Goal: Task Accomplishment & Management: Manage account settings

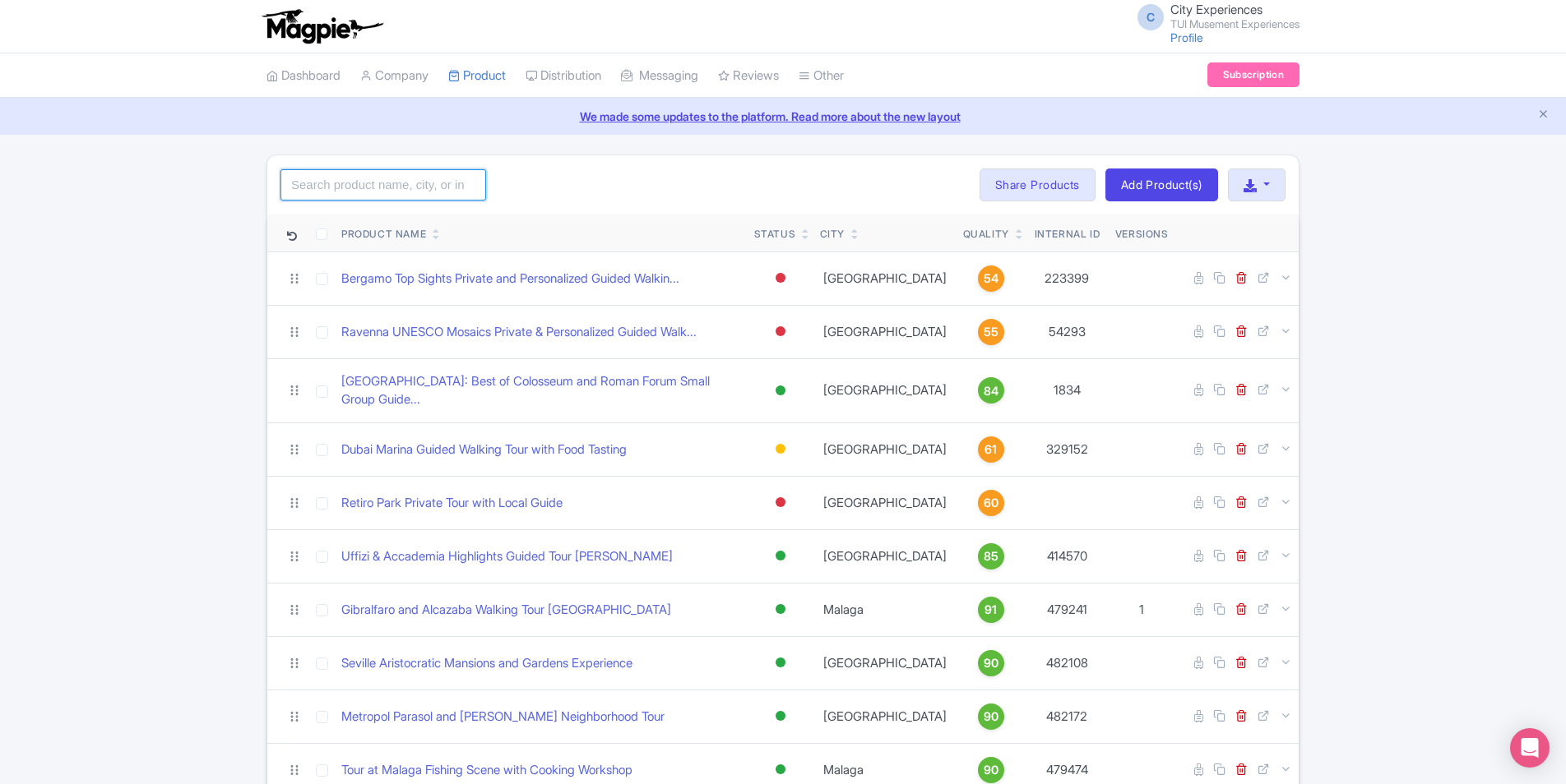
click at [399, 189] on input "search" at bounding box center [383, 185] width 205 height 31
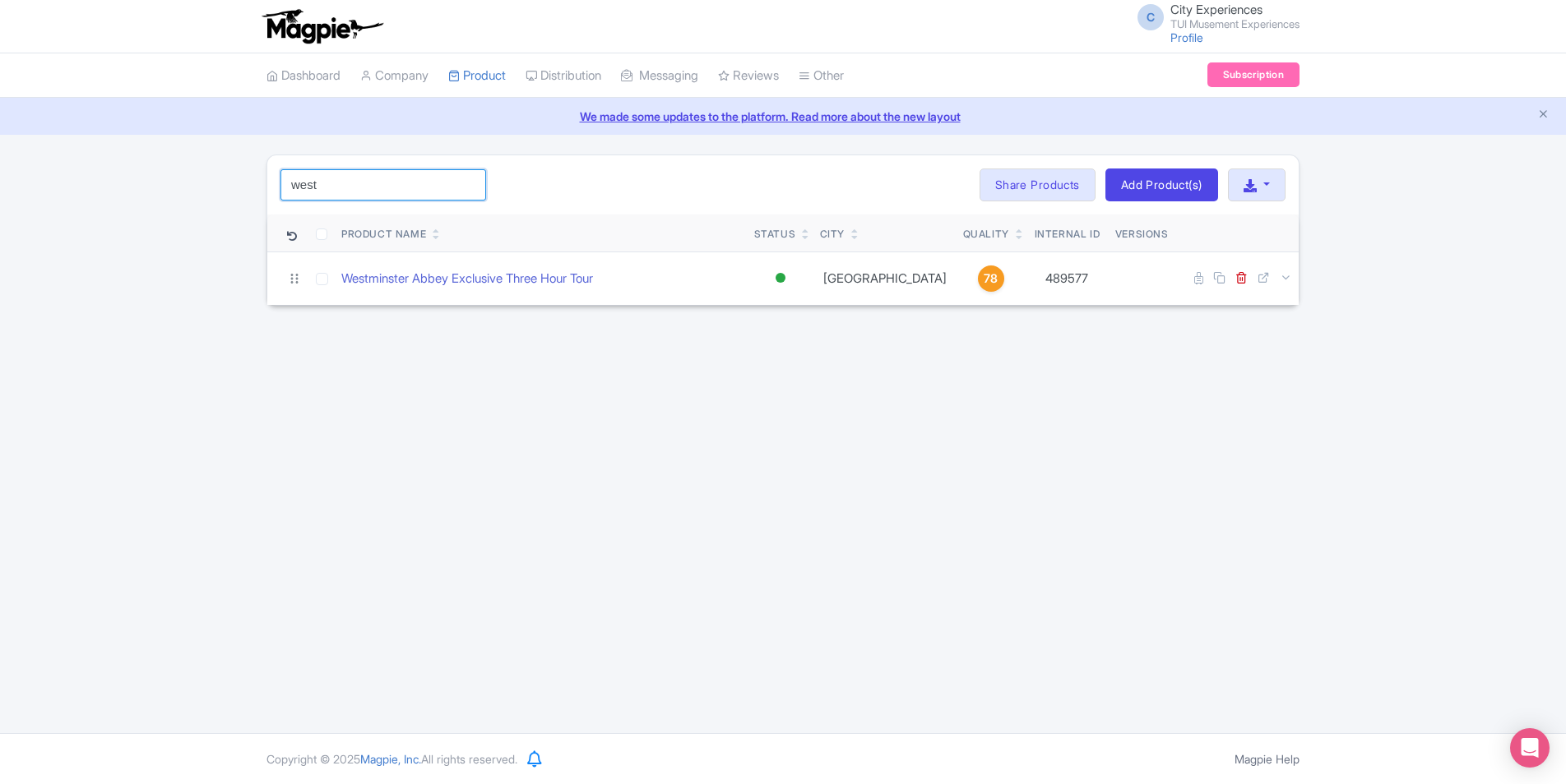
type input "west"
click at [672, 190] on div "west Search Bulk Actions Delete Add to Collection Share Products Add to Collect…" at bounding box center [783, 184] width 1032 height 59
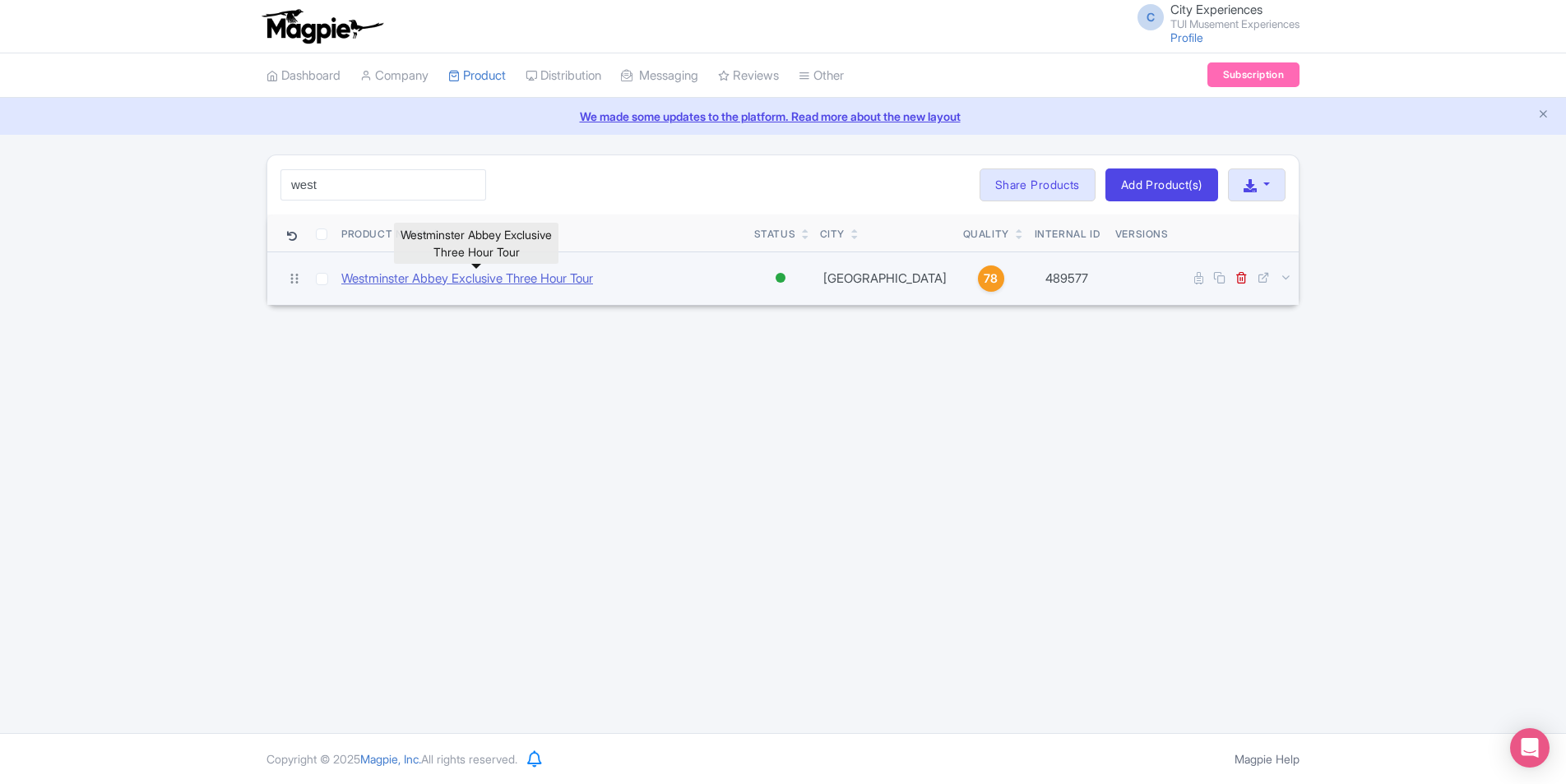
click at [566, 281] on link "Westminster Abbey Exclusive Three Hour Tour" at bounding box center [468, 278] width 252 height 19
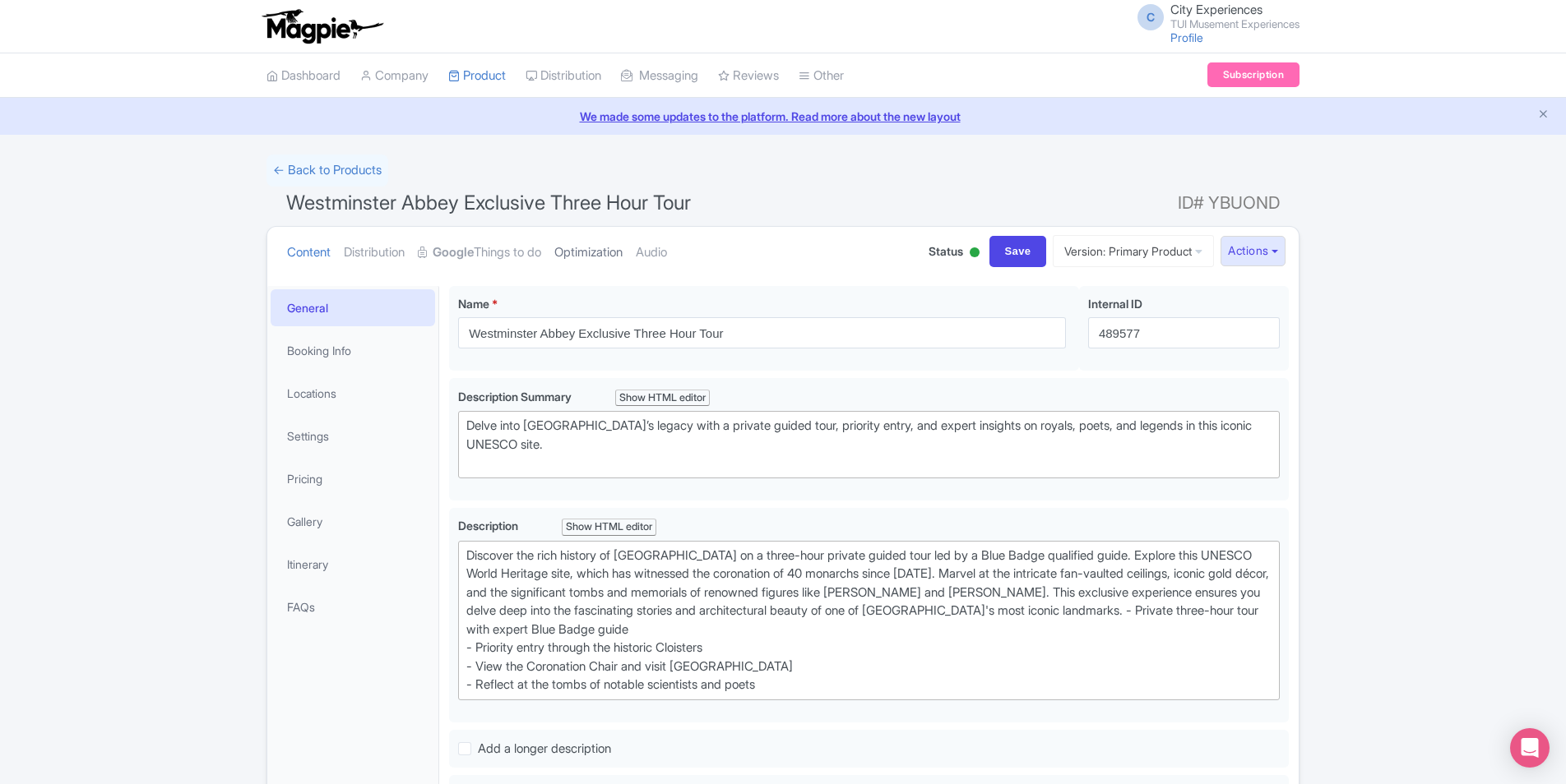
click at [594, 250] on link "Optimization" at bounding box center [588, 253] width 68 height 52
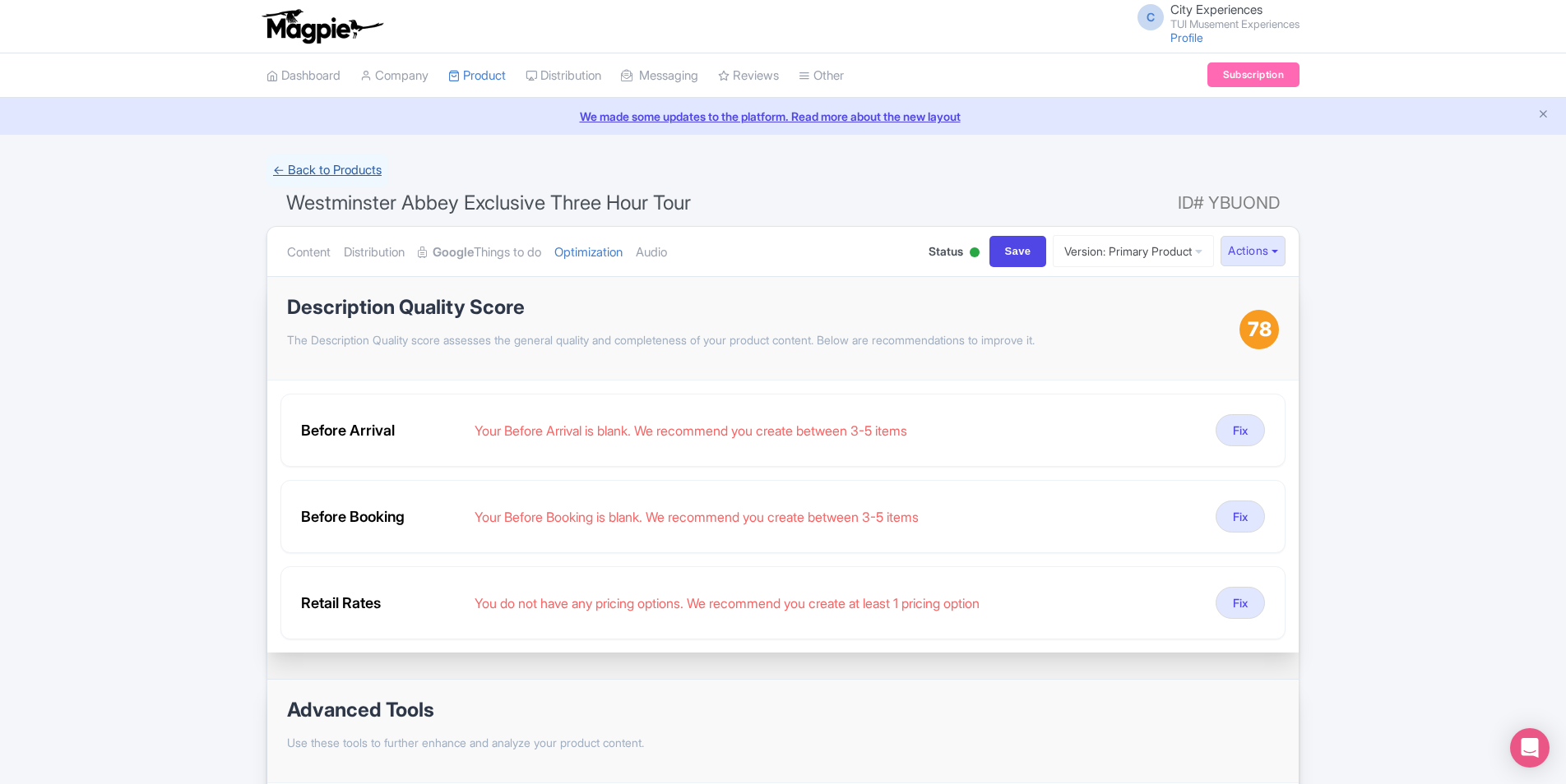
click at [384, 174] on link "← Back to Products" at bounding box center [327, 170] width 121 height 32
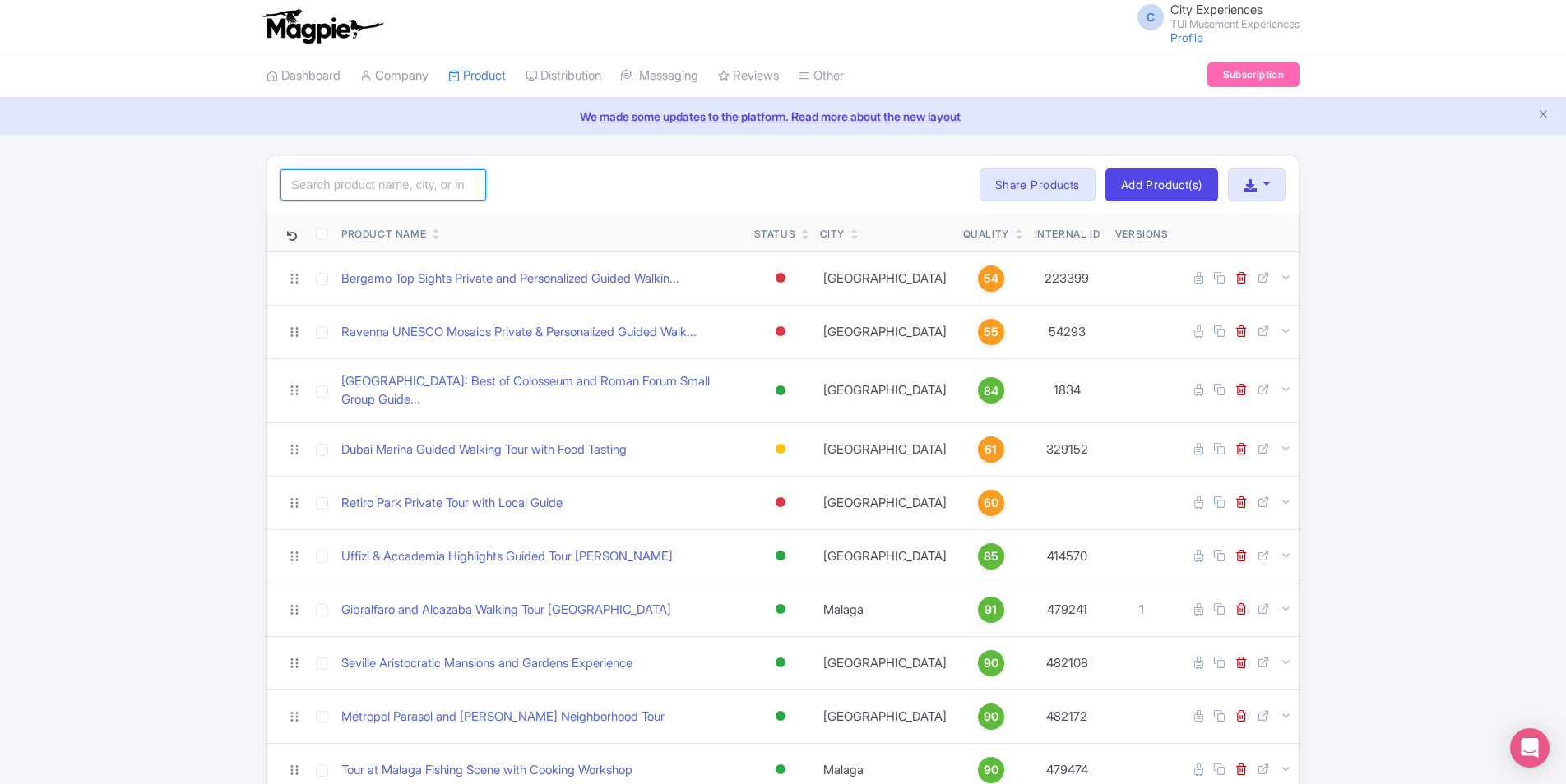
drag, startPoint x: 466, startPoint y: 188, endPoint x: 477, endPoint y: 176, distance: 16.3
click at [472, 181] on input "search" at bounding box center [383, 185] width 205 height 31
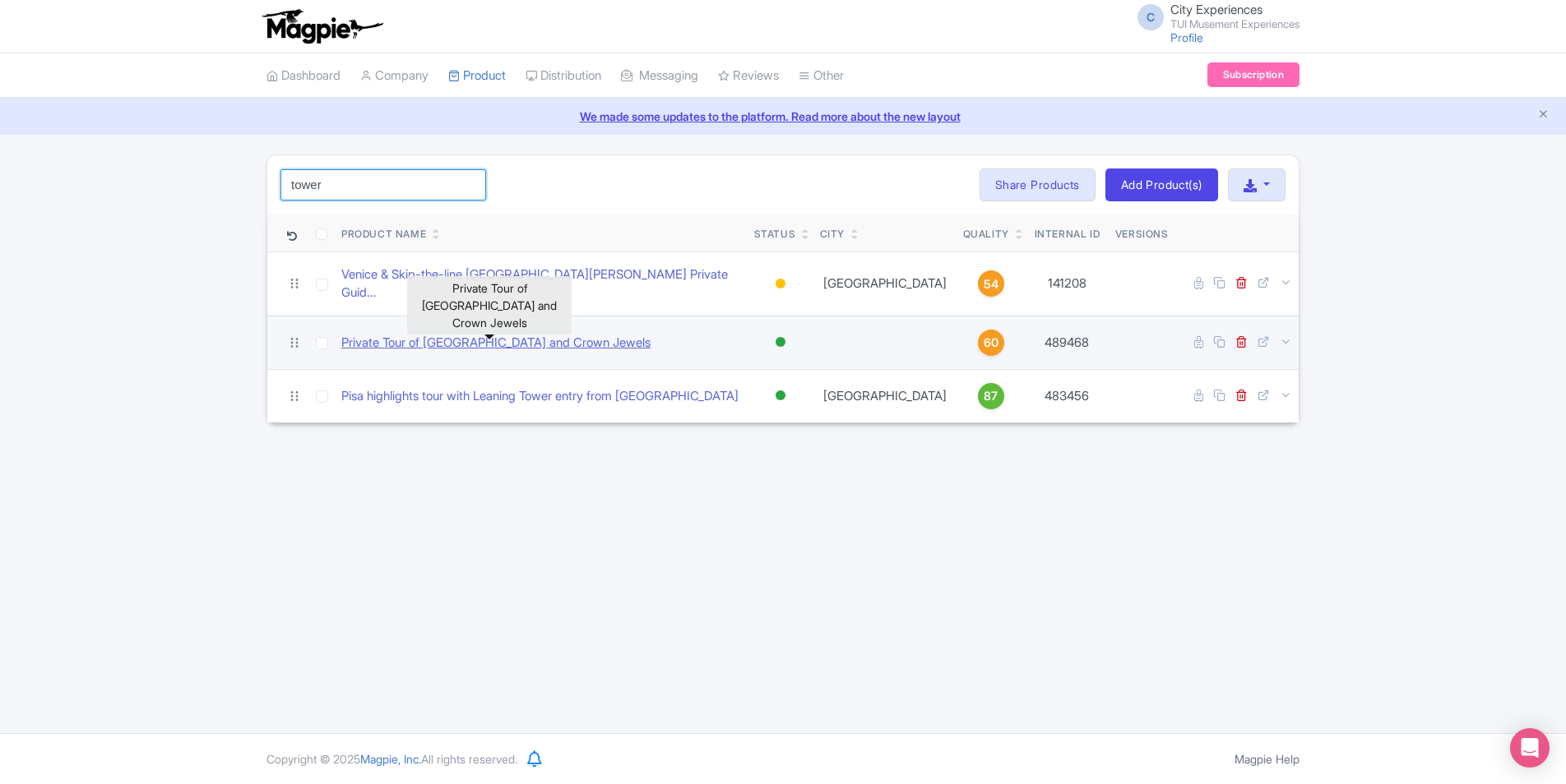
type input "tower"
click at [514, 334] on link "Private Tour of [GEOGRAPHIC_DATA] and Crown Jewels" at bounding box center [496, 343] width 310 height 19
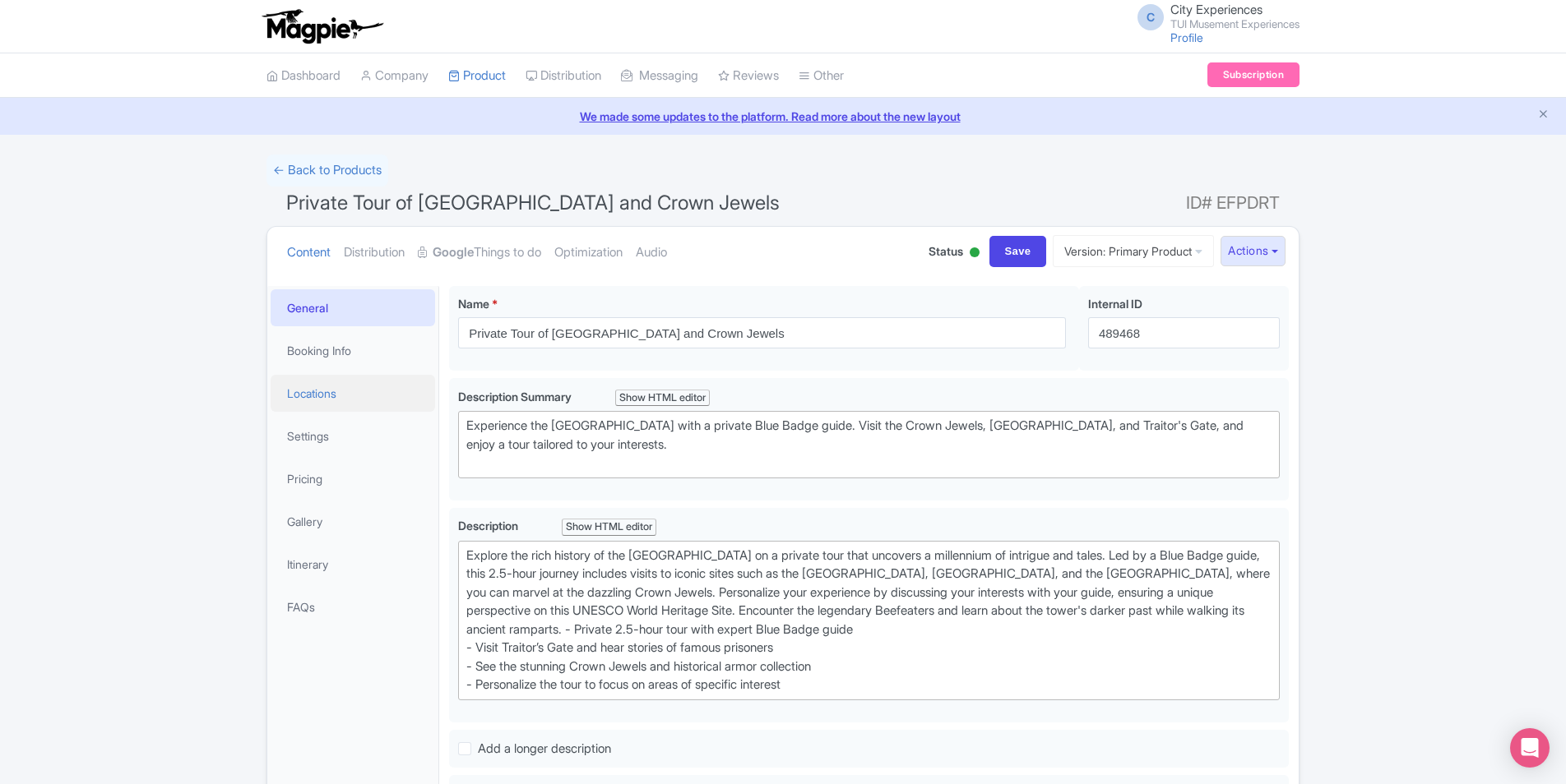
click at [326, 397] on link "Locations" at bounding box center [352, 393] width 164 height 37
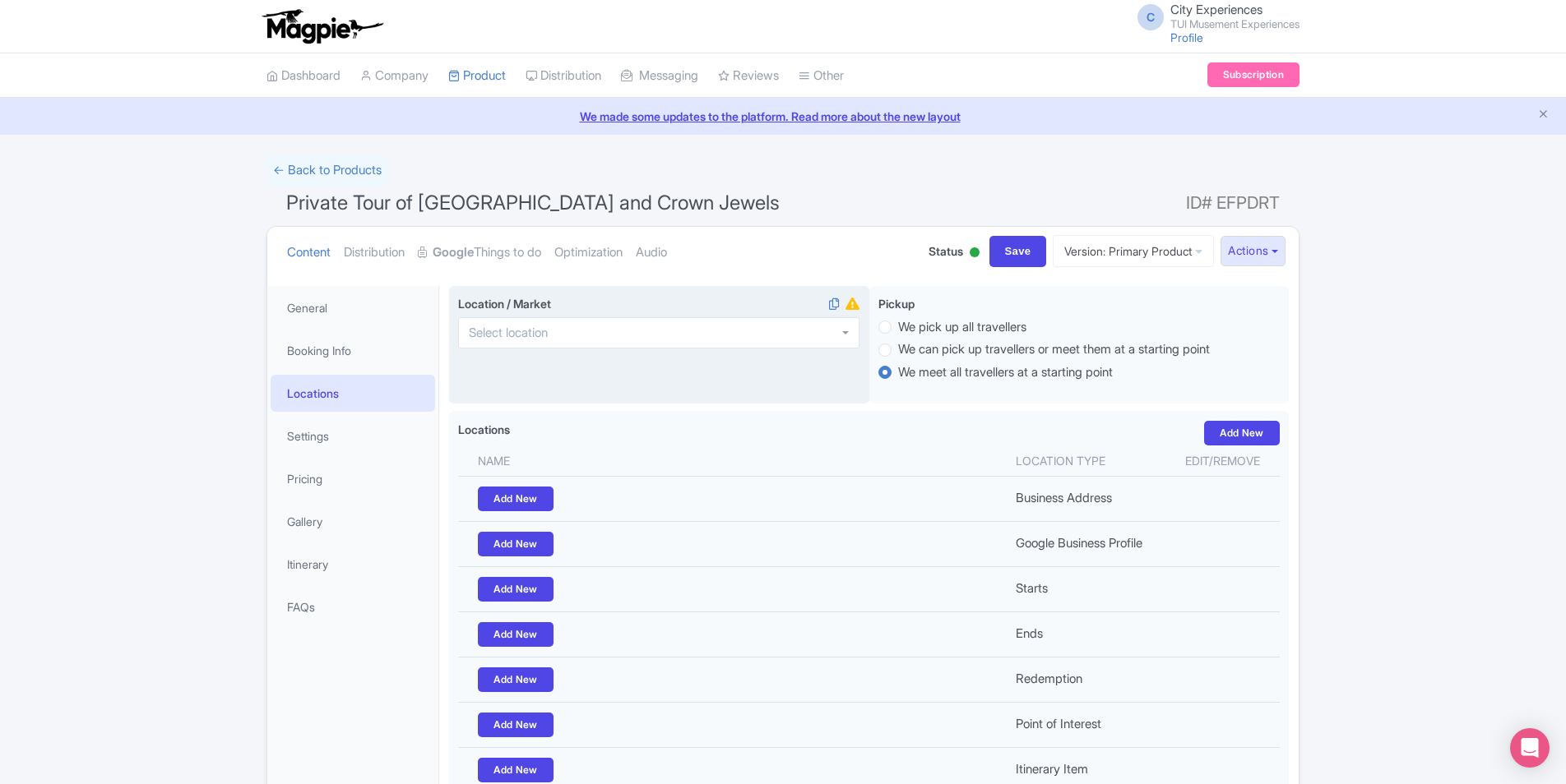
click at [568, 317] on div "Location / Market i" at bounding box center [659, 321] width 402 height 54
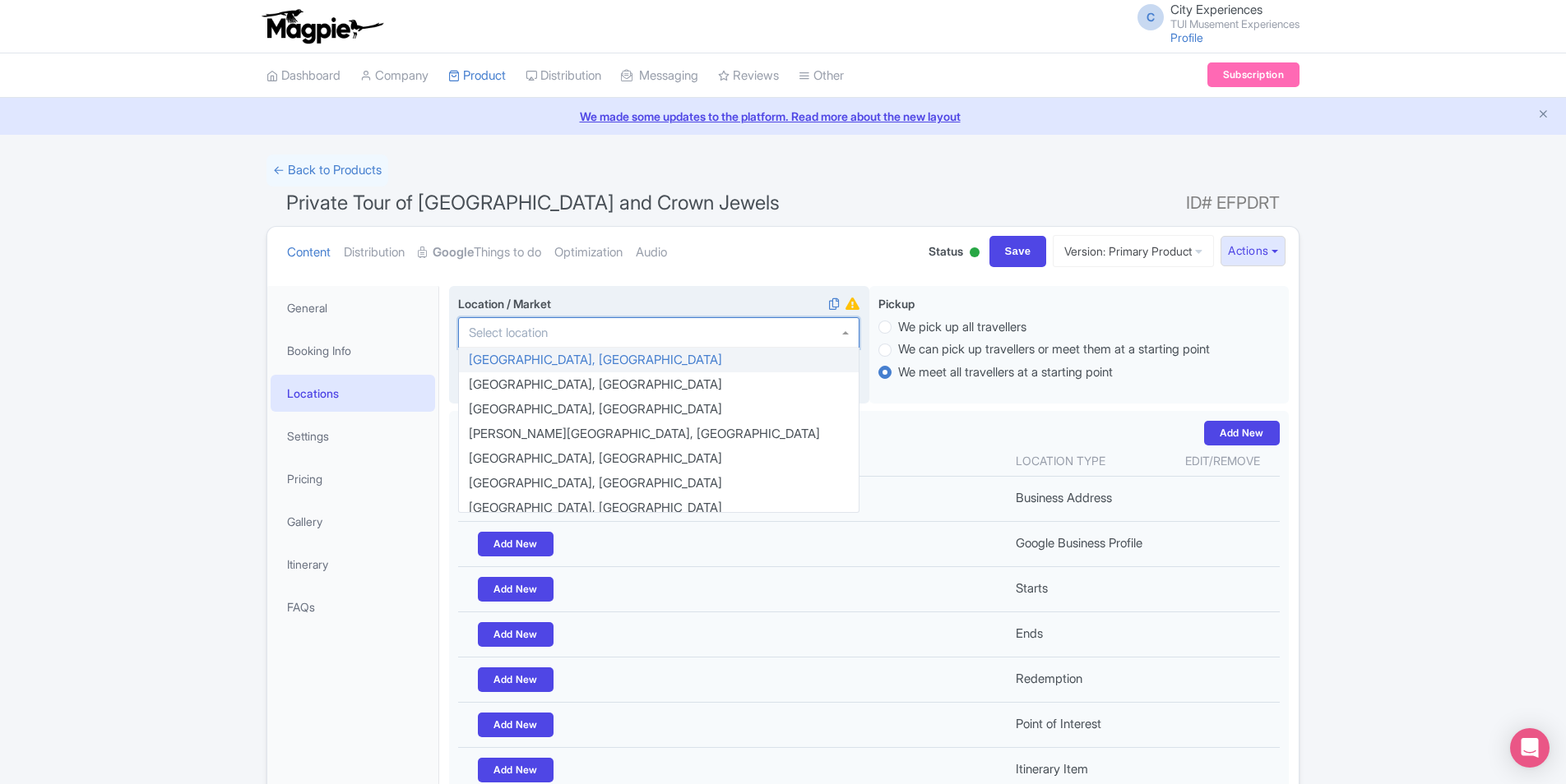
click at [577, 328] on div at bounding box center [659, 333] width 402 height 31
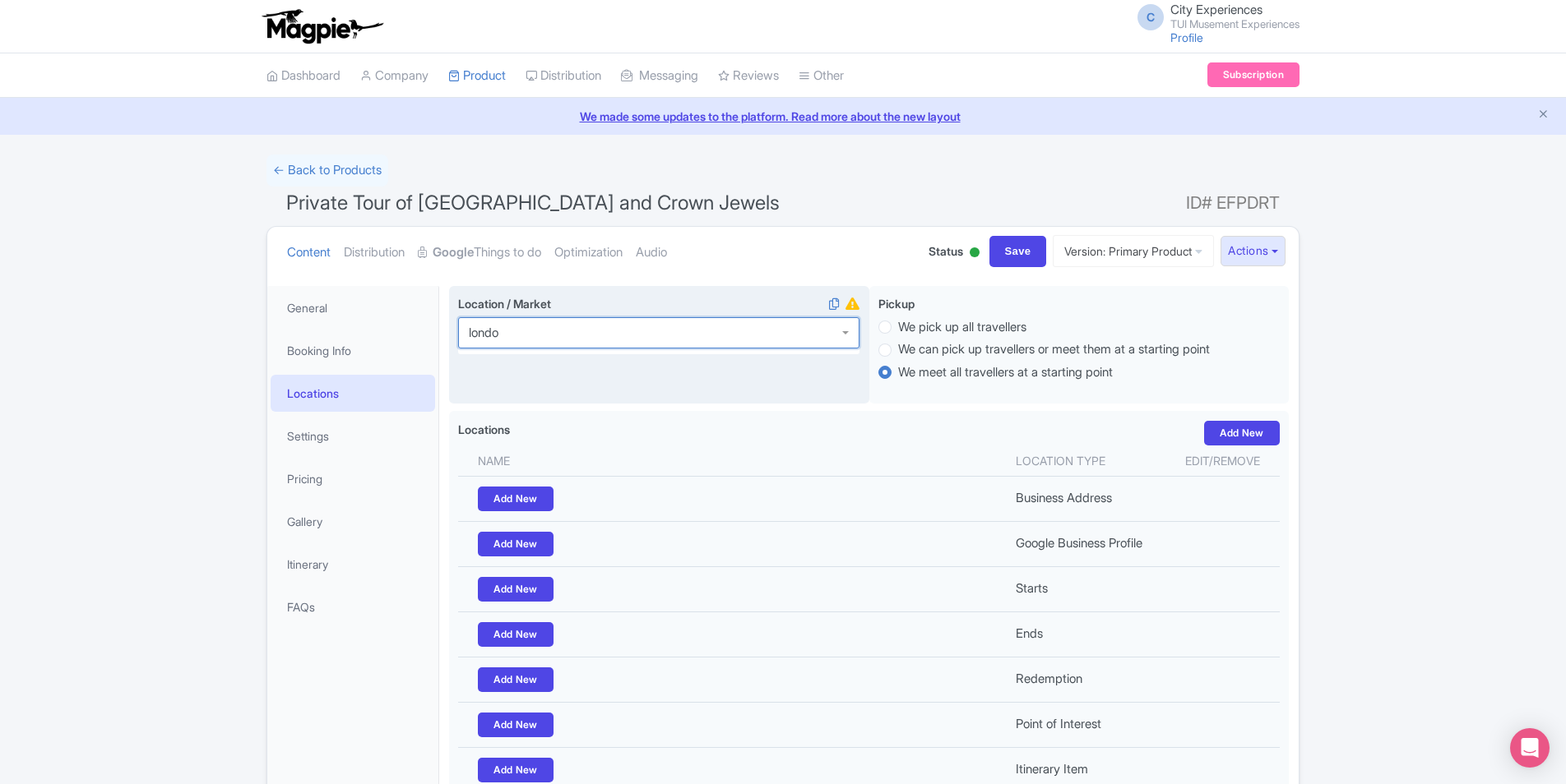
type input "london"
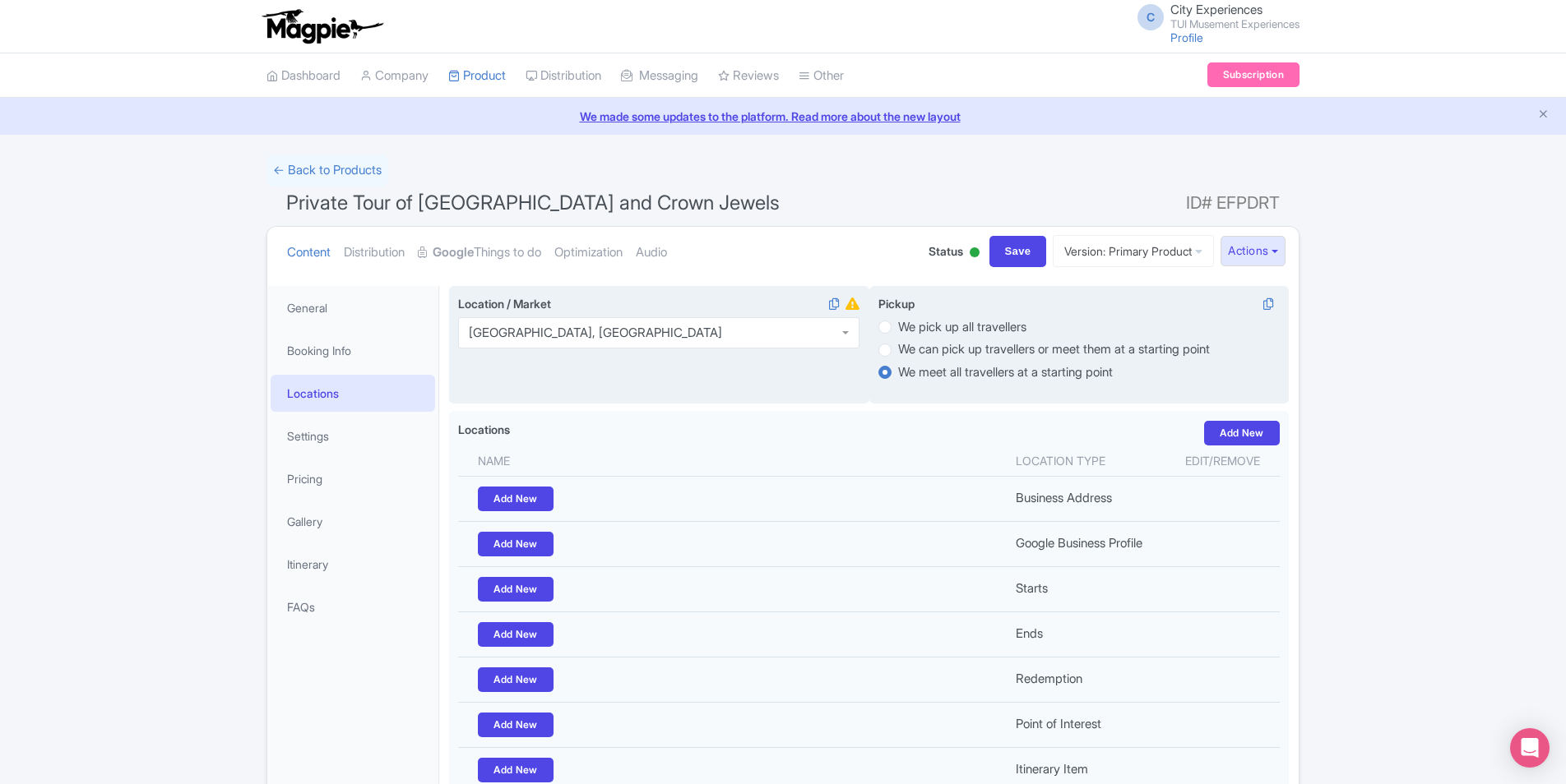
click at [931, 400] on div "Pickup i We pick up all travellers We can pick up travellers or meet them at a …" at bounding box center [1079, 346] width 420 height 119
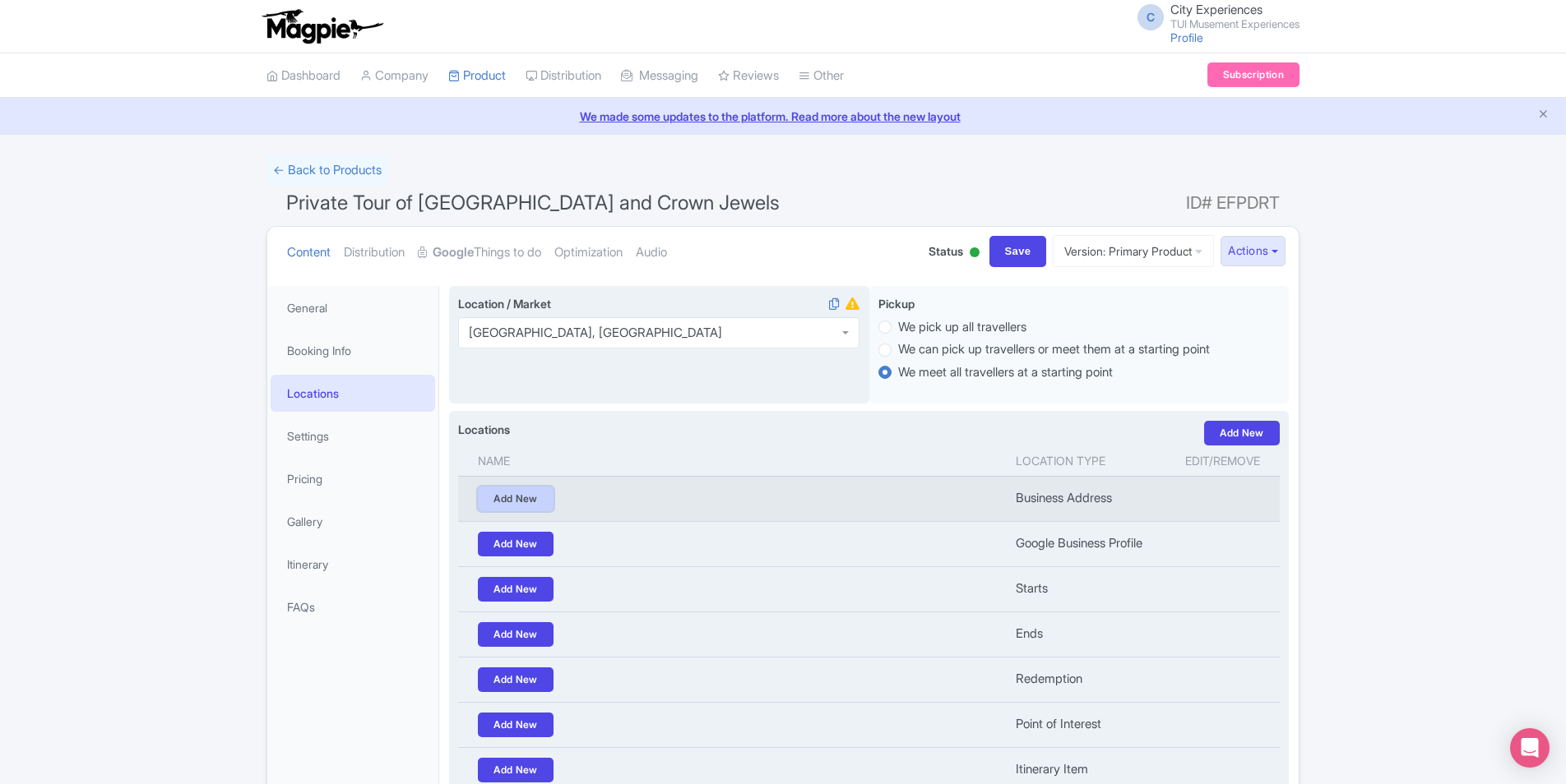
click at [510, 487] on link "Add New" at bounding box center [515, 498] width 76 height 25
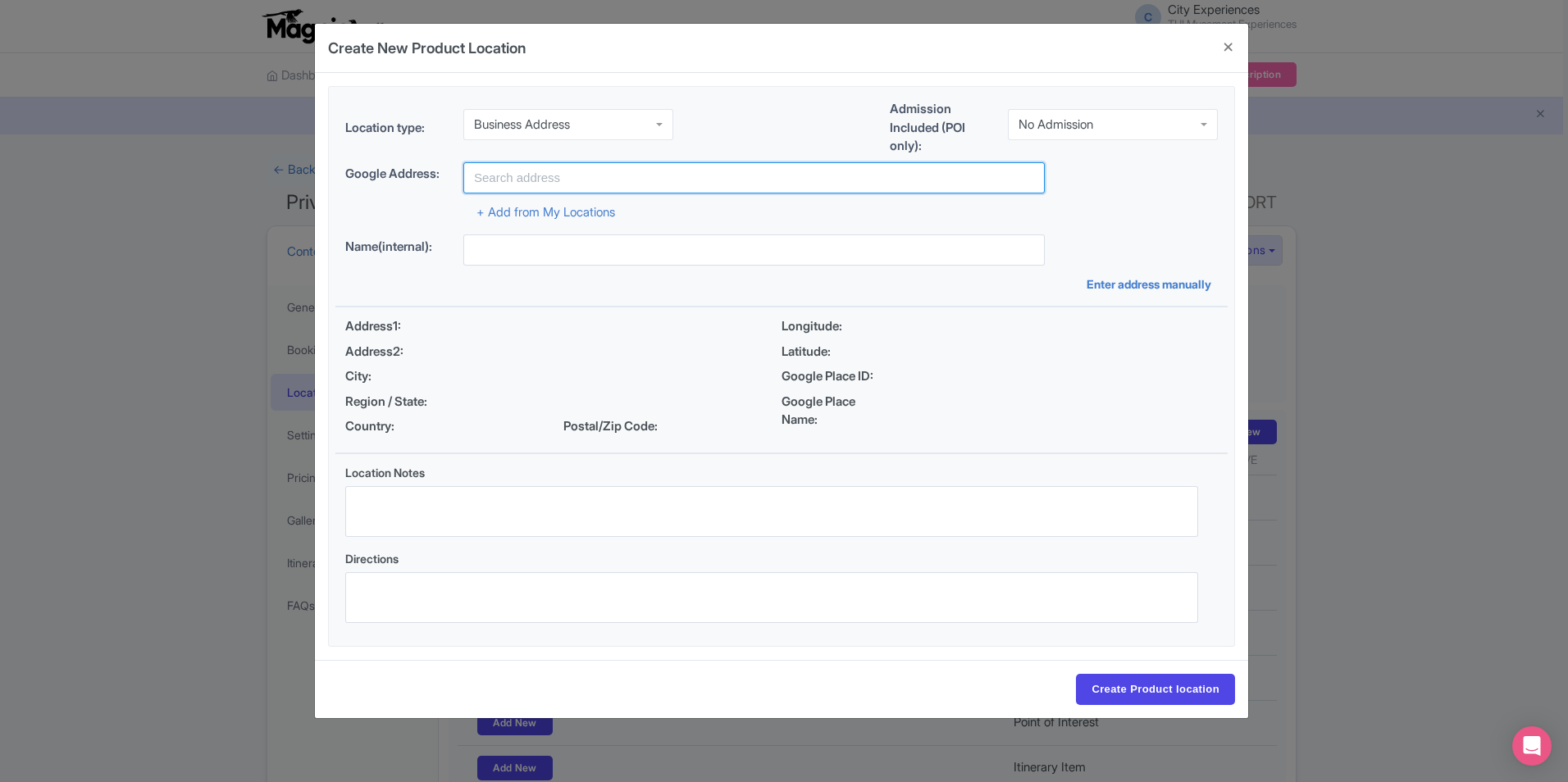
click at [645, 172] on input "text" at bounding box center [754, 178] width 582 height 31
paste input "2 Tower Hill, London EC3N 4EE, United Kingdom"
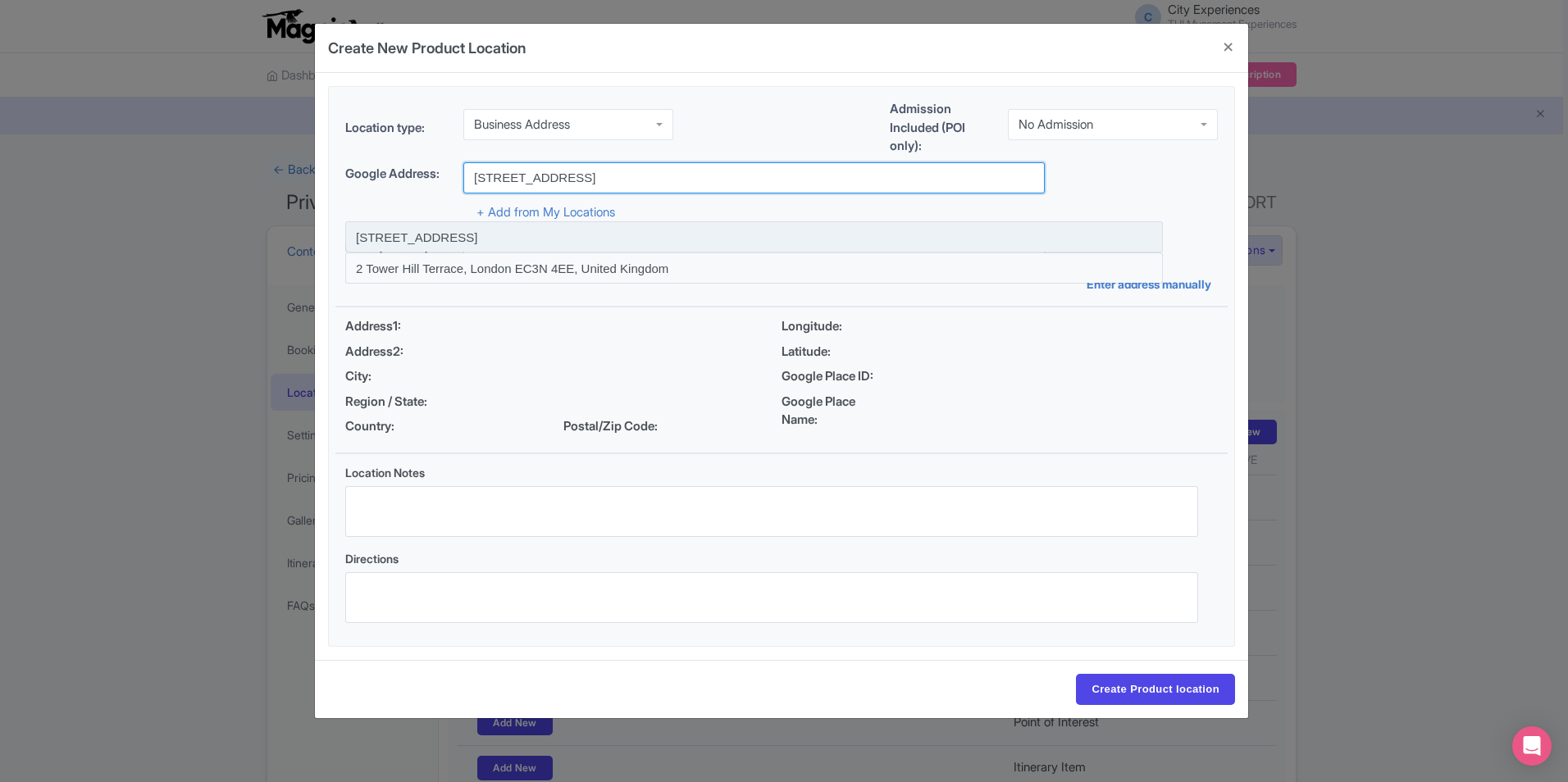
type input "2 Tower Hill, London EC3N 4EE, United Kingdom"
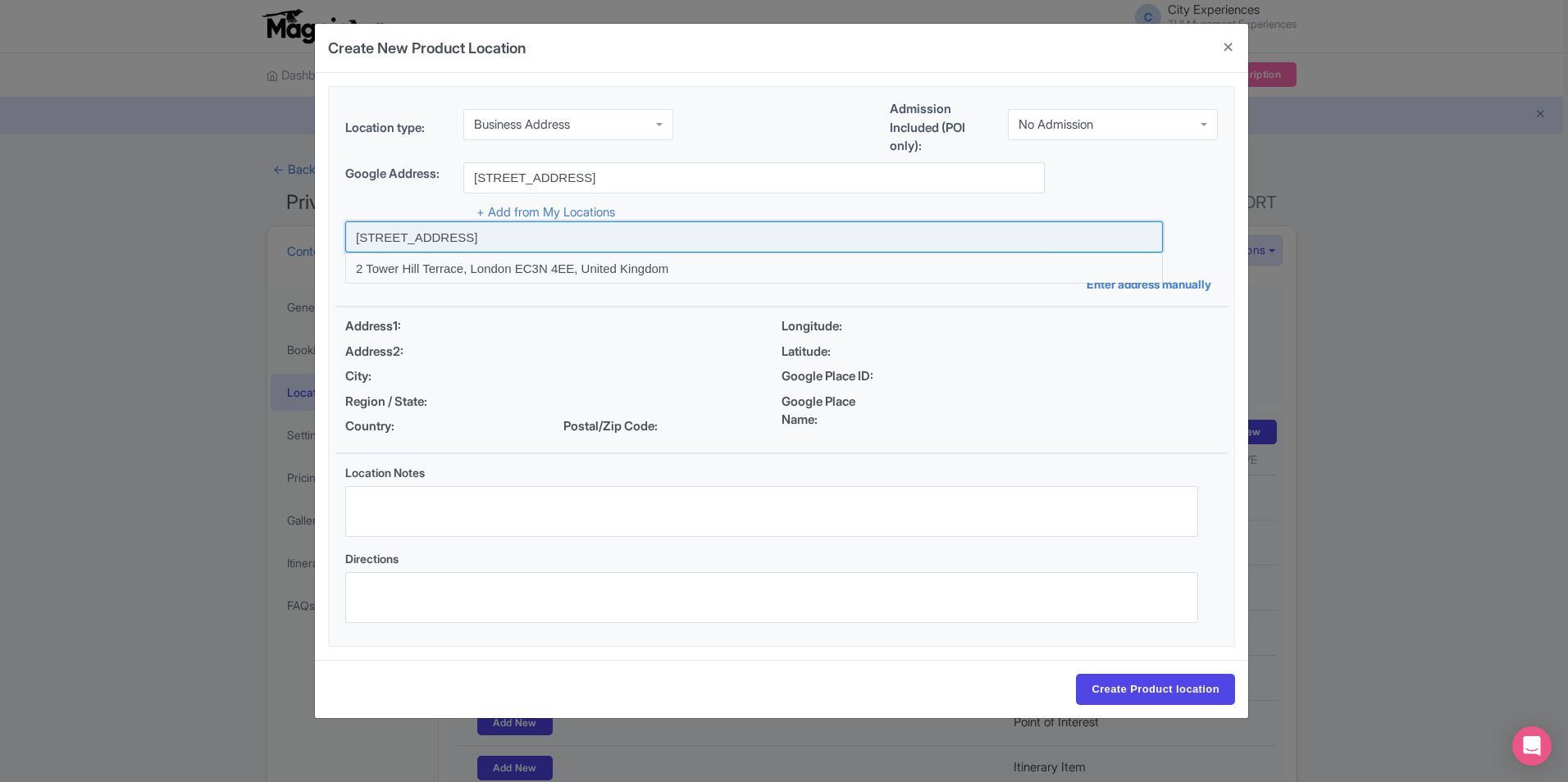
click at [747, 236] on input at bounding box center [754, 237] width 817 height 31
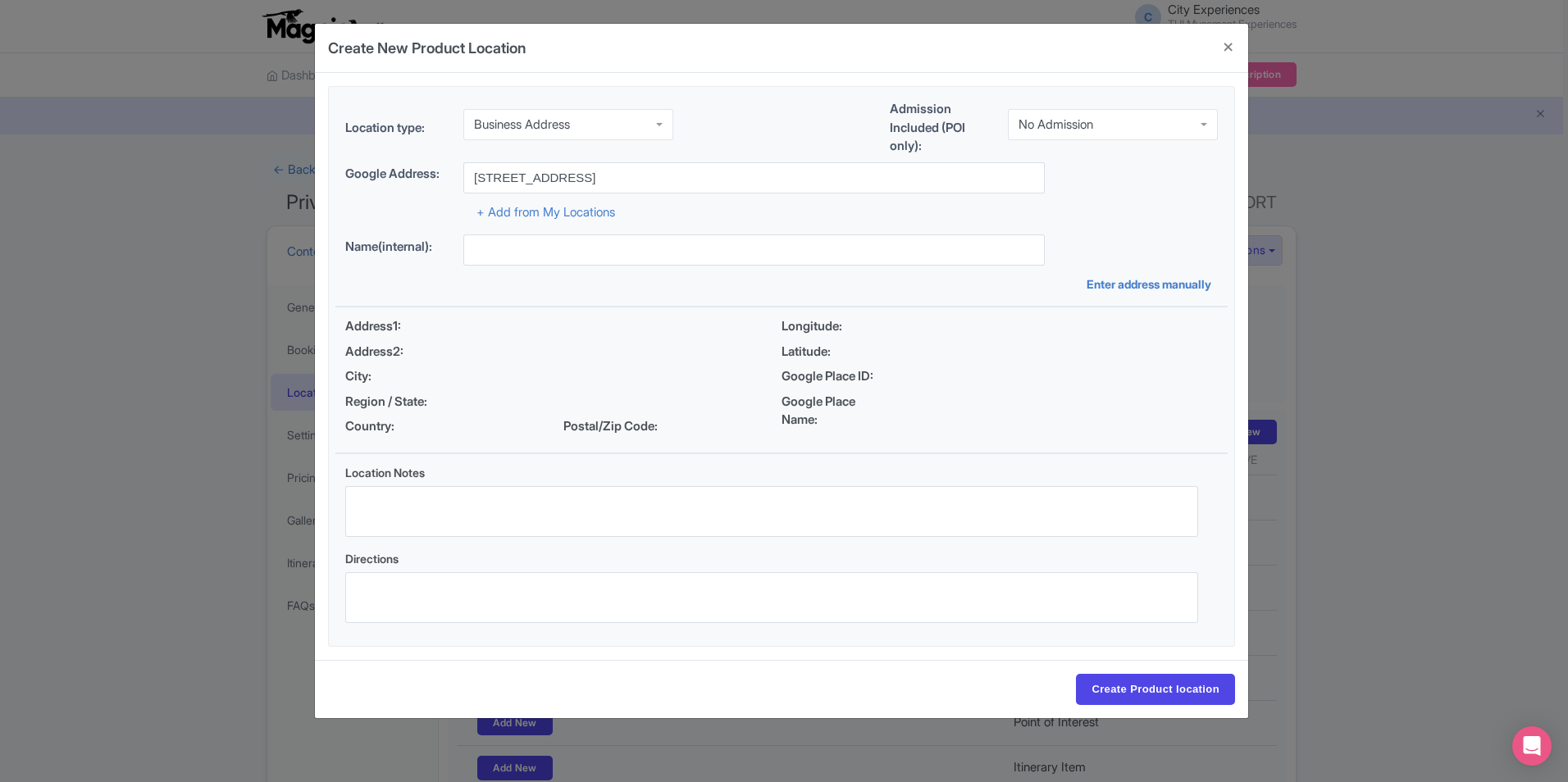
type input "[STREET_ADDRESS]"
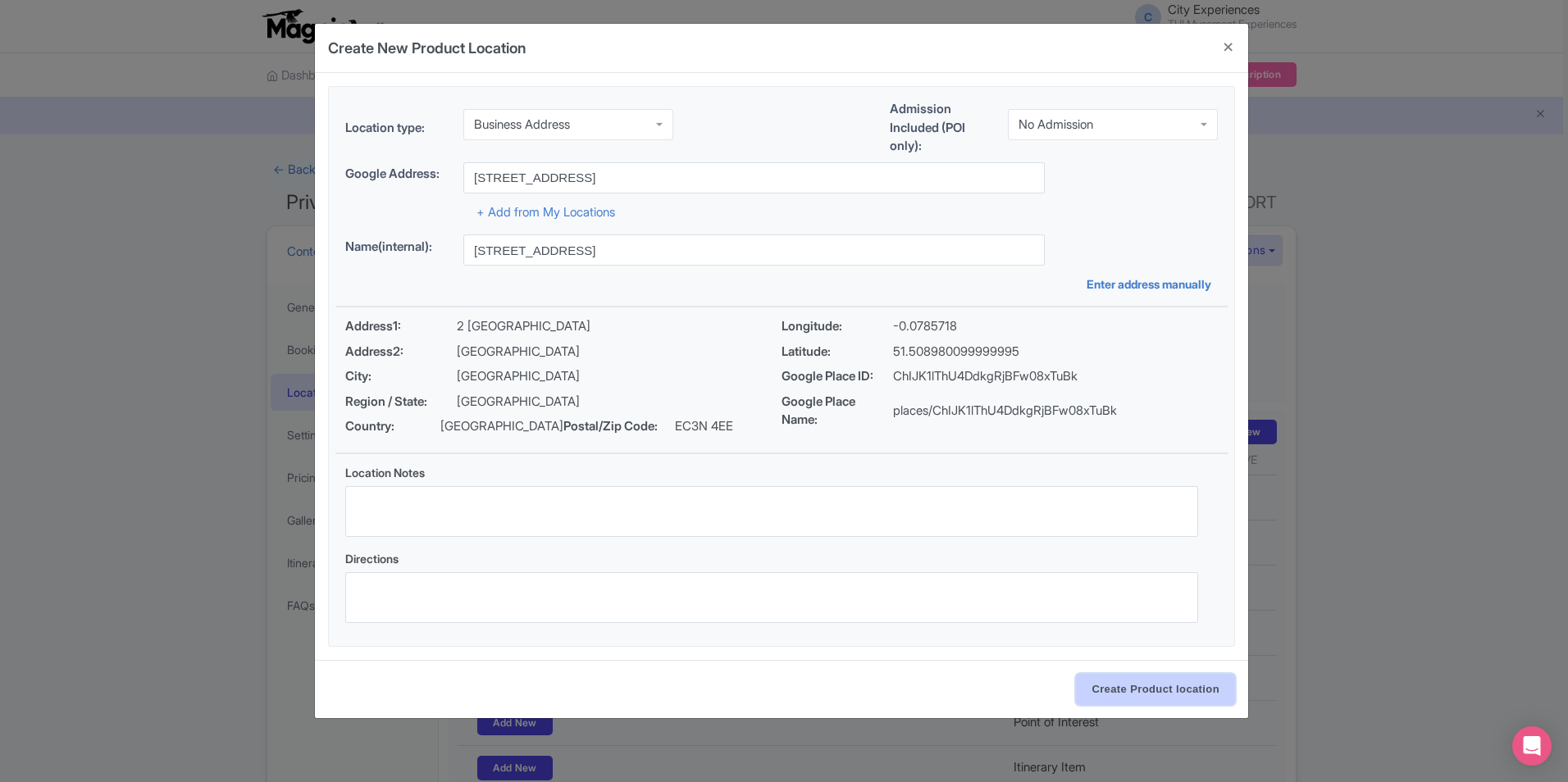
click at [1183, 689] on input "Create Product location" at bounding box center [1155, 690] width 159 height 31
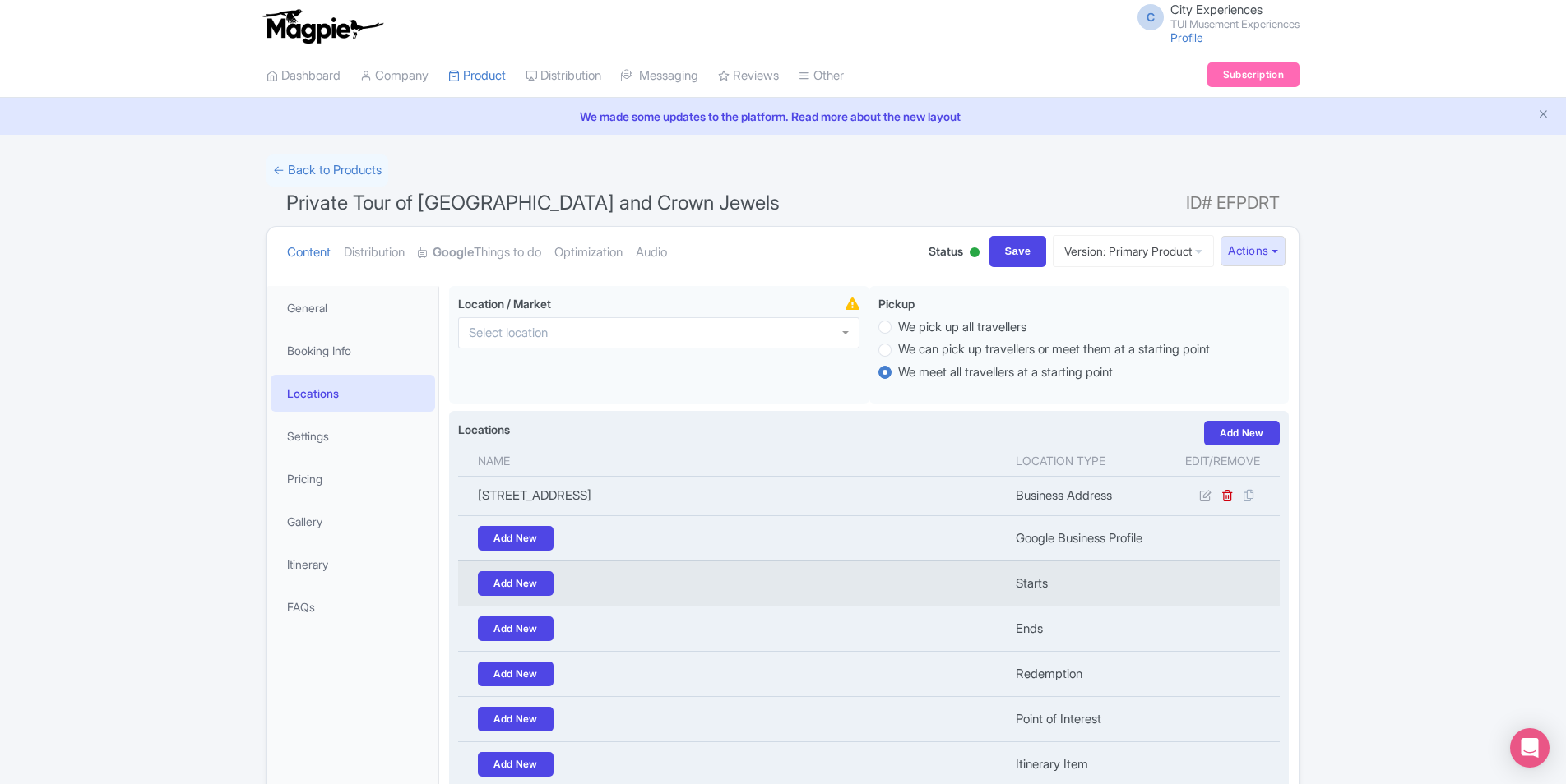
scroll to position [157, 0]
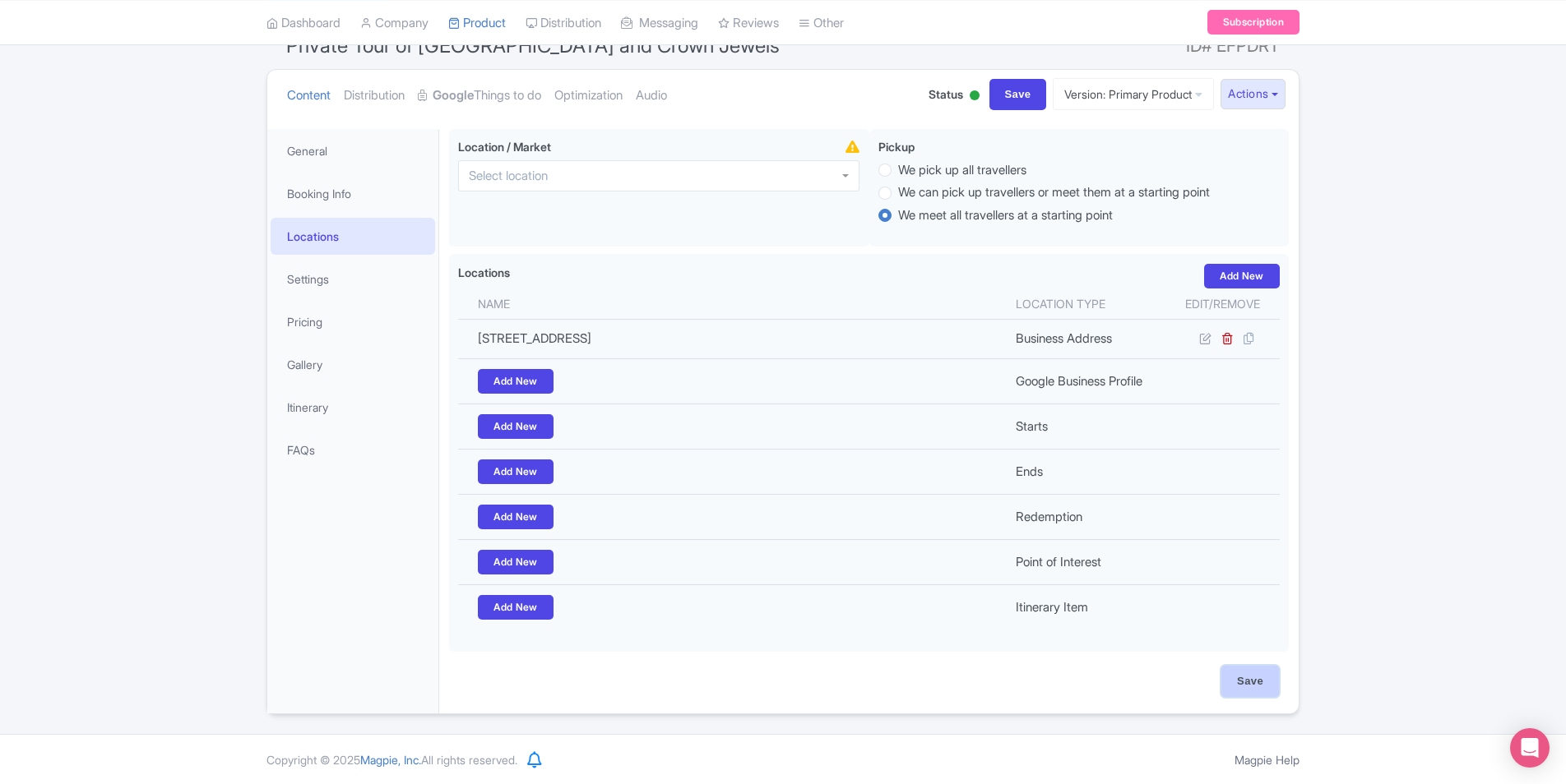
click at [1243, 680] on input "Save" at bounding box center [1250, 682] width 58 height 31
type input "Update Product"
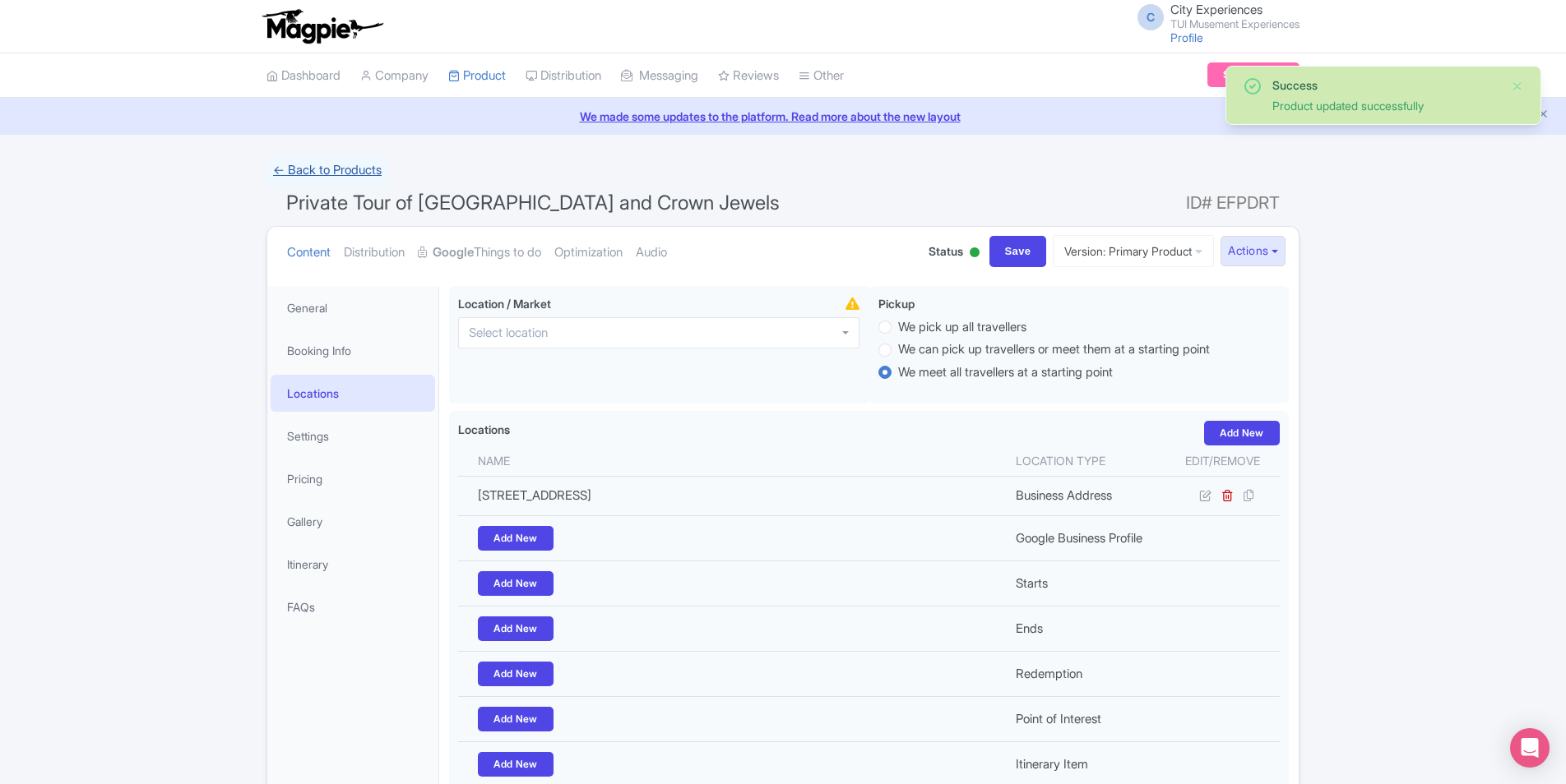
click at [383, 173] on link "← Back to Products" at bounding box center [327, 170] width 121 height 32
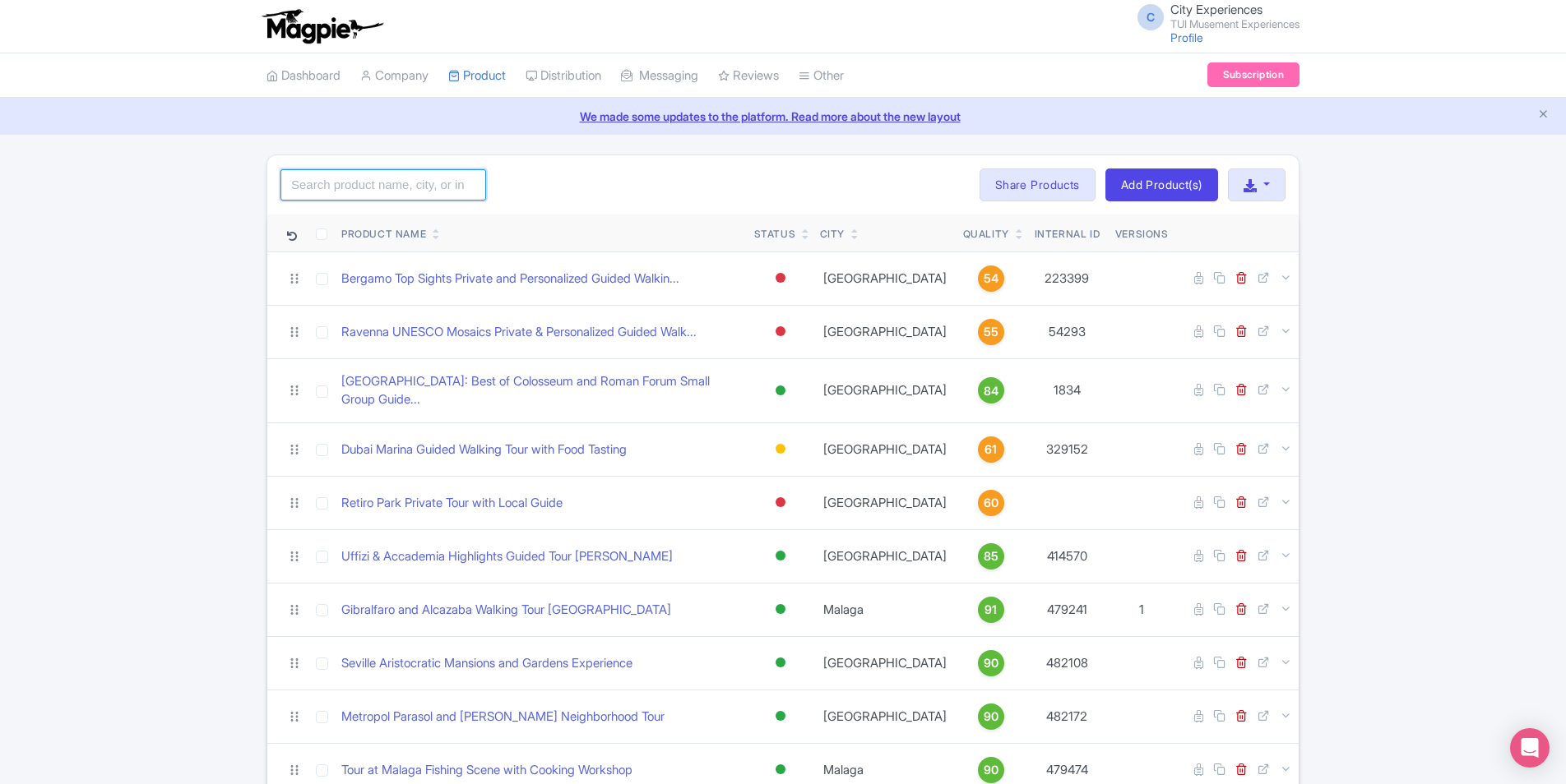
click at [450, 193] on input "search" at bounding box center [383, 185] width 205 height 31
type input "tower"
click button "Search" at bounding box center [0, 0] width 0 height 0
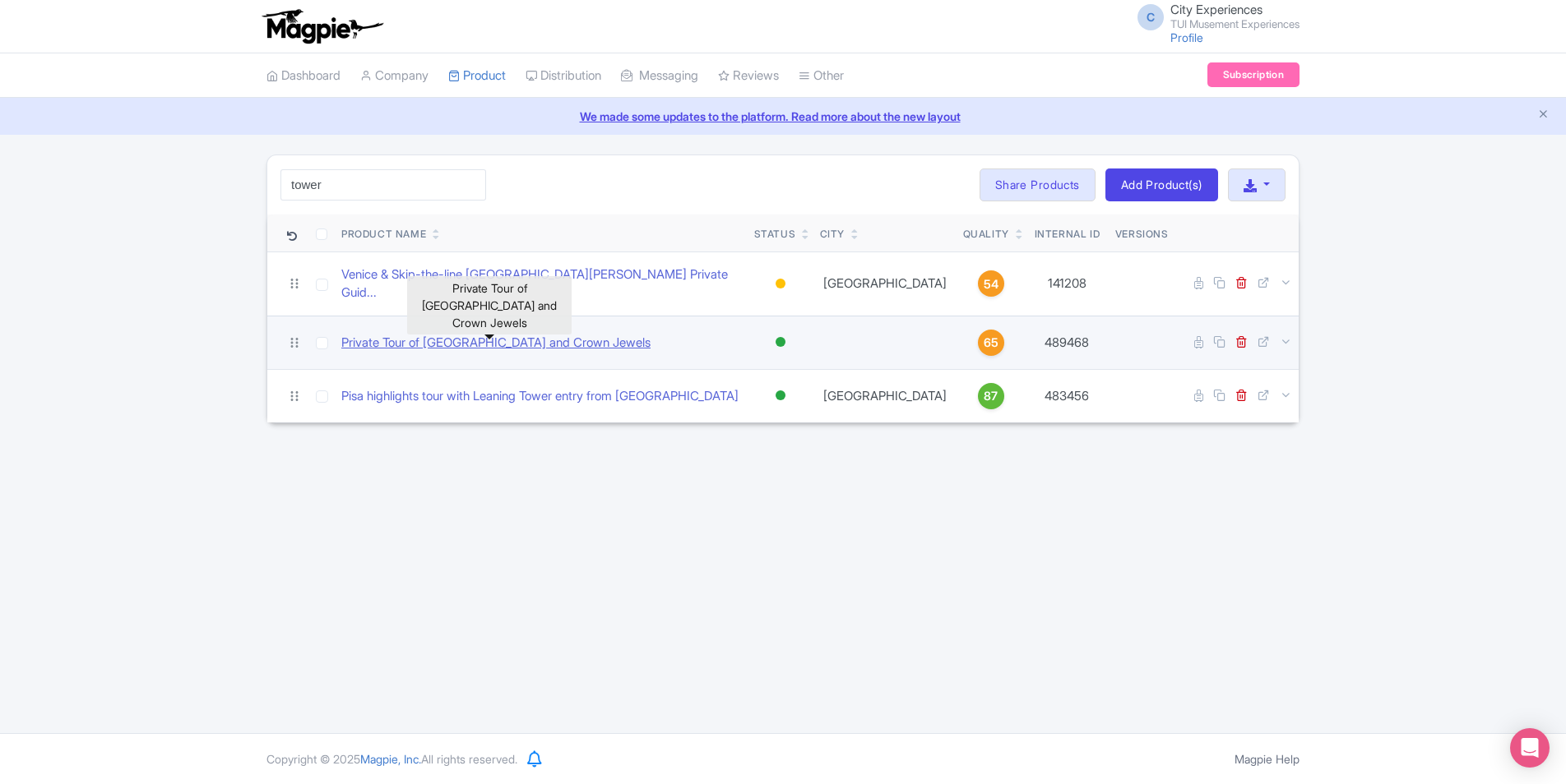
click at [619, 334] on link "Private Tour of [GEOGRAPHIC_DATA] and Crown Jewels" at bounding box center [496, 343] width 310 height 19
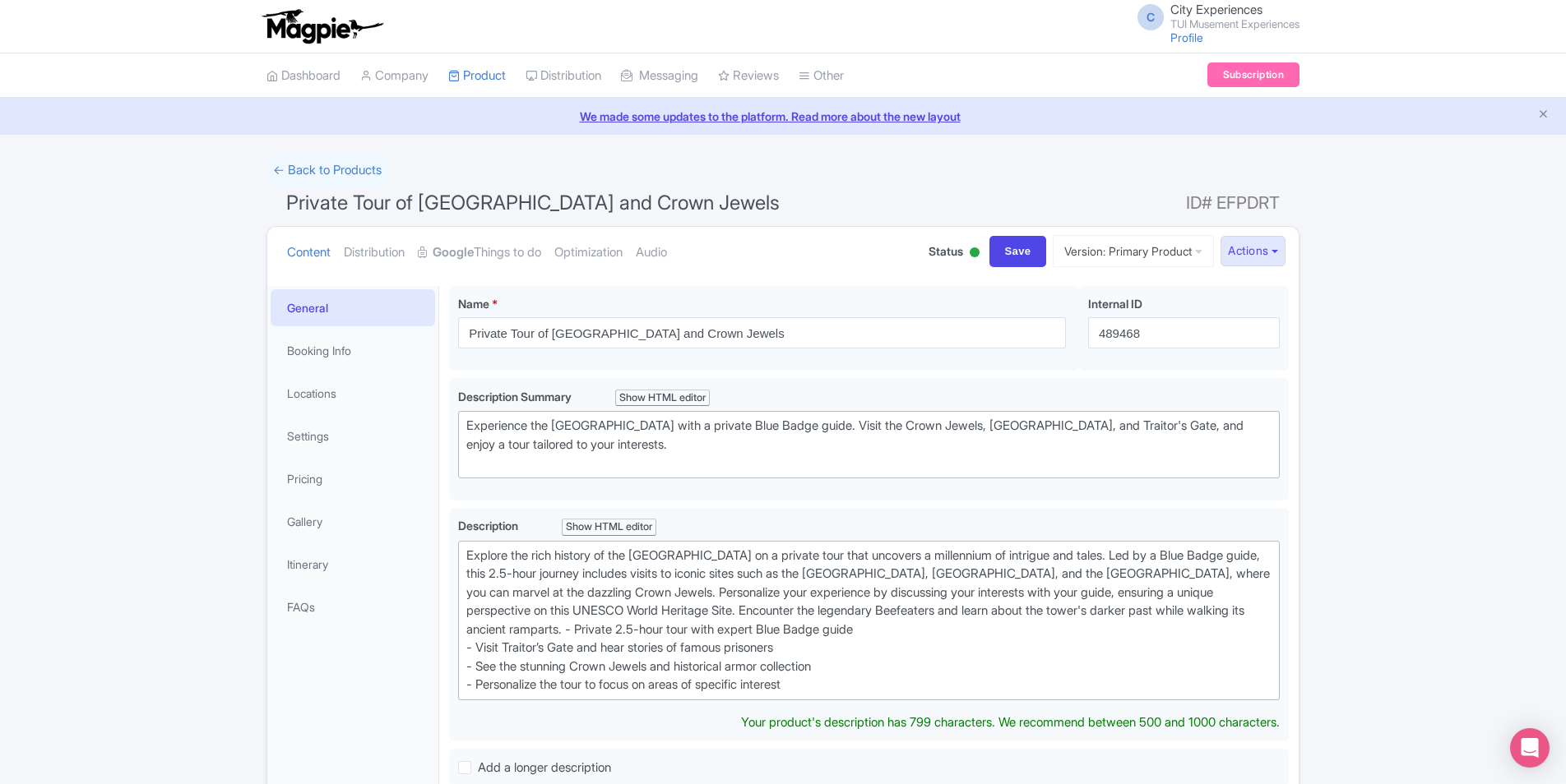
click at [318, 413] on li "Locations" at bounding box center [352, 393] width 171 height 44
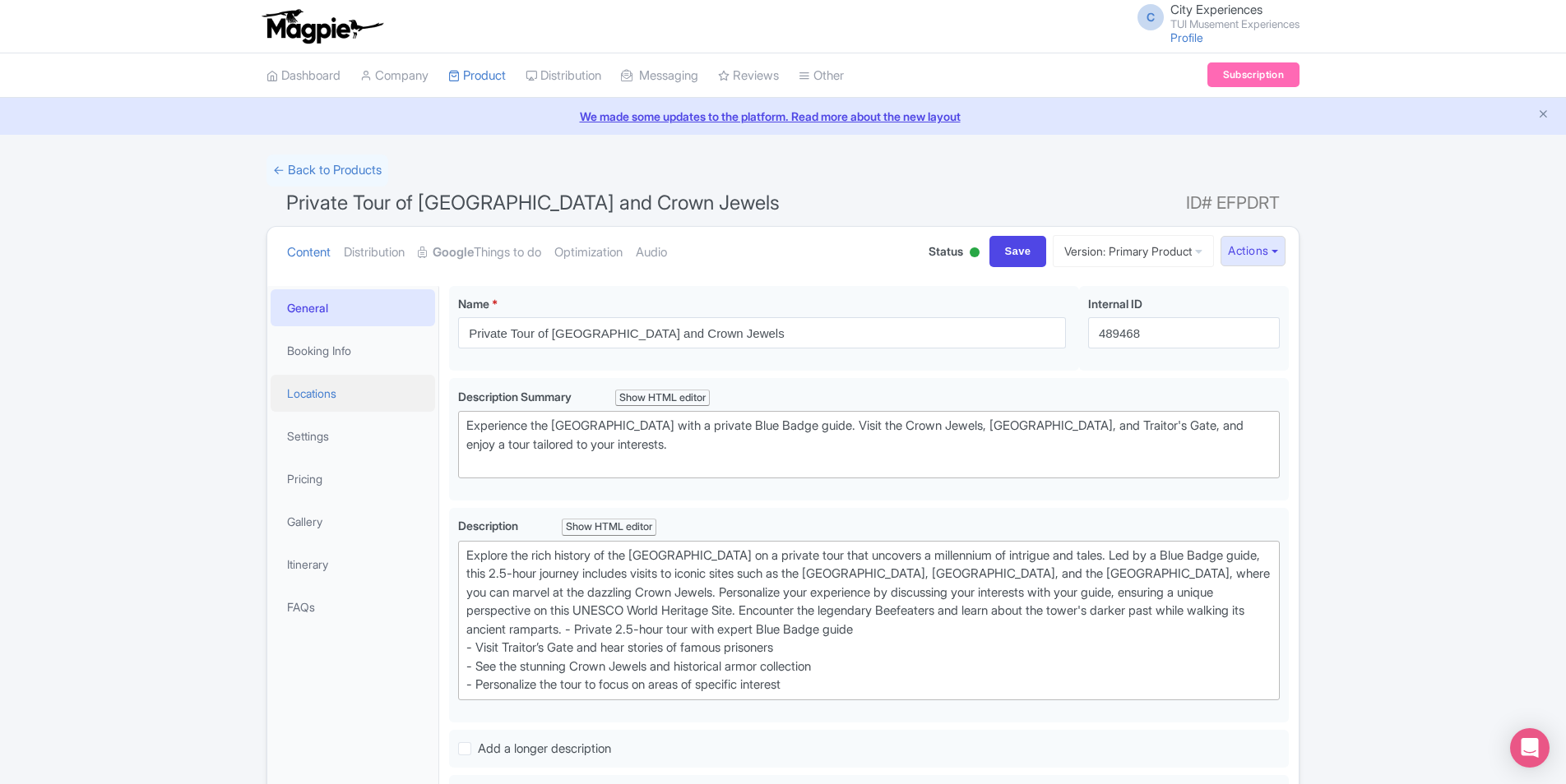
click at [322, 391] on link "Locations" at bounding box center [352, 393] width 164 height 37
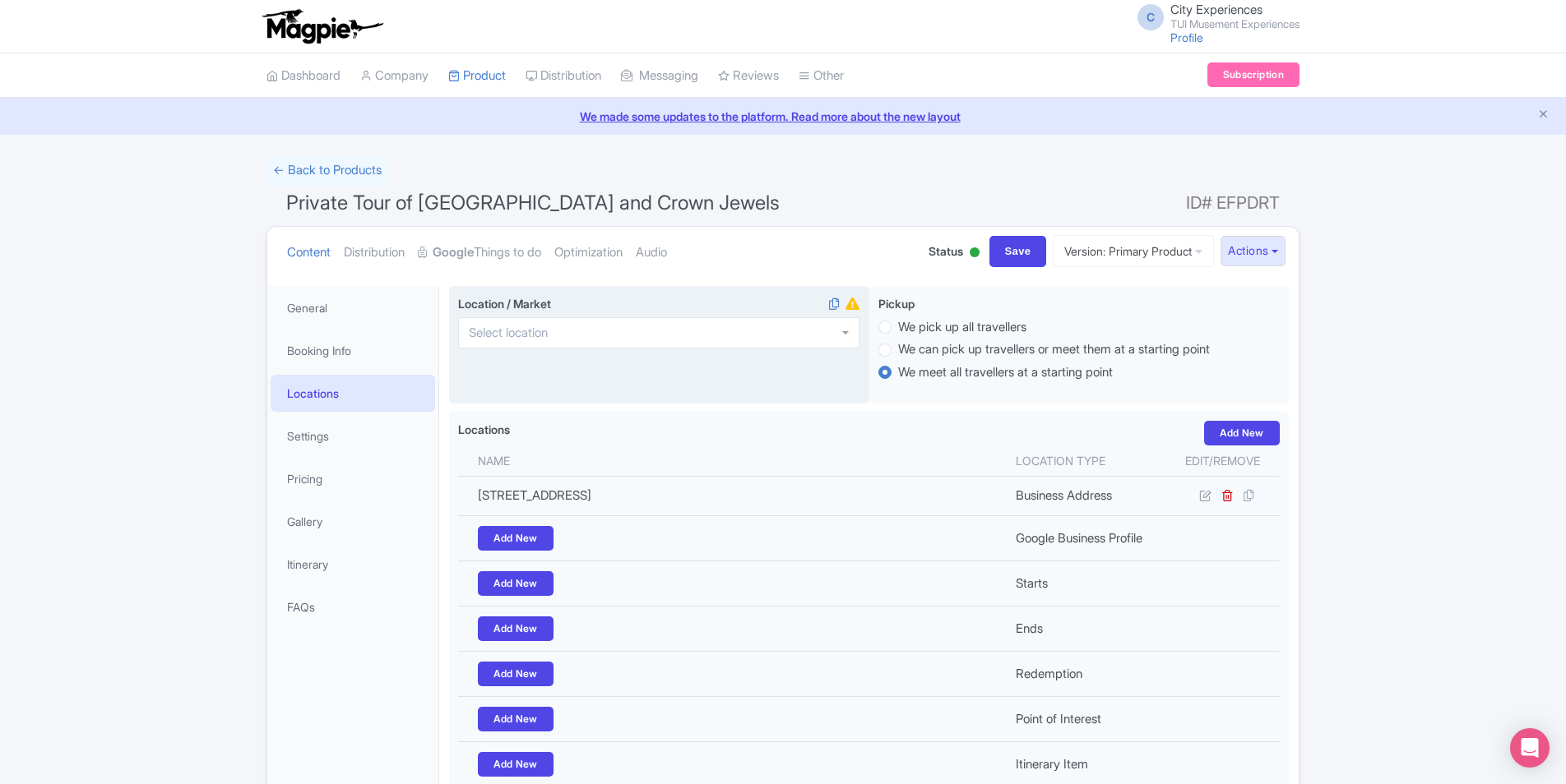
click at [490, 340] on input "Location / Market i" at bounding box center [513, 333] width 89 height 15
type input "london"
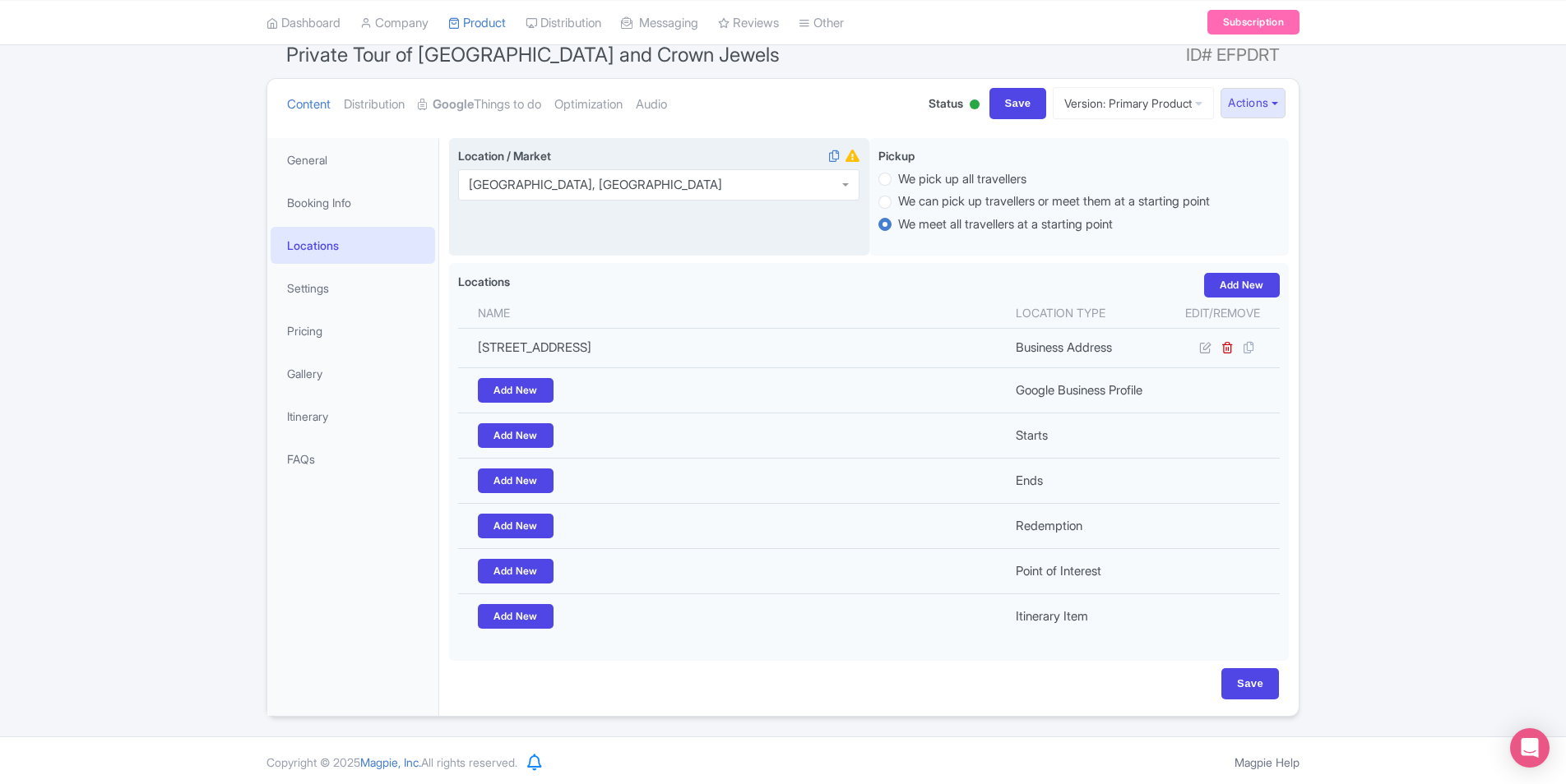
scroll to position [151, 0]
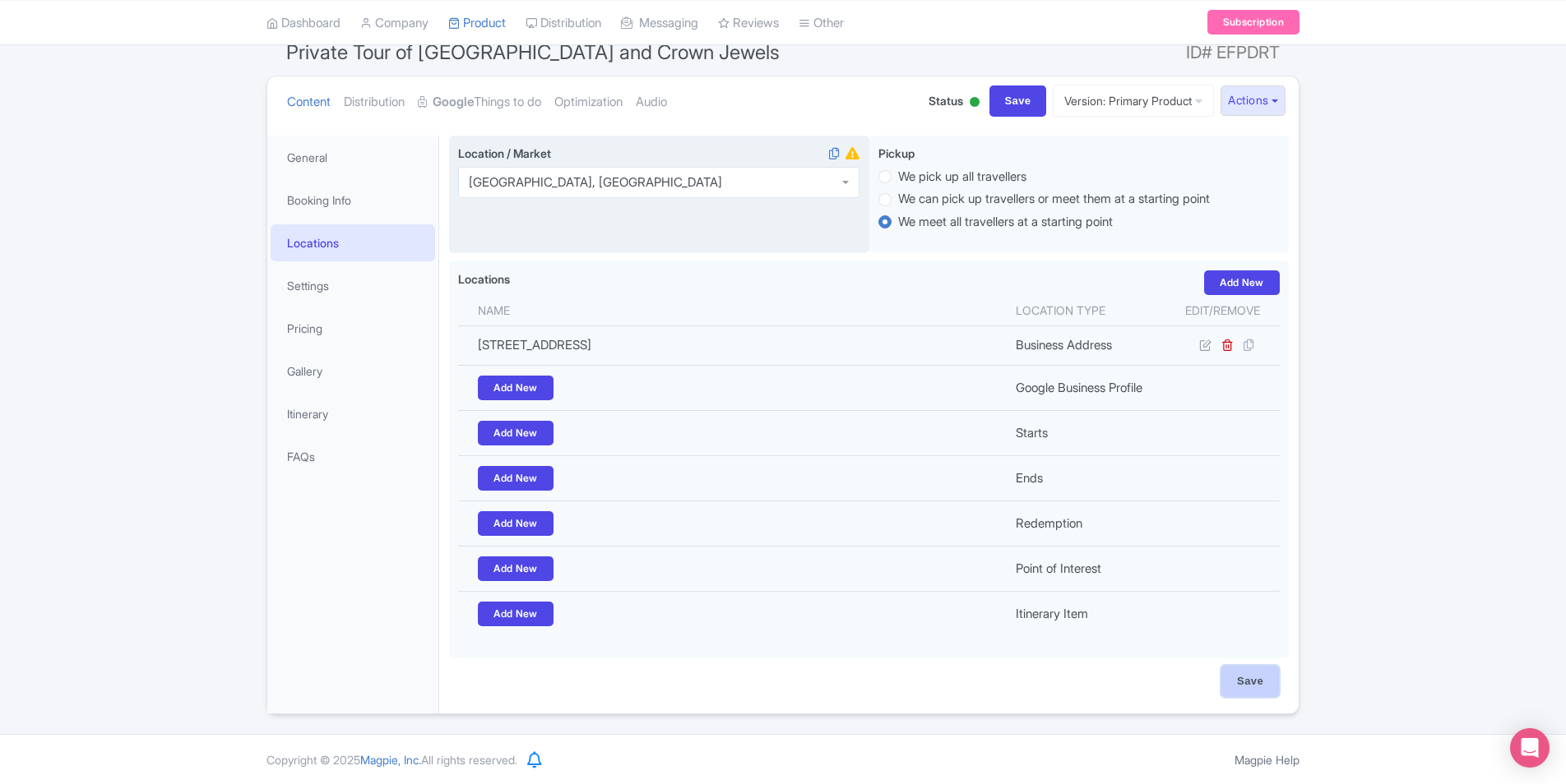
click at [1247, 685] on input "Save" at bounding box center [1250, 682] width 58 height 31
type input "Saving..."
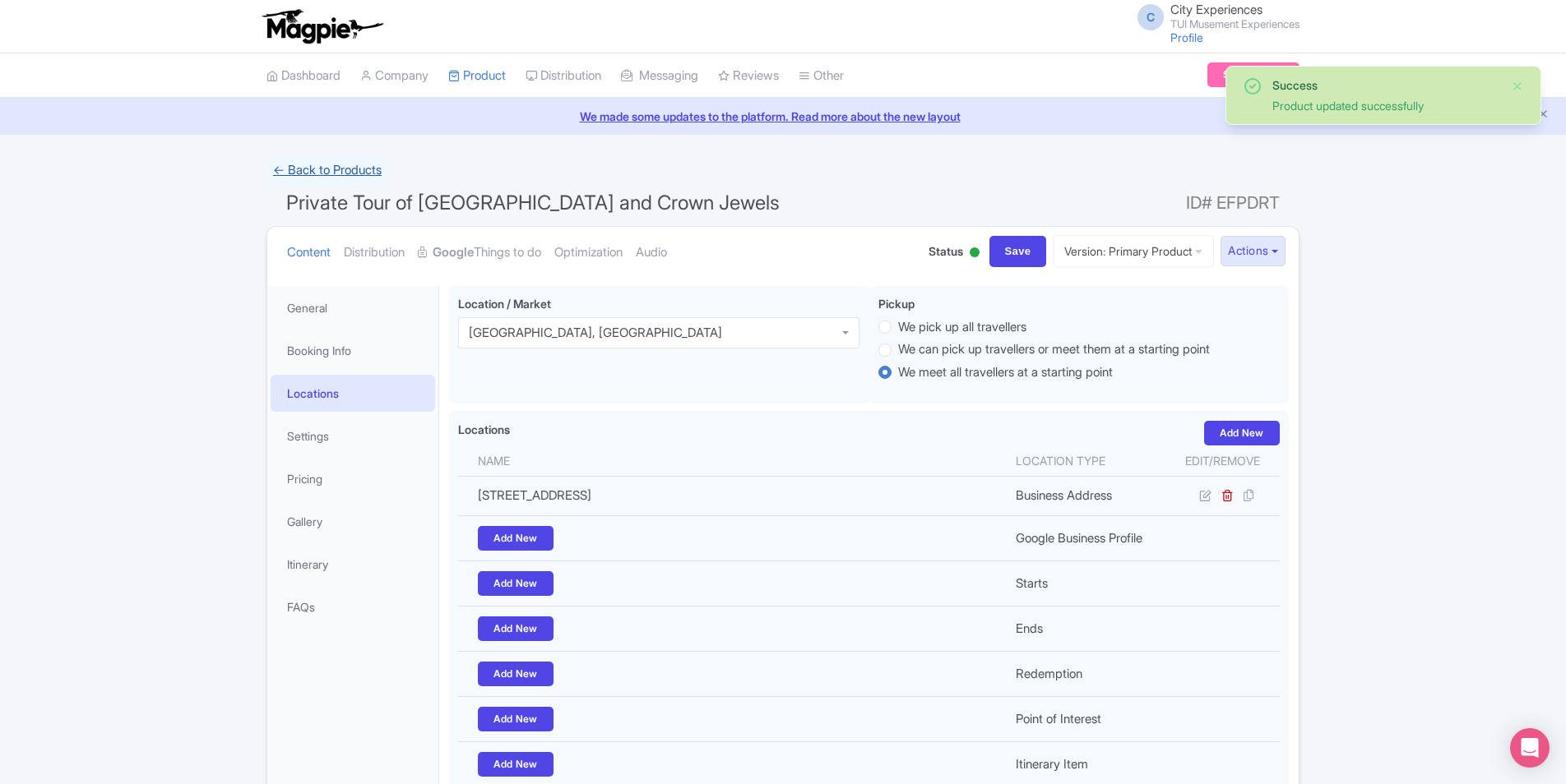
click at [360, 161] on link "← Back to Products" at bounding box center [327, 170] width 121 height 32
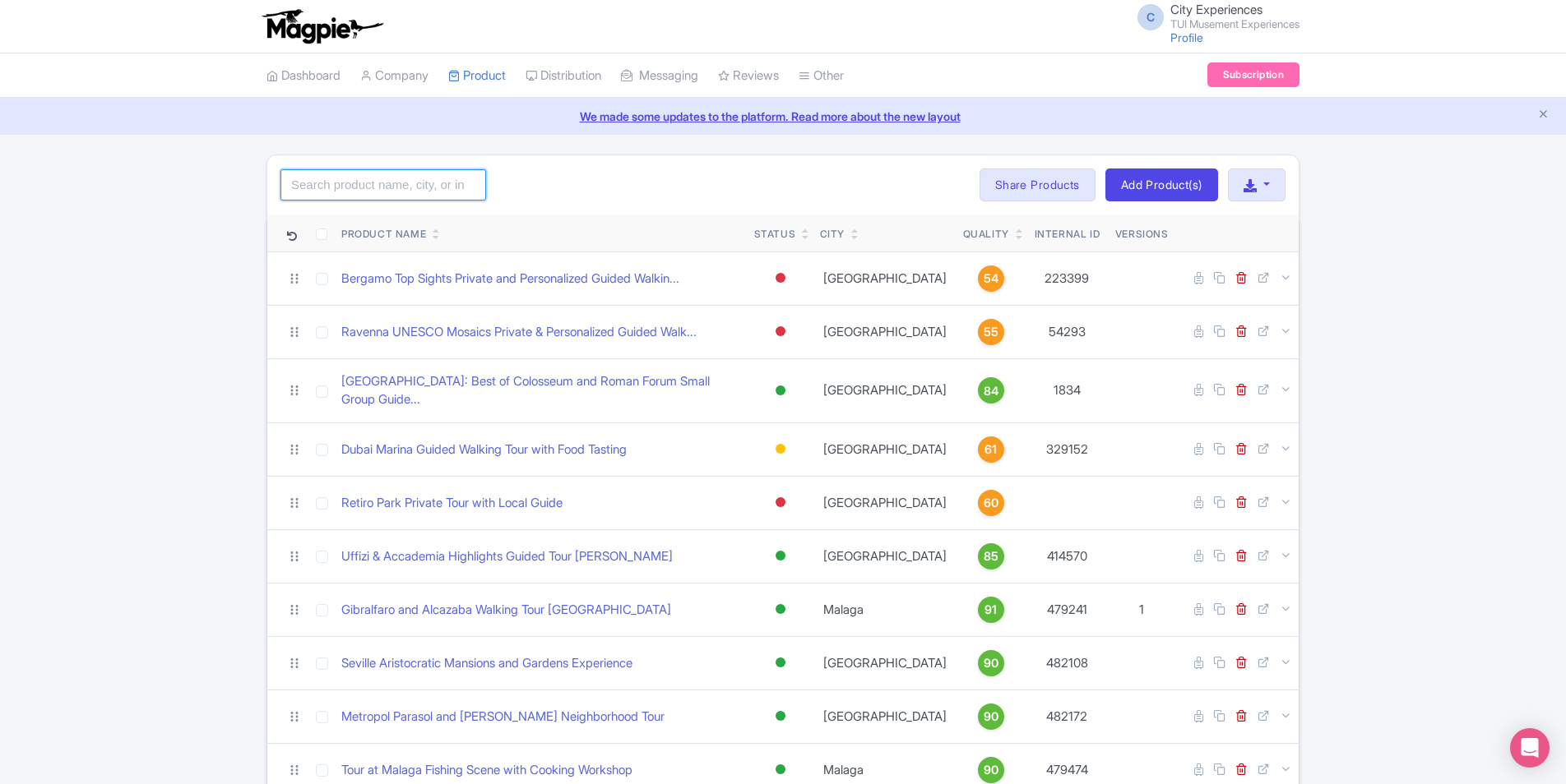
click at [438, 178] on input "search" at bounding box center [383, 185] width 205 height 31
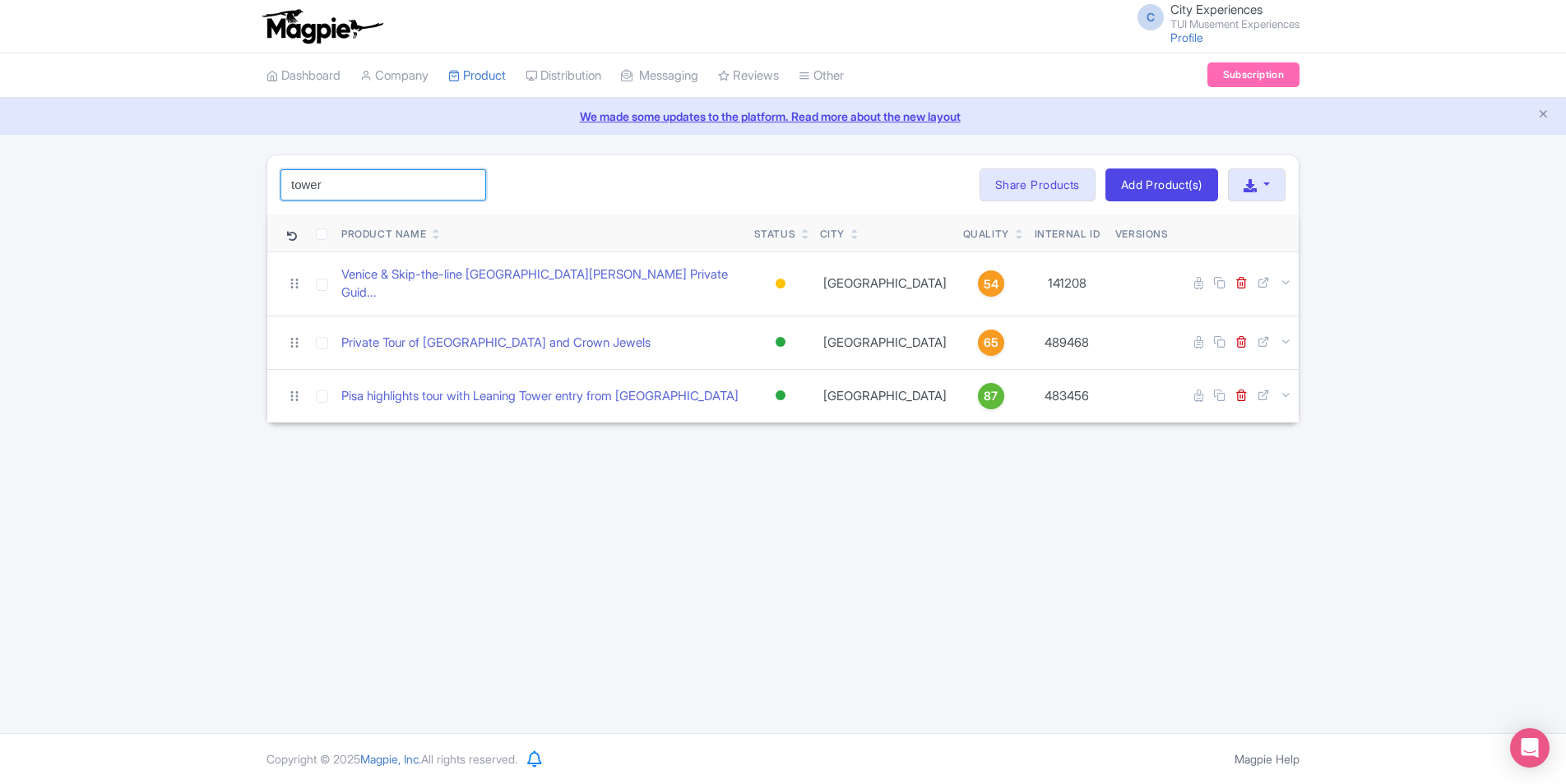
drag, startPoint x: 385, startPoint y: 185, endPoint x: 242, endPoint y: 185, distance: 143.0
click at [242, 185] on div "tower Search Bulk Actions Delete Add to Collection Share Products Add to Collec…" at bounding box center [783, 288] width 1566 height 269
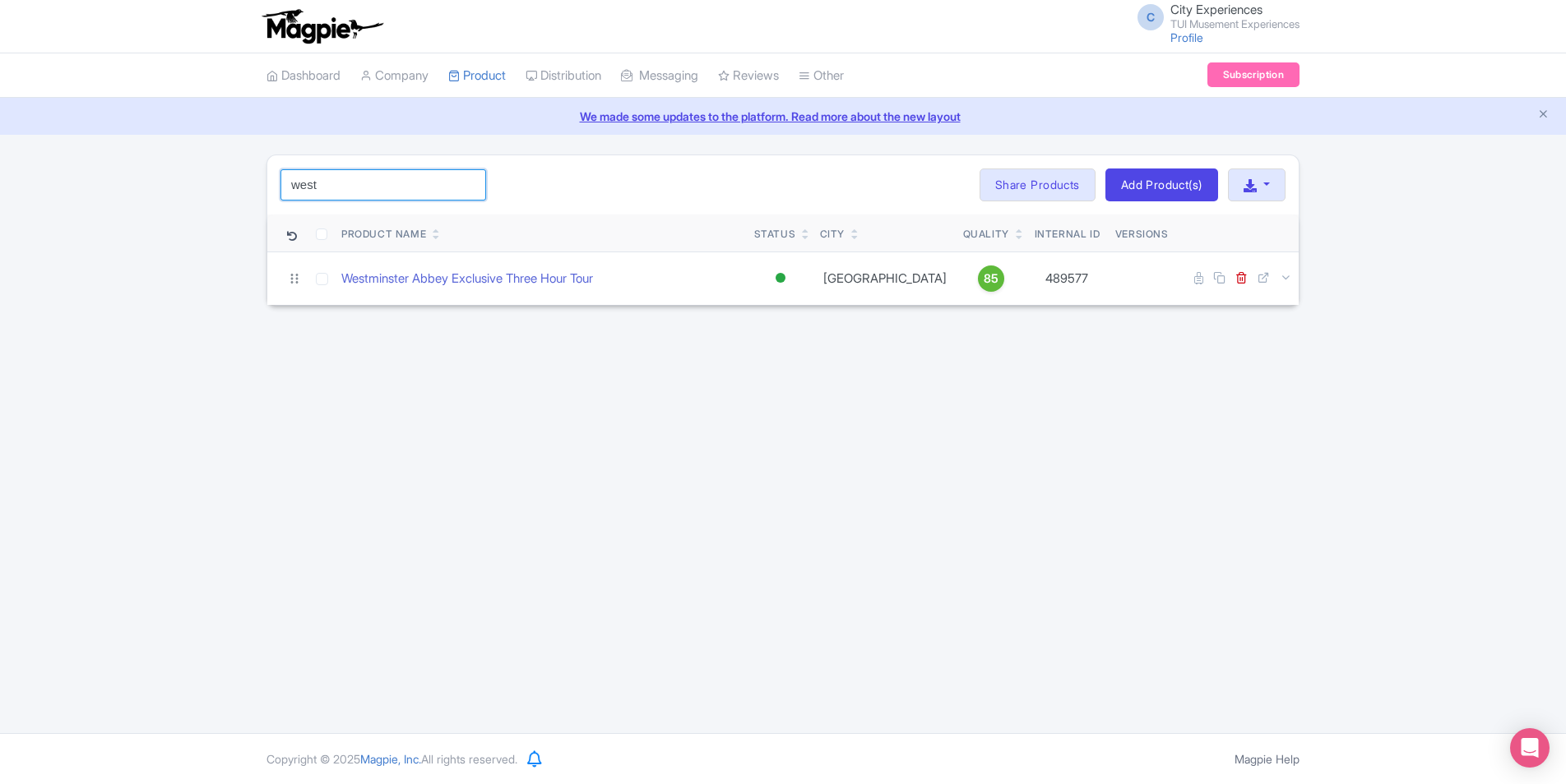
type input "westminster"
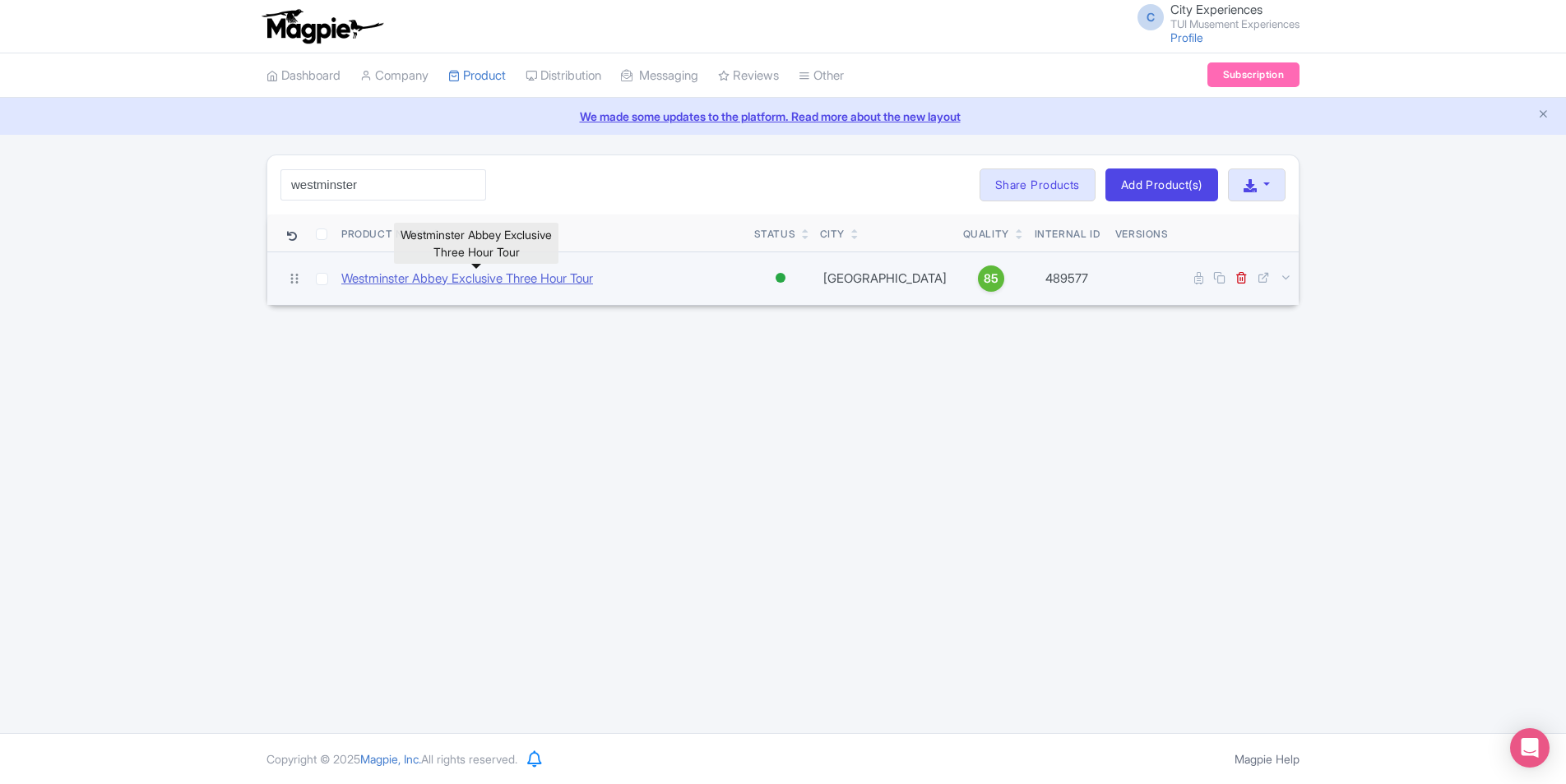
click at [455, 283] on link "Westminster Abbey Exclusive Three Hour Tour" at bounding box center [468, 278] width 252 height 19
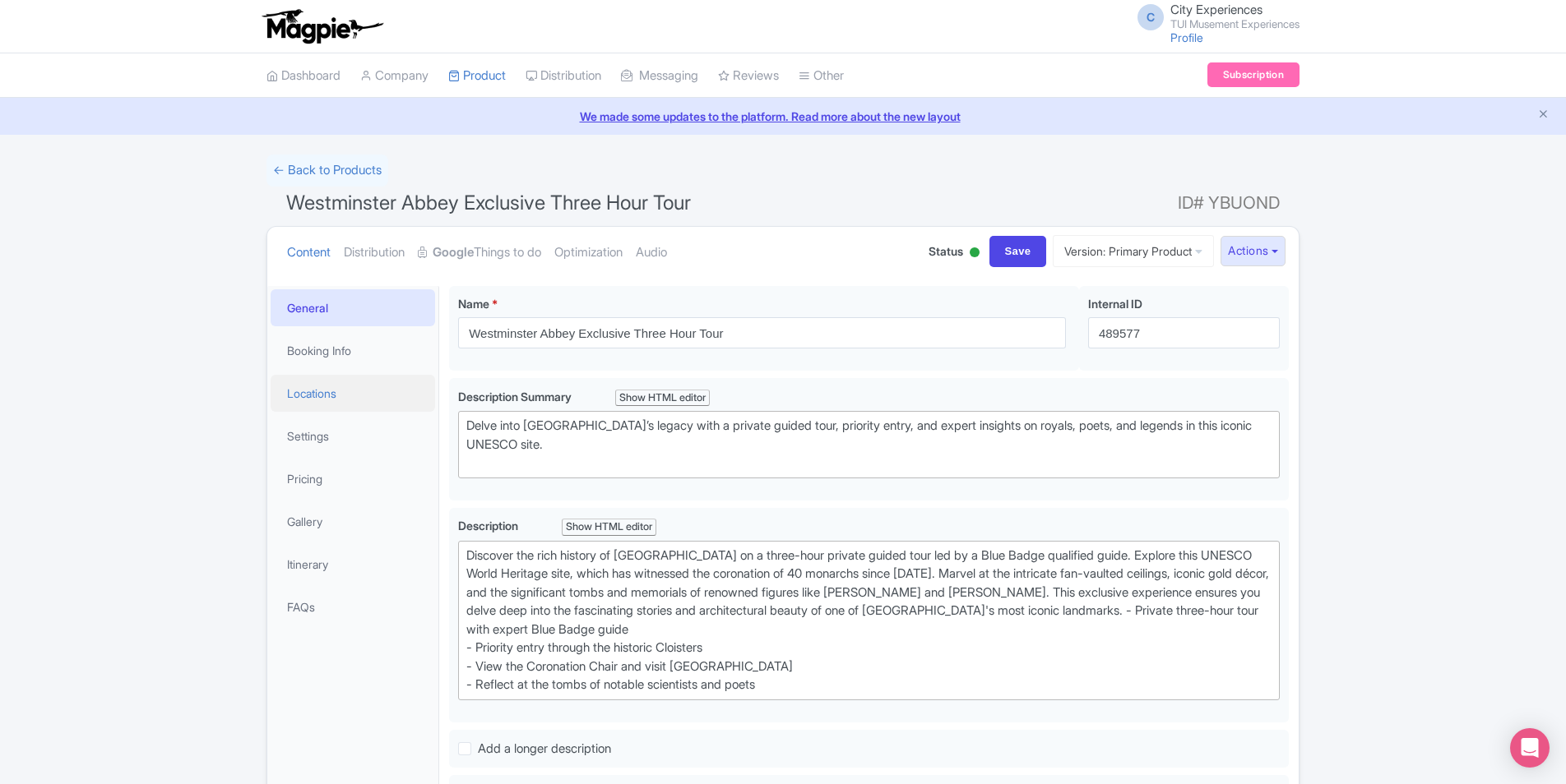
click at [300, 392] on link "Locations" at bounding box center [352, 393] width 164 height 37
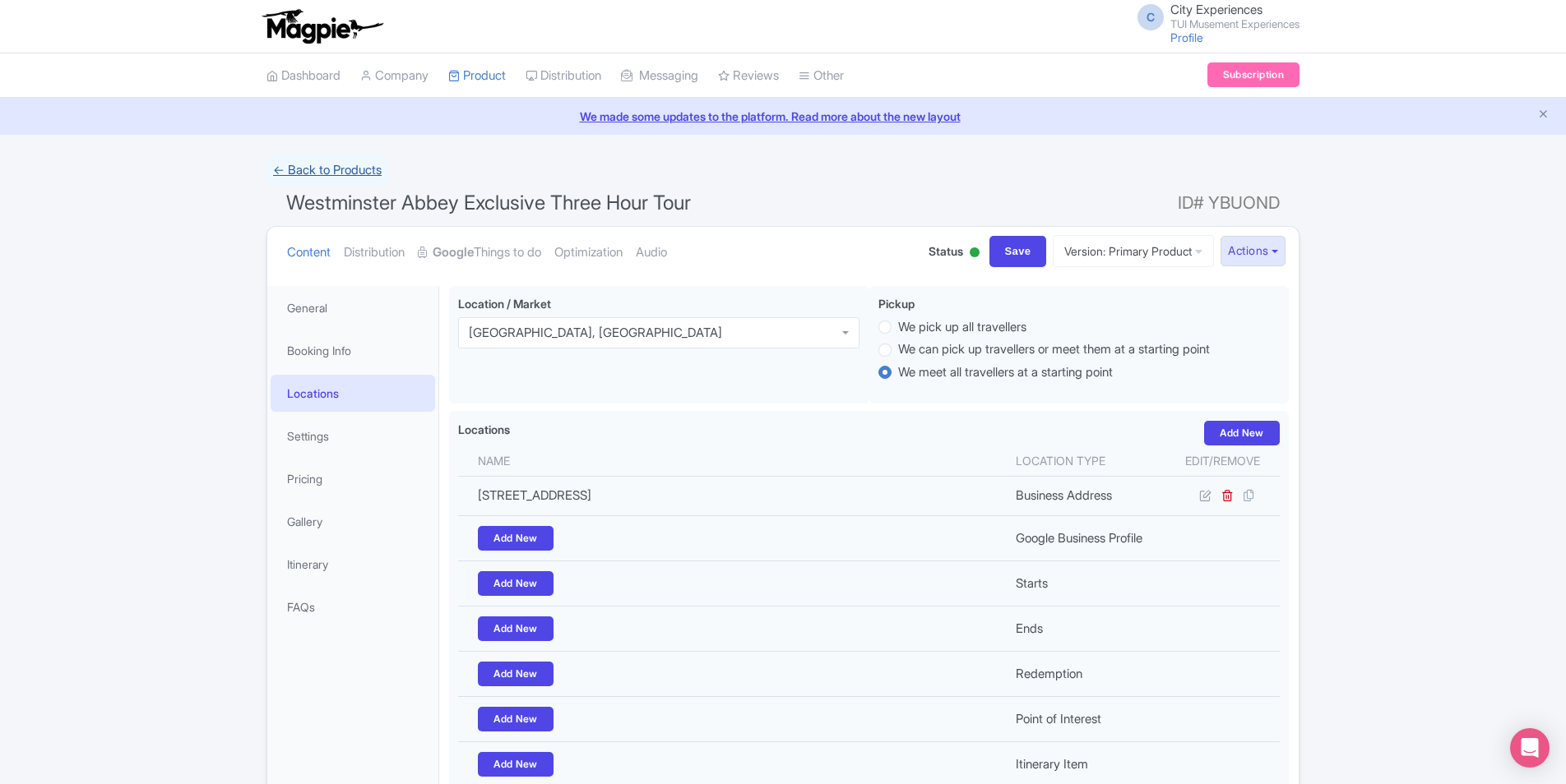
click at [336, 169] on link "← Back to Products" at bounding box center [327, 170] width 121 height 32
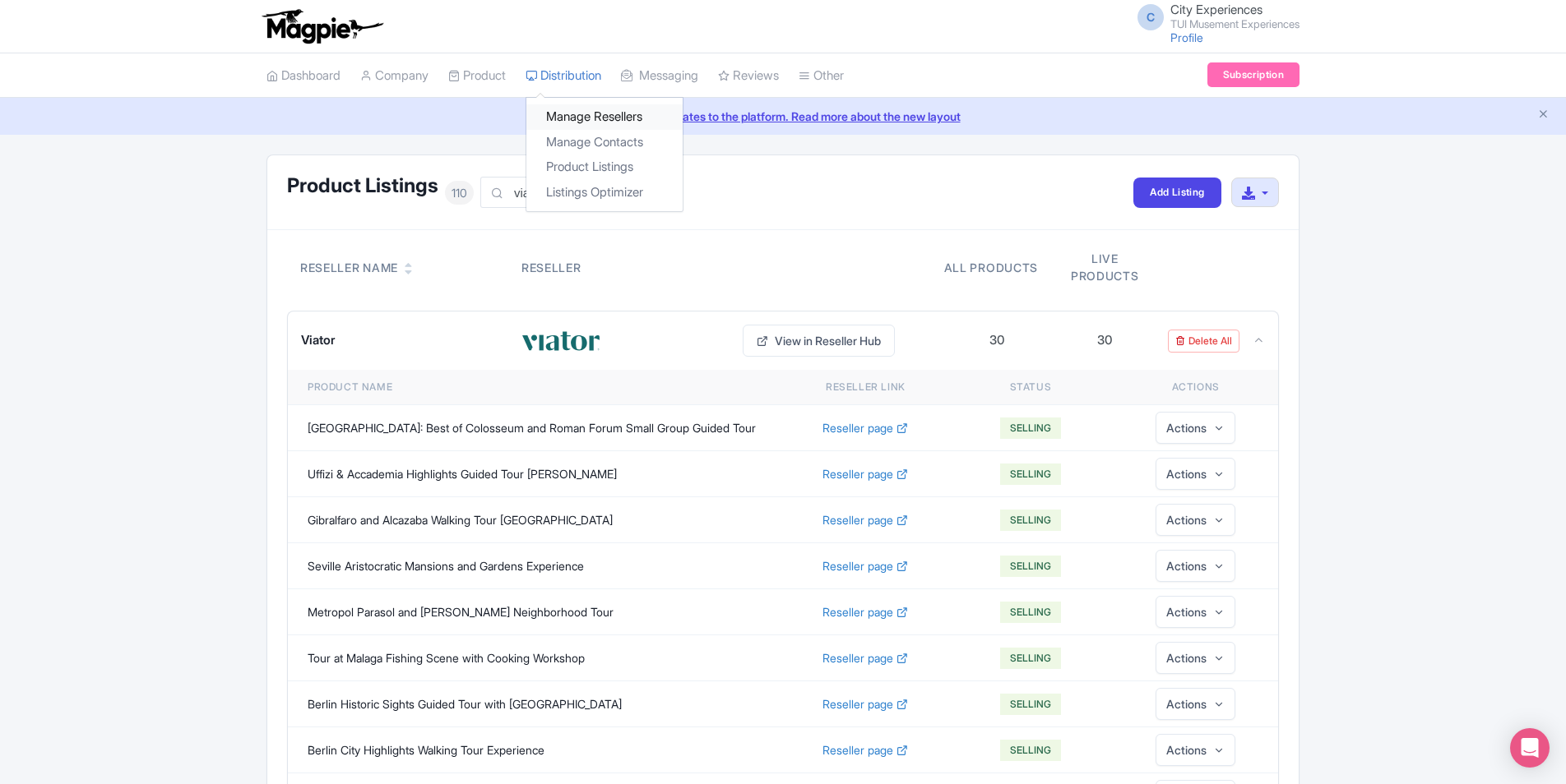
click at [596, 120] on link "Manage Resellers" at bounding box center [604, 117] width 156 height 26
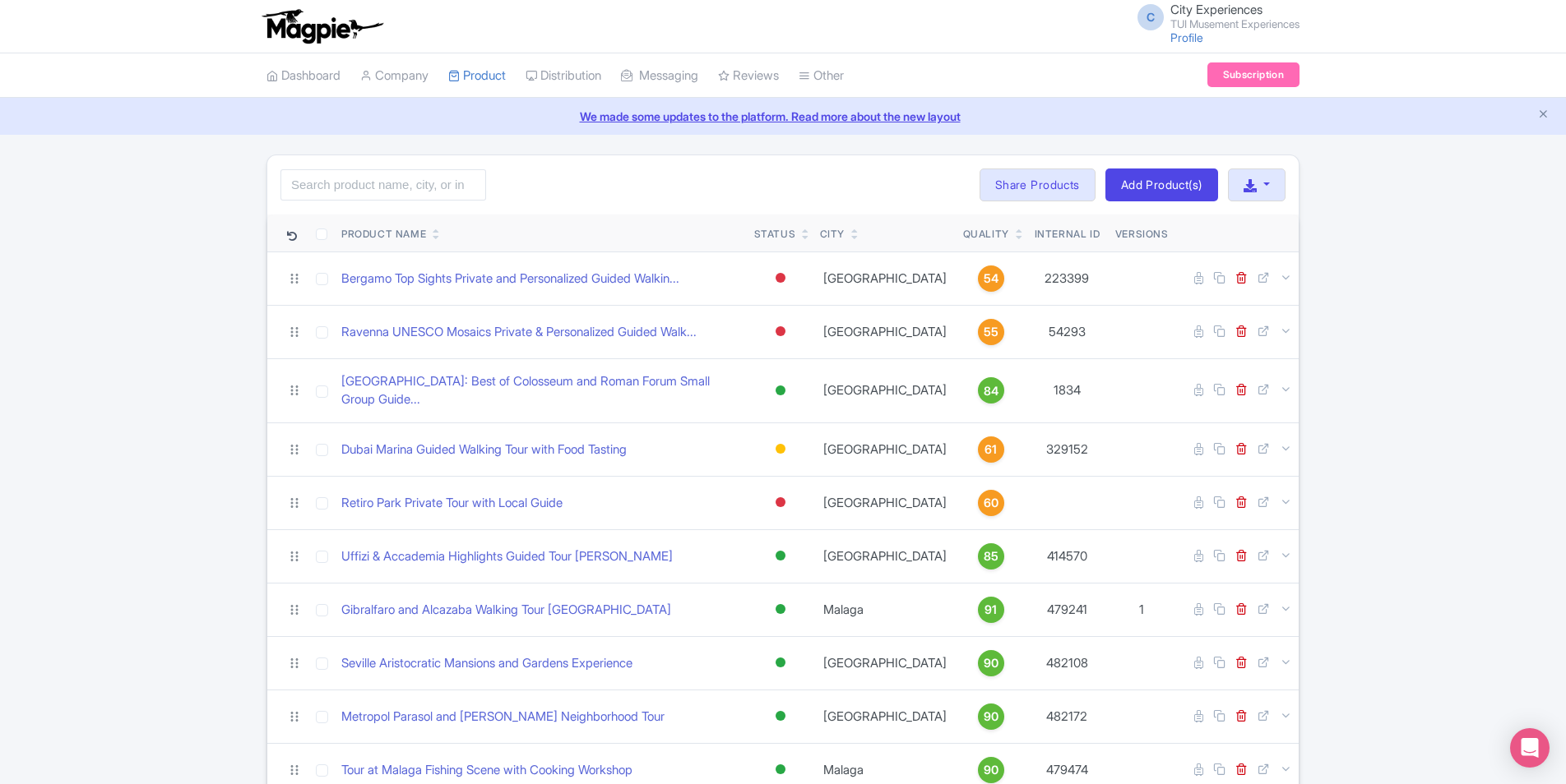
click at [1016, 236] on icon at bounding box center [1020, 237] width 7 height 10
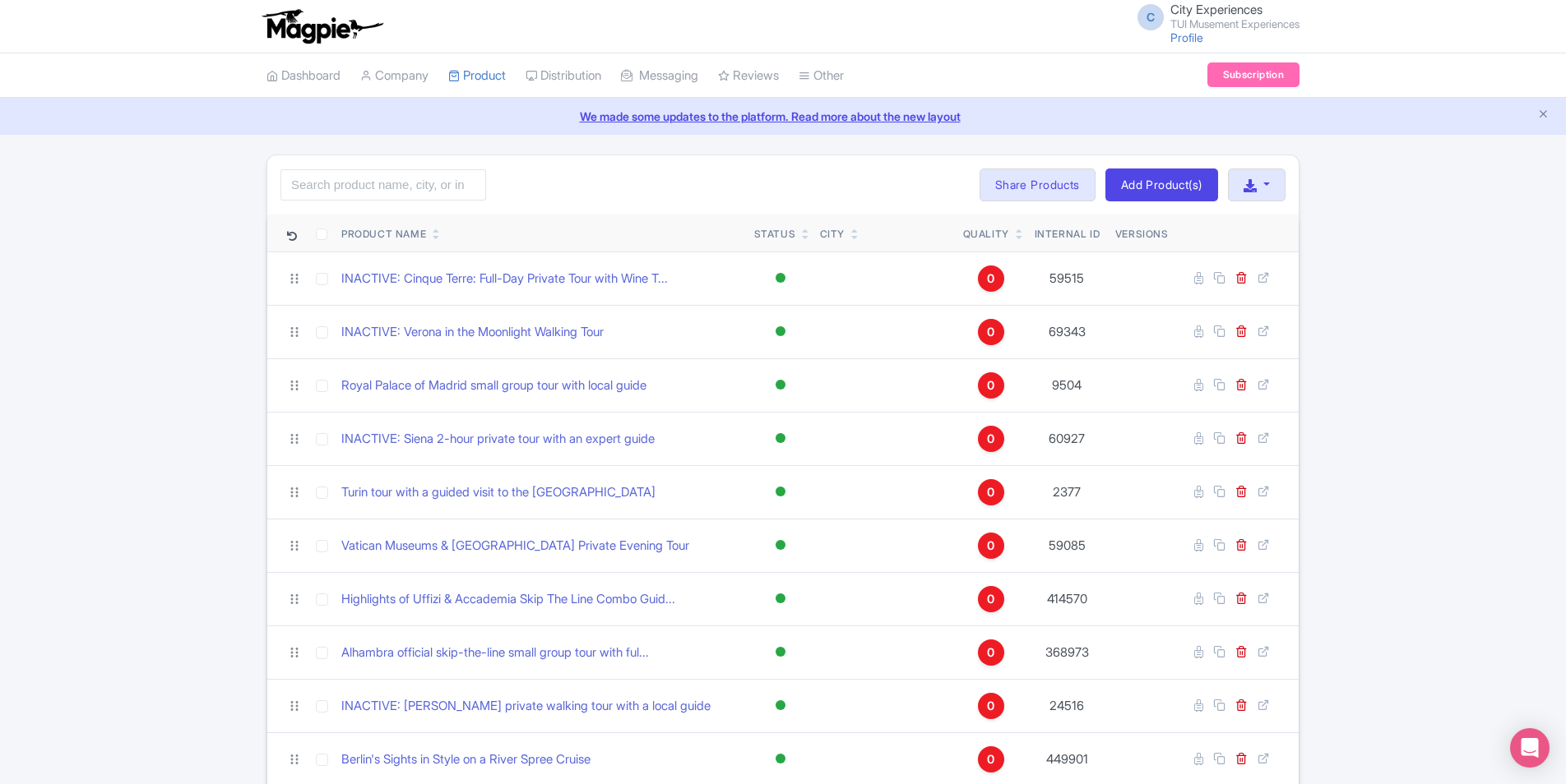
click at [1016, 233] on icon at bounding box center [1020, 237] width 7 height 10
click at [1016, 228] on icon at bounding box center [1020, 231] width 7 height 10
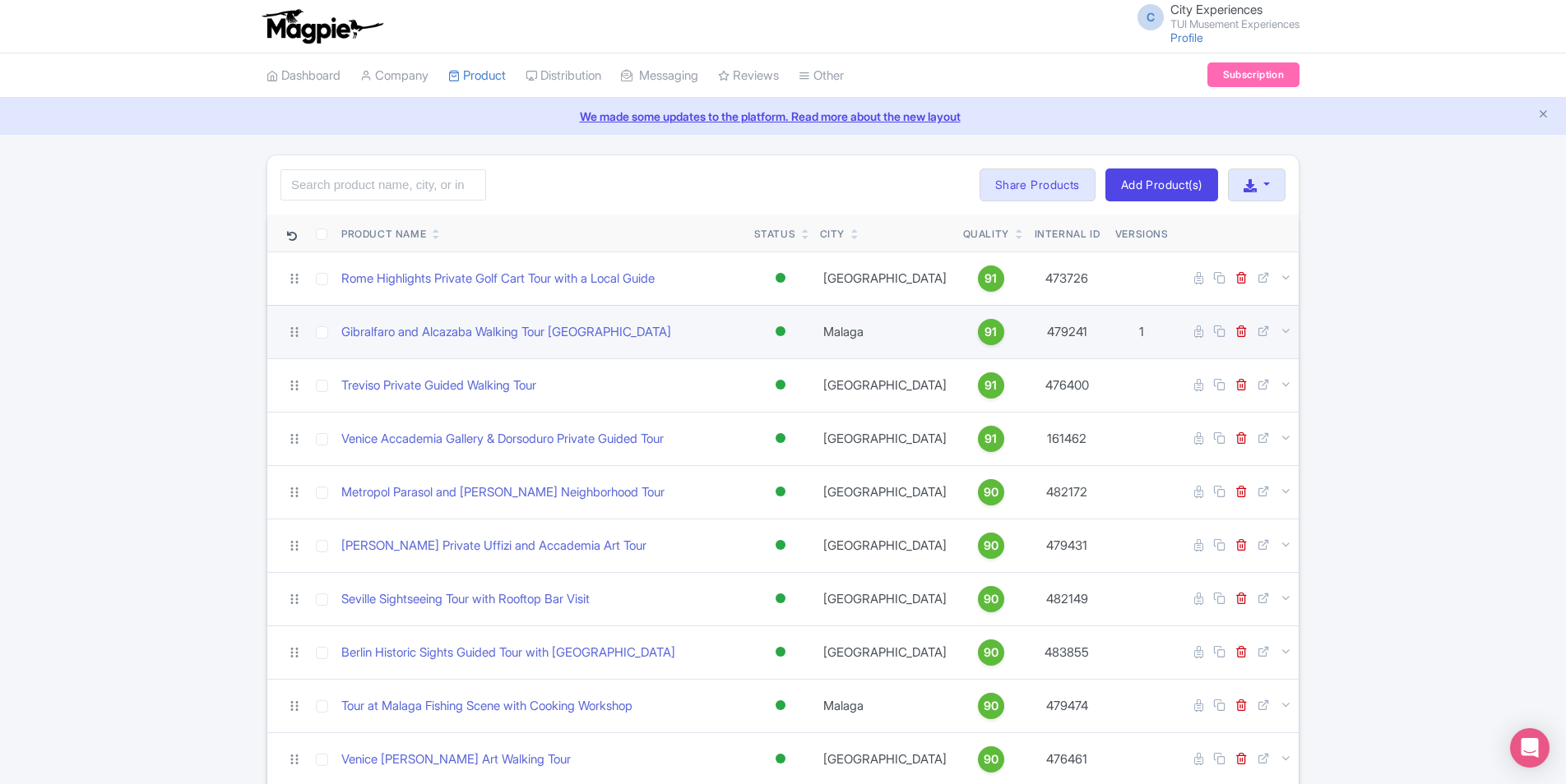
click at [1144, 330] on td "1 Spanish" at bounding box center [1141, 331] width 67 height 54
click at [1131, 325] on td "1 Spanish" at bounding box center [1141, 331] width 67 height 54
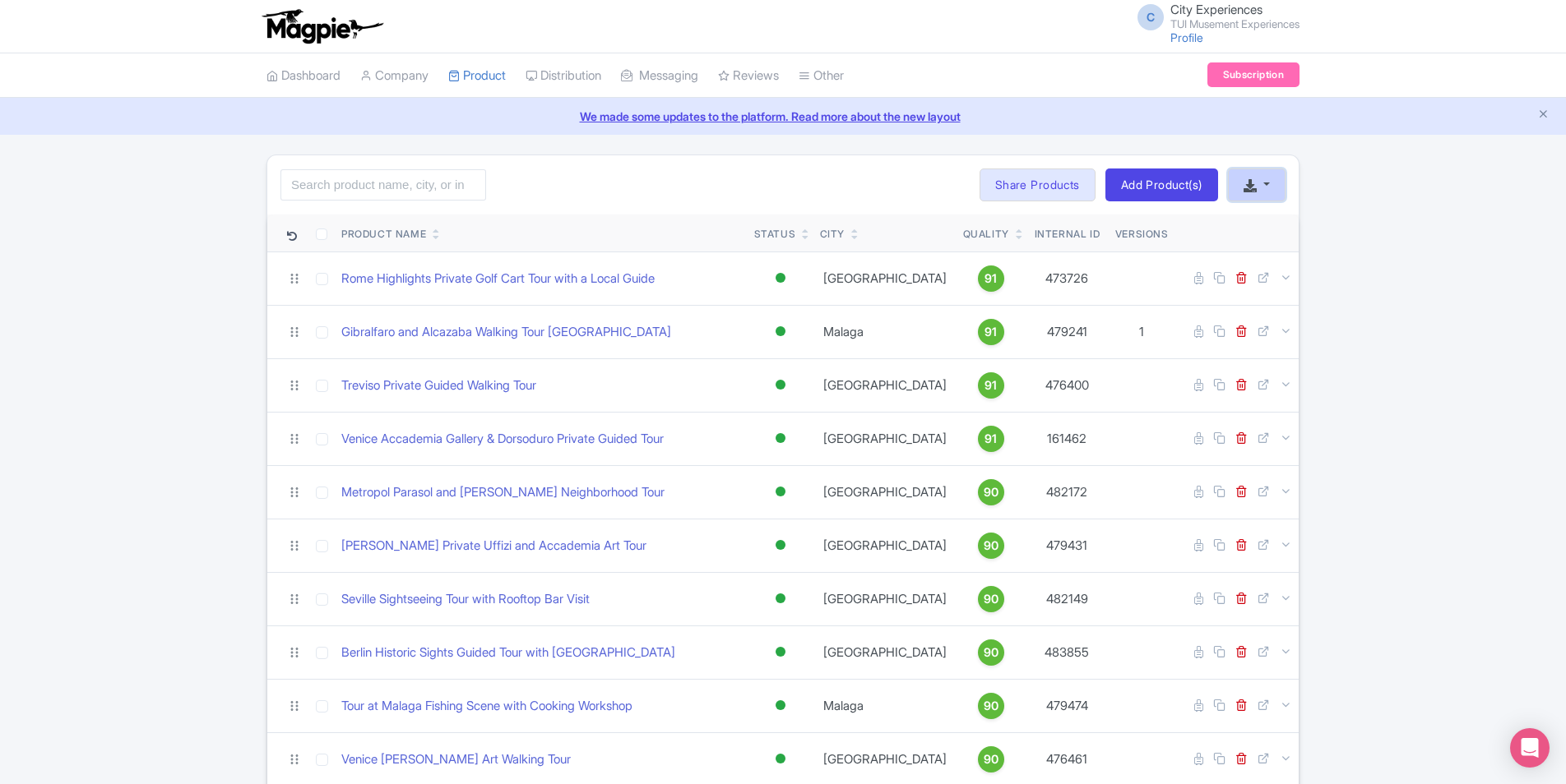
click at [1272, 188] on button "button" at bounding box center [1256, 185] width 58 height 33
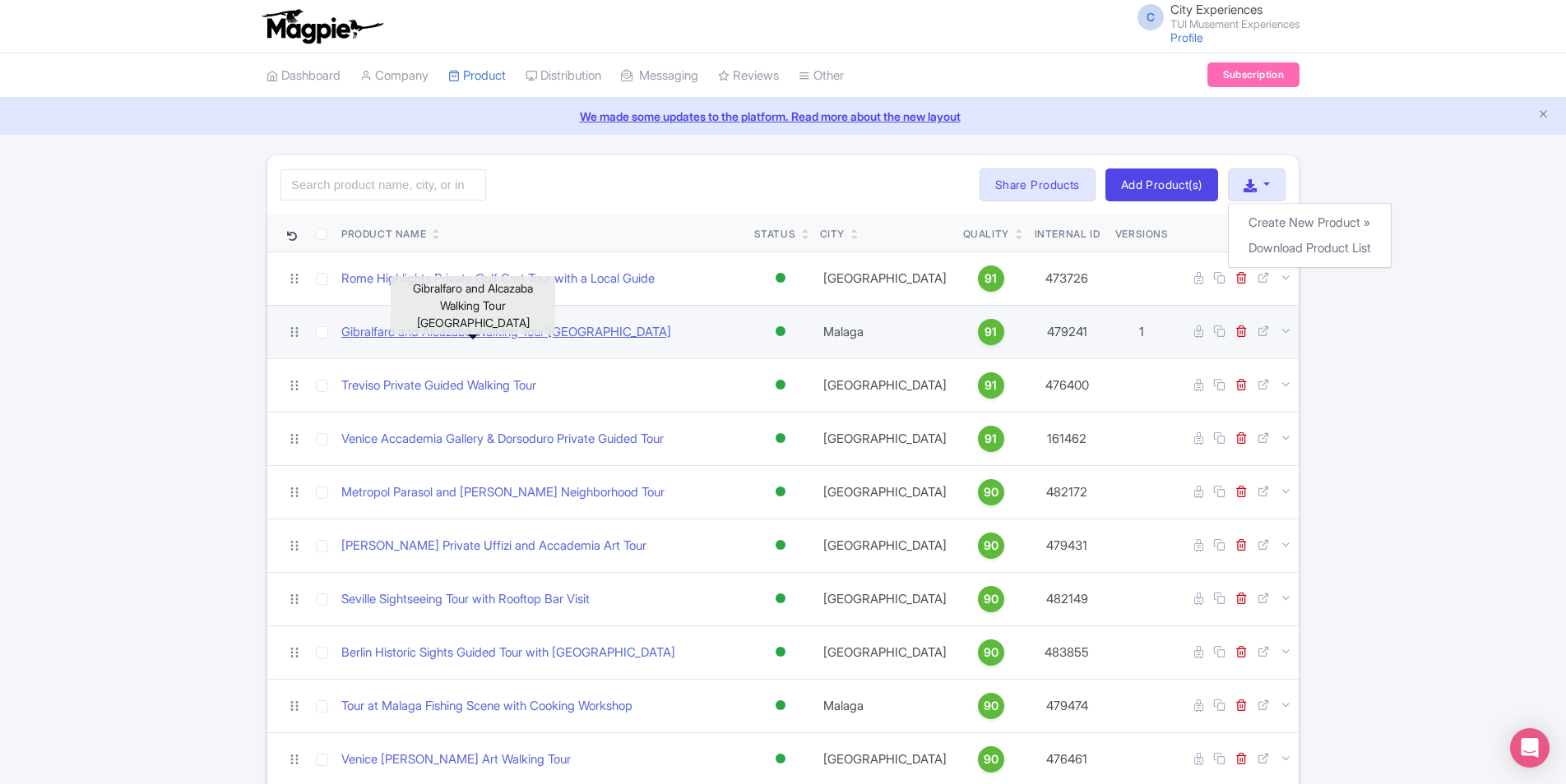
click at [515, 334] on link "Gibralfaro and Alcazaba Walking Tour [GEOGRAPHIC_DATA]" at bounding box center [506, 332] width 330 height 19
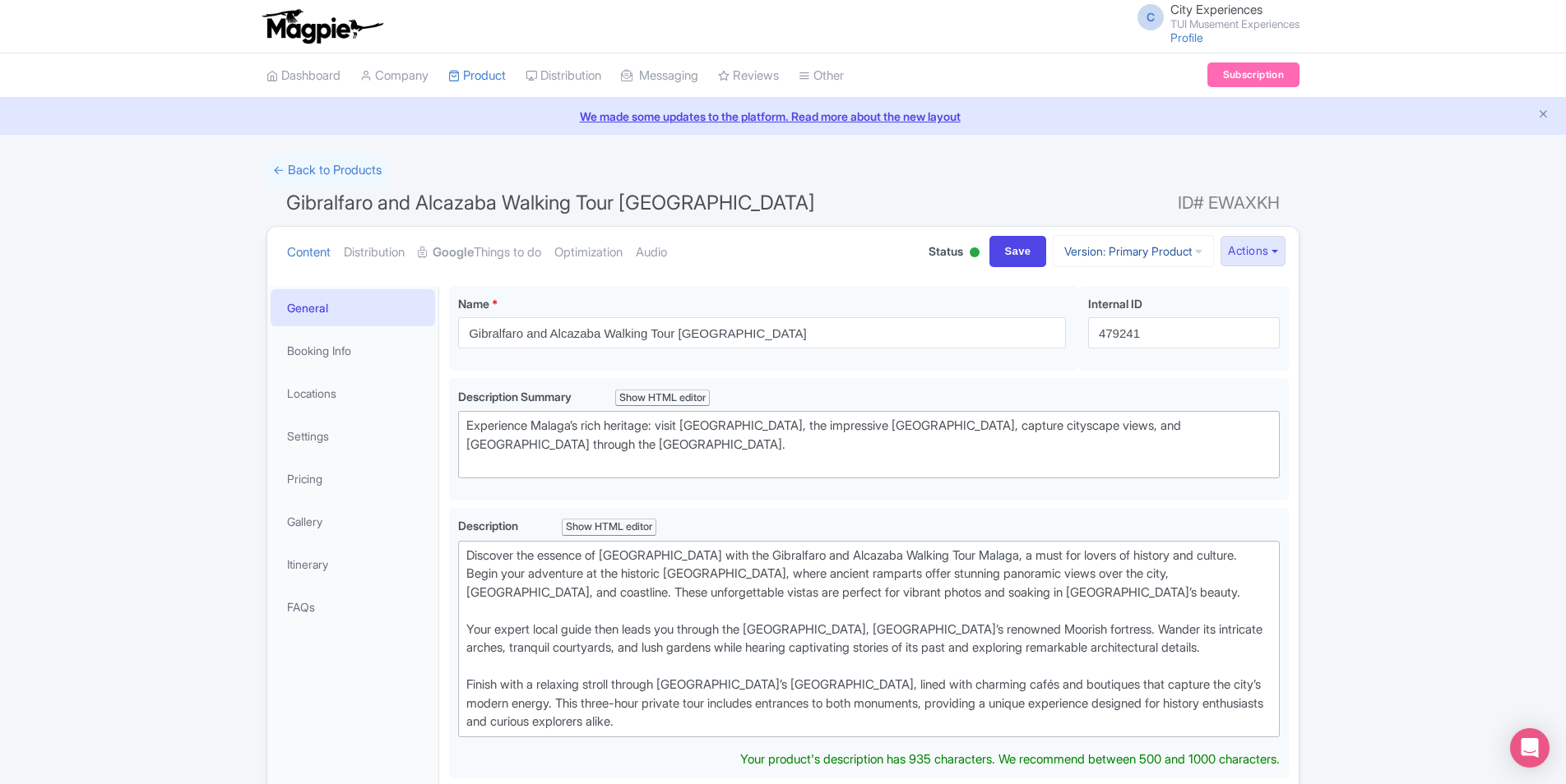
click at [1174, 245] on link "Version: Primary Product" at bounding box center [1133, 251] width 162 height 32
click at [1152, 338] on link "Spanish" at bounding box center [1148, 340] width 156 height 26
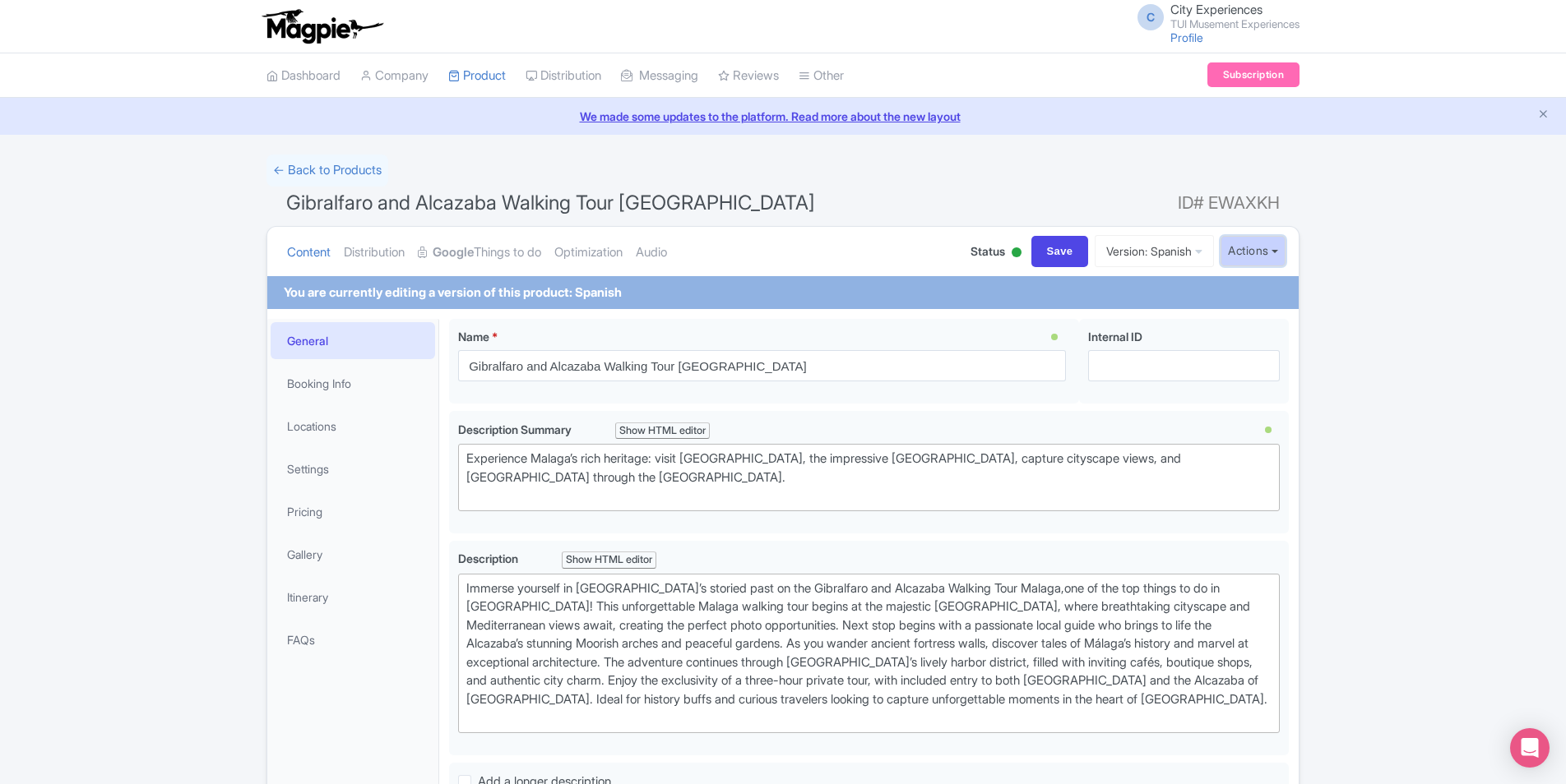
click at [1270, 249] on button "Actions" at bounding box center [1253, 251] width 65 height 30
click at [1199, 252] on link "Version: Spanish" at bounding box center [1154, 251] width 120 height 32
click at [1426, 344] on div "← Back to Products Gibralfaro and Alcazaba Walking Tour Malaga ID# EWAXKH Conte…" at bounding box center [783, 762] width 1566 height 1216
click at [1197, 254] on link "Version: Spanish" at bounding box center [1154, 251] width 120 height 32
click at [1273, 253] on button "Actions" at bounding box center [1253, 251] width 65 height 30
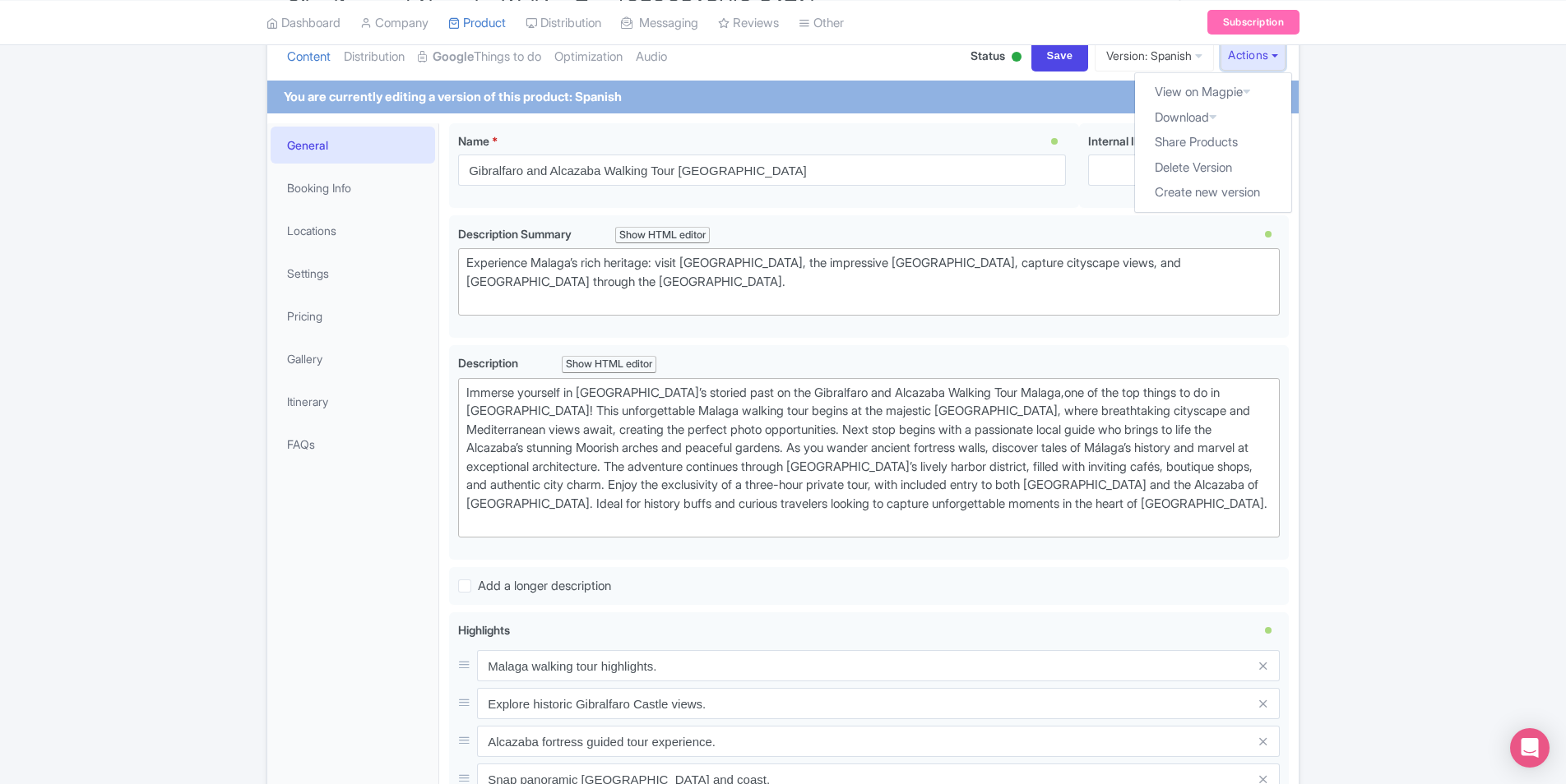
scroll to position [246, 0]
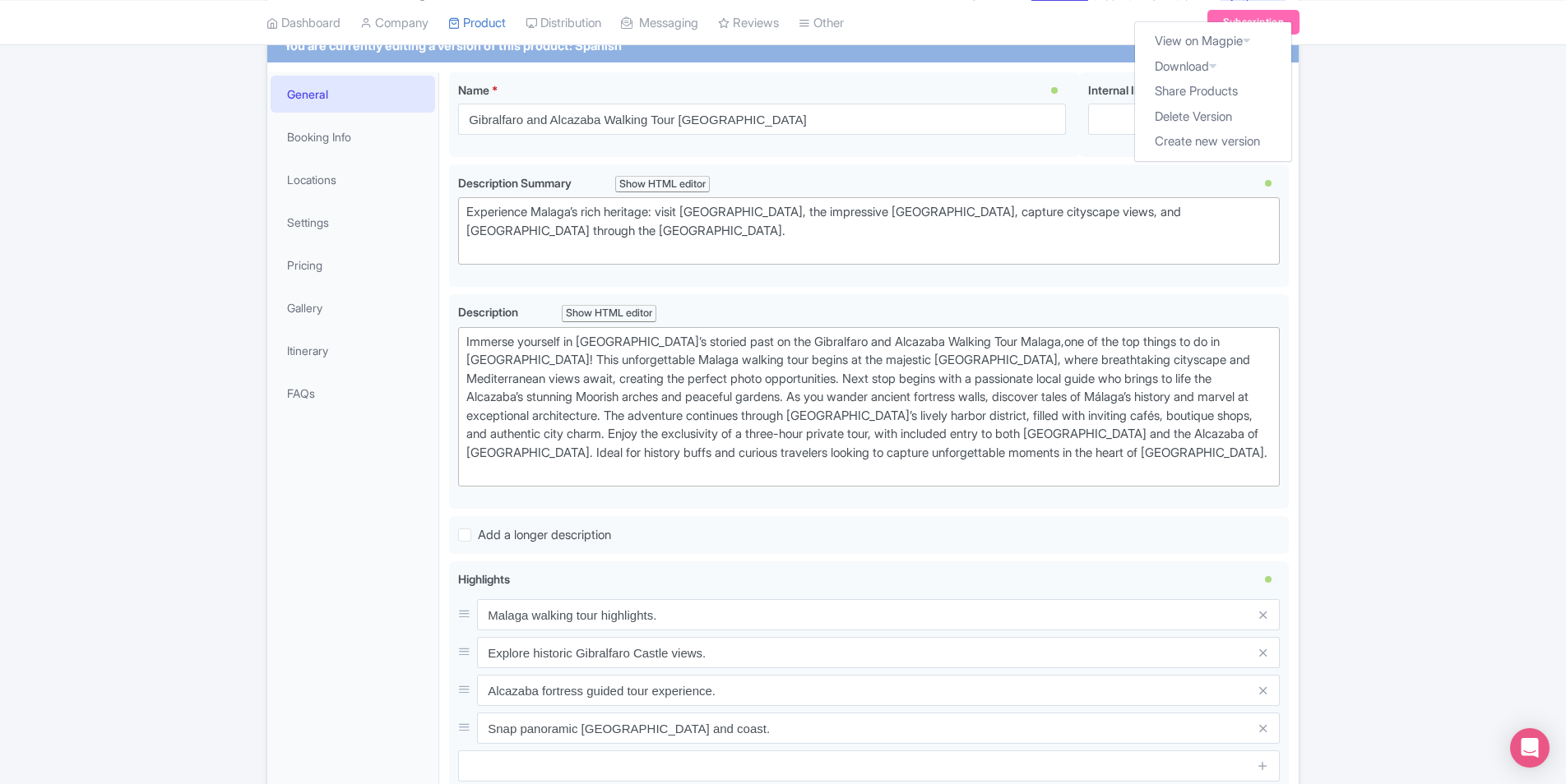
click at [1373, 308] on div "← Back to Products Gibralfaro and Alcazaba Walking Tour Malaga ID# EWAXKH Conte…" at bounding box center [783, 516] width 1566 height 1216
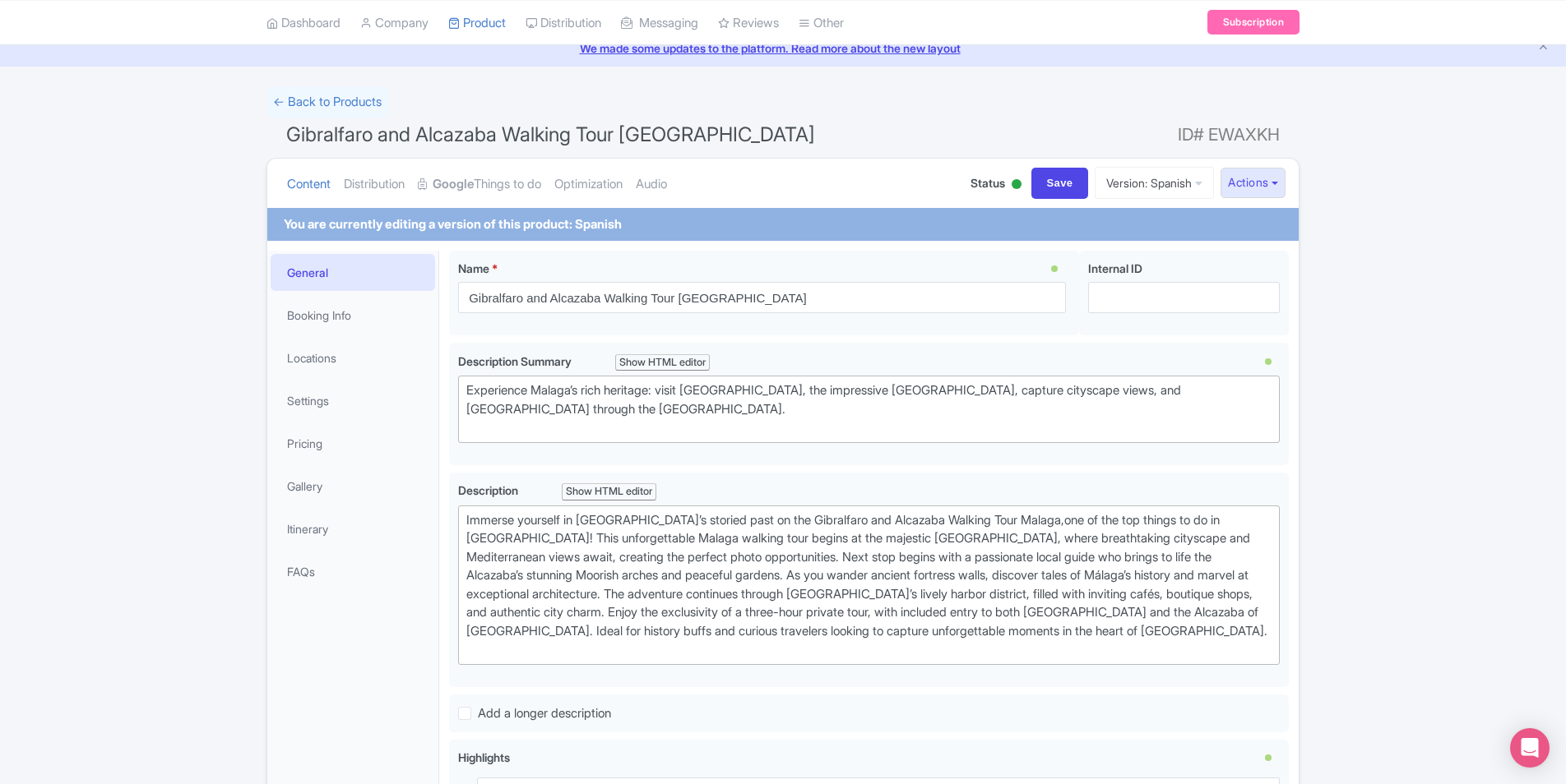
scroll to position [0, 0]
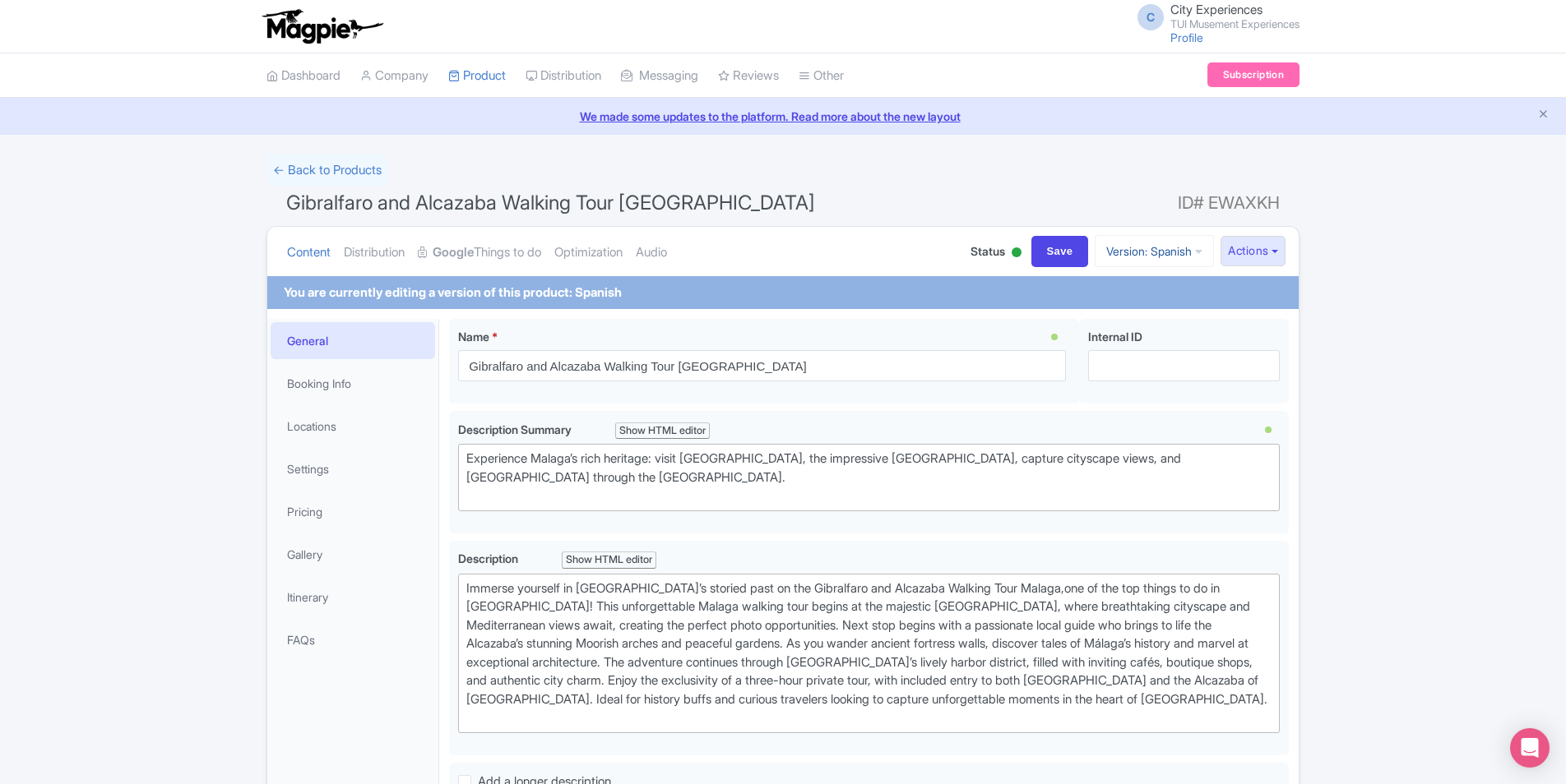
click at [1182, 246] on link "Version: Spanish" at bounding box center [1154, 251] width 120 height 32
click at [1160, 289] on link "Manage Versions" at bounding box center [1145, 291] width 156 height 26
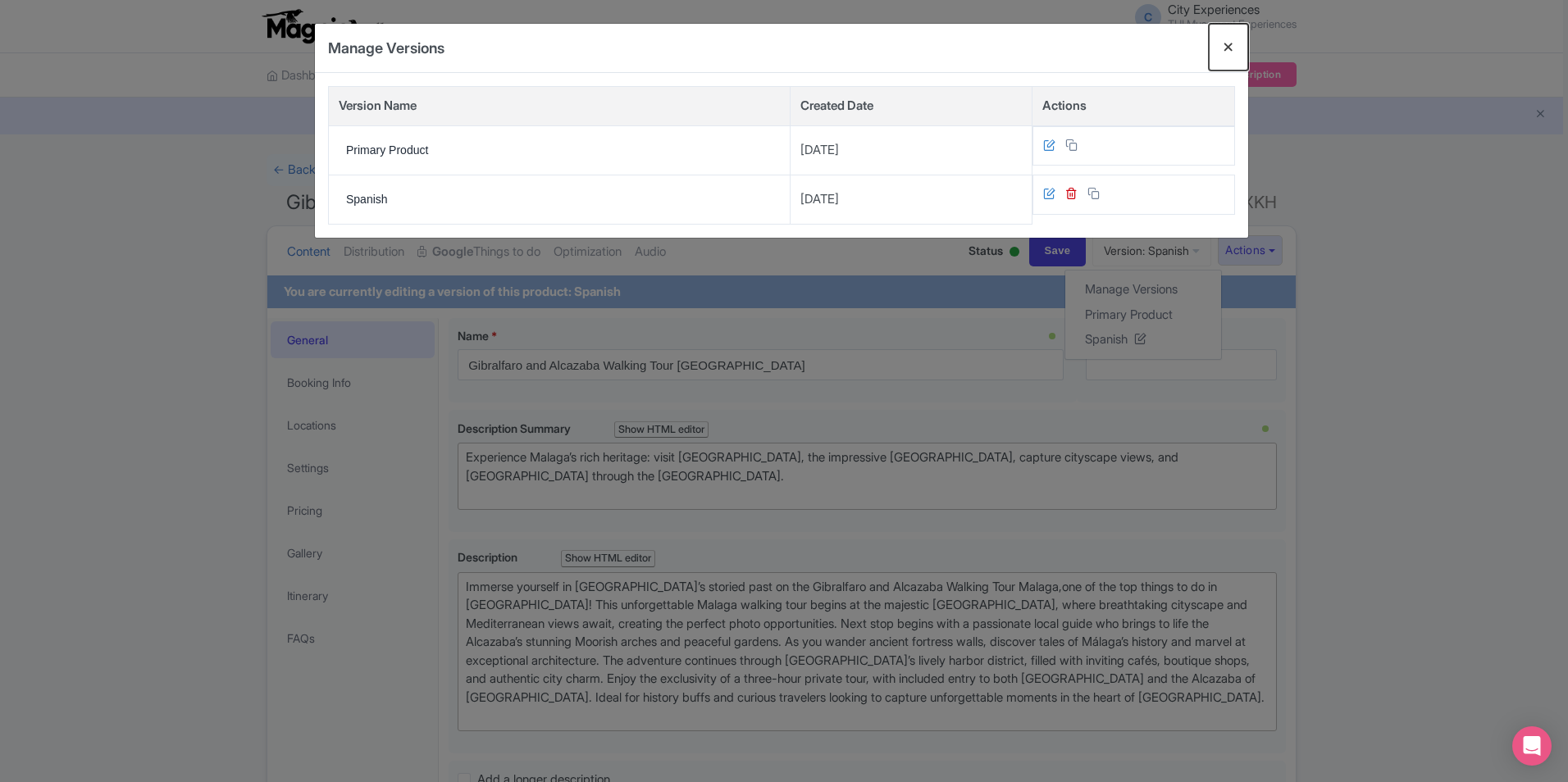
click at [1233, 44] on button "Close" at bounding box center [1228, 46] width 39 height 46
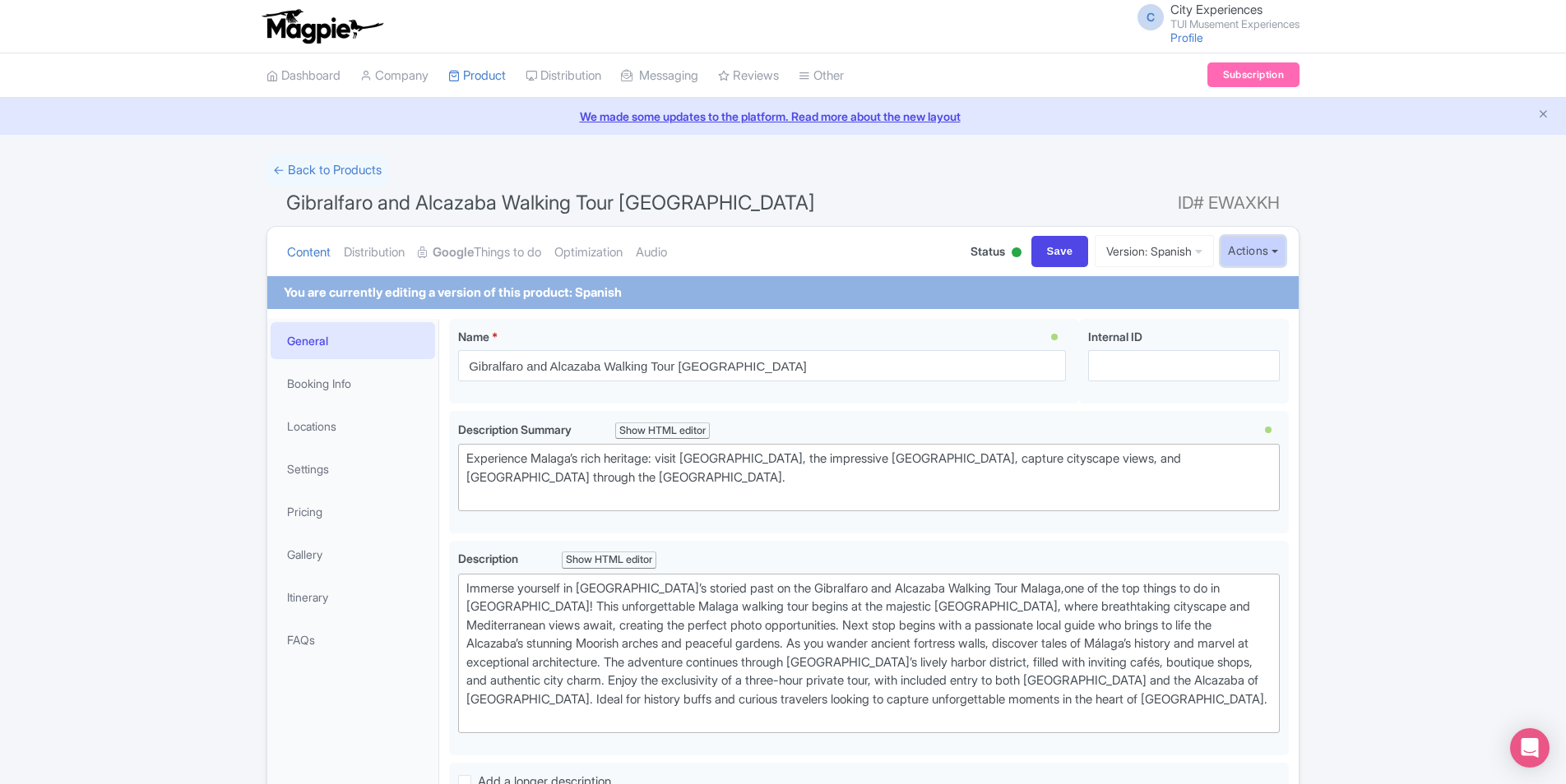
click at [1239, 259] on button "Actions" at bounding box center [1253, 251] width 65 height 30
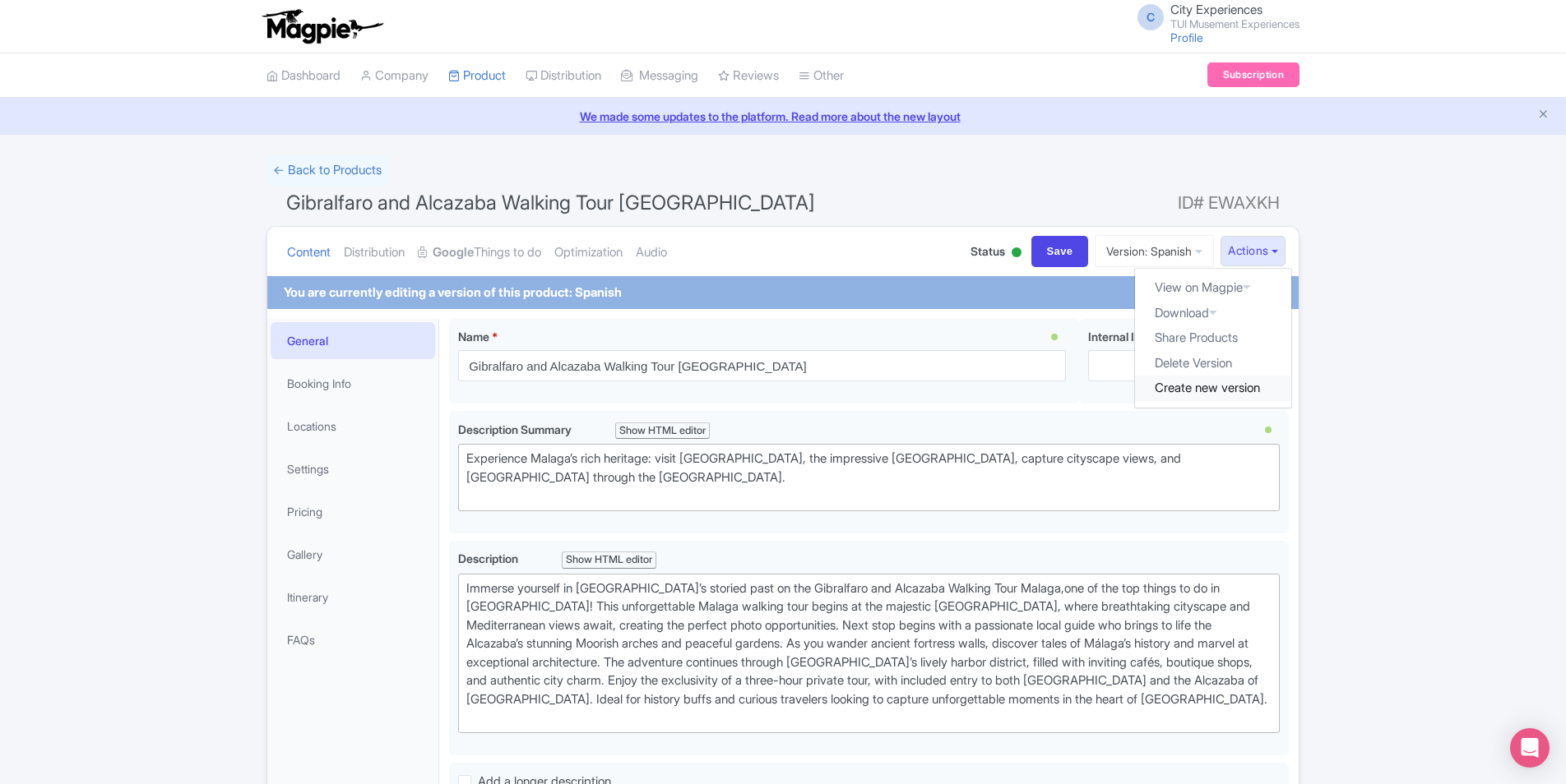
click at [1259, 389] on link "Create new version" at bounding box center [1213, 389] width 156 height 26
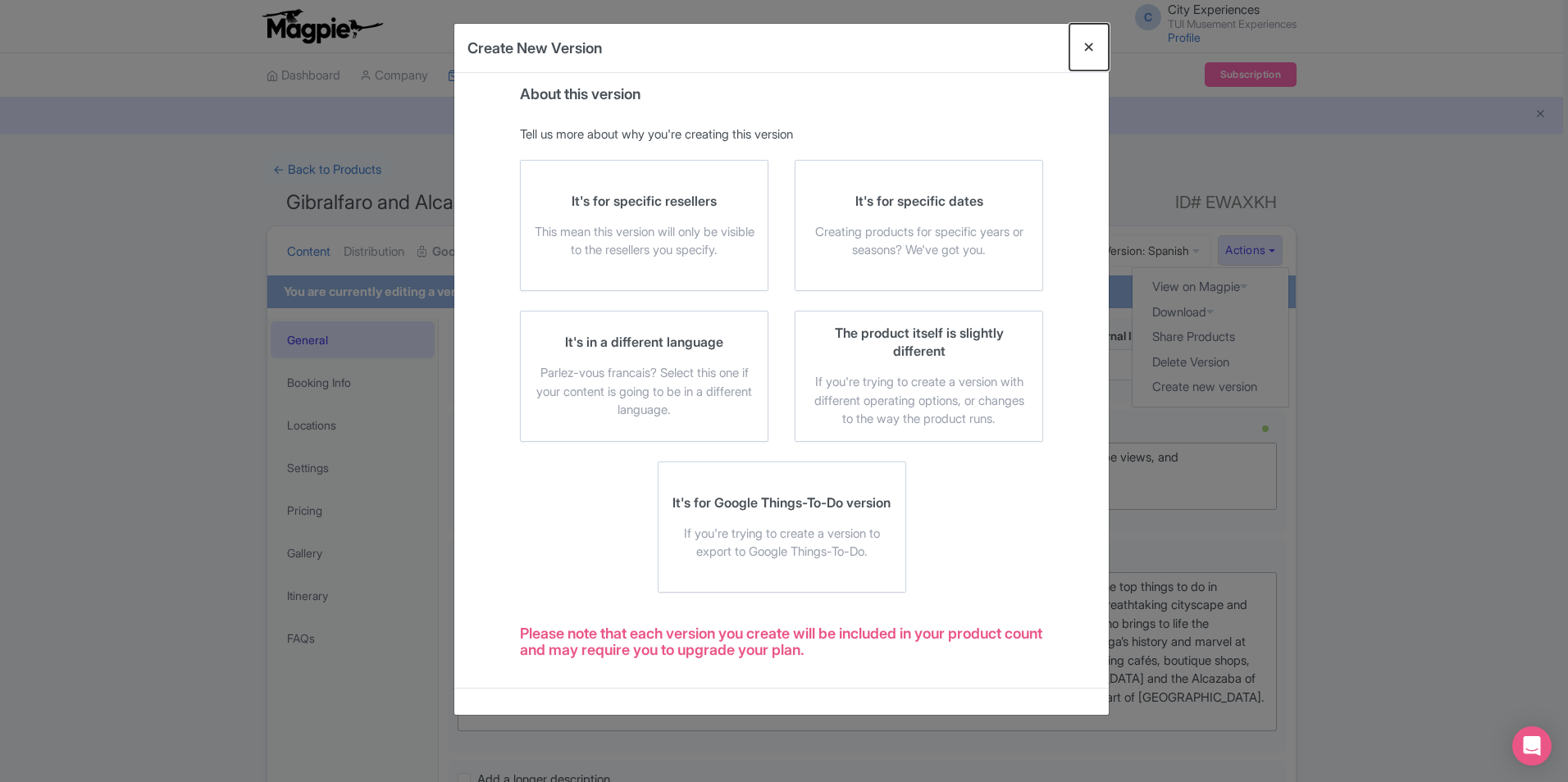
click at [1092, 45] on button "Close" at bounding box center [1088, 46] width 39 height 46
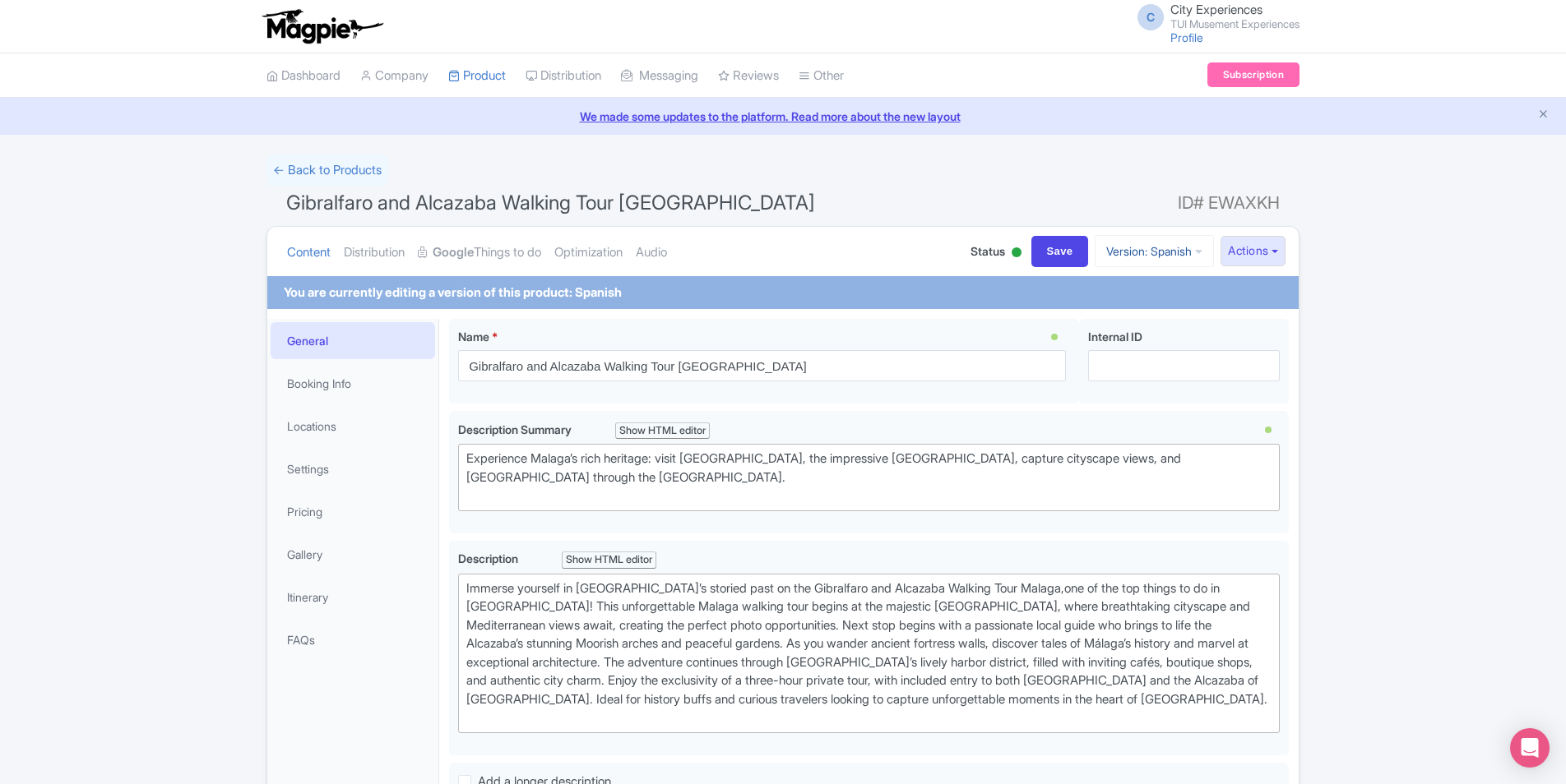
click at [1197, 251] on link "Version: Spanish" at bounding box center [1154, 251] width 120 height 32
click at [1140, 294] on link "Manage Versions" at bounding box center [1145, 291] width 156 height 26
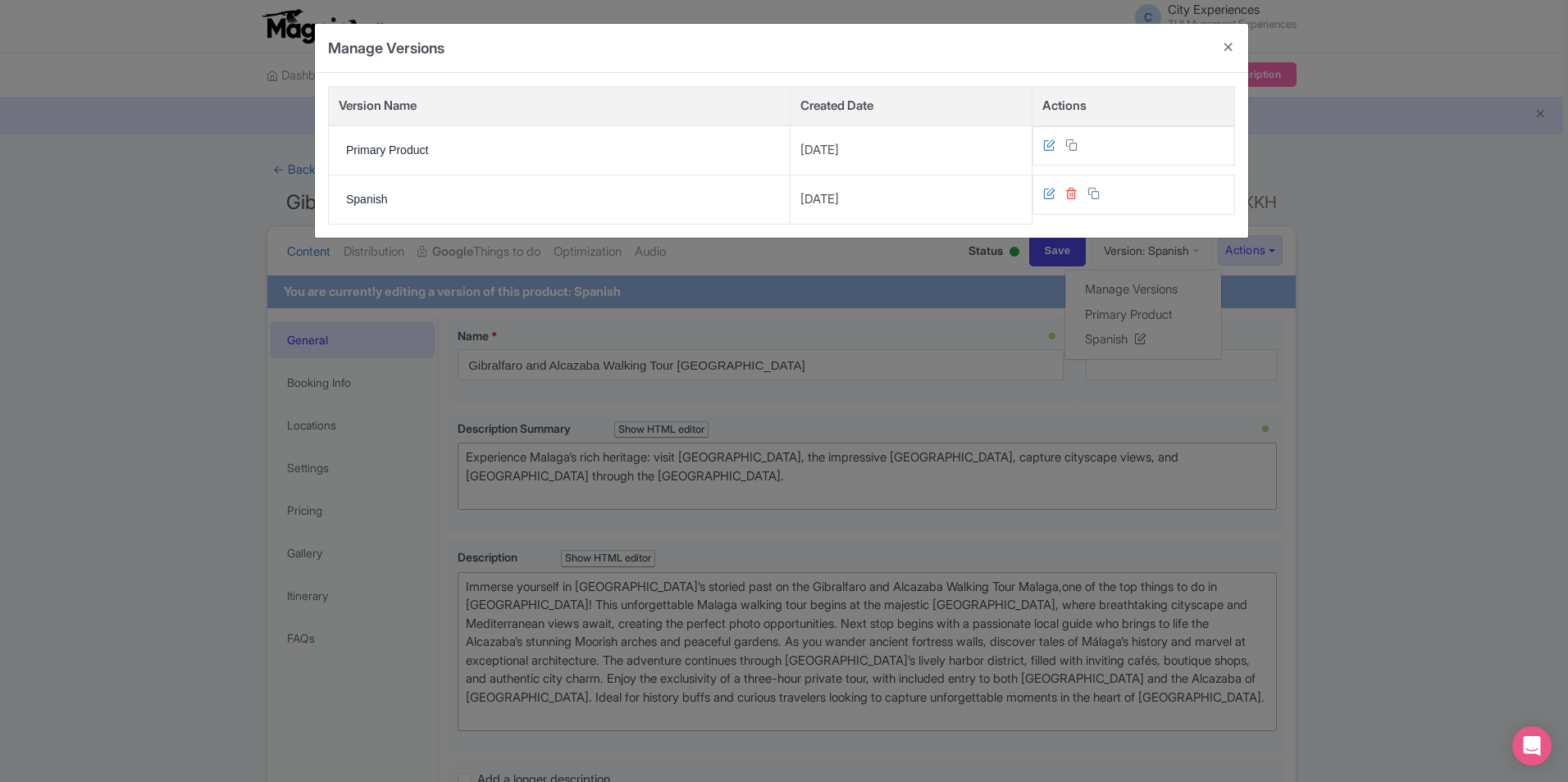
click at [1074, 188] on icon at bounding box center [1071, 193] width 13 height 13
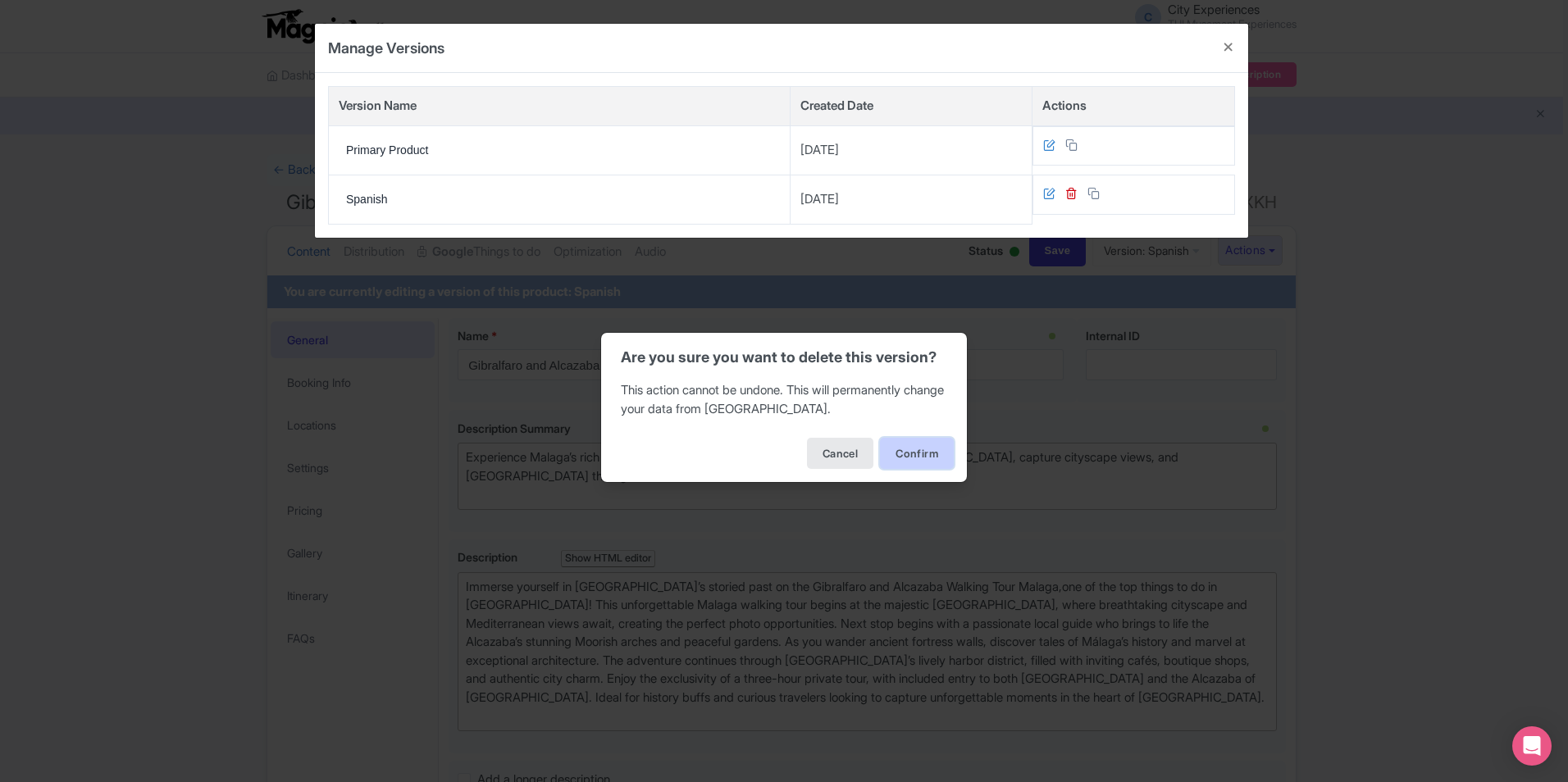
click at [913, 455] on button "Confirm" at bounding box center [916, 453] width 74 height 31
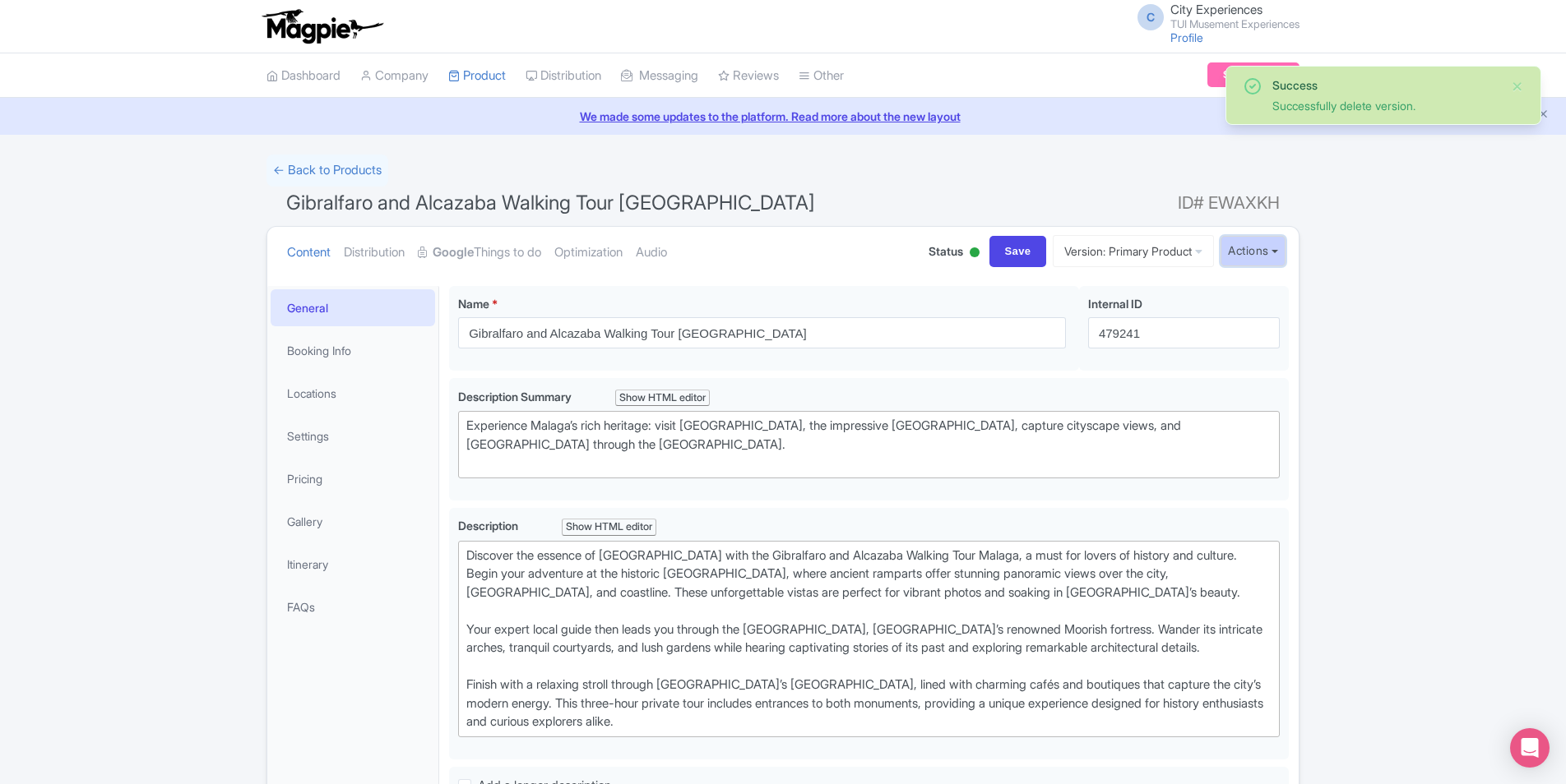
click at [1256, 252] on button "Actions" at bounding box center [1253, 251] width 65 height 30
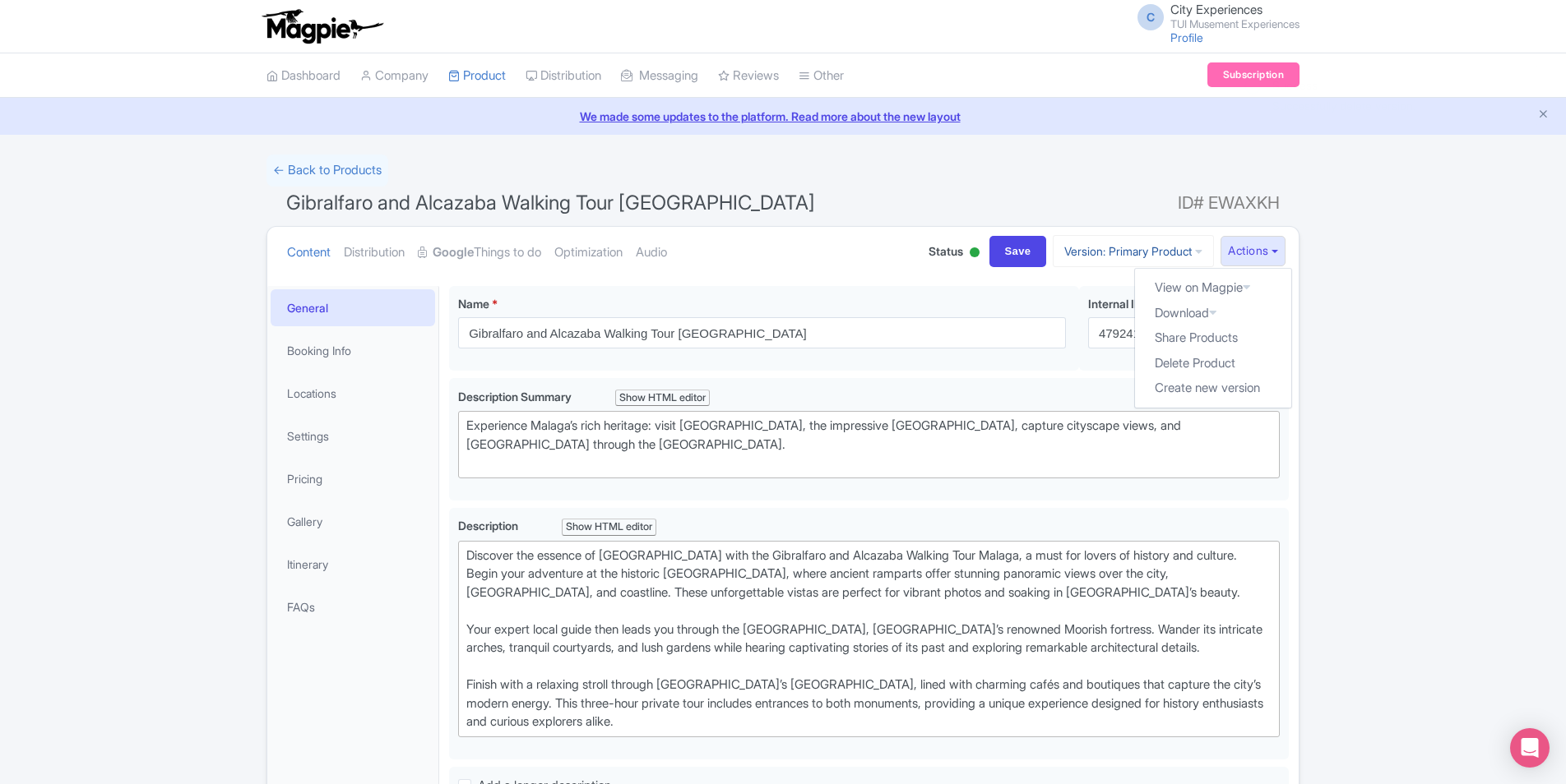
click at [1188, 249] on link "Version: Primary Product" at bounding box center [1133, 251] width 162 height 32
click at [1226, 255] on button "Actions" at bounding box center [1253, 251] width 65 height 30
click at [1201, 387] on link "Create new version" at bounding box center [1213, 389] width 156 height 26
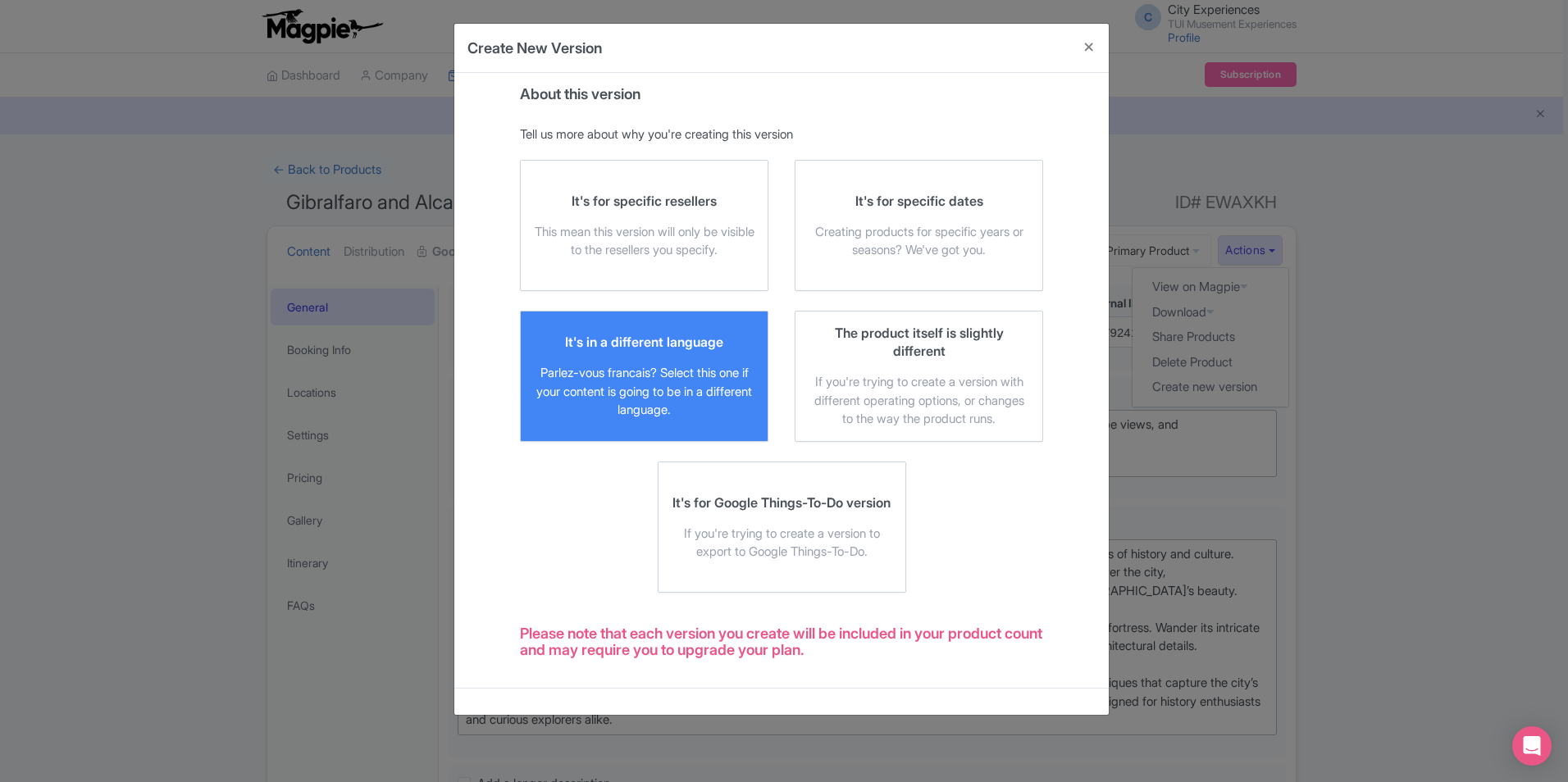
click at [723, 379] on div "Parlez-vous francais? Select this one if your content is going to be in a diffe…" at bounding box center [643, 391] width 220 height 56
click at [0, 0] on input "It's in a different language Parlez-vous [DEMOGRAPHIC_DATA]? Select this one if…" at bounding box center [0, 0] width 0 height 0
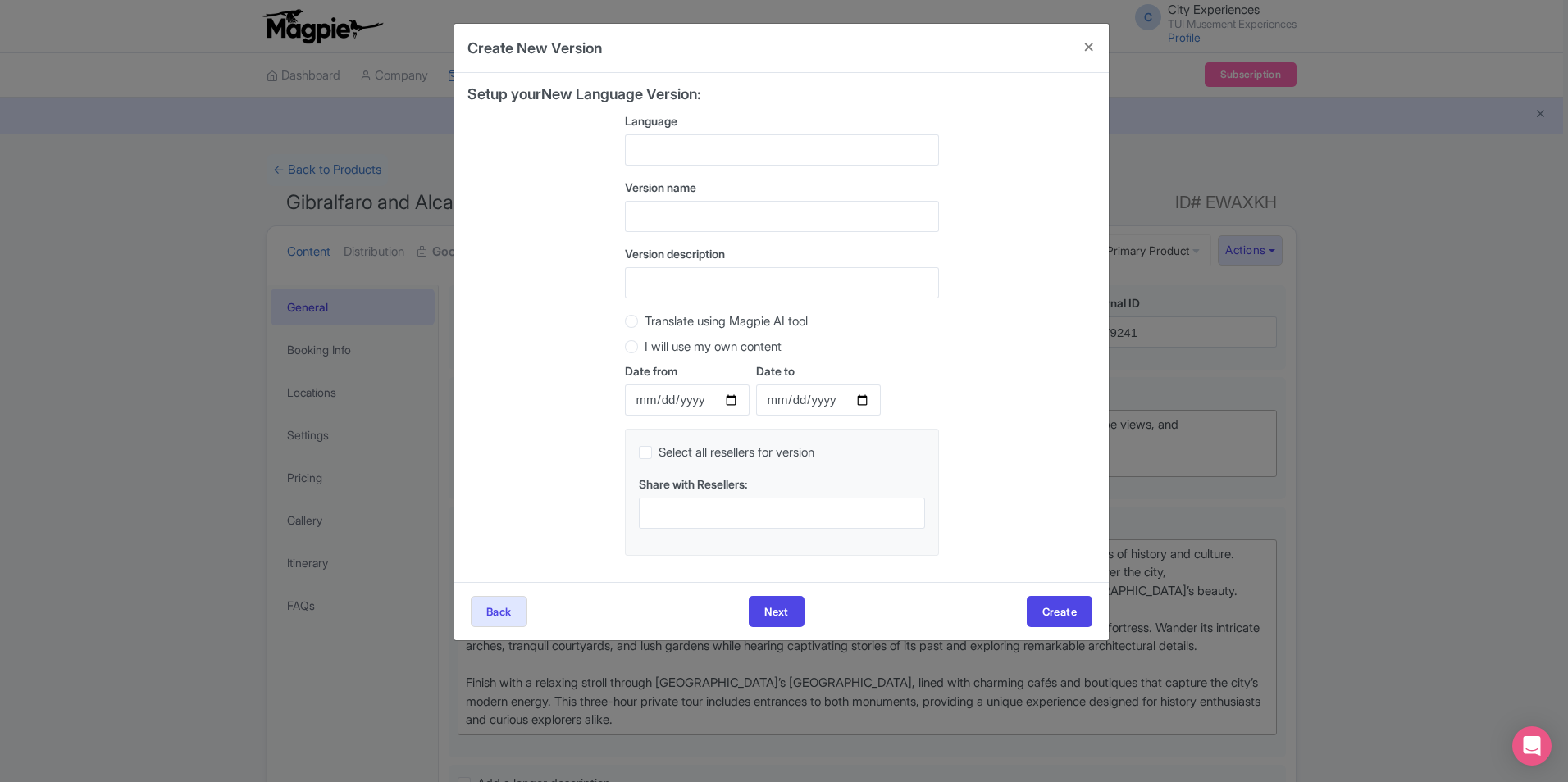
click at [644, 322] on label "Translate using Magpie AI tool" at bounding box center [725, 321] width 163 height 19
click at [644, 322] on input "Translate using Magpie AI tool" at bounding box center [652, 320] width 16 height 16
radio input "true"
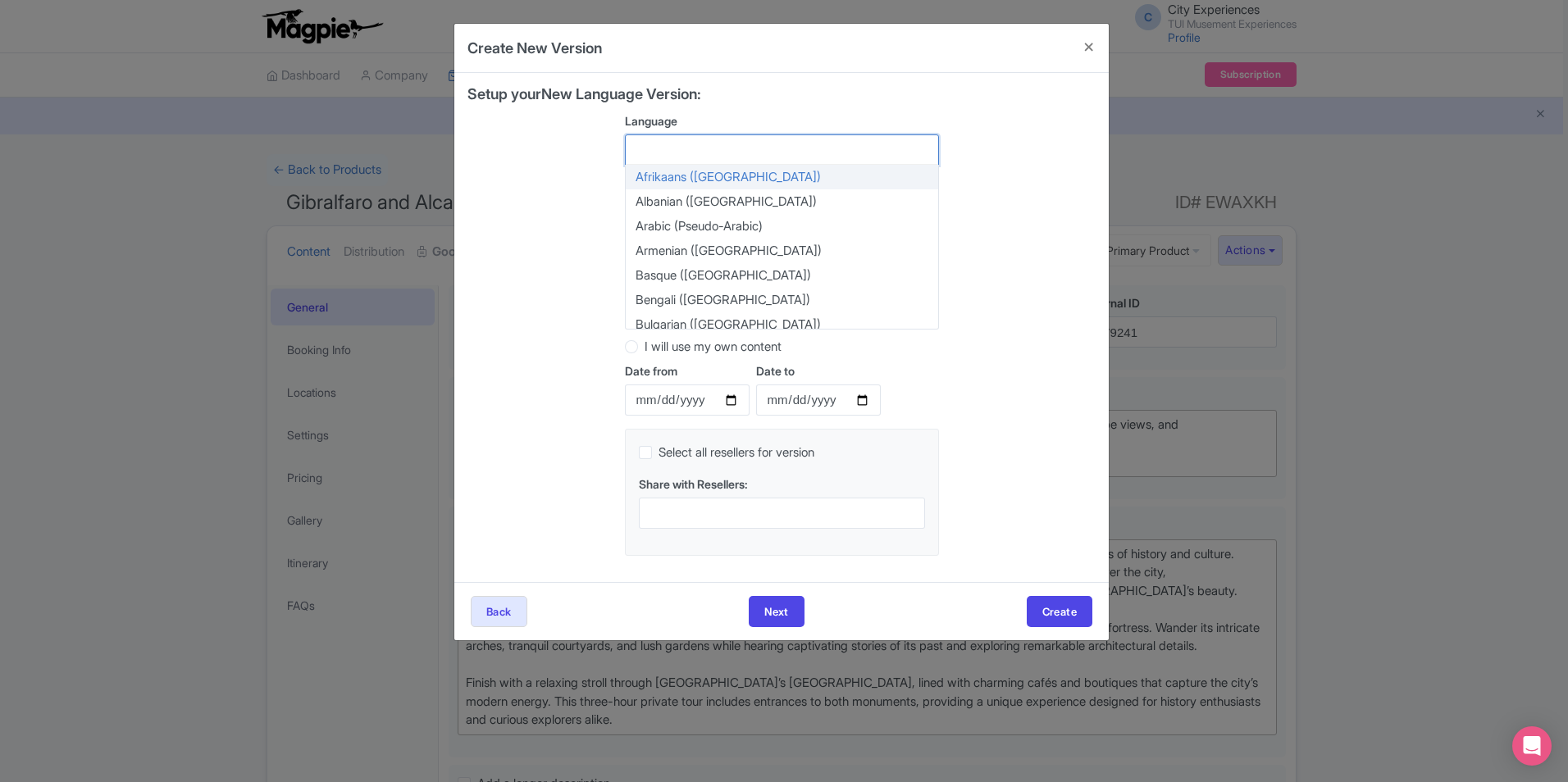
click at [824, 148] on div at bounding box center [781, 150] width 314 height 31
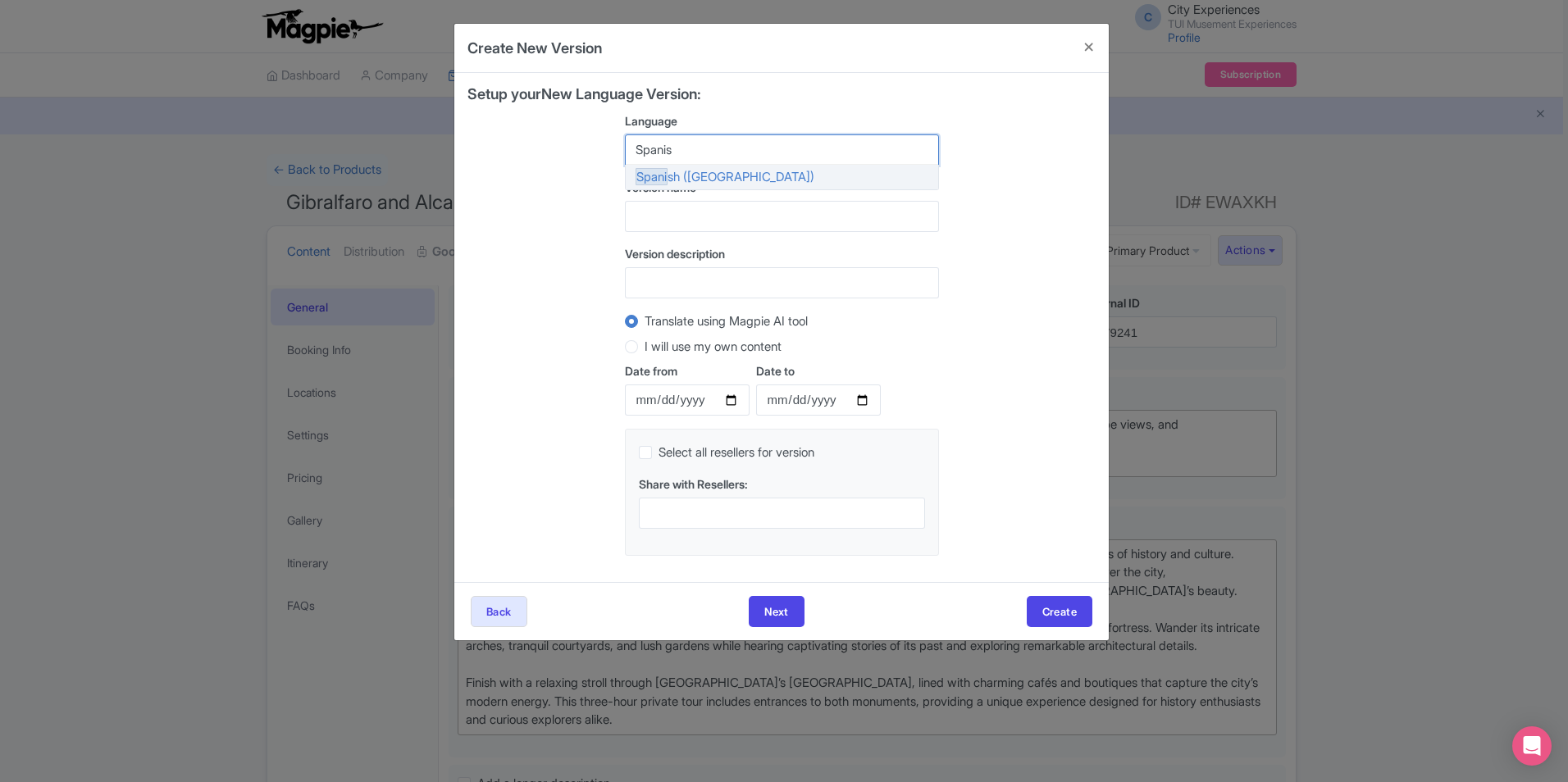
type input "Spanish"
click at [1033, 208] on div "Setup your New Language Version: Language Spanish (Spain) Spanish (Spain) Afrik…" at bounding box center [782, 328] width 628 height 483
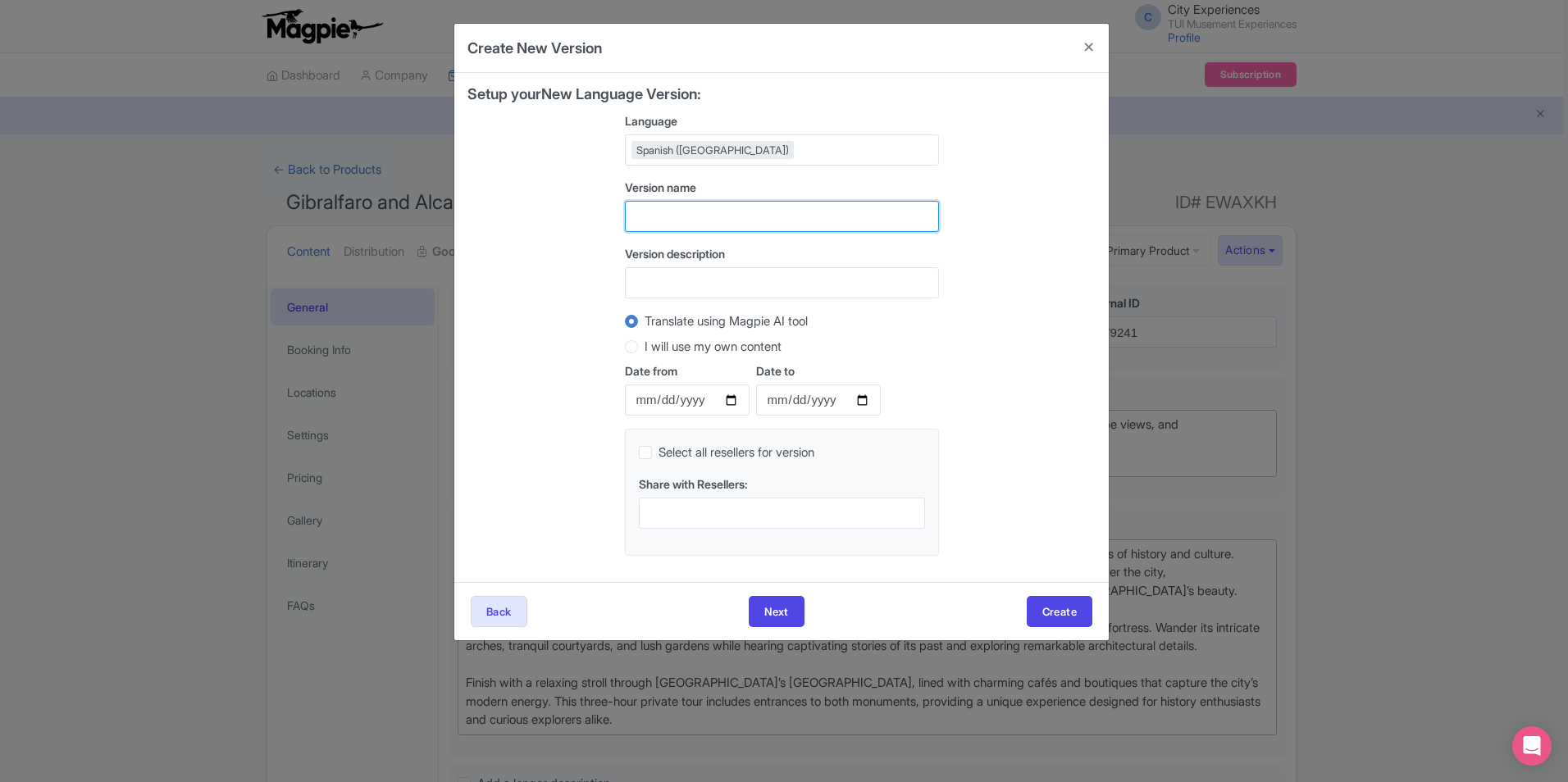
drag, startPoint x: 756, startPoint y: 224, endPoint x: 745, endPoint y: 243, distance: 22.0
click at [745, 243] on div "Version name Version description" at bounding box center [781, 245] width 314 height 133
type input "Spanish tour"
click at [727, 401] on input "Date from" at bounding box center [686, 401] width 125 height 31
type input "2025-08-19"
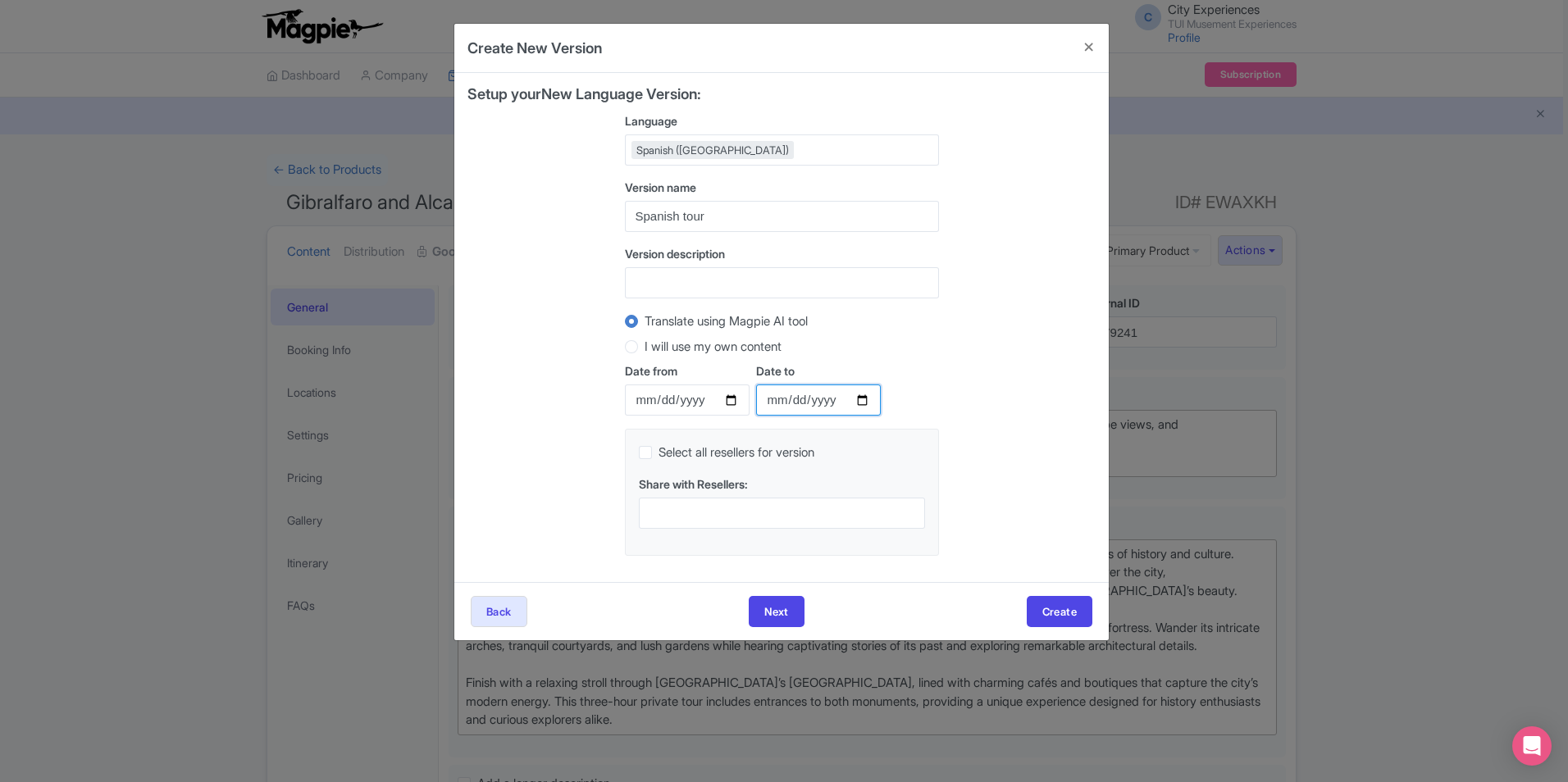
click at [864, 394] on input "Date to" at bounding box center [818, 401] width 125 height 31
type input "2026-12-31"
drag, startPoint x: 1064, startPoint y: 614, endPoint x: 781, endPoint y: 630, distance: 283.5
click at [881, 634] on div "Next Back Next Back Next Create Next Back Create Back Create Back Create" at bounding box center [781, 612] width 654 height 58
click at [774, 617] on button "Next" at bounding box center [776, 612] width 56 height 31
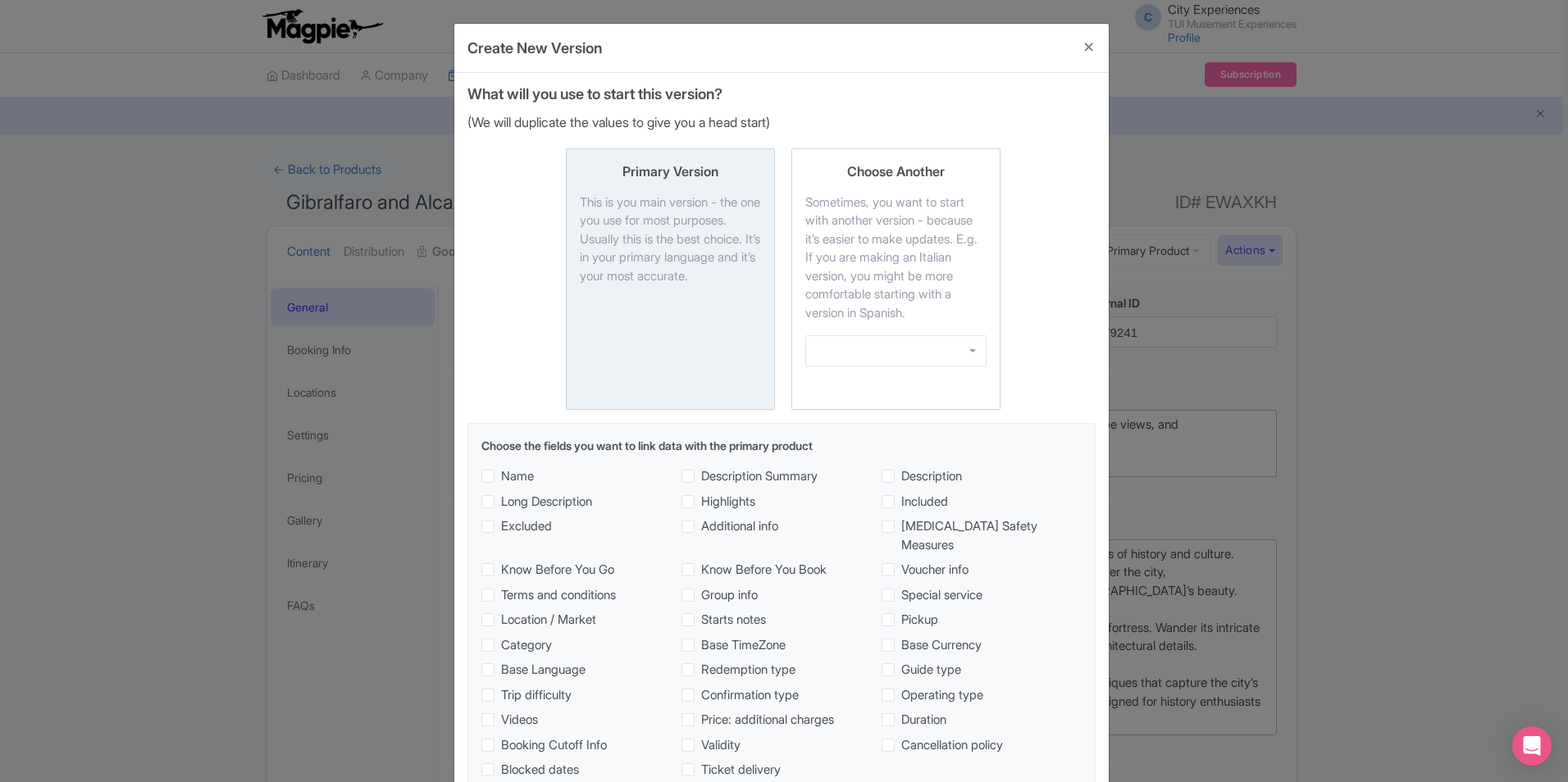
click at [715, 273] on div "This is you main version - the one you use for most purposes. Usually this is t…" at bounding box center [670, 240] width 181 height 93
click at [0, 0] on input "Primary Version This is you main version - the one you use for most purposes. U…" at bounding box center [0, 0] width 0 height 0
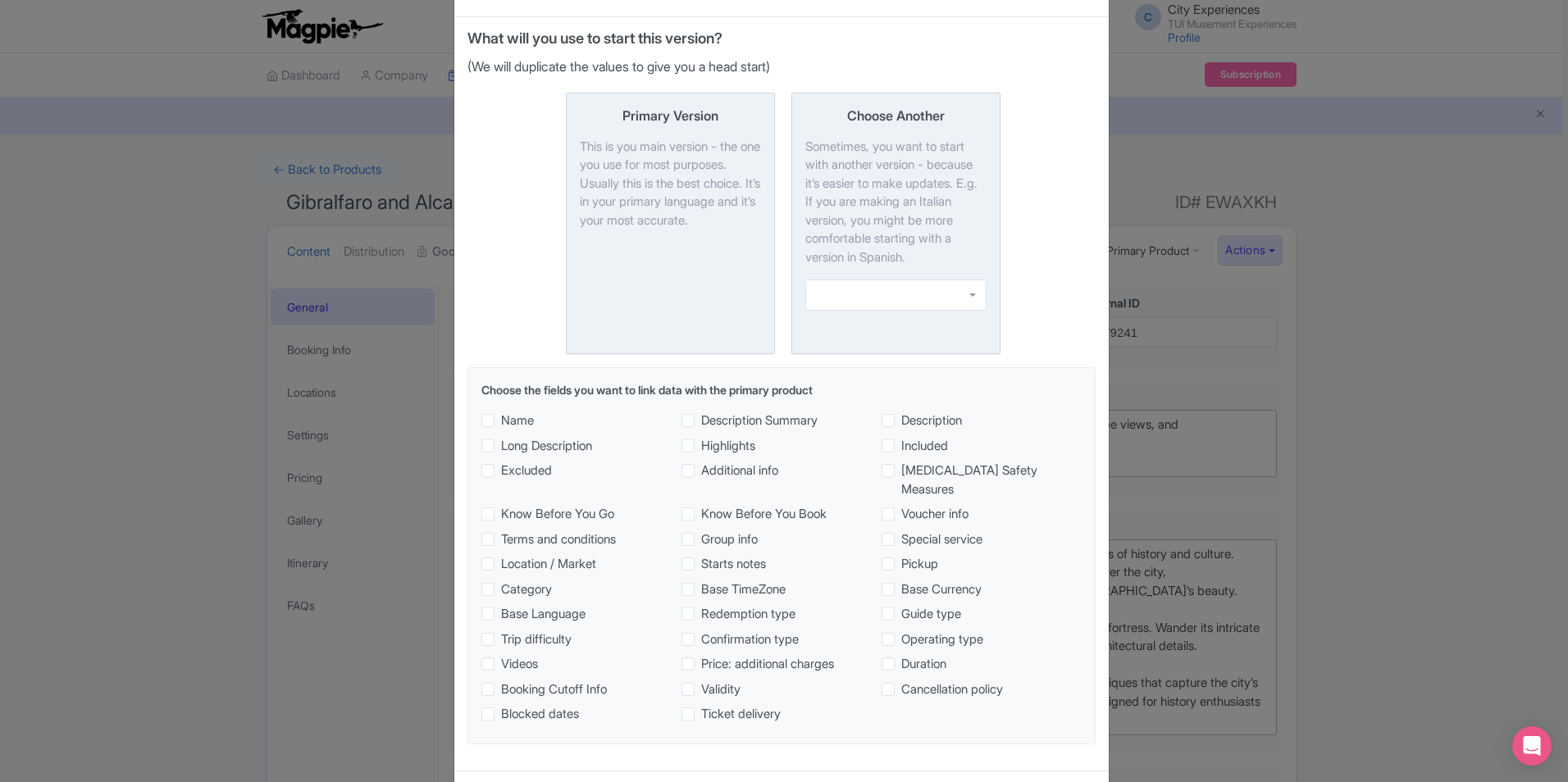
scroll to position [107, 0]
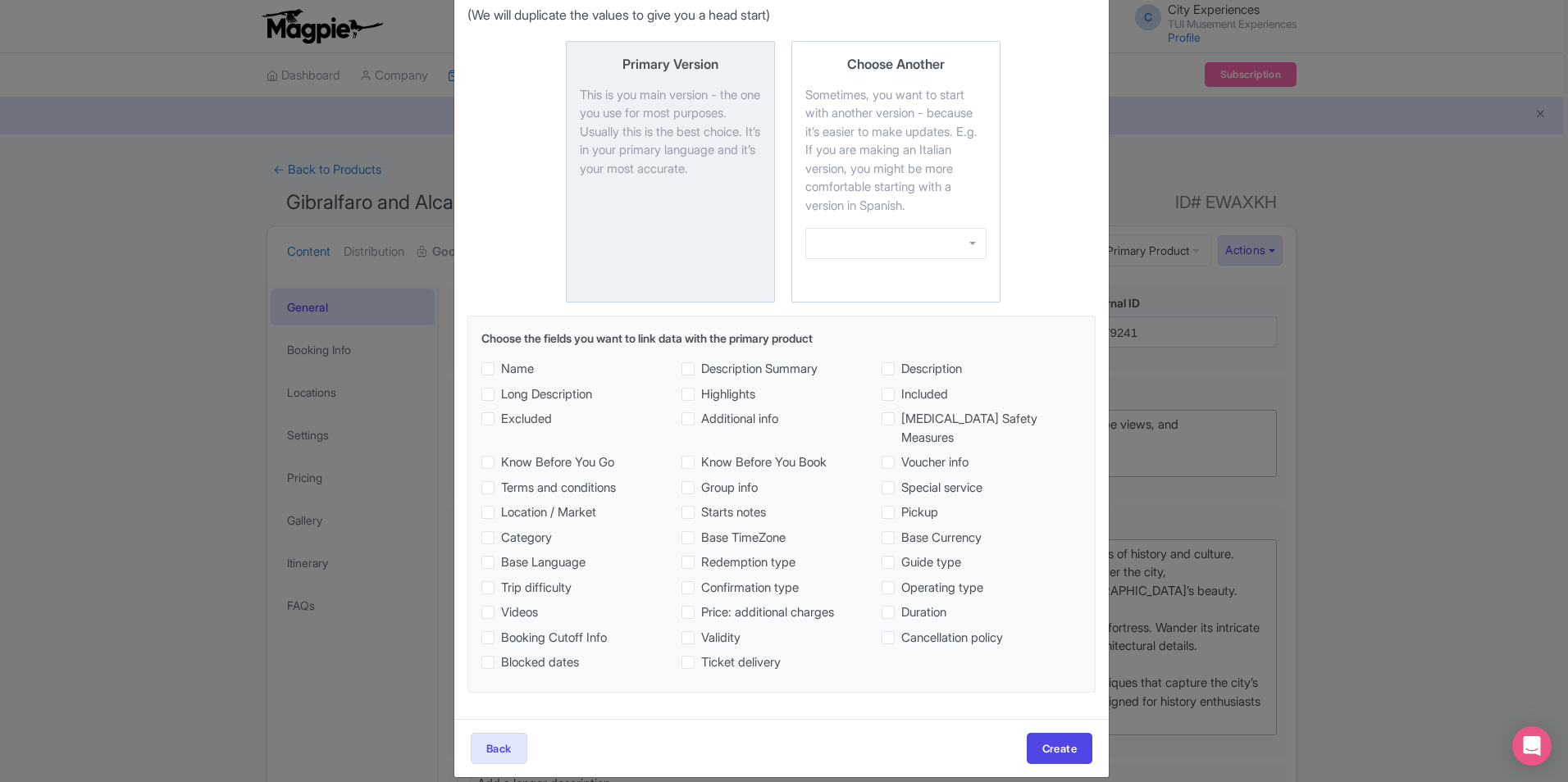
click at [501, 370] on span "Name" at bounding box center [517, 369] width 33 height 19
click at [501, 370] on input "Name" at bounding box center [506, 365] width 11 height 11
checkbox input "true"
click at [896, 369] on label "Description" at bounding box center [981, 369] width 200 height 19
click at [901, 369] on input "Description" at bounding box center [906, 365] width 11 height 11
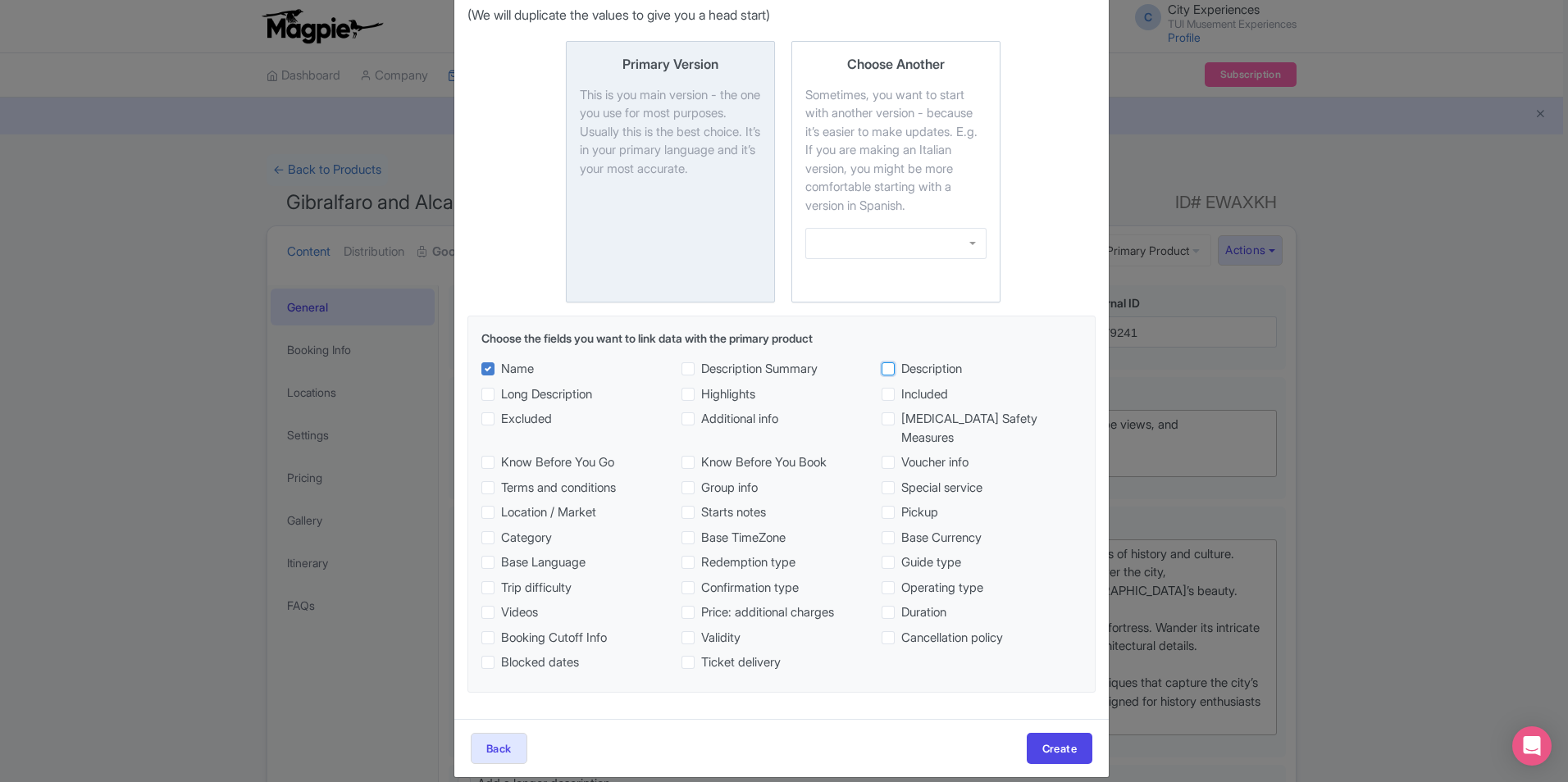
checkbox input "true"
click at [701, 365] on span "Description Summary" at bounding box center [759, 369] width 116 height 19
click at [701, 365] on input "Description Summary" at bounding box center [706, 365] width 11 height 11
checkbox input "true"
click at [701, 391] on span "Highlights" at bounding box center [727, 394] width 54 height 19
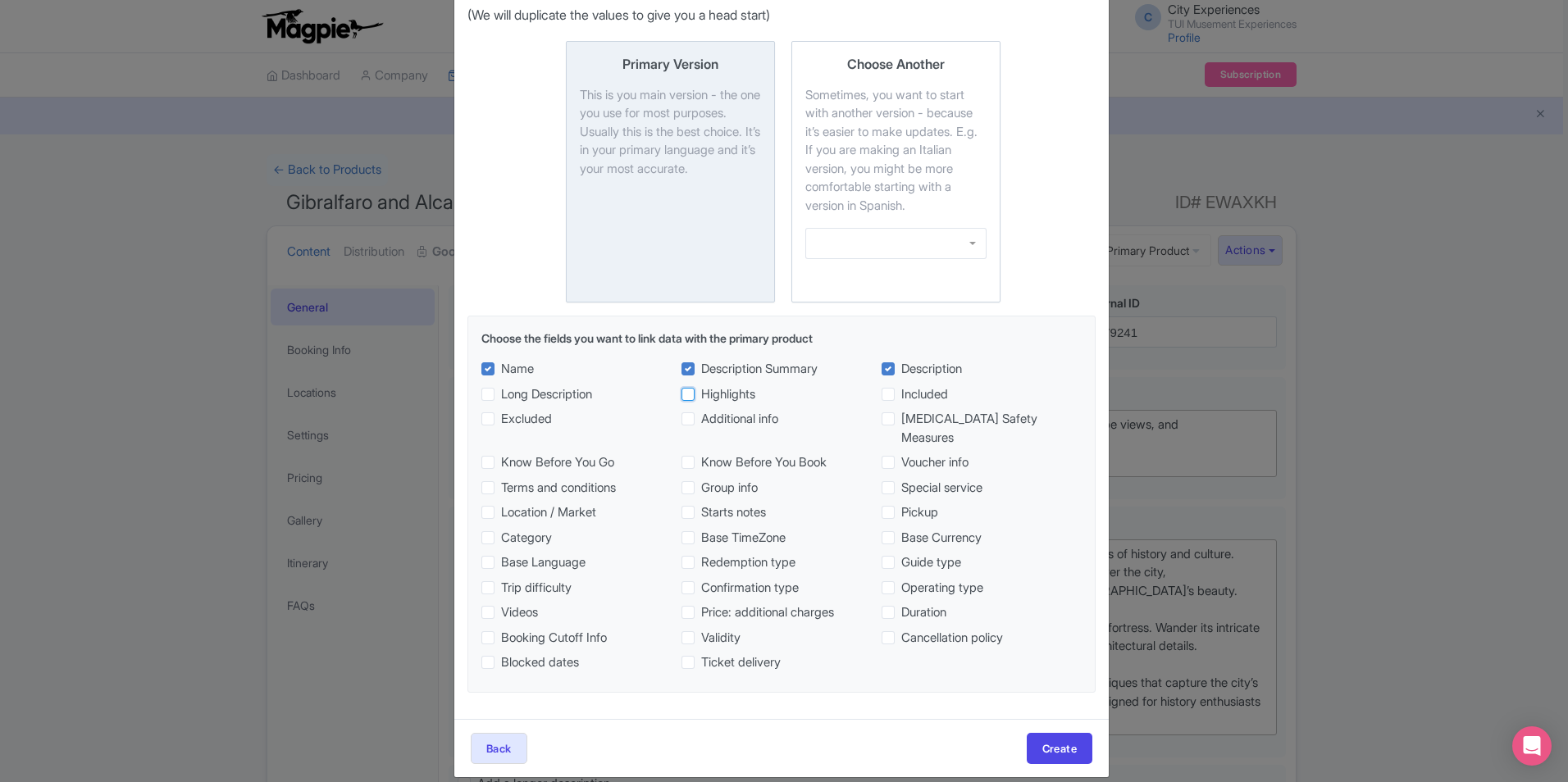
click at [701, 391] on input "Highlights" at bounding box center [706, 391] width 11 height 11
checkbox input "true"
click at [901, 395] on span "Included" at bounding box center [924, 394] width 46 height 19
click at [901, 395] on input "Included" at bounding box center [906, 391] width 11 height 11
checkbox input "true"
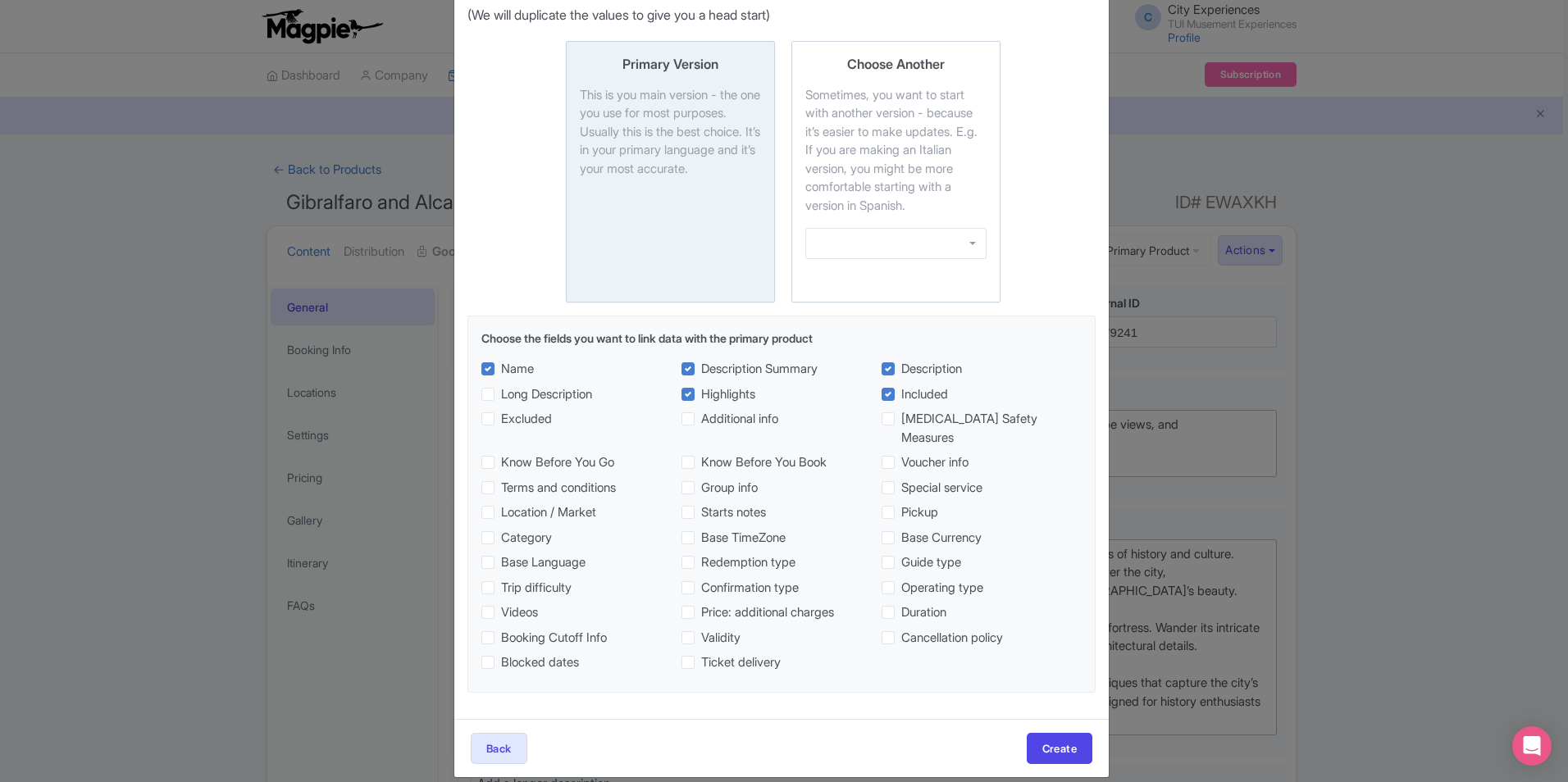
click at [701, 418] on span "Additional info" at bounding box center [739, 428] width 77 height 37
click at [701, 418] on input "Additional info" at bounding box center [706, 415] width 11 height 11
checkbox input "true"
click at [701, 453] on span "Know Before You Book" at bounding box center [764, 462] width 126 height 19
click at [701, 453] on input "Know Before You Book" at bounding box center [706, 459] width 11 height 11
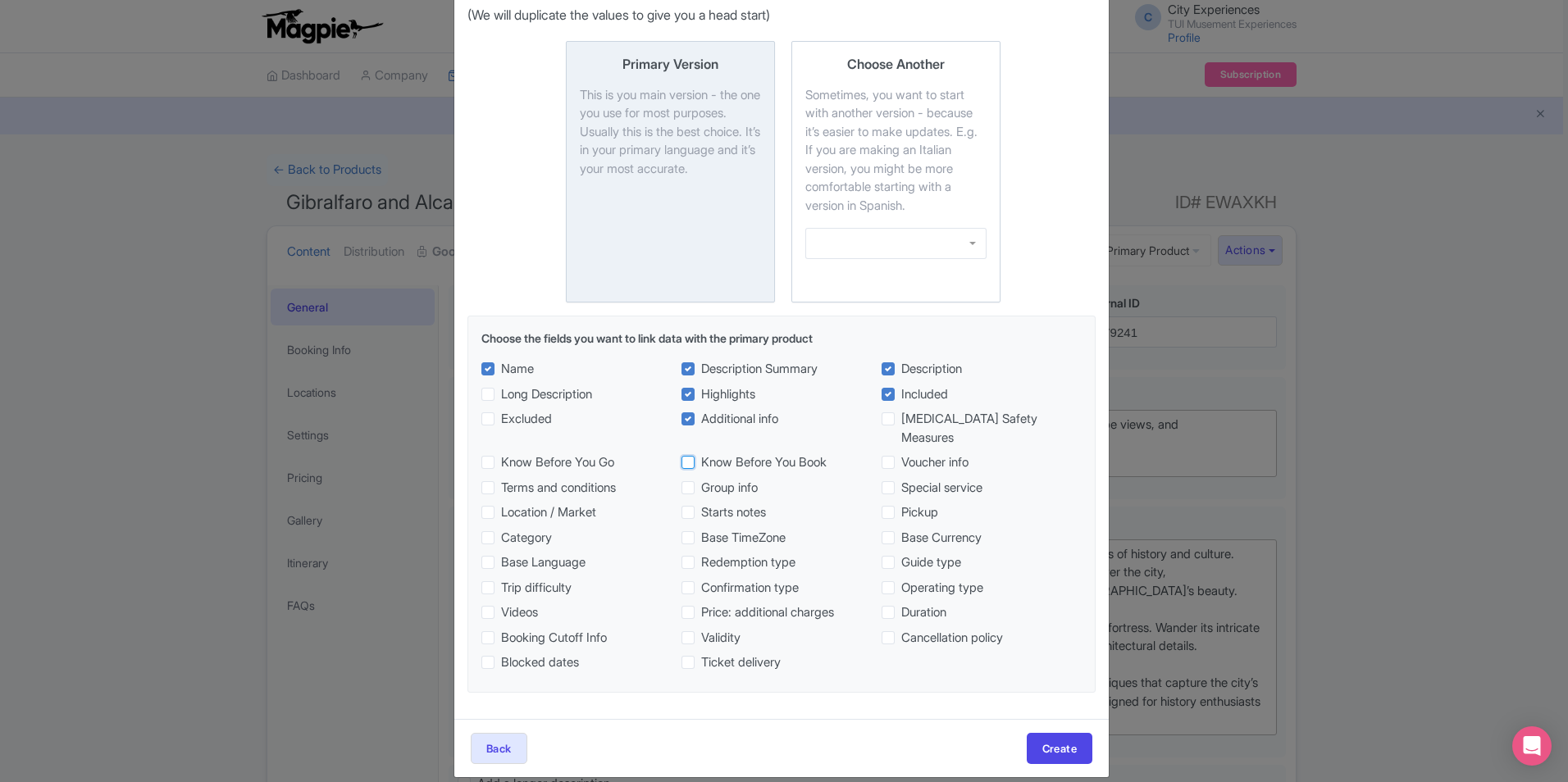
checkbox input "true"
drag, startPoint x: 496, startPoint y: 442, endPoint x: 494, endPoint y: 426, distance: 16.1
click at [494, 453] on label "Know Before You Go" at bounding box center [582, 462] width 200 height 19
click at [501, 453] on input "Know Before You Go" at bounding box center [506, 459] width 11 height 11
checkbox input "true"
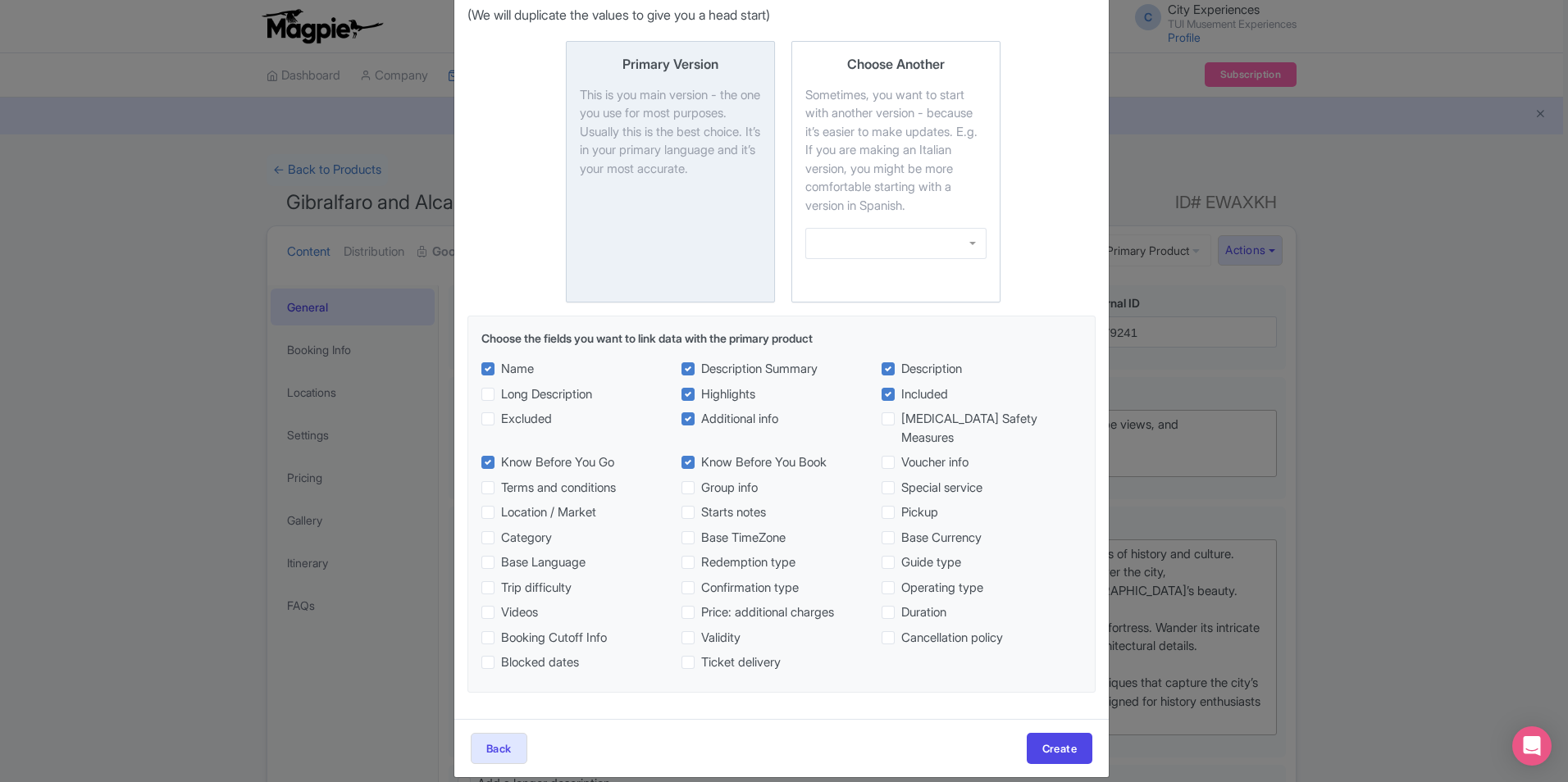
click at [492, 417] on label "Excluded" at bounding box center [582, 428] width 200 height 37
click at [501, 417] on input "Excluded" at bounding box center [506, 415] width 11 height 11
checkbox input "true"
click at [501, 388] on span "Long Description" at bounding box center [546, 394] width 91 height 19
click at [501, 388] on input "Long Description" at bounding box center [506, 391] width 11 height 11
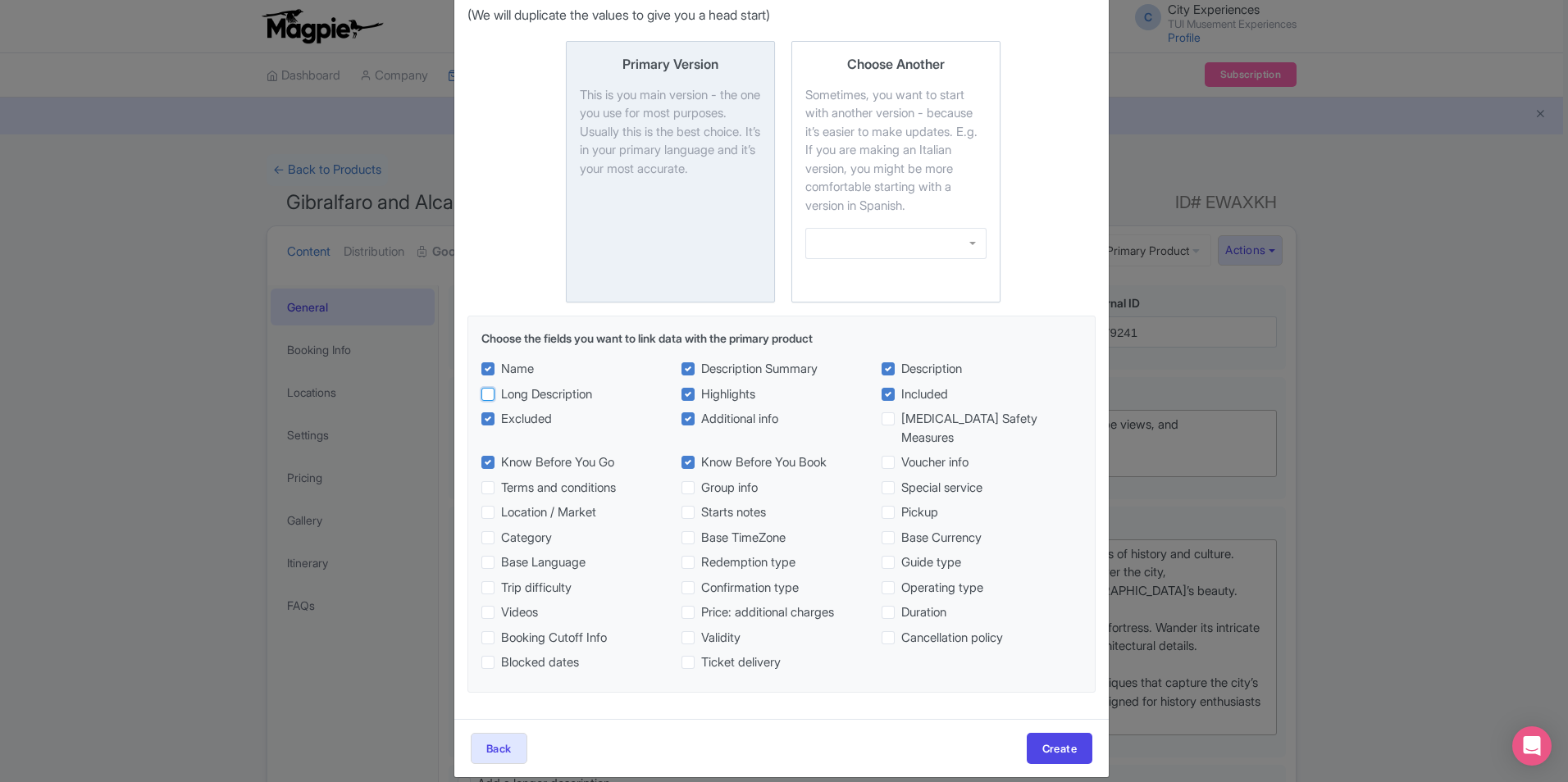
checkbox input "true"
click at [492, 479] on label "Terms and conditions" at bounding box center [582, 488] width 200 height 19
click at [501, 479] on input "Terms and conditions" at bounding box center [506, 484] width 11 height 11
checkbox input "true"
click at [501, 503] on span "Location / Market" at bounding box center [548, 513] width 96 height 19
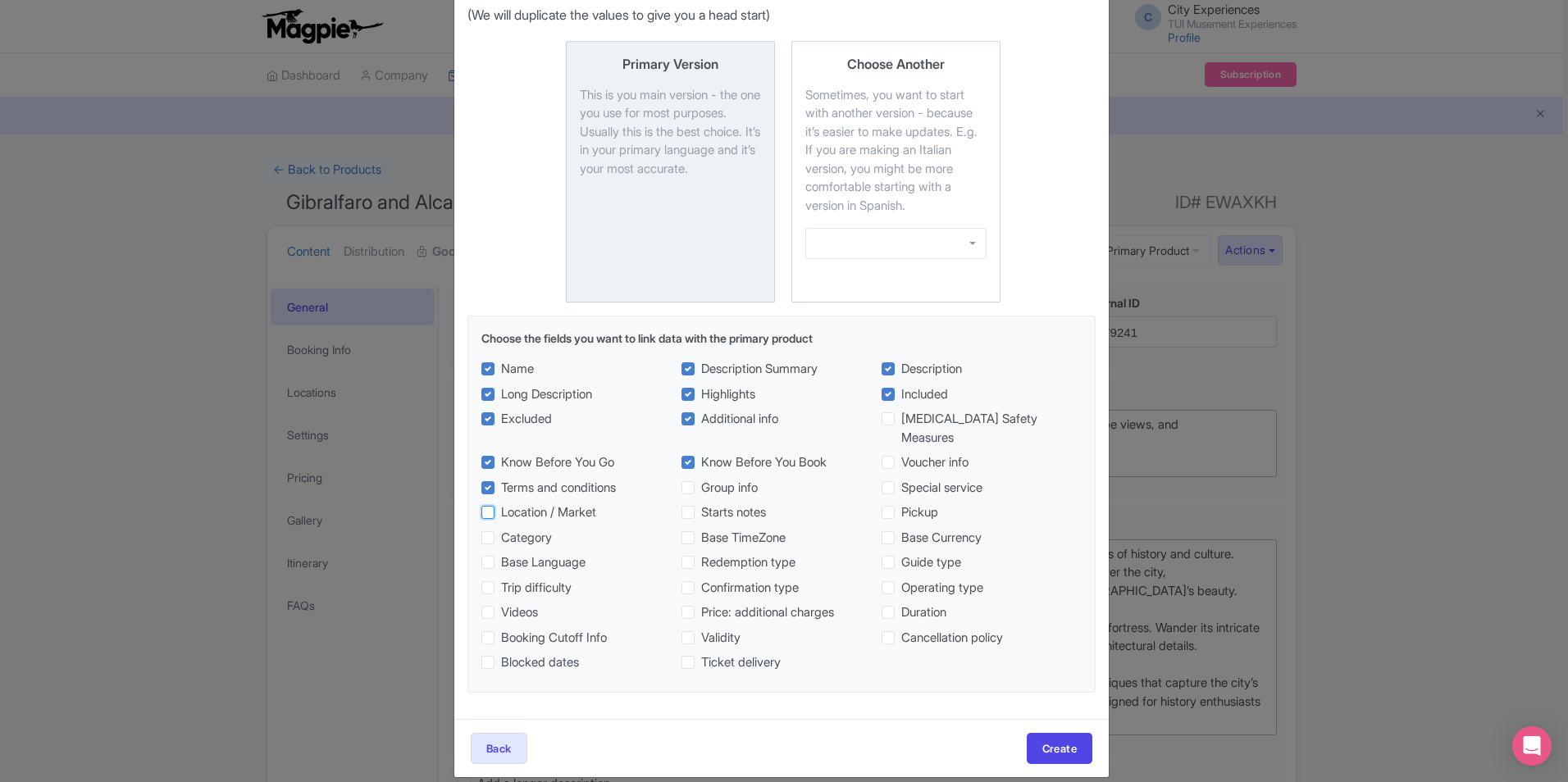
click at [501, 503] on input "Location / Market" at bounding box center [506, 509] width 11 height 11
checkbox input "true"
click at [492, 529] on label "Category" at bounding box center [582, 538] width 200 height 19
click at [501, 529] on input "Category" at bounding box center [506, 534] width 11 height 11
checkbox input "true"
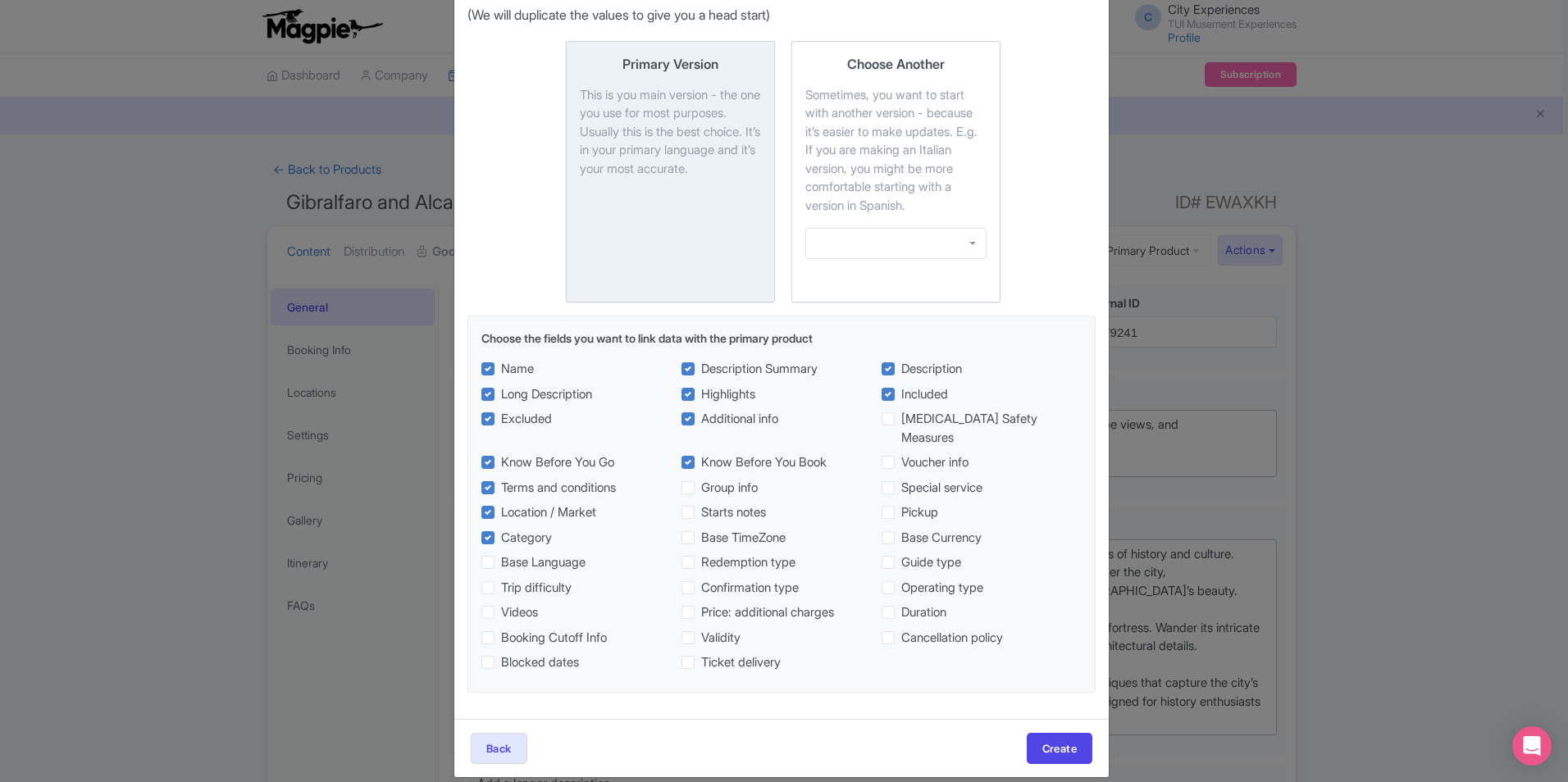
click at [901, 453] on span "Voucher info" at bounding box center [935, 462] width 67 height 19
click at [901, 453] on input "Voucher info" at bounding box center [906, 459] width 11 height 11
checkbox input "true"
click at [1062, 733] on button "Create" at bounding box center [1059, 748] width 66 height 31
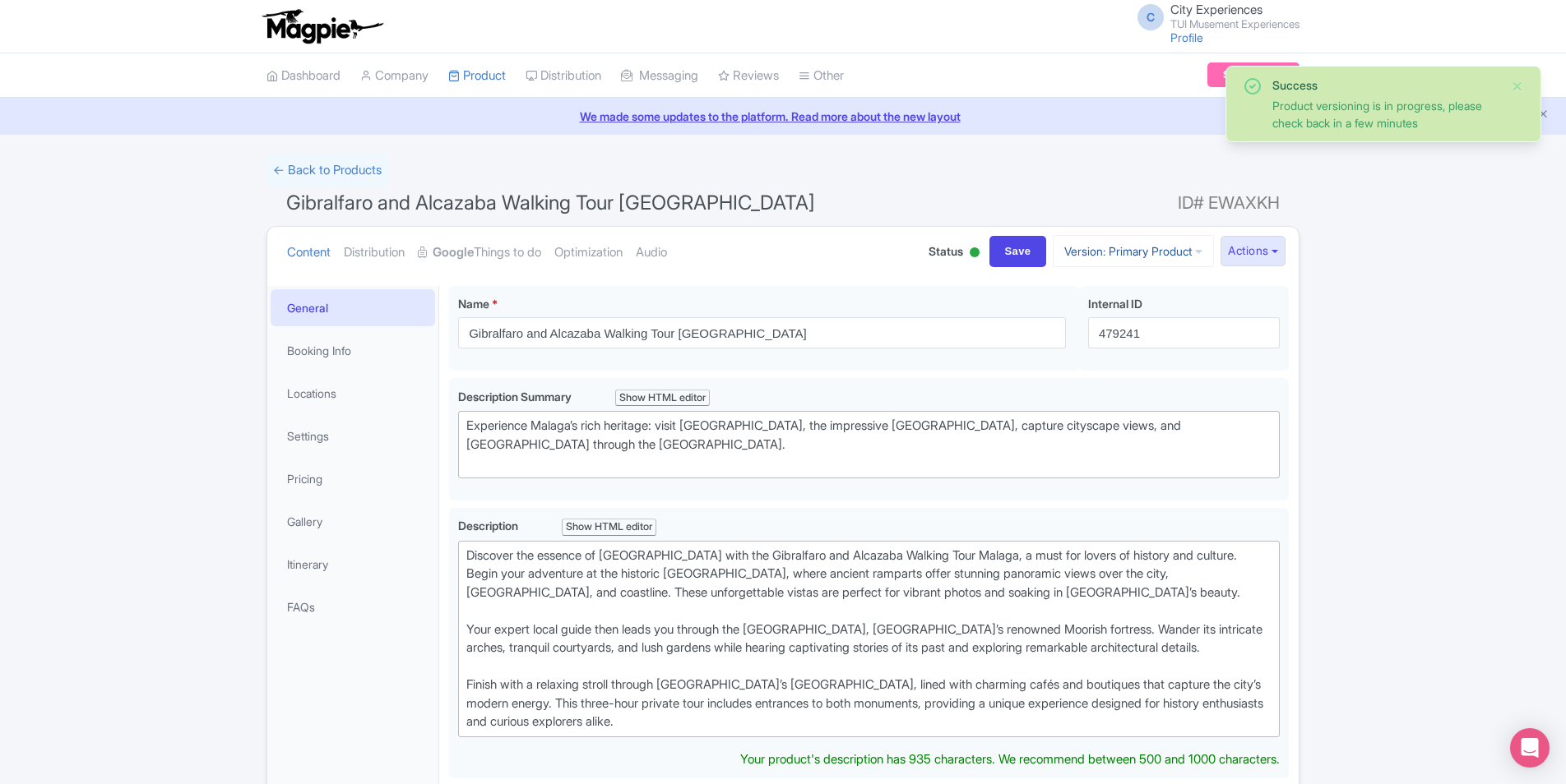
click at [1132, 250] on link "Version: Primary Product" at bounding box center [1133, 251] width 162 height 32
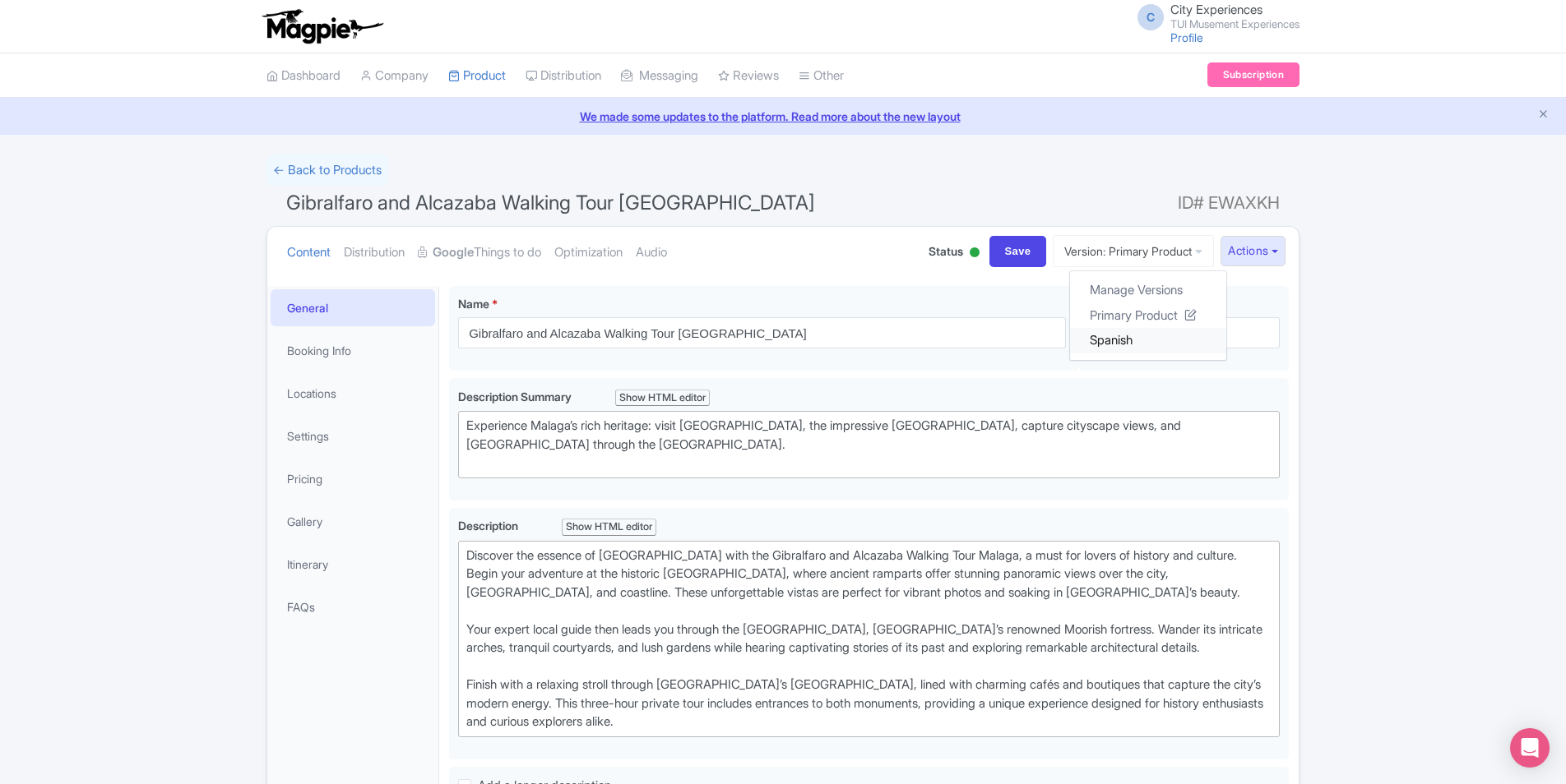
click at [1123, 340] on link "Spanish" at bounding box center [1148, 340] width 156 height 26
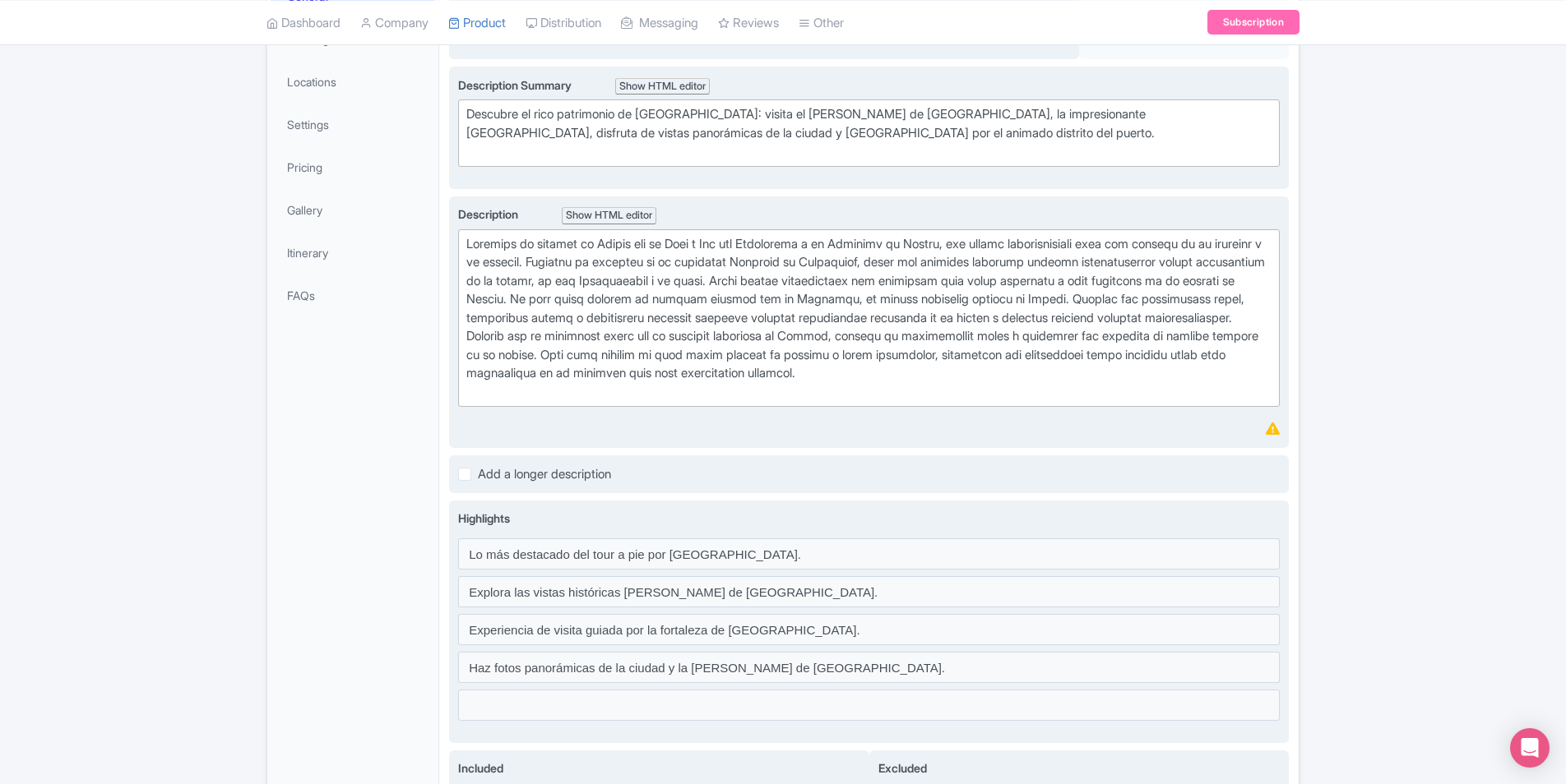
scroll to position [118, 0]
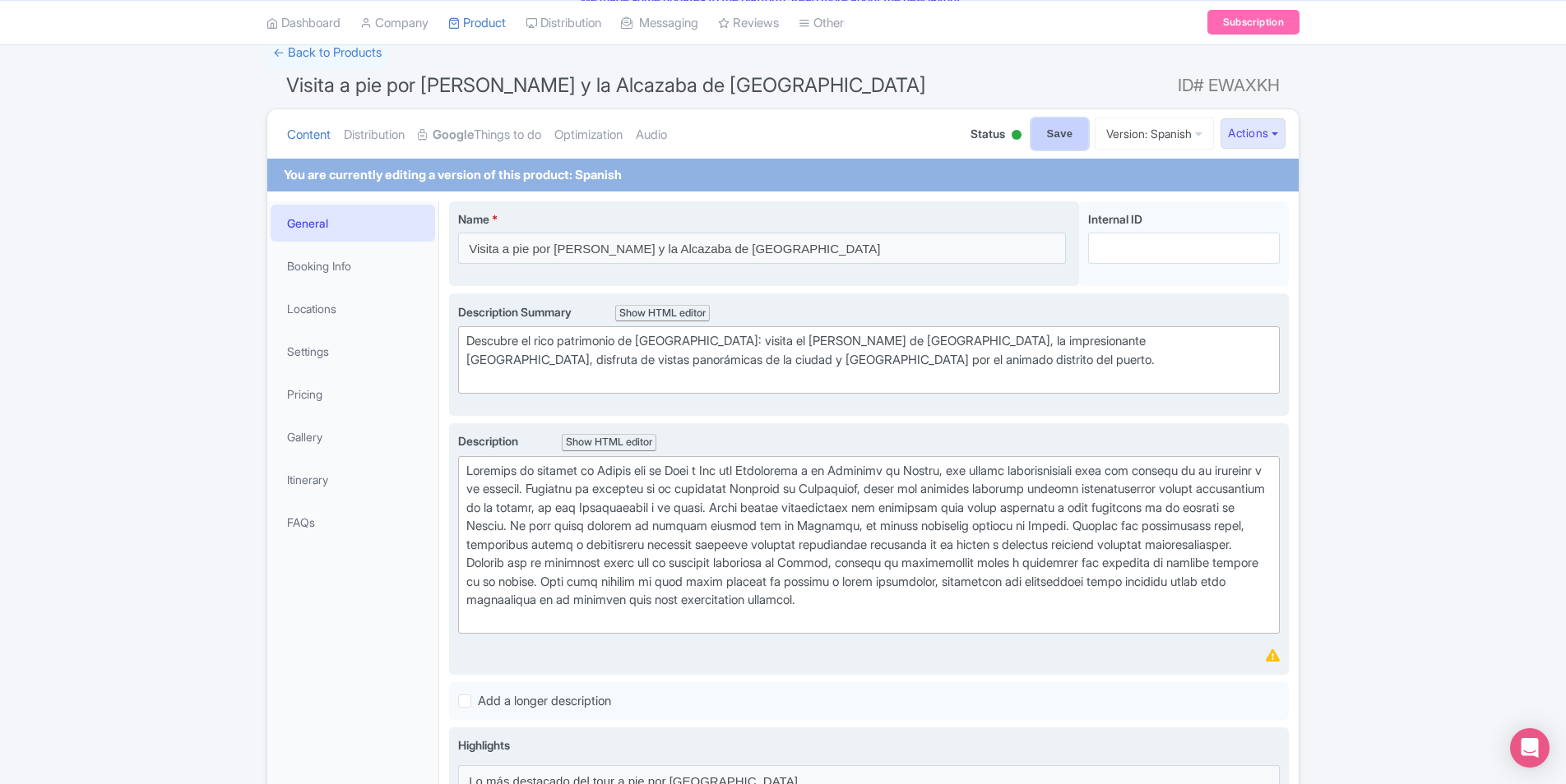
click at [1042, 125] on input "Save" at bounding box center [1060, 134] width 58 height 31
type input "Saving..."
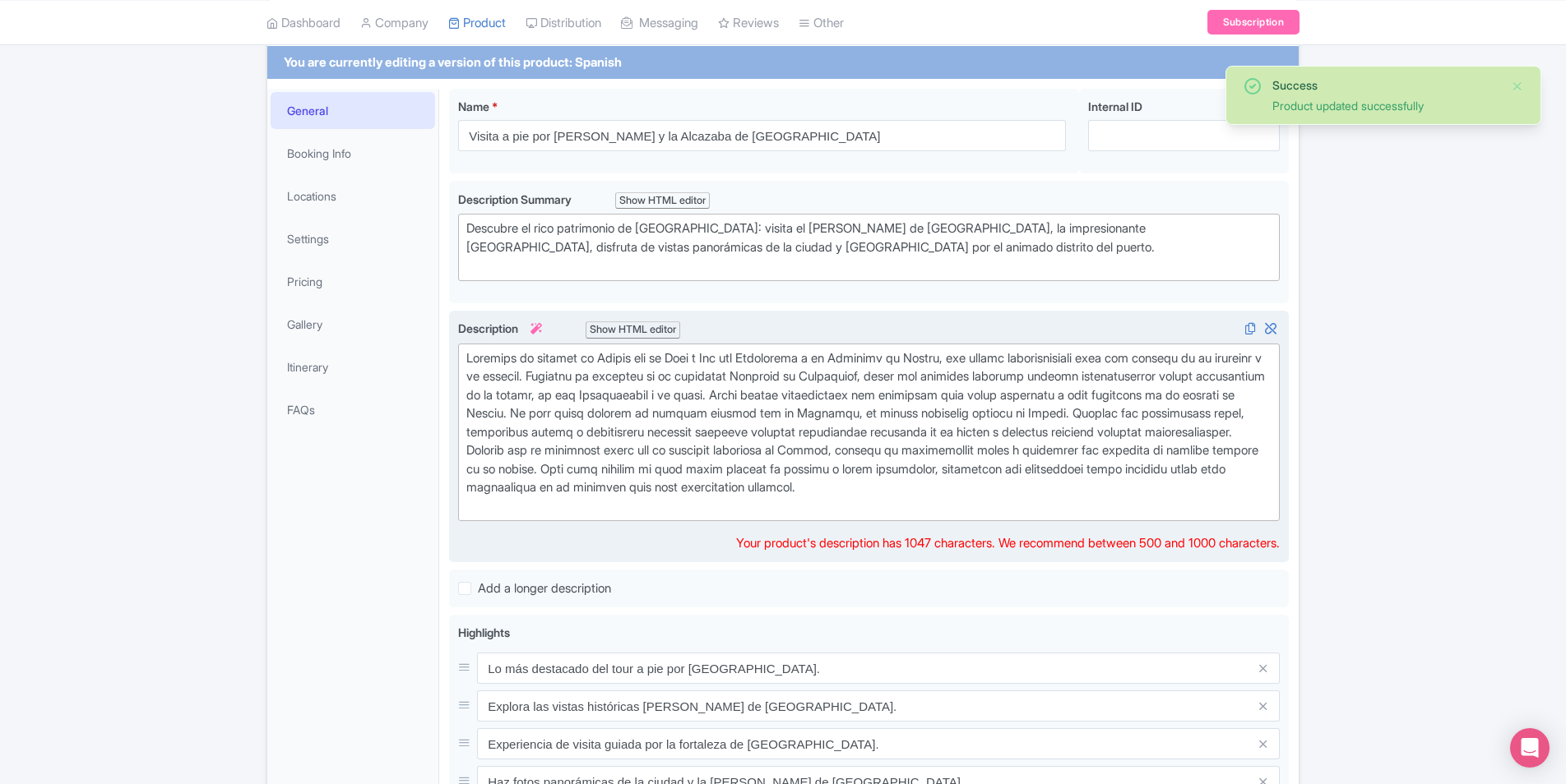
scroll to position [72, 0]
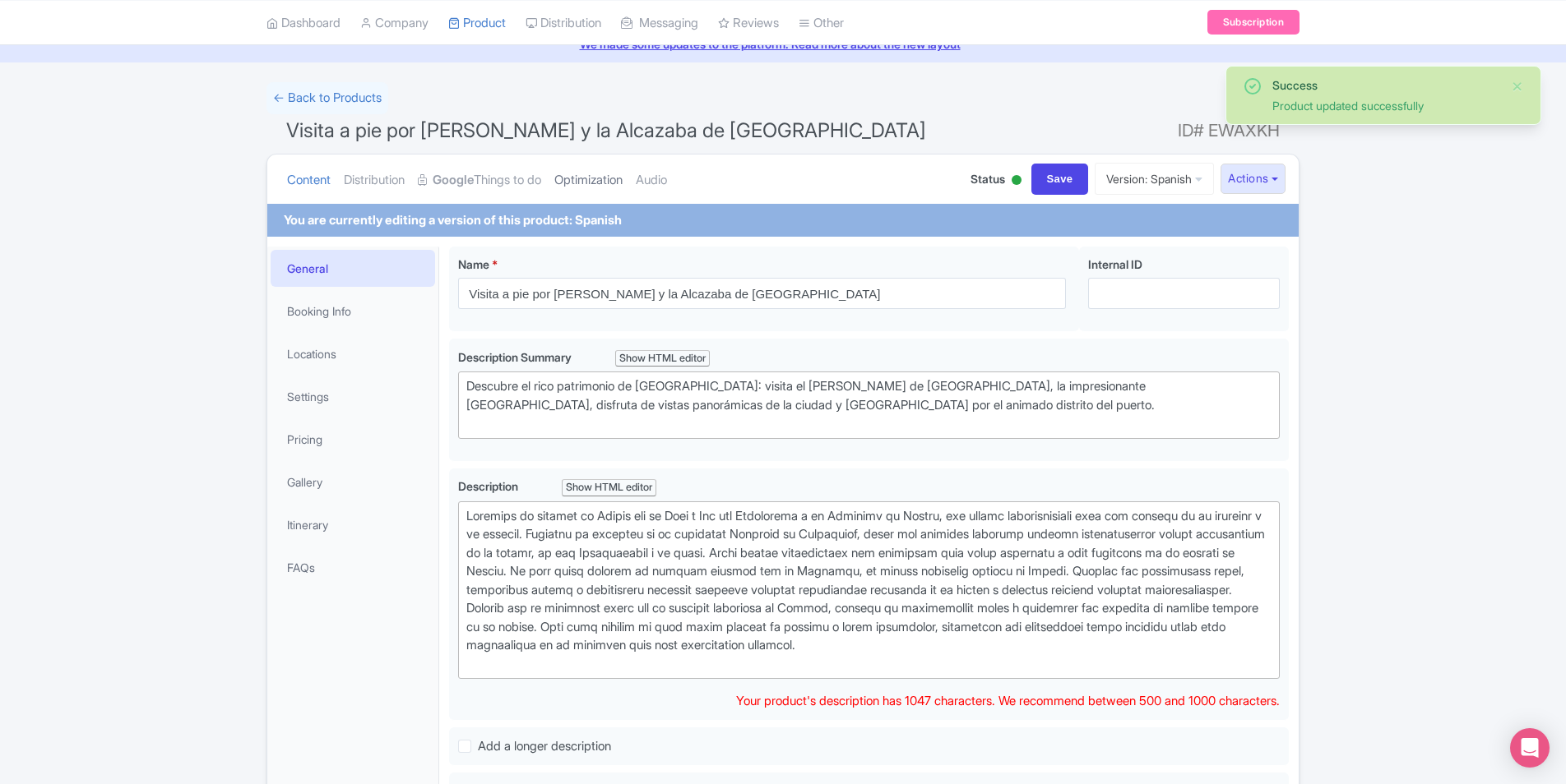
click at [579, 175] on link "Optimization" at bounding box center [588, 180] width 68 height 52
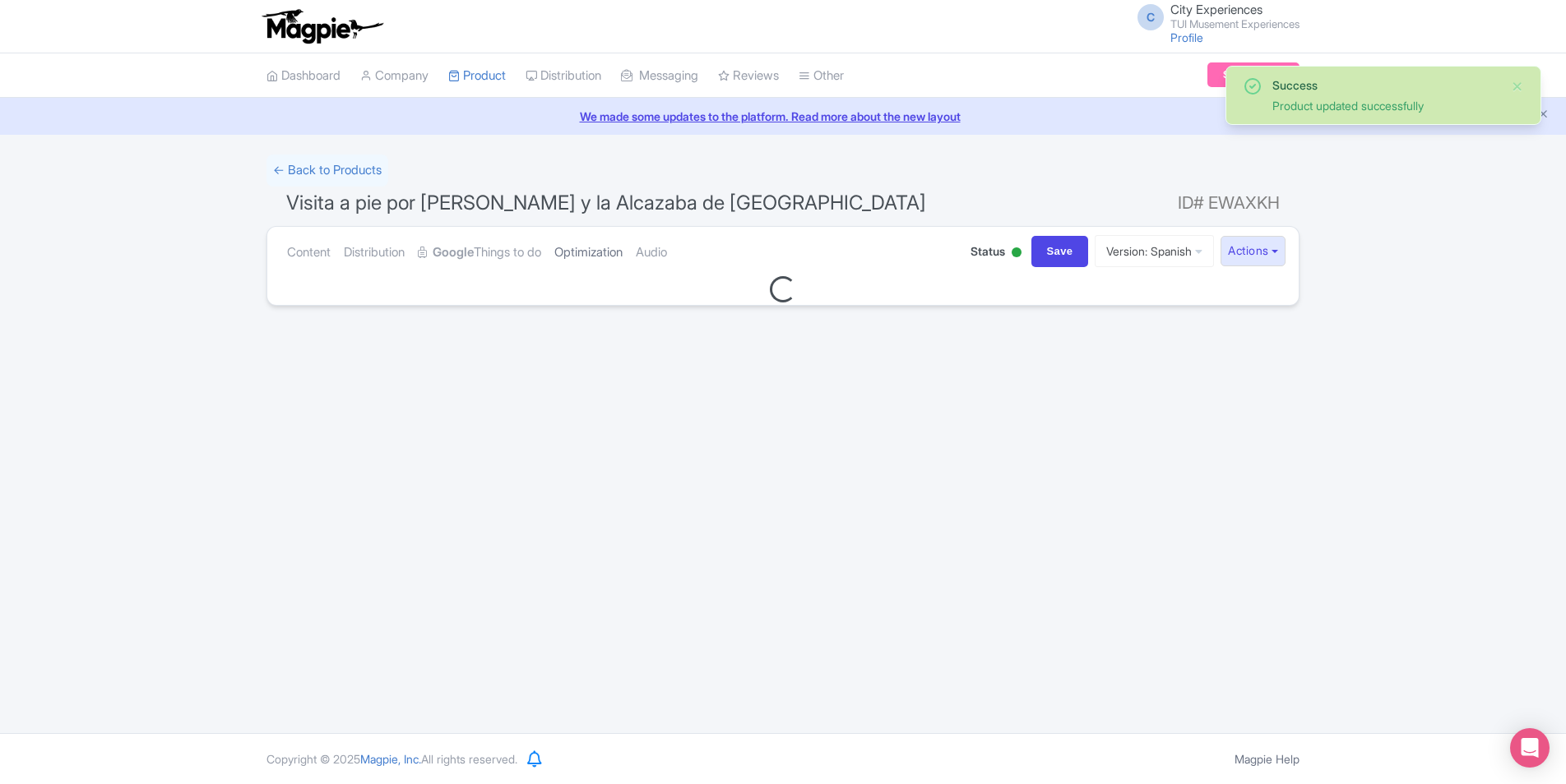
scroll to position [0, 0]
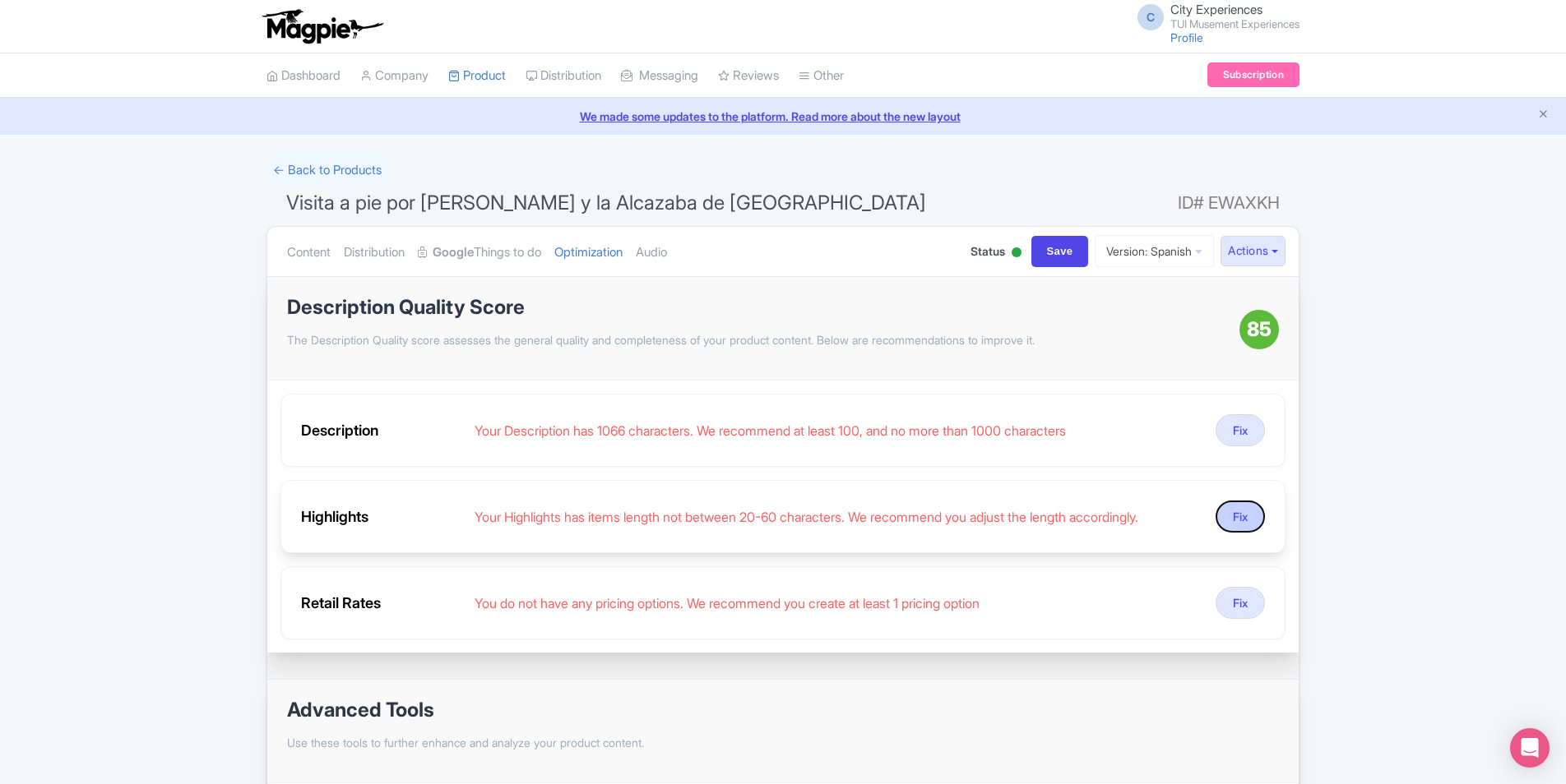
click at [1240, 518] on button "Fix" at bounding box center [1241, 517] width 49 height 32
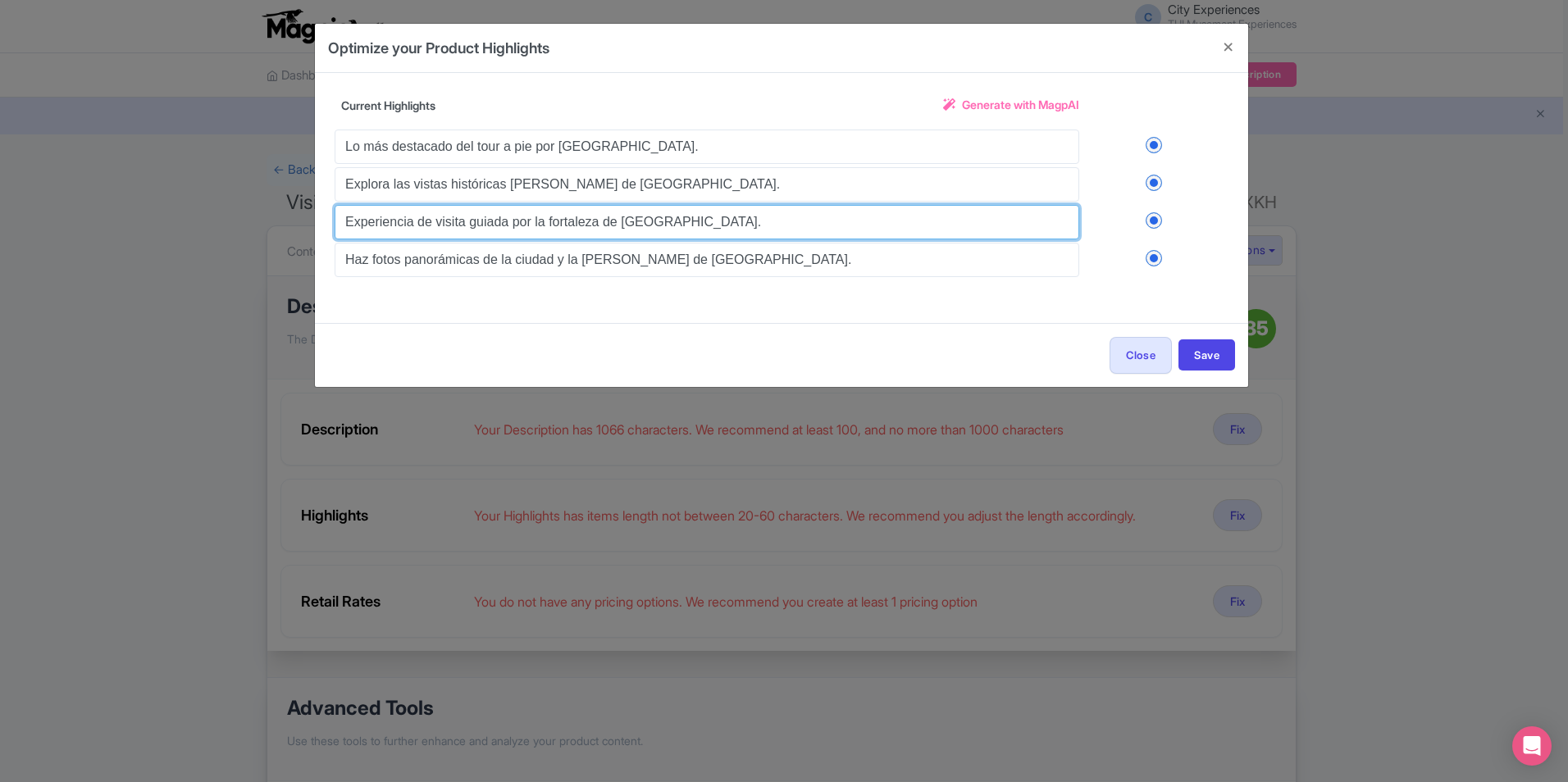
drag, startPoint x: 443, startPoint y: 216, endPoint x: 318, endPoint y: 207, distance: 125.3
click at [298, 221] on div "Optimize your Product Highlights Title Visita a pie por [PERSON_NAME] y la Alca…" at bounding box center [784, 391] width 1568 height 782
type input "Visita guiada por la fortaleza de [GEOGRAPHIC_DATA]."
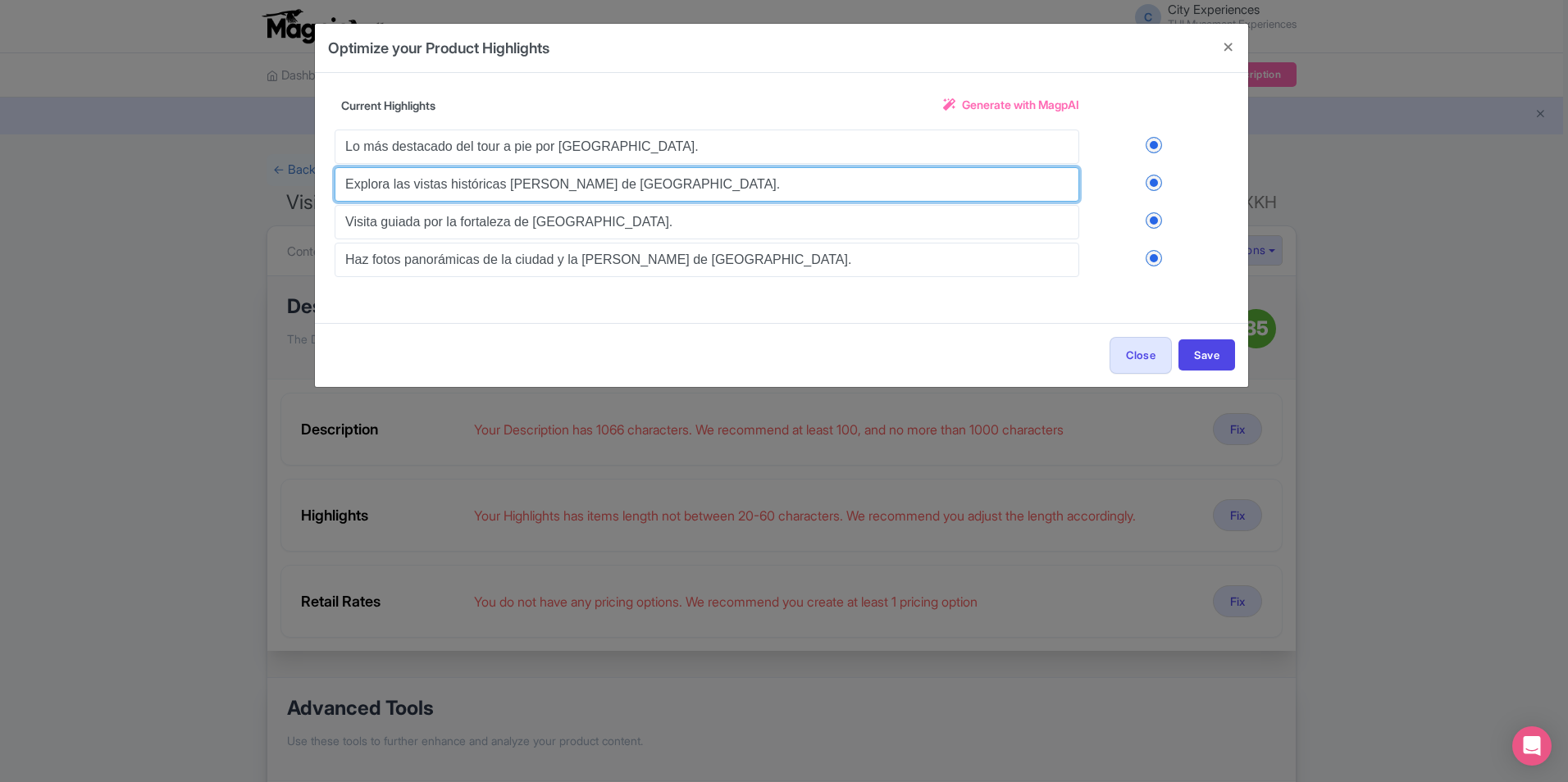
click at [774, 187] on input "Explora las vistas históricas [PERSON_NAME] de [GEOGRAPHIC_DATA]." at bounding box center [707, 185] width 744 height 35
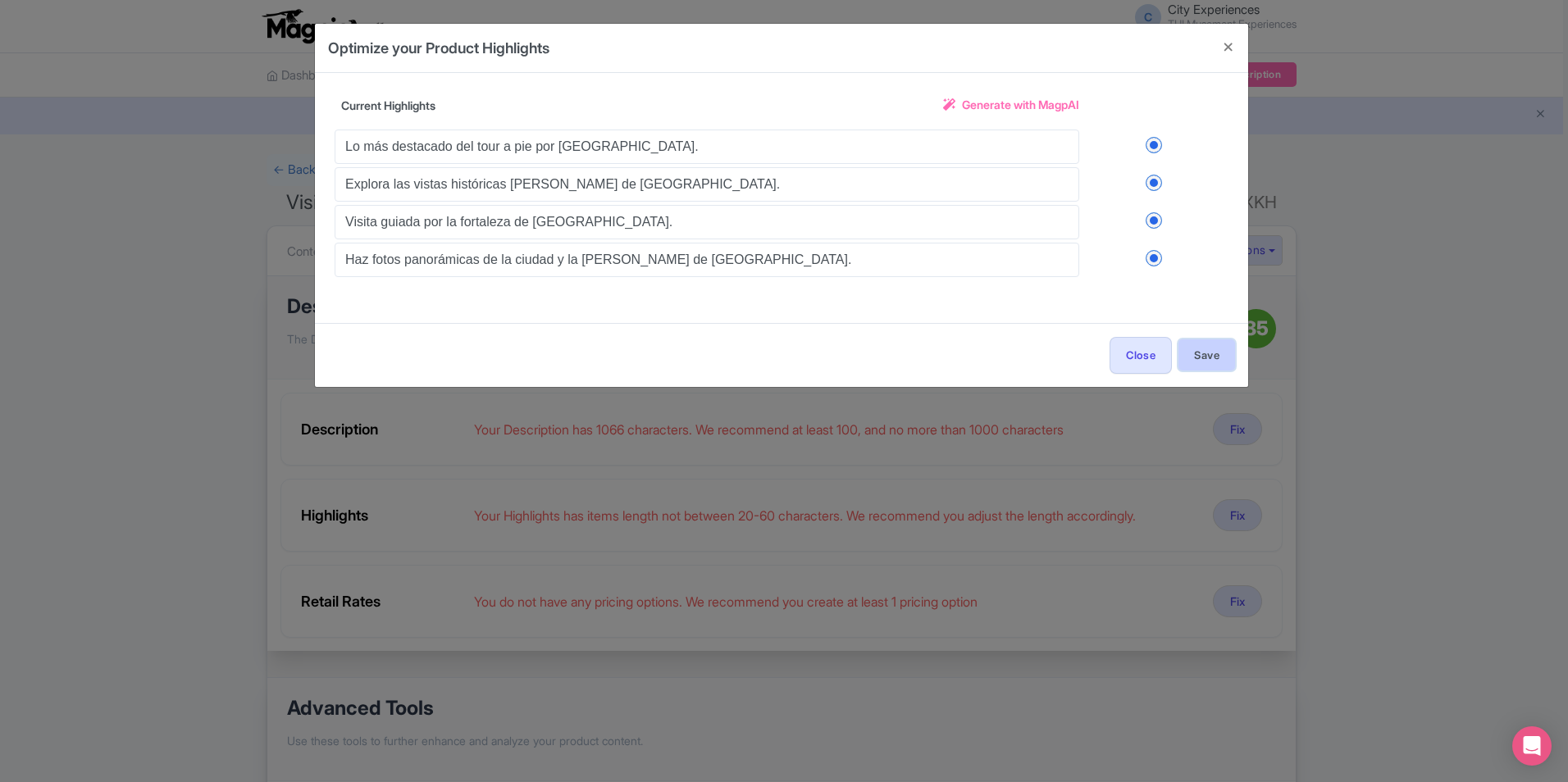
click at [1215, 349] on button "Save" at bounding box center [1207, 355] width 56 height 31
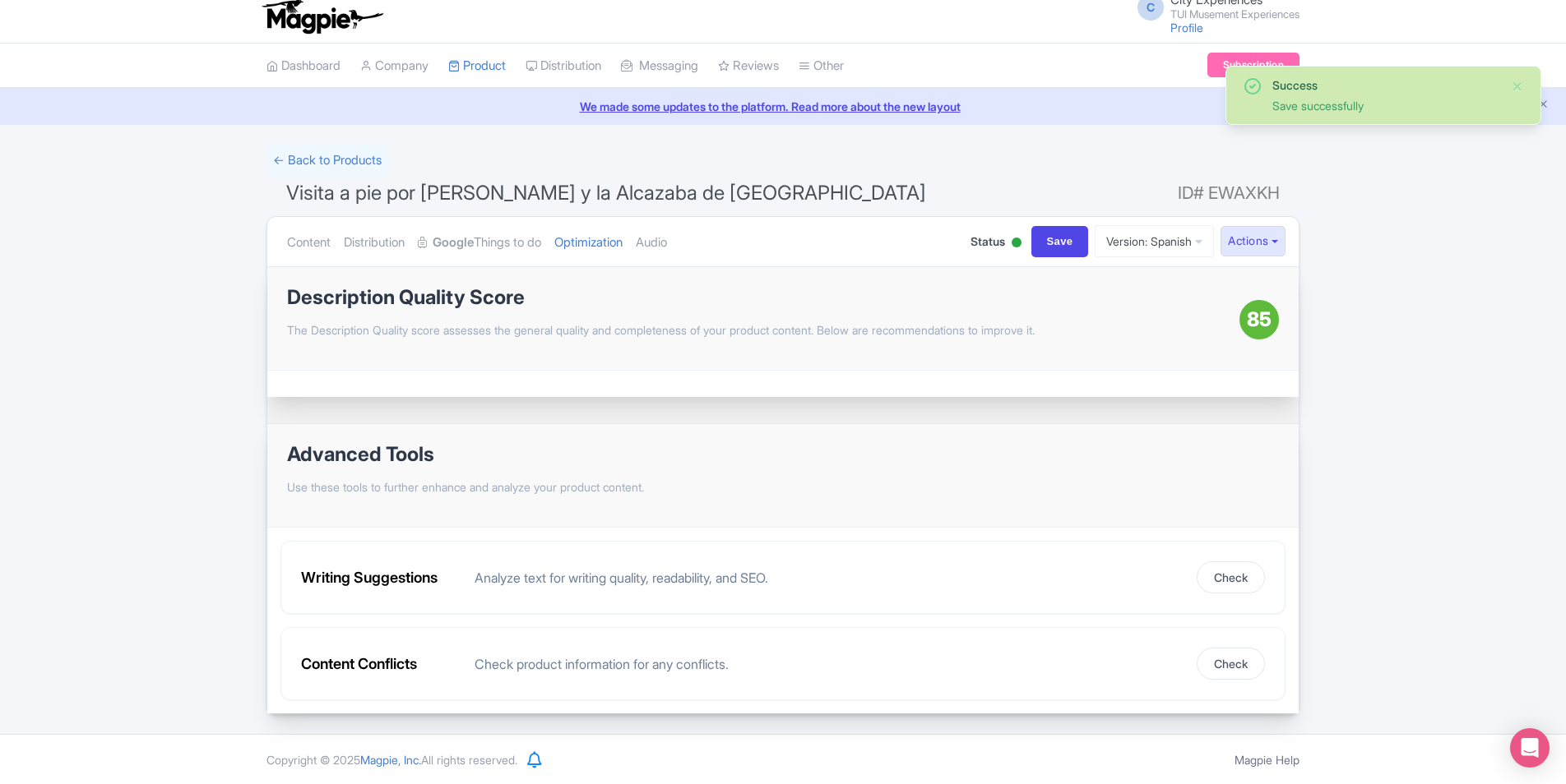
scroll to position [11, 0]
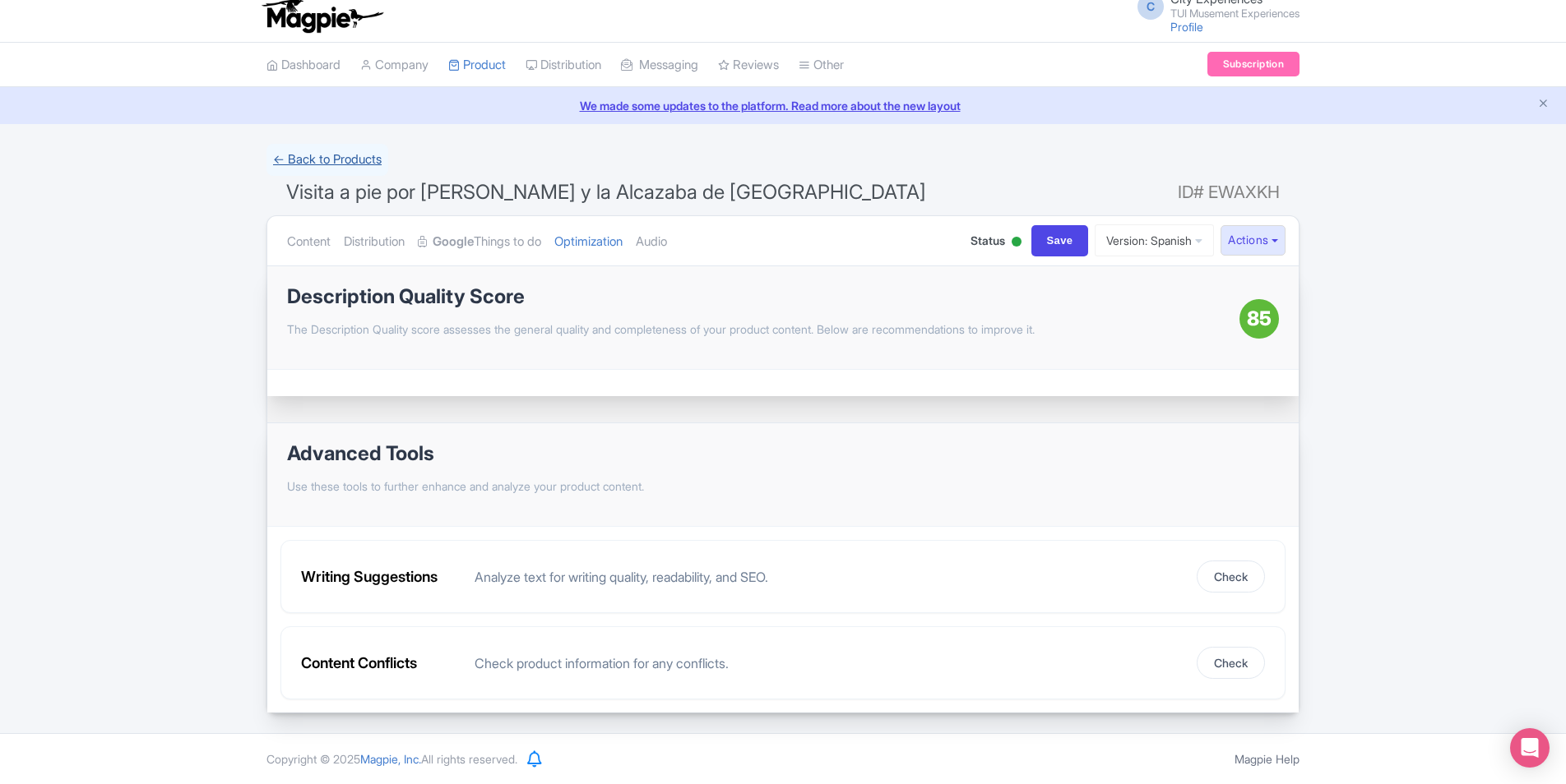
click at [358, 154] on link "← Back to Products" at bounding box center [327, 160] width 121 height 32
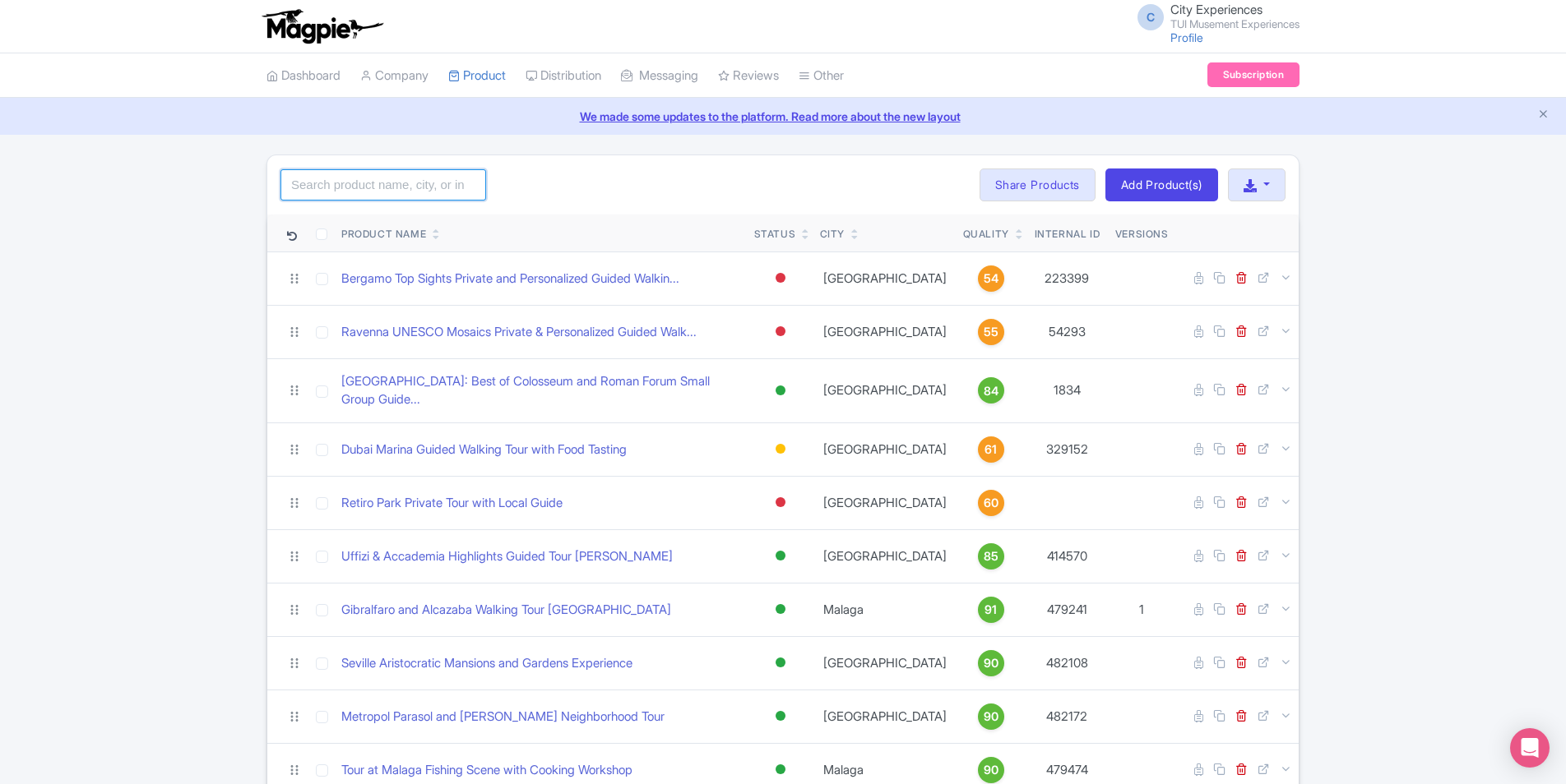
click at [402, 193] on input "search" at bounding box center [383, 185] width 205 height 31
type input "malaga"
click button "Search" at bounding box center [0, 0] width 0 height 0
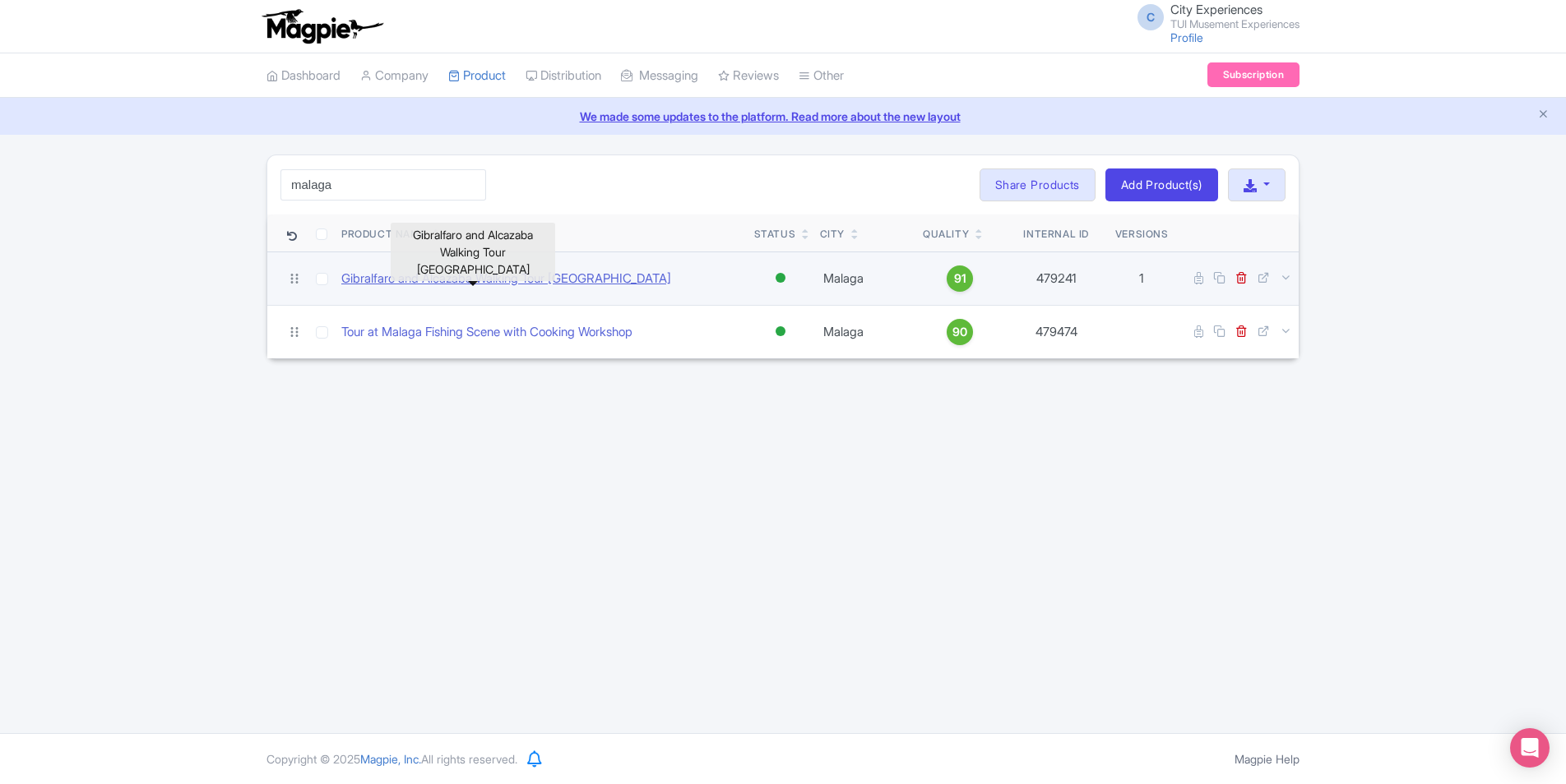
click at [502, 283] on link "Gibralfaro and Alcazaba Walking Tour [GEOGRAPHIC_DATA]" at bounding box center [506, 278] width 330 height 19
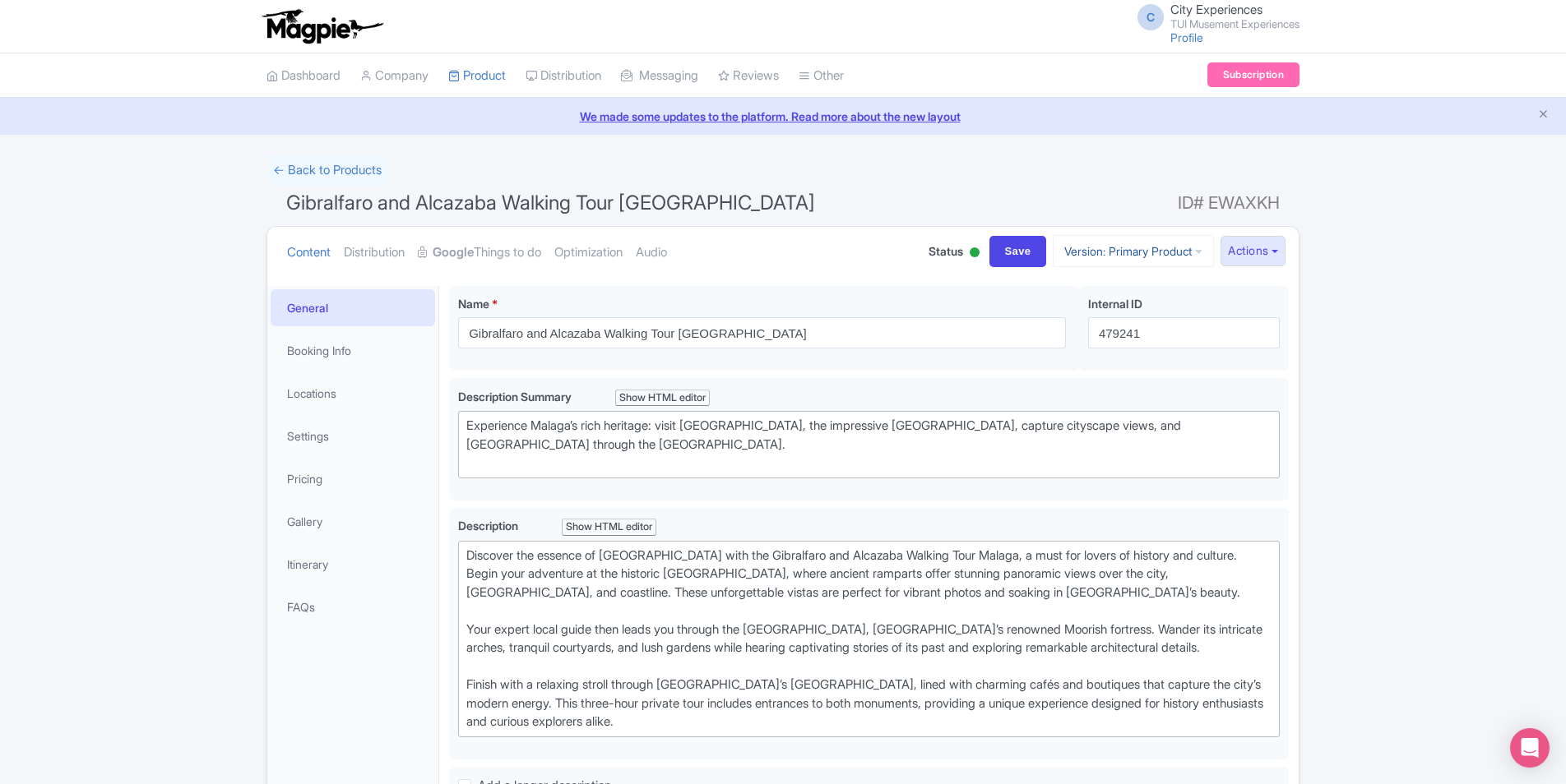
click at [1176, 251] on link "Version: Primary Product" at bounding box center [1133, 251] width 162 height 32
click at [1125, 334] on link "Spanish" at bounding box center [1148, 340] width 156 height 26
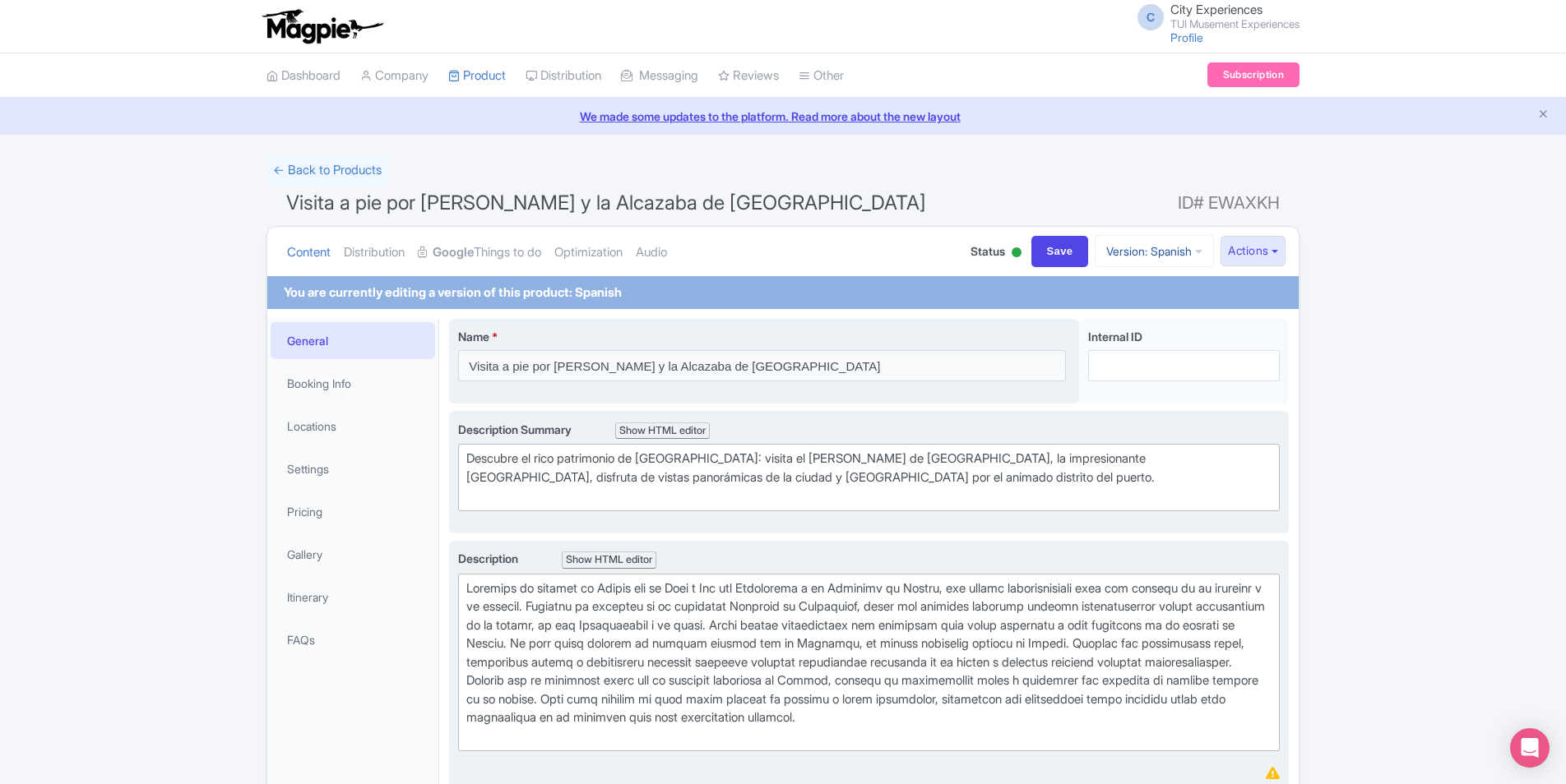
click at [1111, 245] on link "Version: Spanish" at bounding box center [1154, 251] width 120 height 32
click at [336, 170] on link "← Back to Products" at bounding box center [327, 170] width 121 height 32
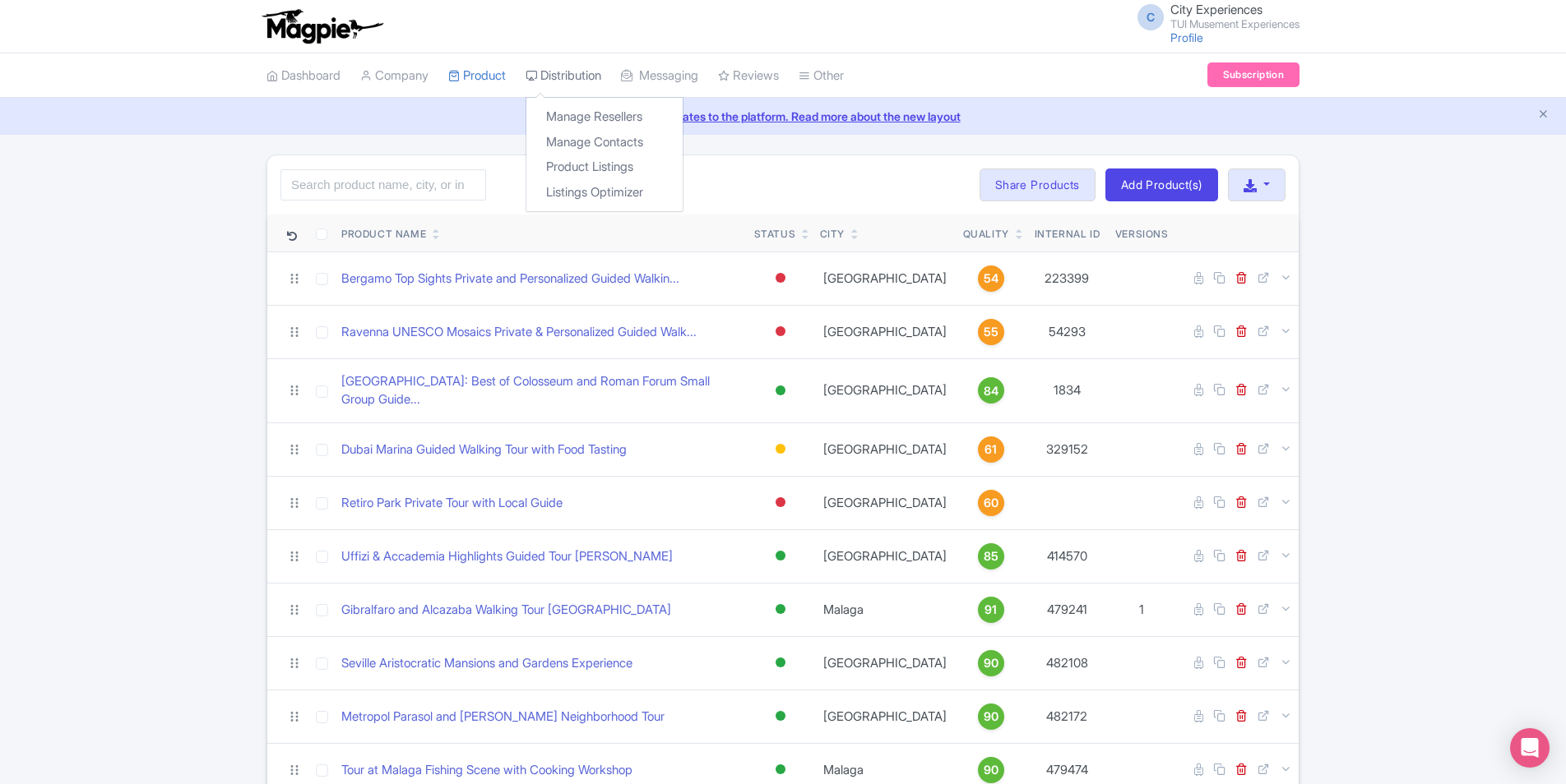
click at [574, 68] on link "Distribution" at bounding box center [563, 77] width 76 height 46
click at [594, 110] on link "Manage Resellers" at bounding box center [604, 117] width 156 height 26
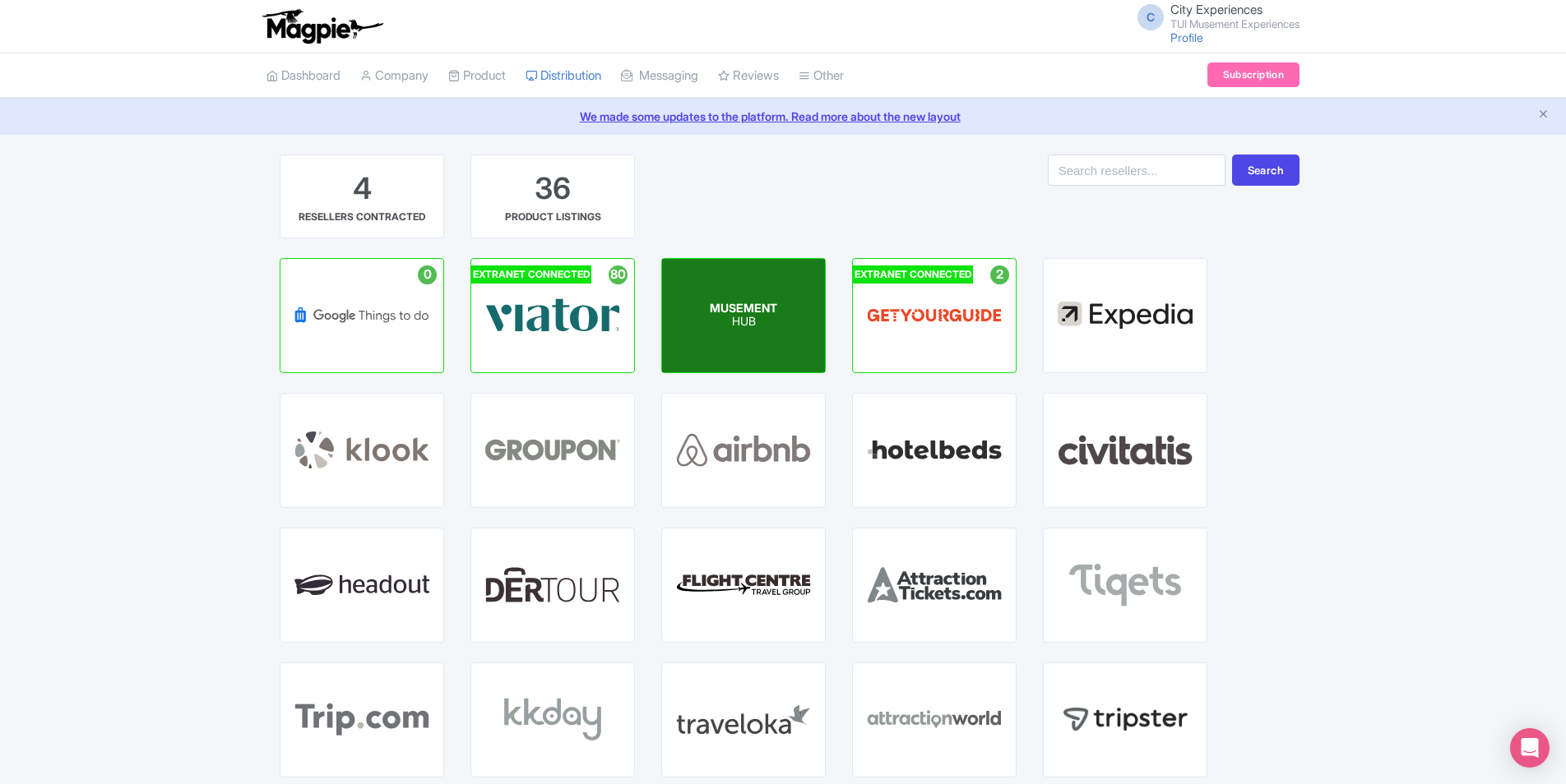
click at [722, 269] on div "MUSEMENT HUB" at bounding box center [743, 316] width 163 height 113
click at [718, 298] on div "MUSEMENT HUB" at bounding box center [743, 316] width 163 height 113
click at [724, 345] on div "MUSEMENT HUB" at bounding box center [743, 316] width 163 height 113
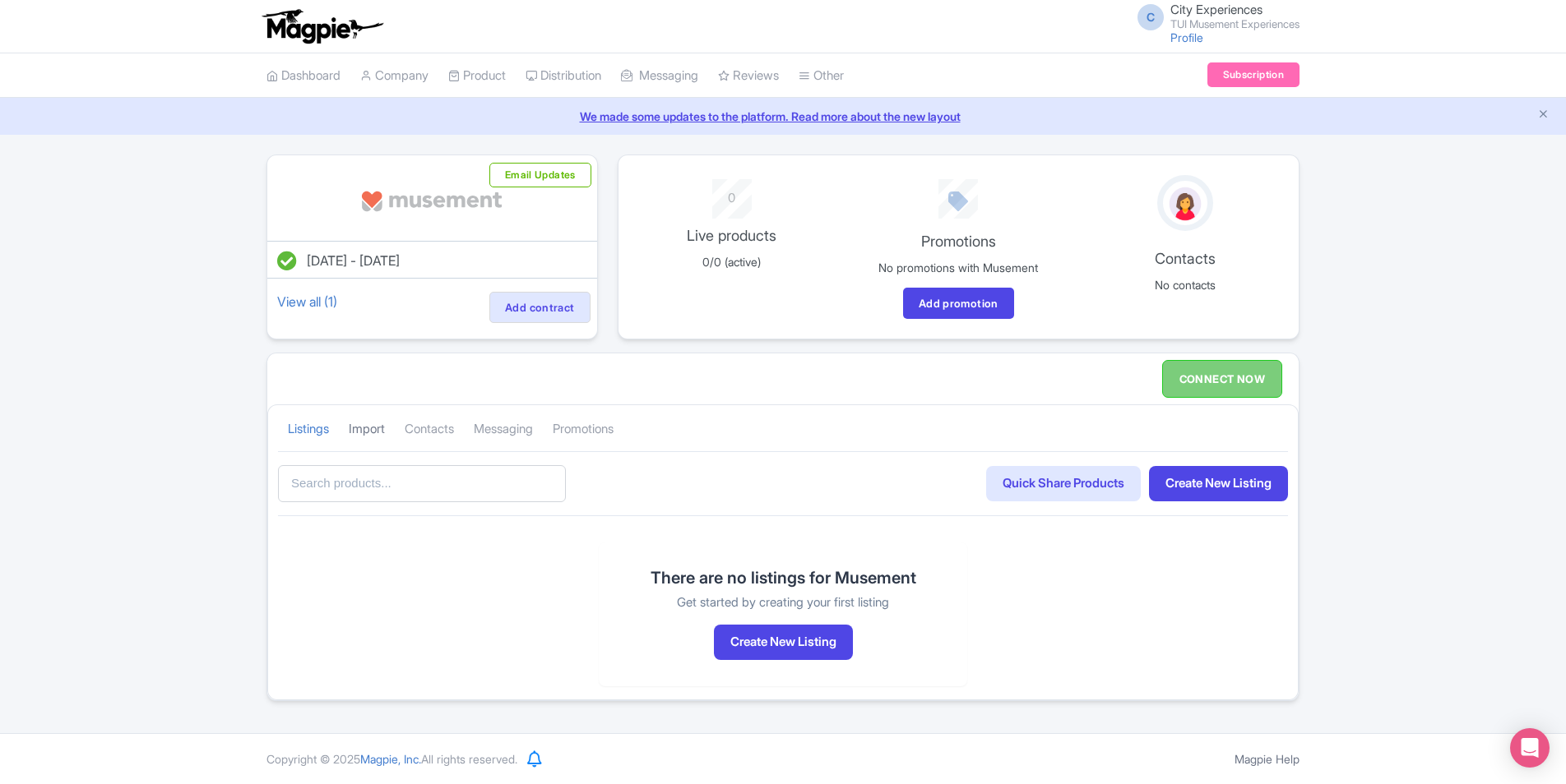
click at [378, 429] on link "Import" at bounding box center [367, 430] width 37 height 46
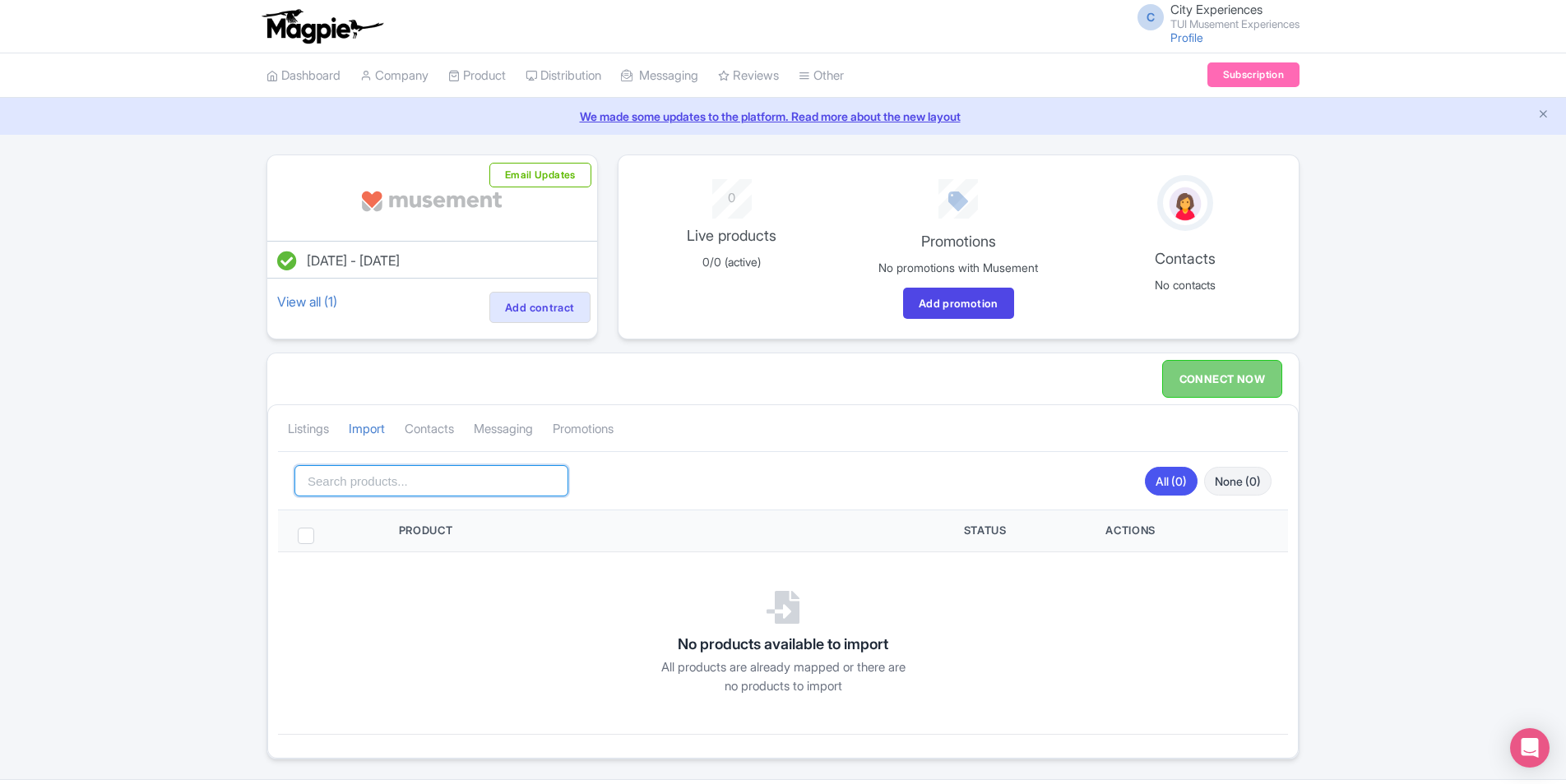
click at [498, 495] on input "search" at bounding box center [432, 481] width 274 height 31
click at [1151, 476] on link "All (0)" at bounding box center [1172, 482] width 53 height 29
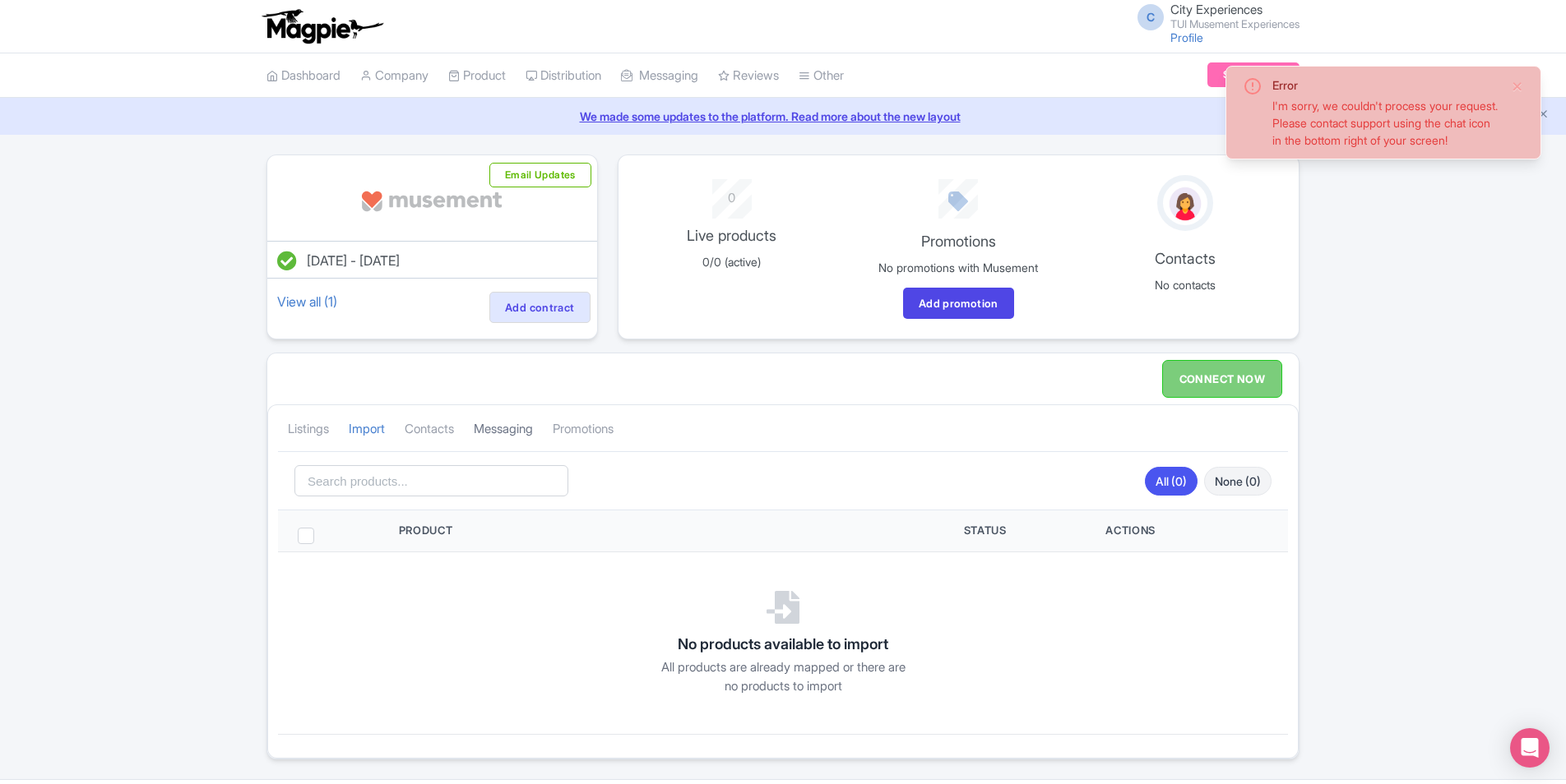
click at [508, 427] on link "Messaging" at bounding box center [503, 430] width 59 height 46
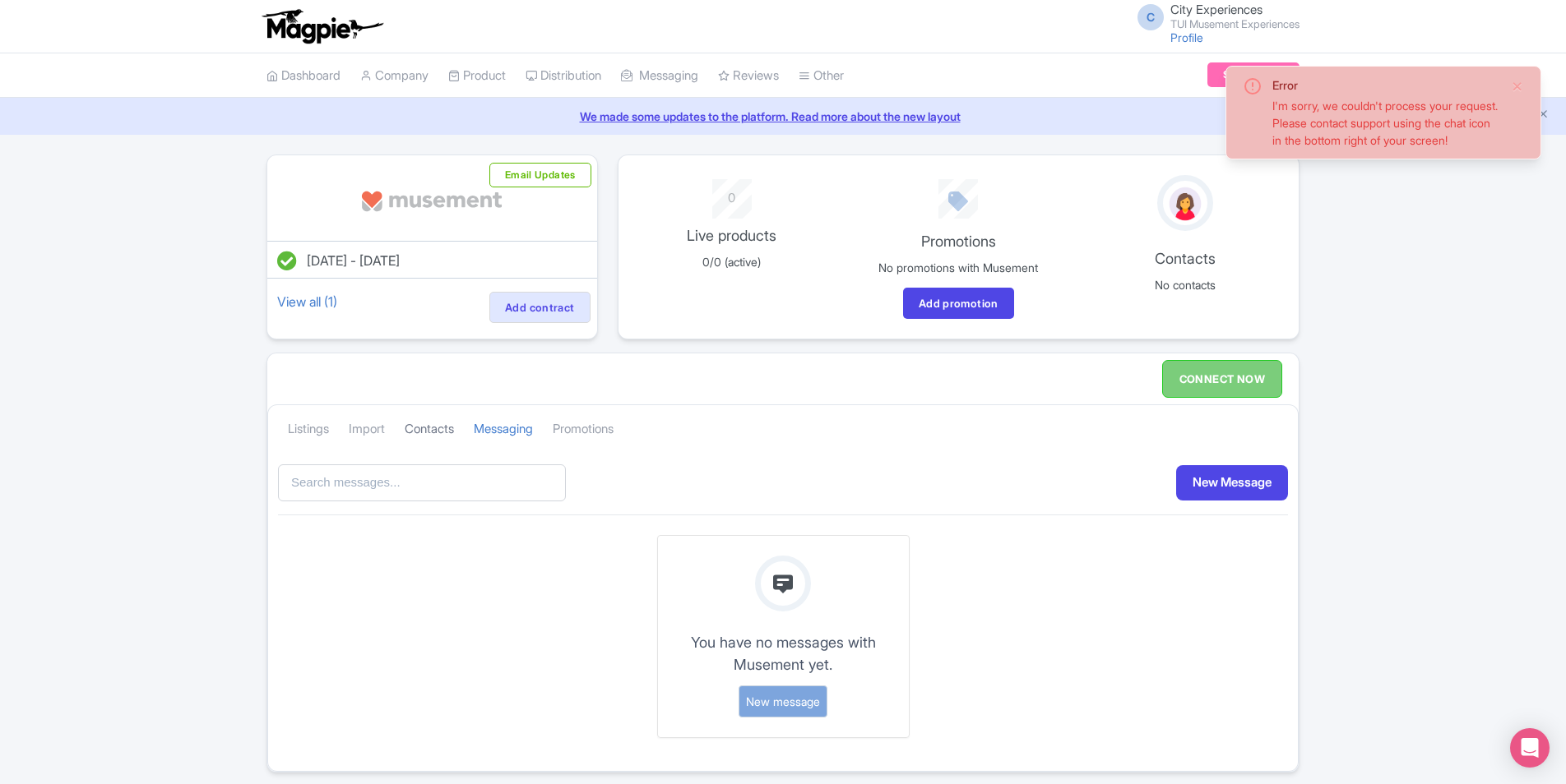
click at [429, 426] on link "Contacts" at bounding box center [429, 430] width 49 height 46
click at [588, 418] on link "Promotions" at bounding box center [583, 430] width 61 height 46
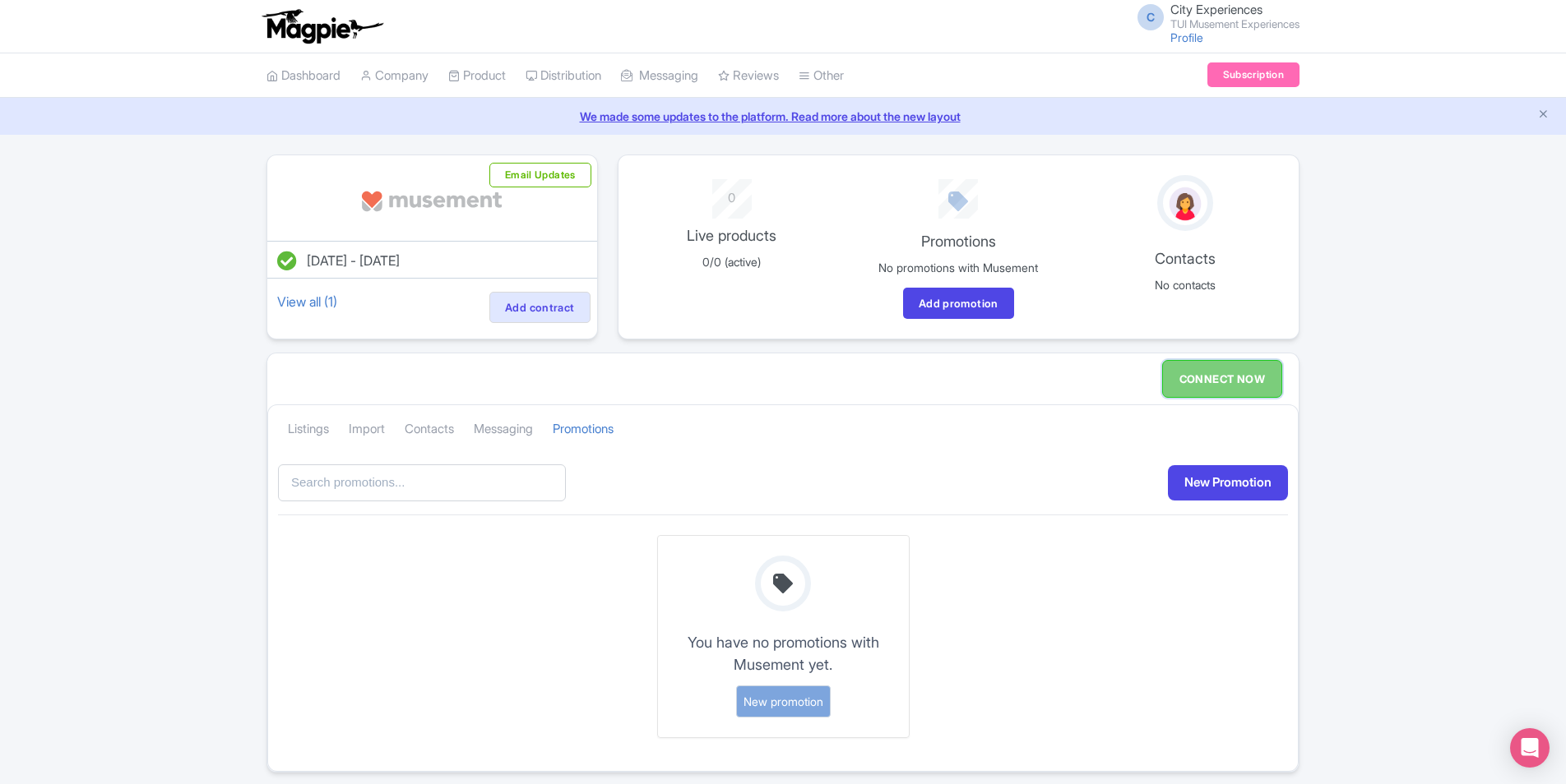
click at [1204, 381] on link "CONNECT NOW" at bounding box center [1223, 379] width 121 height 37
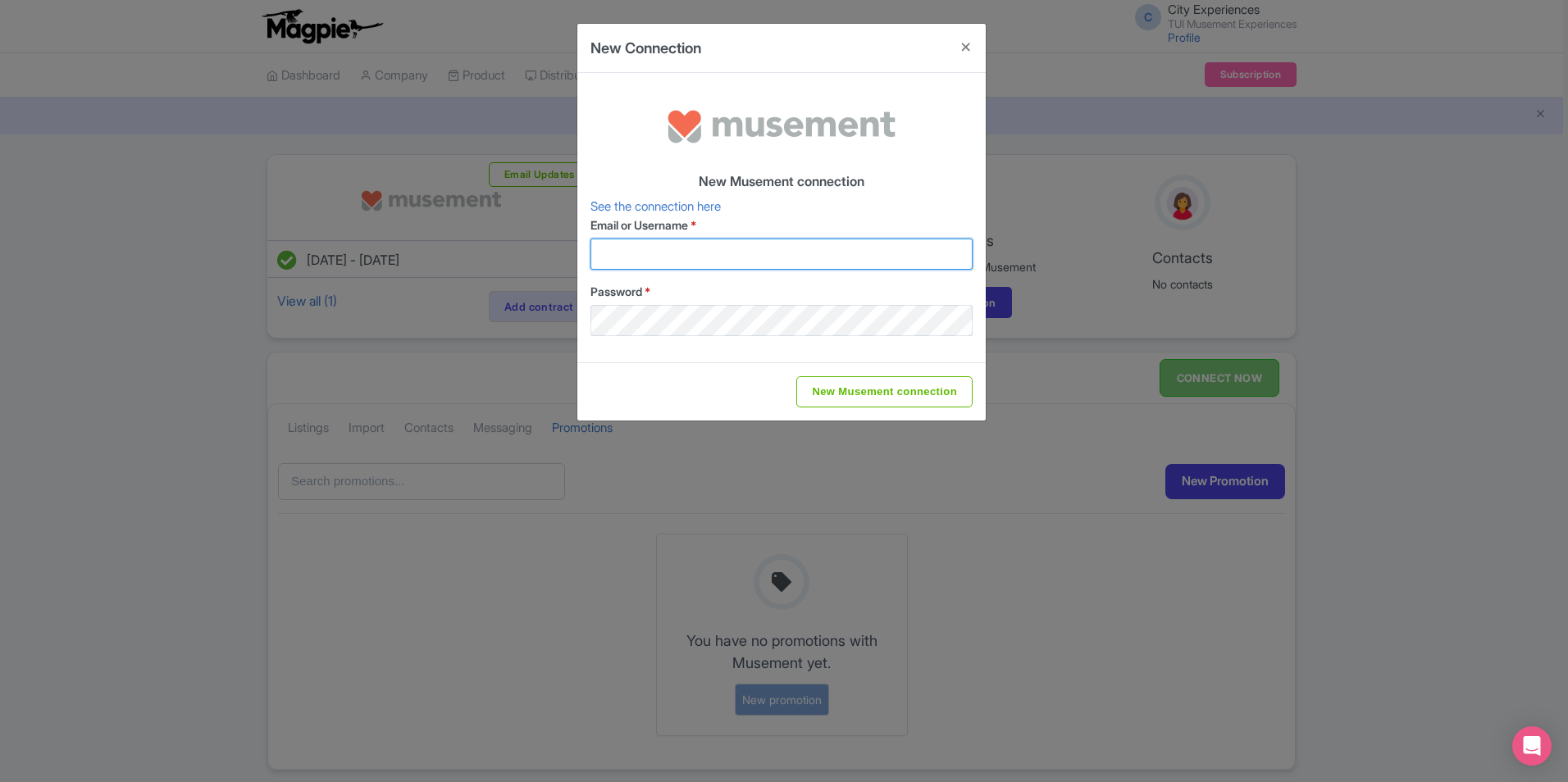
type input "[EMAIL_ADDRESS][DOMAIN_NAME]"
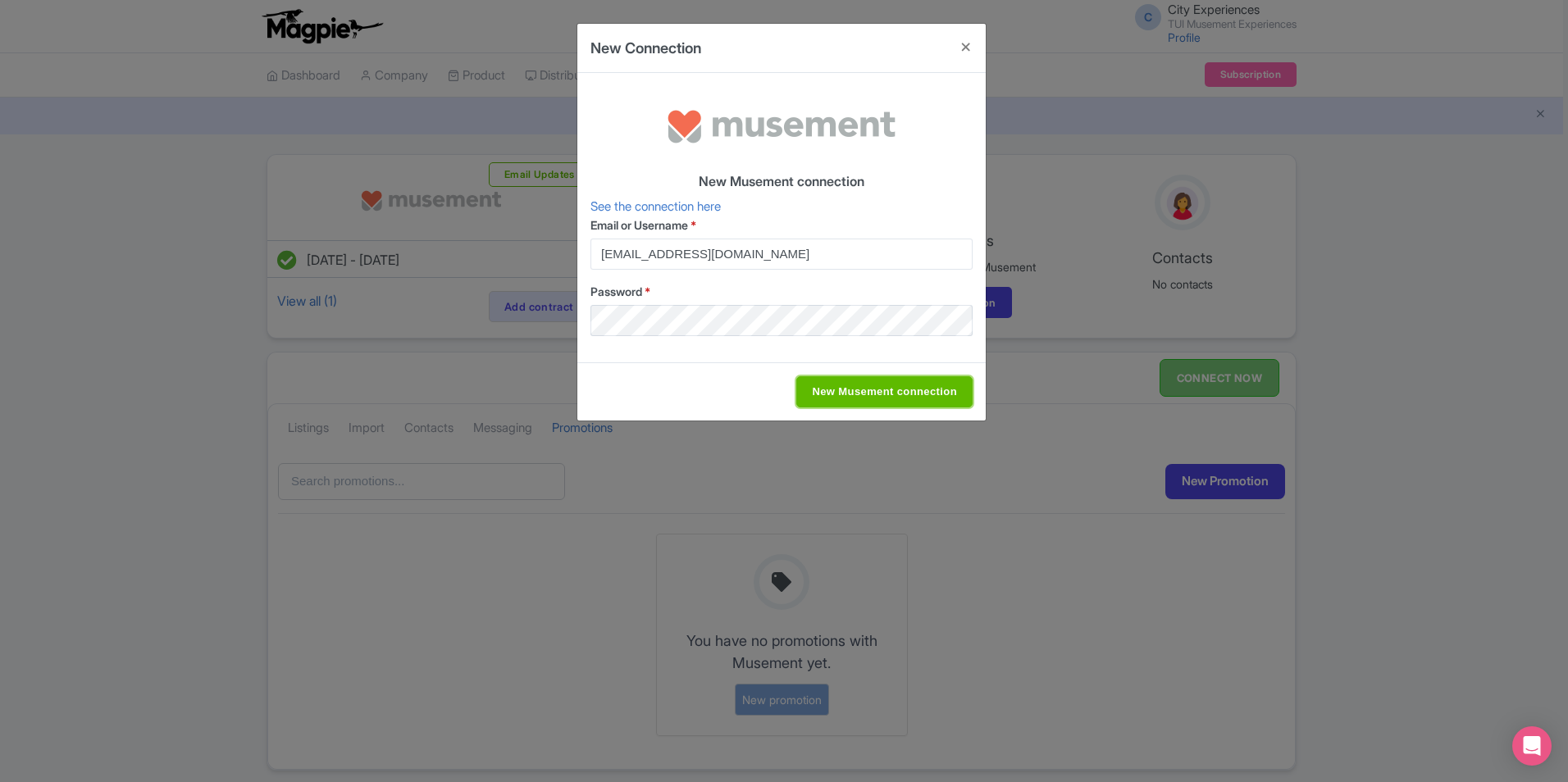
click at [881, 387] on input "New Musement connection" at bounding box center [885, 392] width 177 height 31
type input "Saving..."
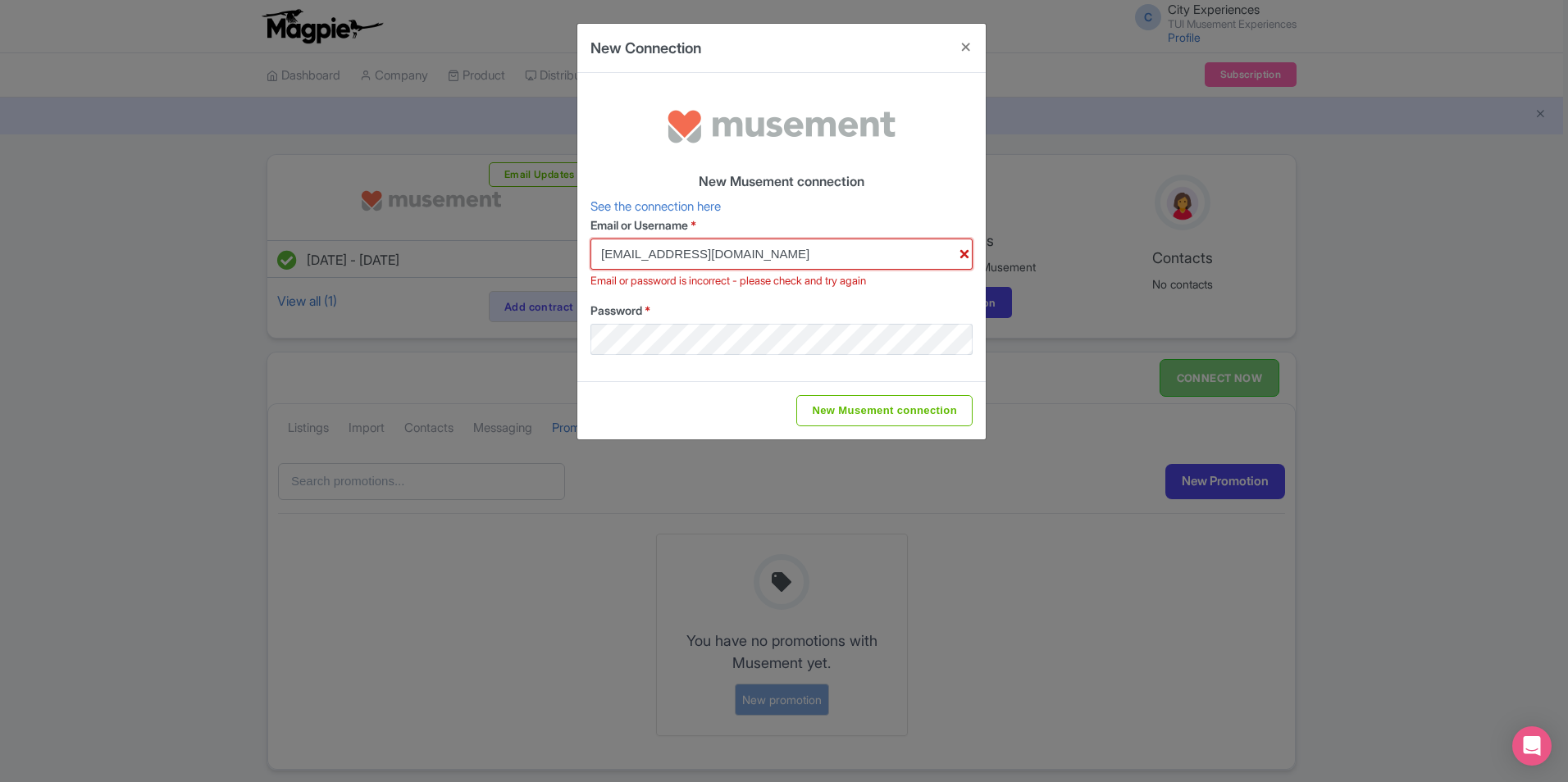
click at [960, 257] on input "city.experiences@tui.com" at bounding box center [782, 254] width 382 height 31
click at [717, 204] on link "See the connection here" at bounding box center [655, 206] width 130 height 15
click at [964, 40] on button "Close" at bounding box center [966, 46] width 39 height 46
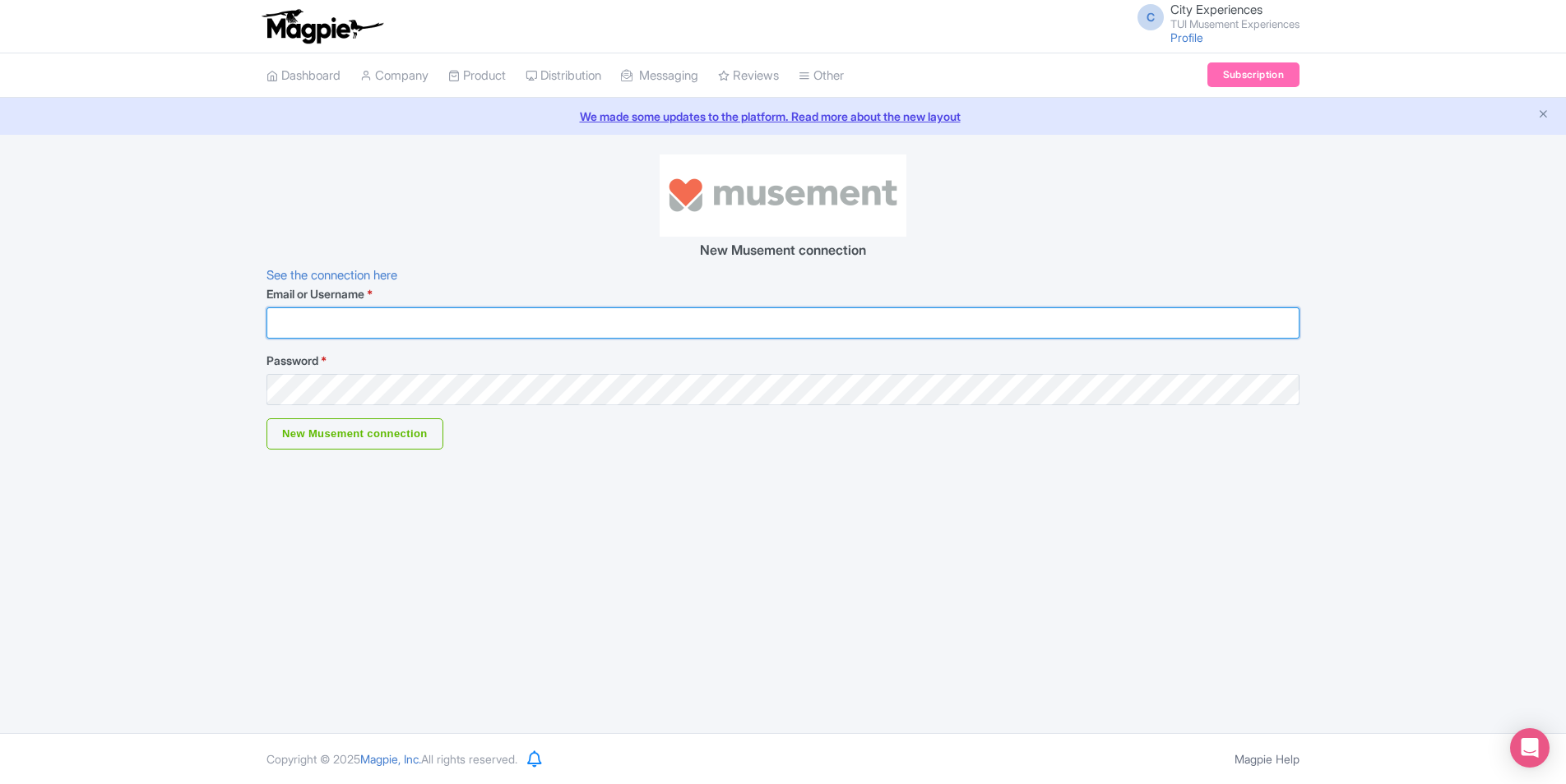
type input "[EMAIL_ADDRESS][DOMAIN_NAME]"
click at [430, 324] on input "[EMAIL_ADDRESS][DOMAIN_NAME]" at bounding box center [783, 323] width 1034 height 31
drag, startPoint x: 467, startPoint y: 323, endPoint x: -64, endPoint y: 273, distance: 533.3
click at [0, 273] on html "C City Experiences TUI Musement Experiences Profile Users Settings Sign out Das…" at bounding box center [783, 392] width 1566 height 784
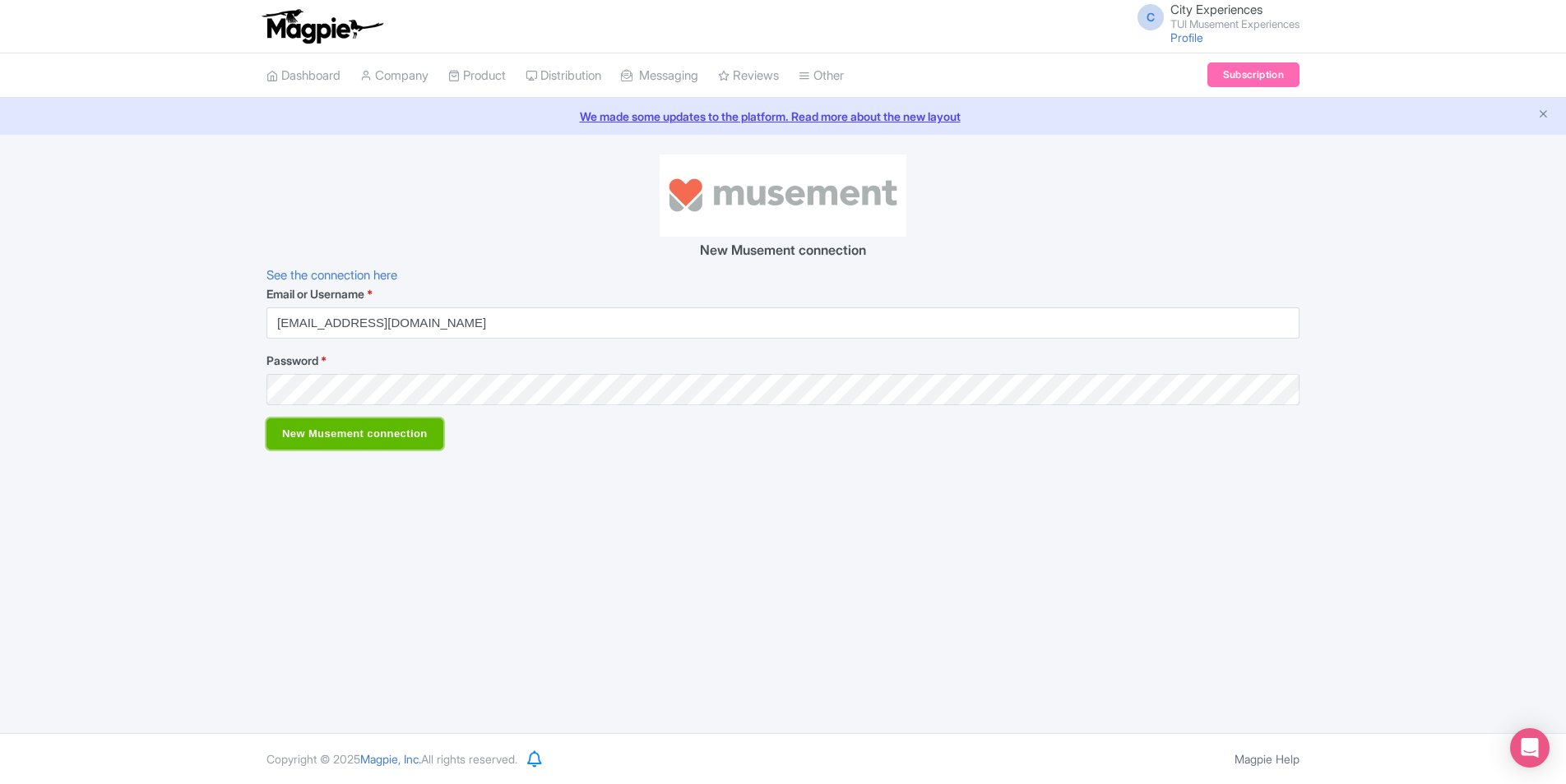
click at [345, 434] on input "New Musement connection" at bounding box center [355, 434] width 177 height 31
type input "Saving..."
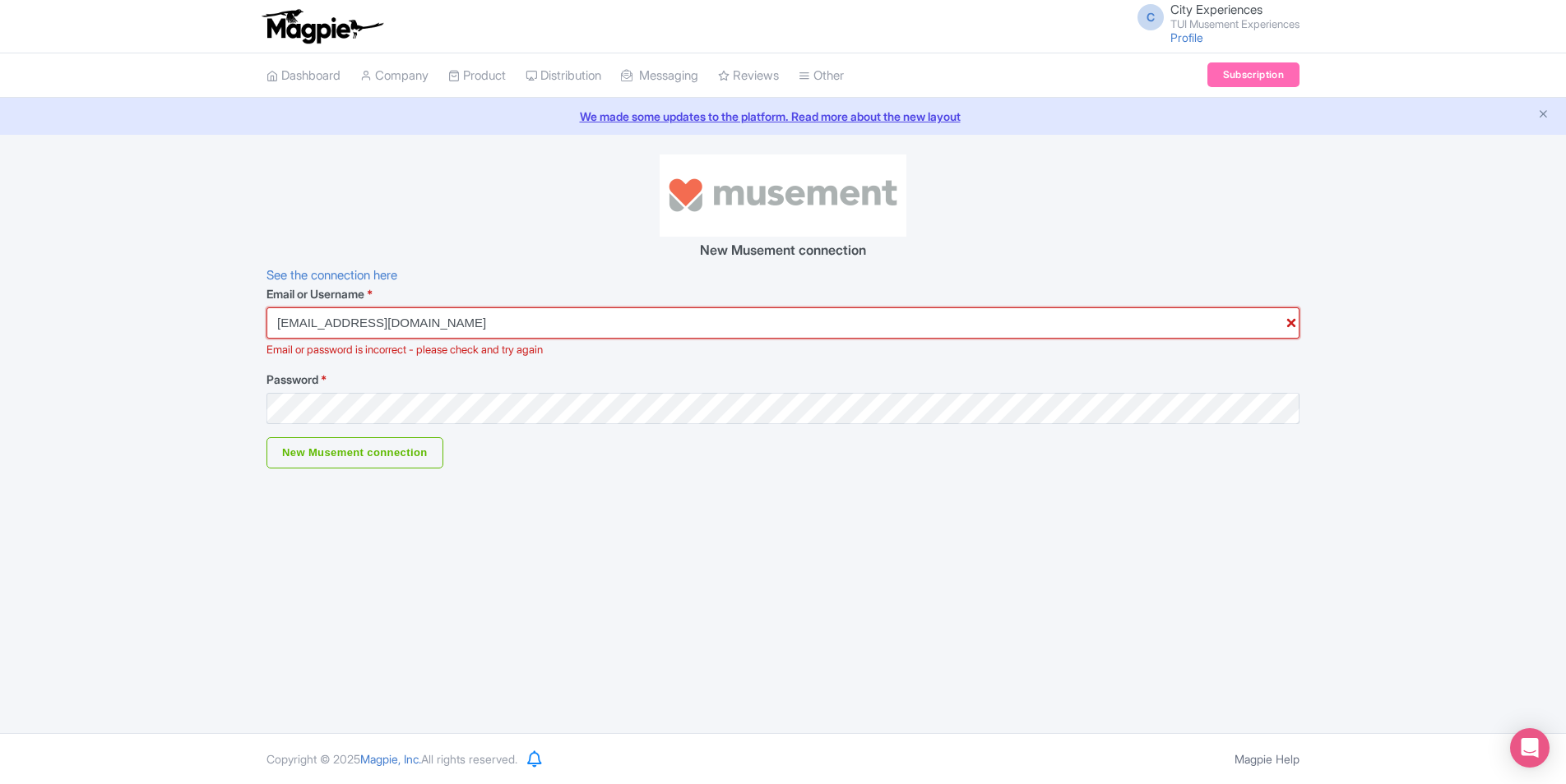
click at [434, 316] on input "[EMAIL_ADDRESS][DOMAIN_NAME]" at bounding box center [783, 323] width 1034 height 31
drag, startPoint x: 459, startPoint y: 319, endPoint x: 249, endPoint y: 329, distance: 210.2
click at [249, 329] on div "New Musement connection See the connection here Email or Username * [EMAIL_ADDR…" at bounding box center [783, 311] width 1566 height 314
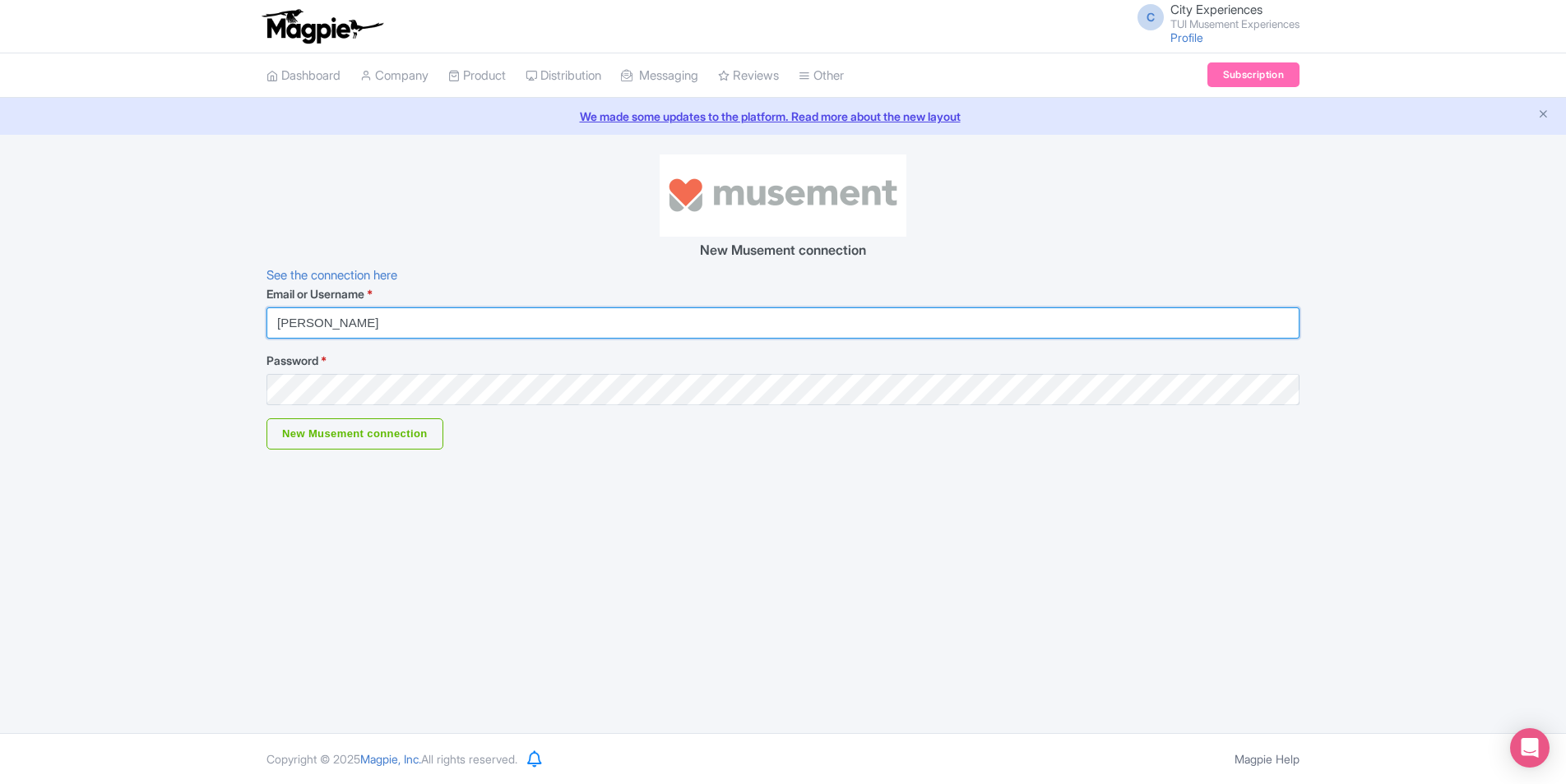
click at [532, 312] on input "[PERSON_NAME]" at bounding box center [783, 323] width 1034 height 31
type input "[PERSON_NAME][EMAIL_ADDRESS][PERSON_NAME][DOMAIN_NAME]"
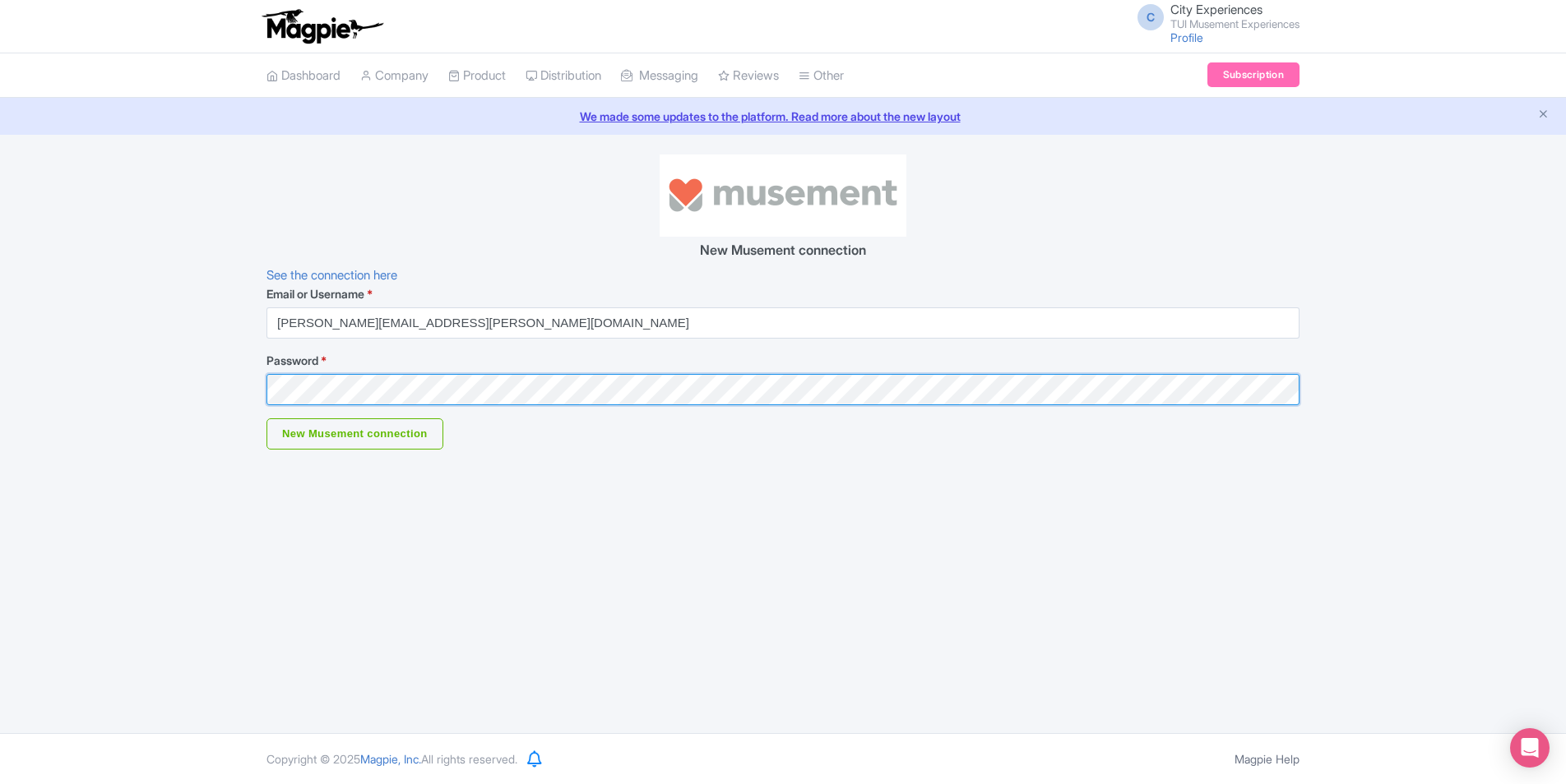
click at [0, 372] on html "C City Experiences TUI Musement Experiences Profile Users Settings Sign out Das…" at bounding box center [783, 392] width 1566 height 784
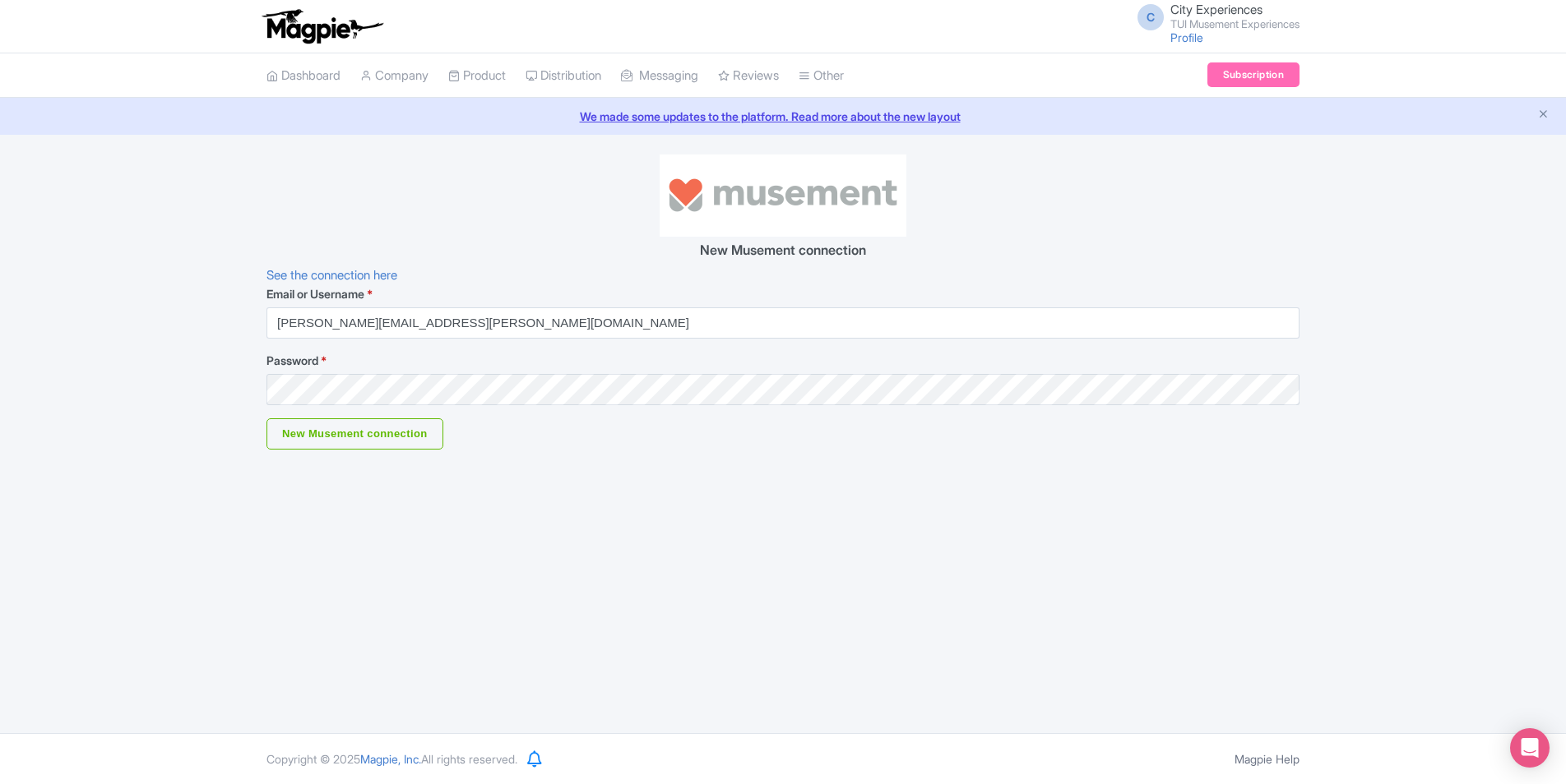
click at [1183, 469] on div "C City Experiences TUI Musement Experiences Profile Users Settings Sign out Das…" at bounding box center [783, 367] width 1566 height 734
click at [358, 435] on input "New Musement connection" at bounding box center [355, 434] width 177 height 31
type input "Saving..."
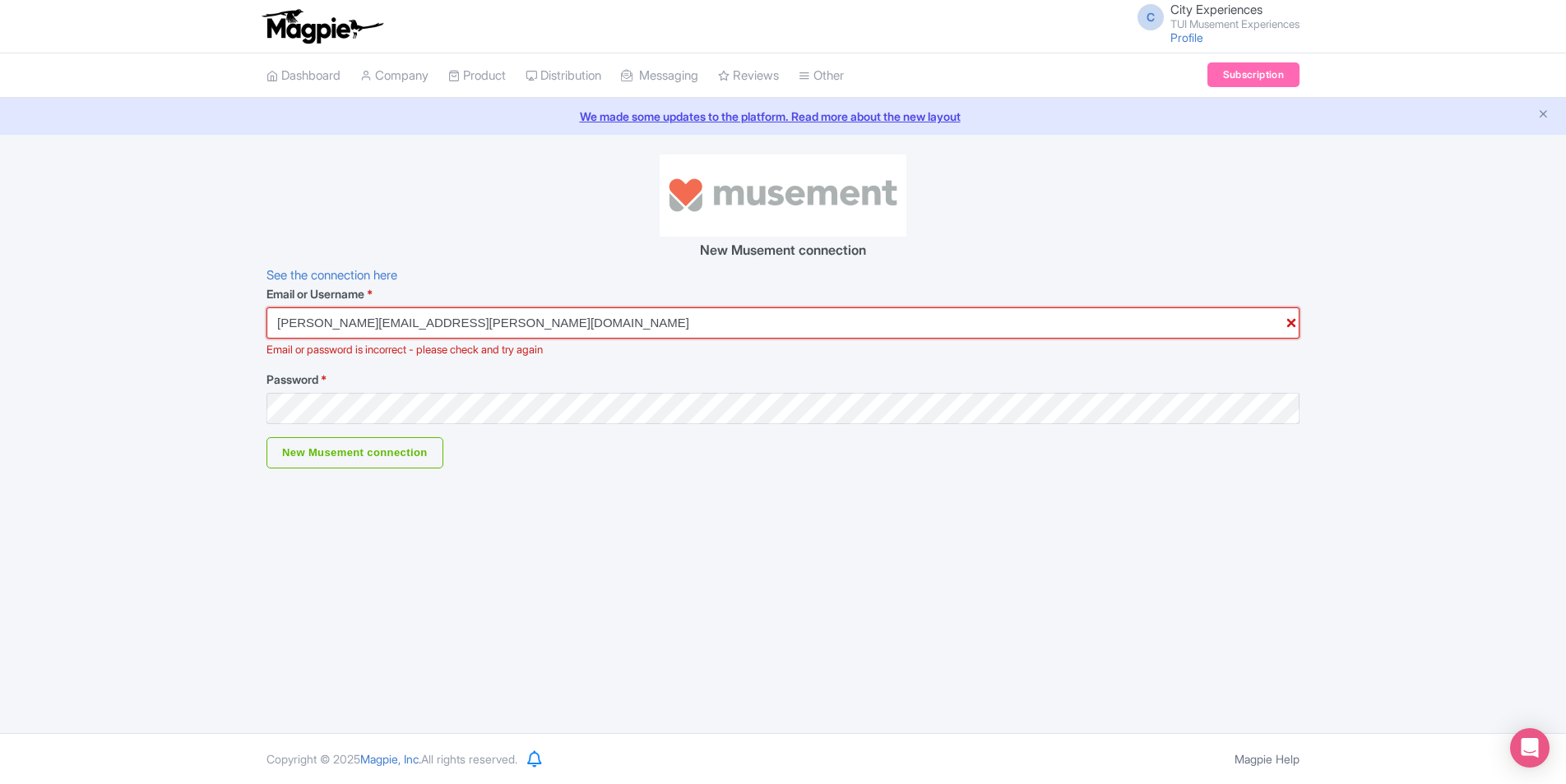
click at [419, 324] on input "[PERSON_NAME][EMAIL_ADDRESS][PERSON_NAME][DOMAIN_NAME]" at bounding box center [783, 323] width 1034 height 31
click at [853, 534] on div "C City Experiences TUI Musement Experiences Profile Users Settings Sign out Das…" at bounding box center [783, 367] width 1566 height 734
click at [1296, 328] on input "[PERSON_NAME][EMAIL_ADDRESS][PERSON_NAME][DOMAIN_NAME]" at bounding box center [783, 323] width 1034 height 31
click at [610, 112] on link "Manage Resellers" at bounding box center [604, 117] width 156 height 26
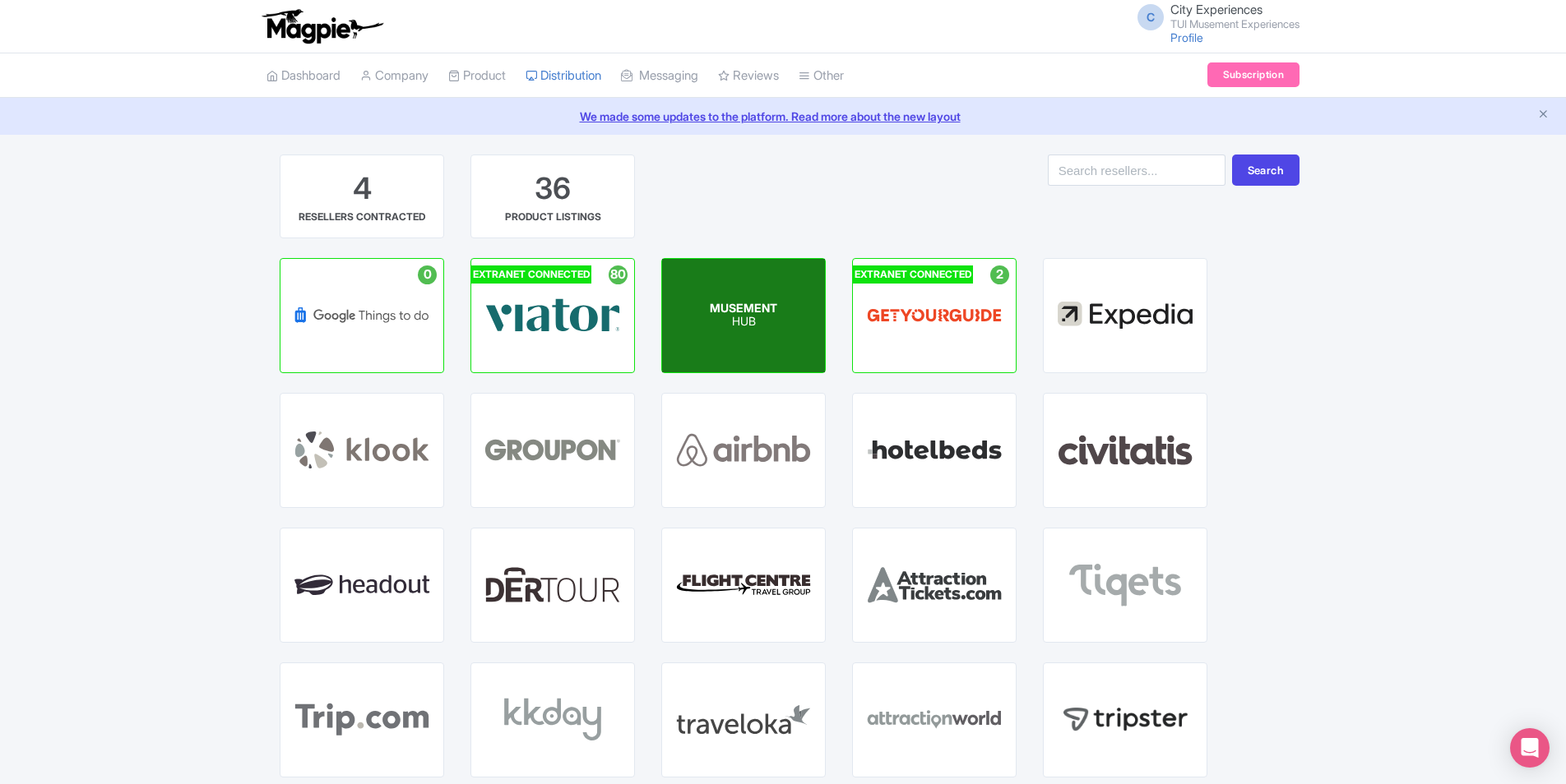
click at [700, 328] on div "MUSEMENT HUB" at bounding box center [743, 316] width 163 height 113
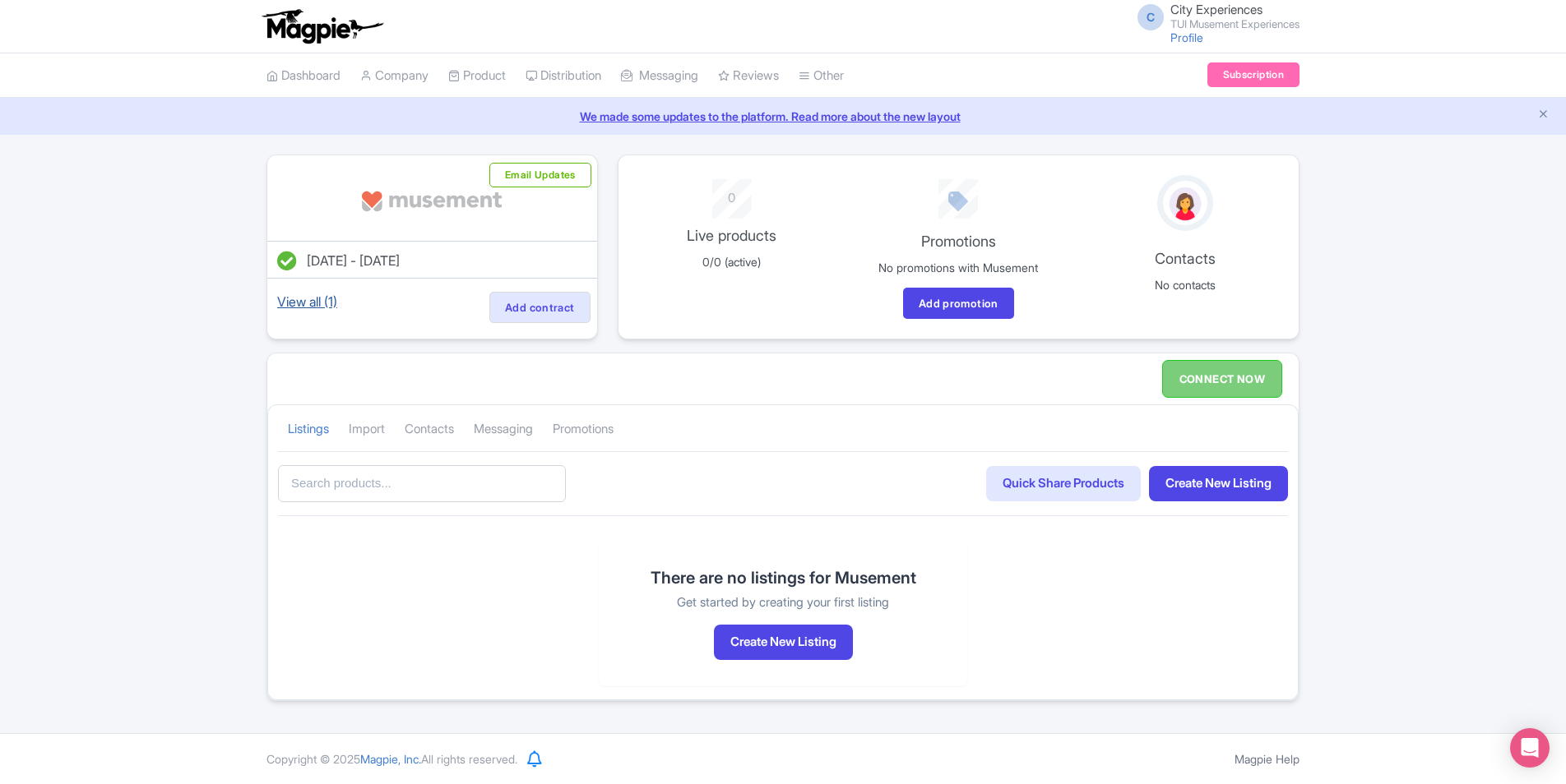
click at [299, 295] on link "View all (1)" at bounding box center [307, 301] width 67 height 23
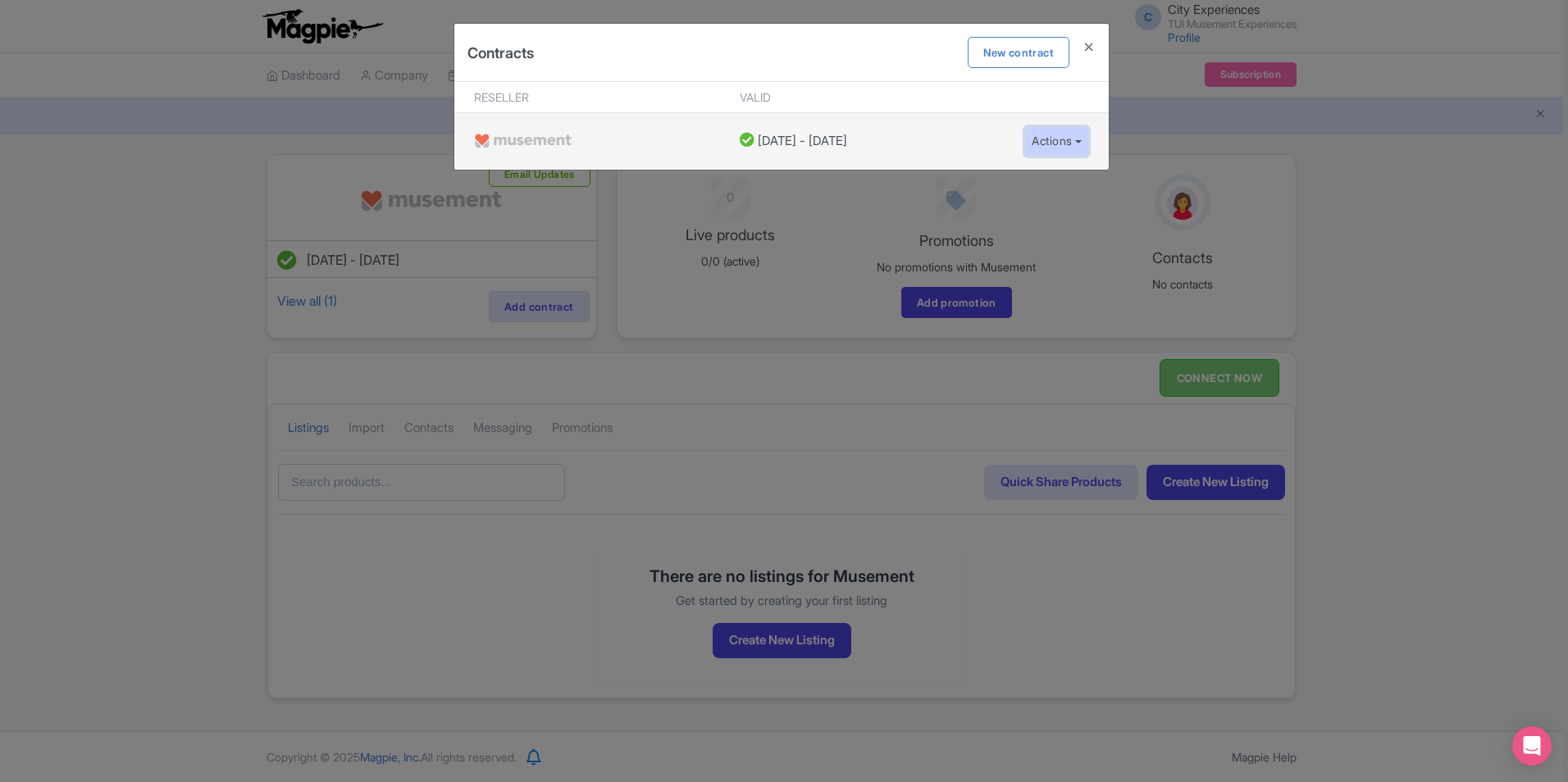
click at [1054, 144] on button "Actions" at bounding box center [1056, 141] width 65 height 30
click at [1089, 168] on link "Edit contract" at bounding box center [1102, 178] width 156 height 25
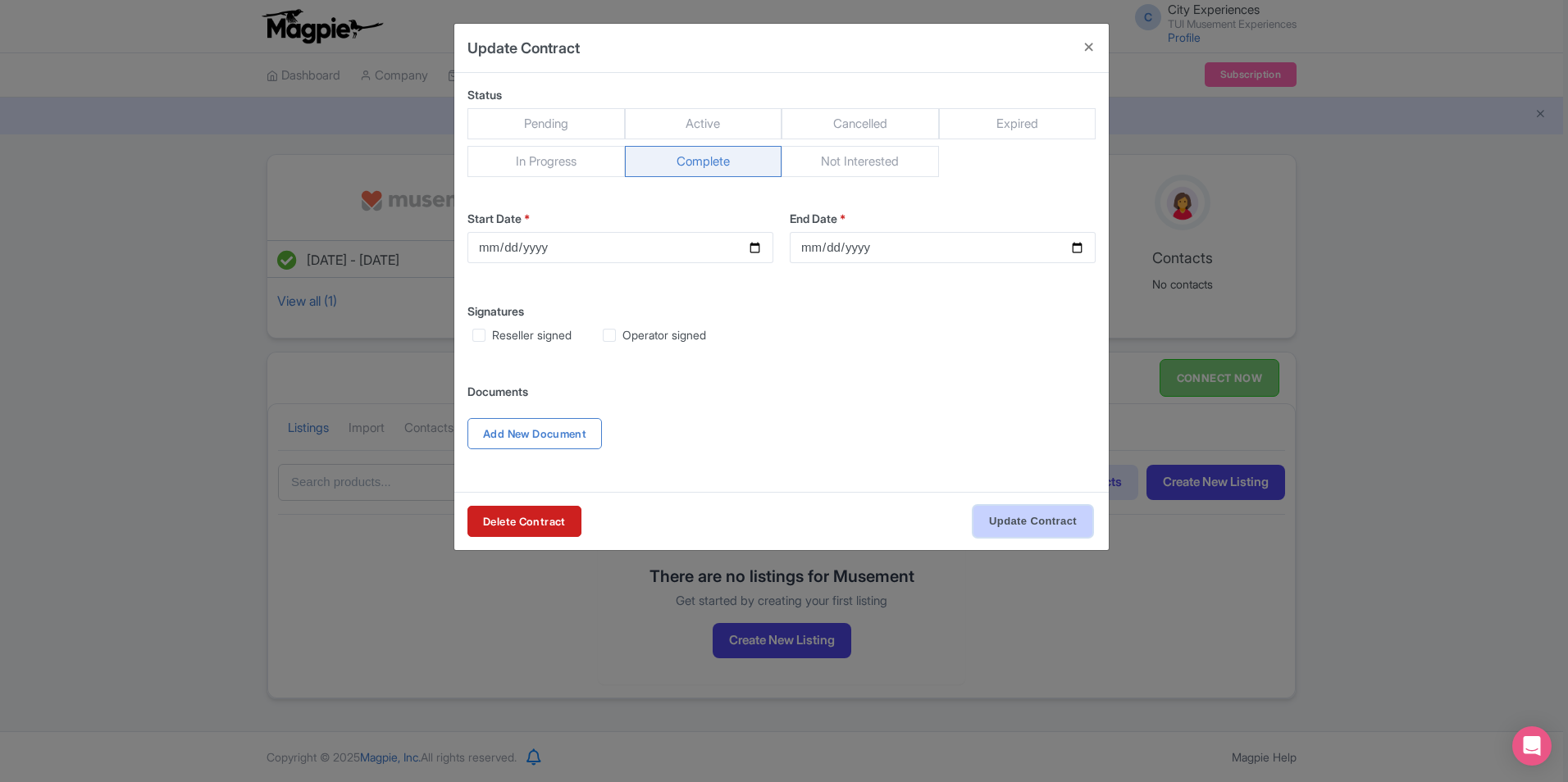
click at [1053, 519] on input "Update Contract" at bounding box center [1032, 522] width 119 height 31
type input "Uploading"
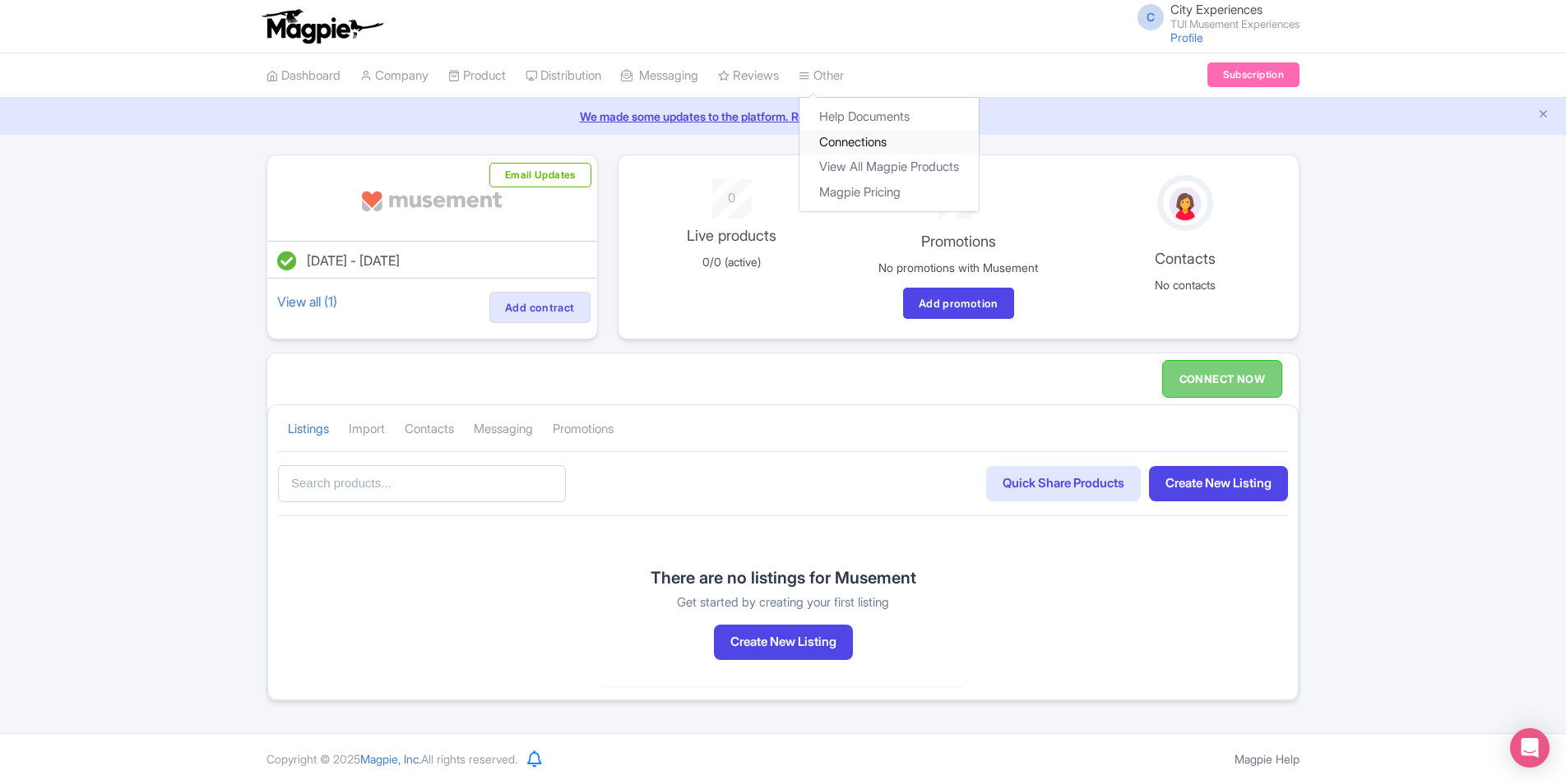
click at [912, 141] on link "Connections" at bounding box center [889, 142] width 179 height 26
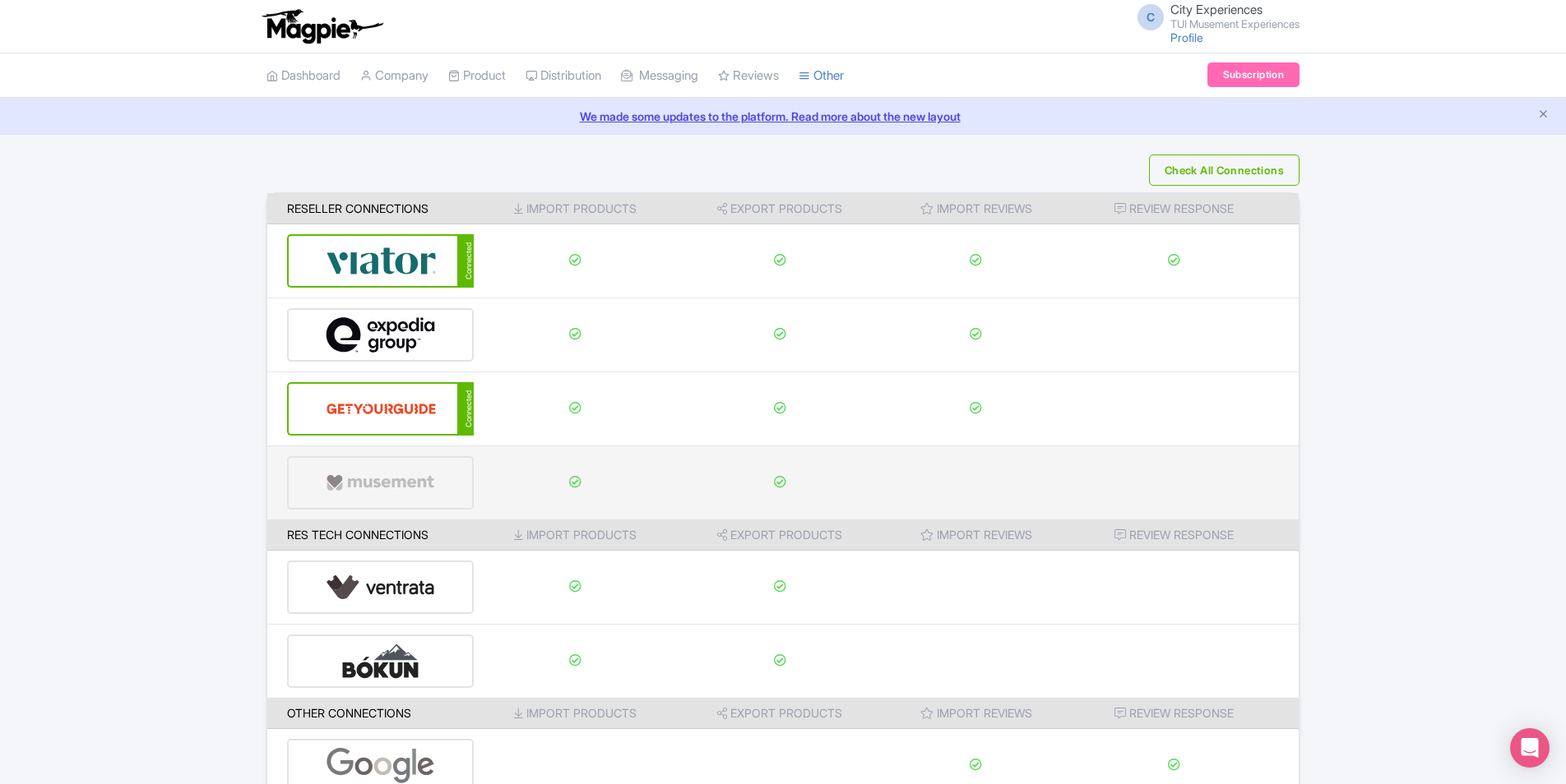
click at [451, 486] on div at bounding box center [380, 483] width 187 height 54
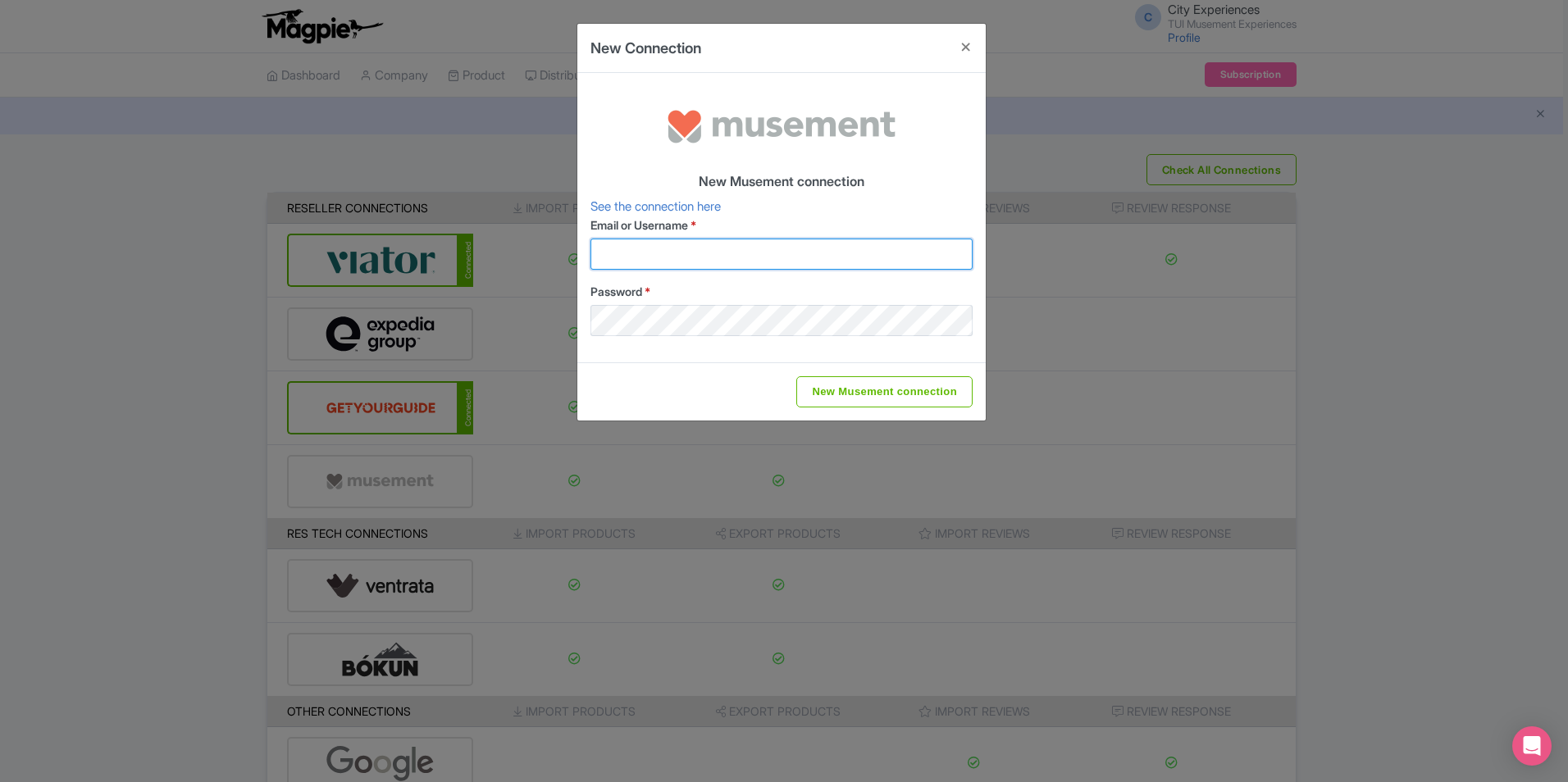
type input "city.experiences@tui.com"
click at [1282, 444] on div "New Connection New Musement connection See the connection here Email or Usernam…" at bounding box center [784, 391] width 1568 height 782
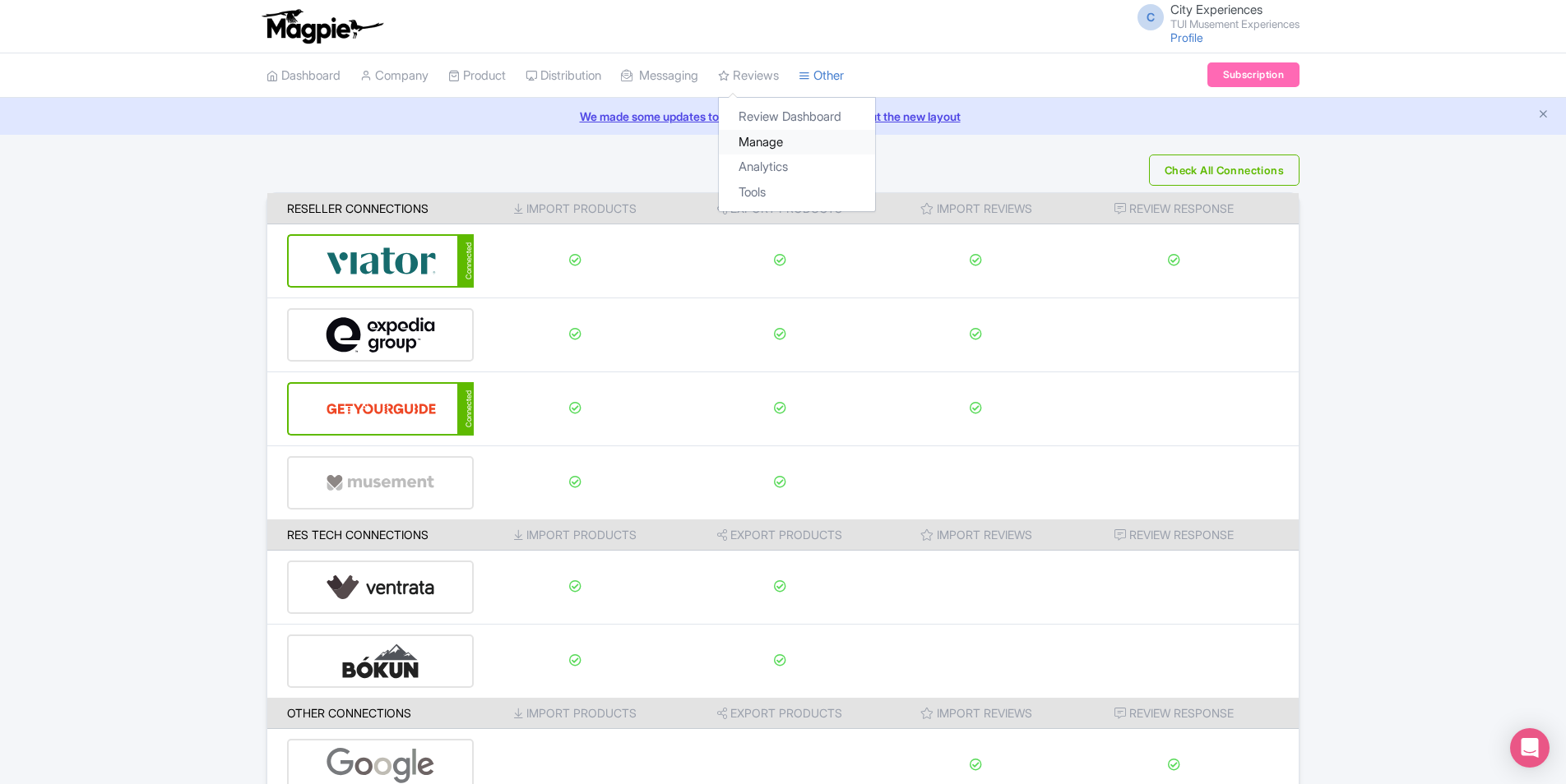
click at [783, 141] on link "Manage" at bounding box center [796, 142] width 156 height 26
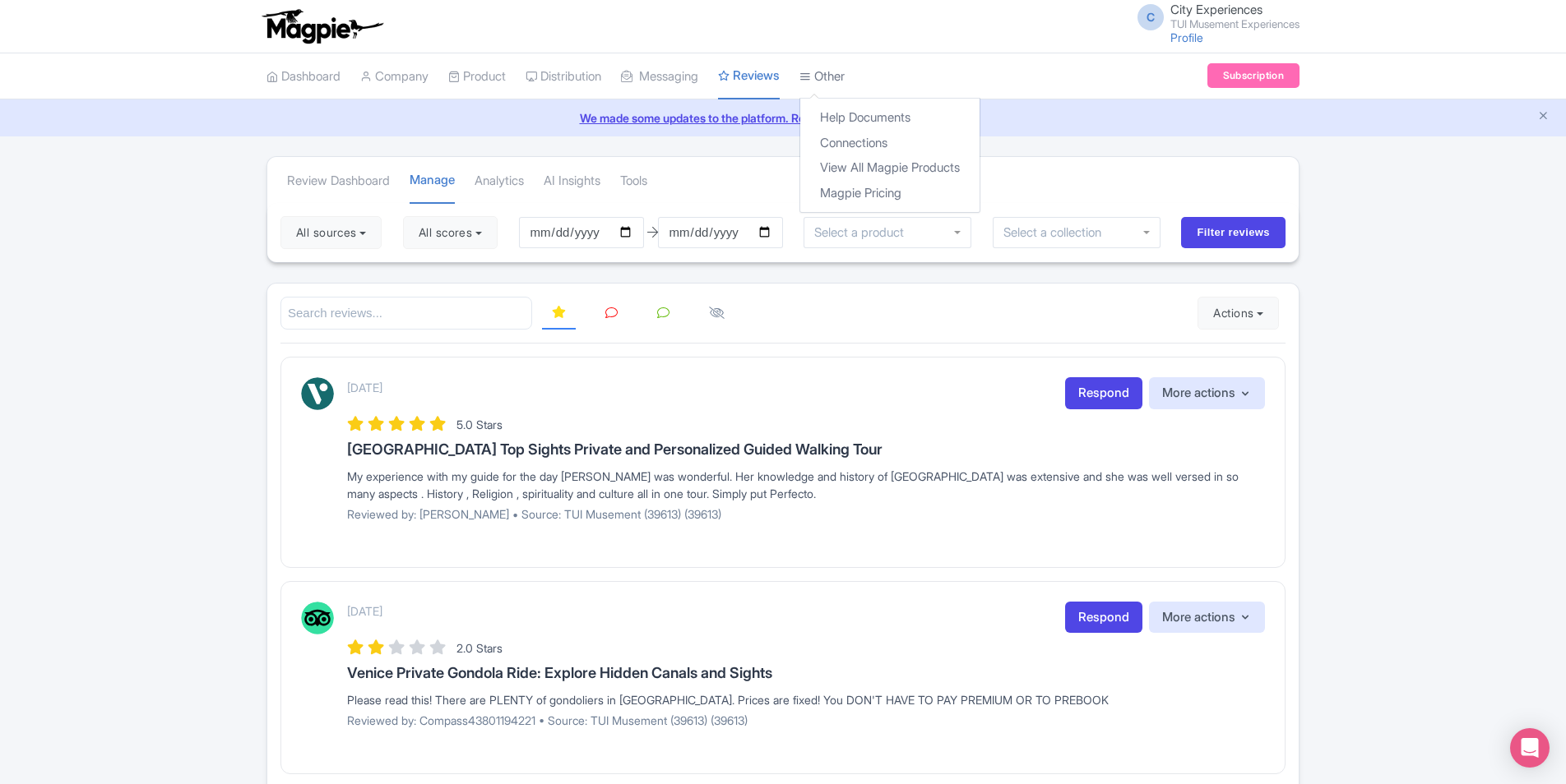
click at [845, 78] on link "Other" at bounding box center [823, 77] width 46 height 46
click at [861, 115] on link "Help Documents" at bounding box center [890, 118] width 179 height 26
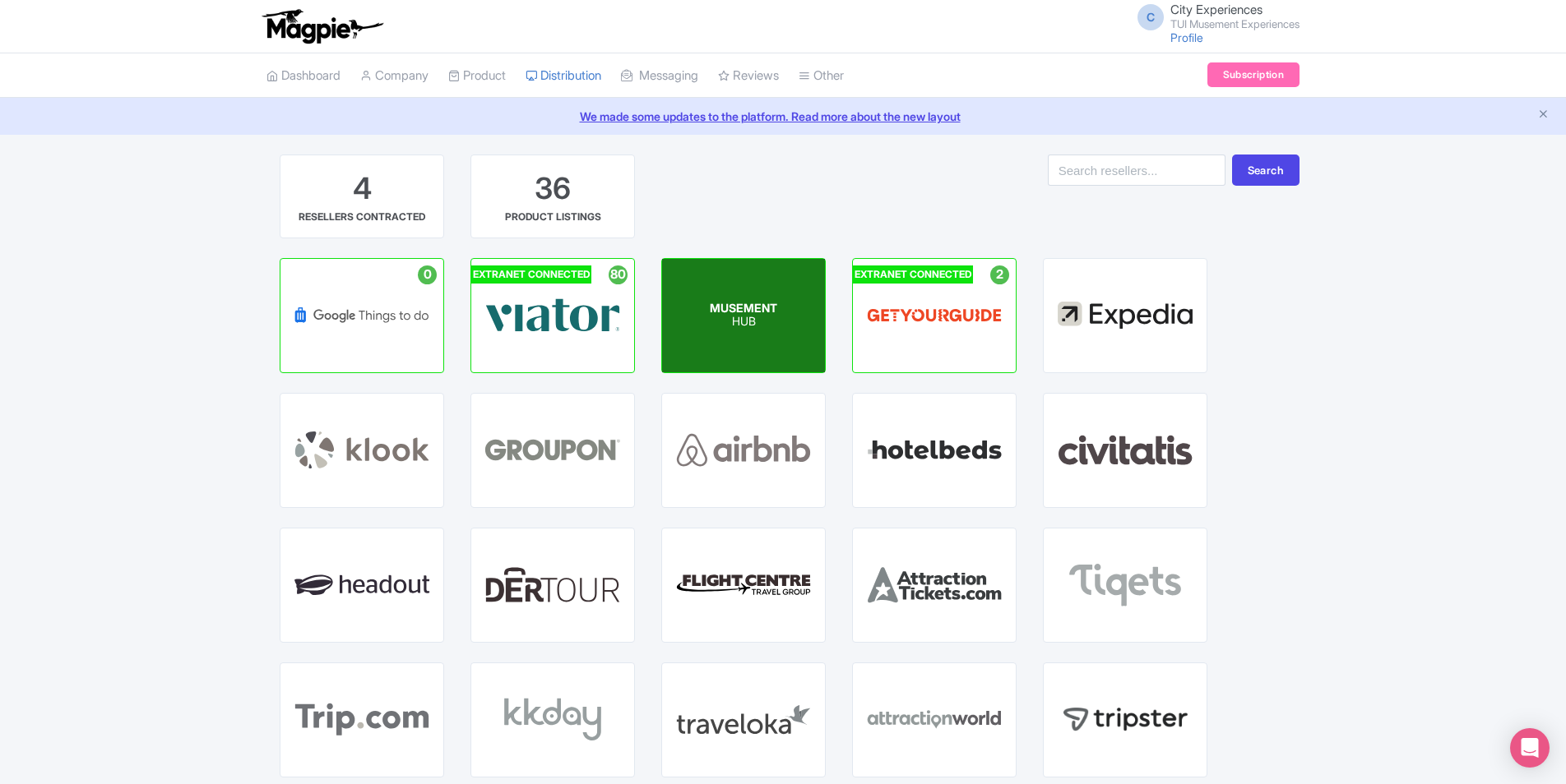
drag, startPoint x: 772, startPoint y: 283, endPoint x: 754, endPoint y: 315, distance: 36.7
click at [754, 316] on p "HUB" at bounding box center [743, 322] width 68 height 14
click at [739, 318] on p "HUB" at bounding box center [743, 322] width 68 height 14
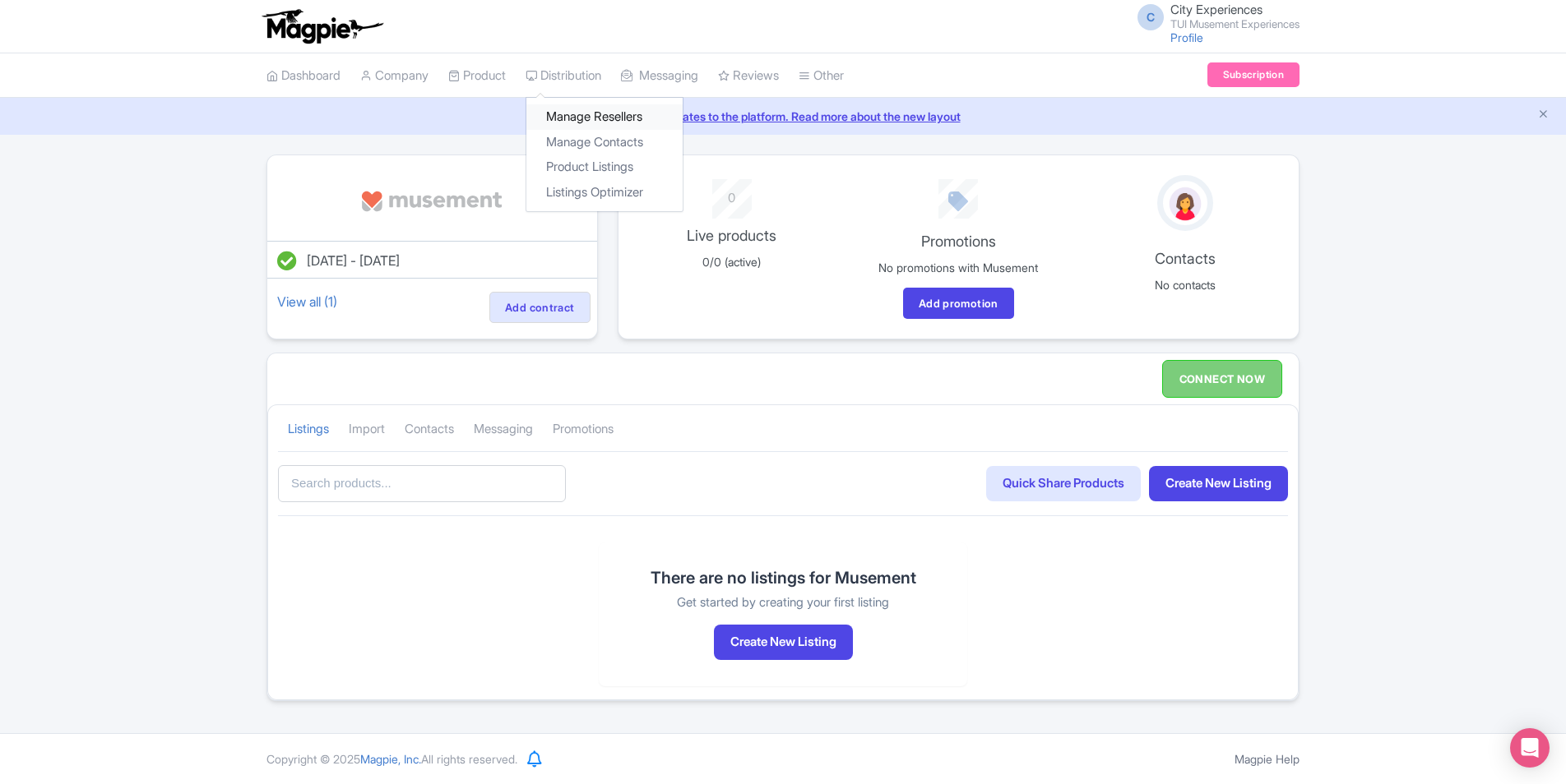
click at [592, 118] on link "Manage Resellers" at bounding box center [604, 117] width 156 height 26
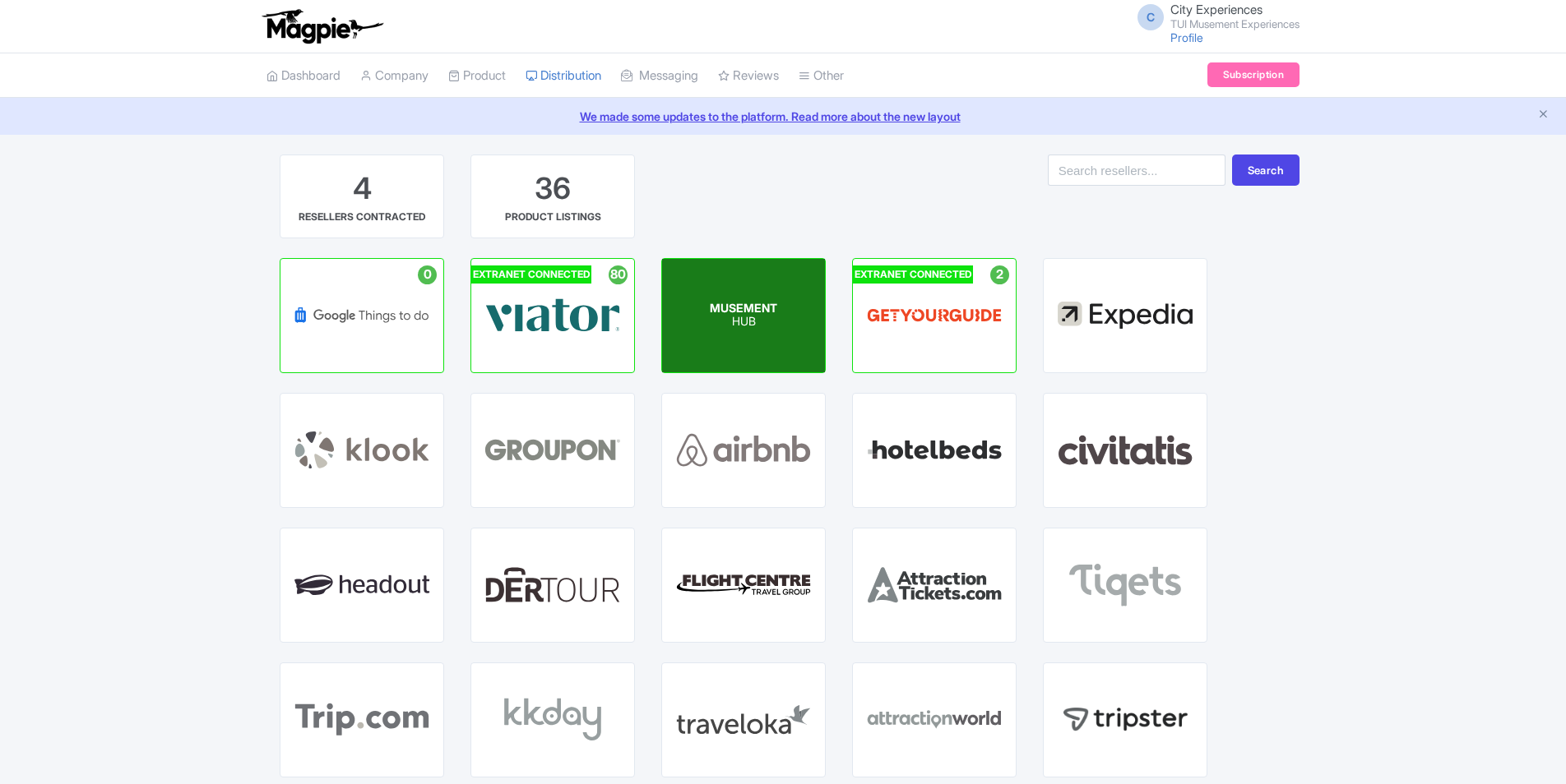
click at [789, 318] on div "MUSEMENT HUB" at bounding box center [743, 316] width 163 height 113
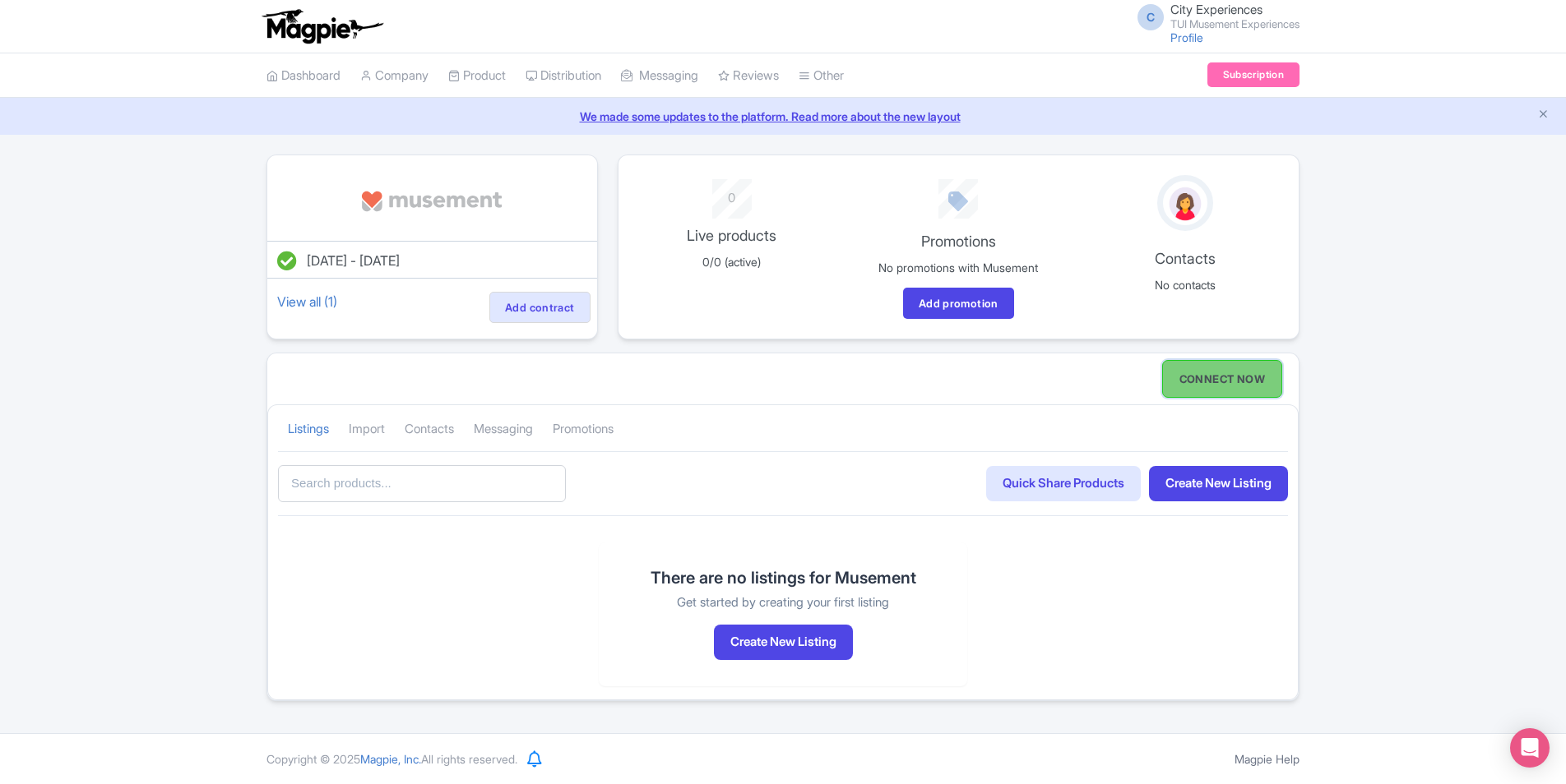
click at [1225, 379] on link "CONNECT NOW" at bounding box center [1223, 379] width 121 height 37
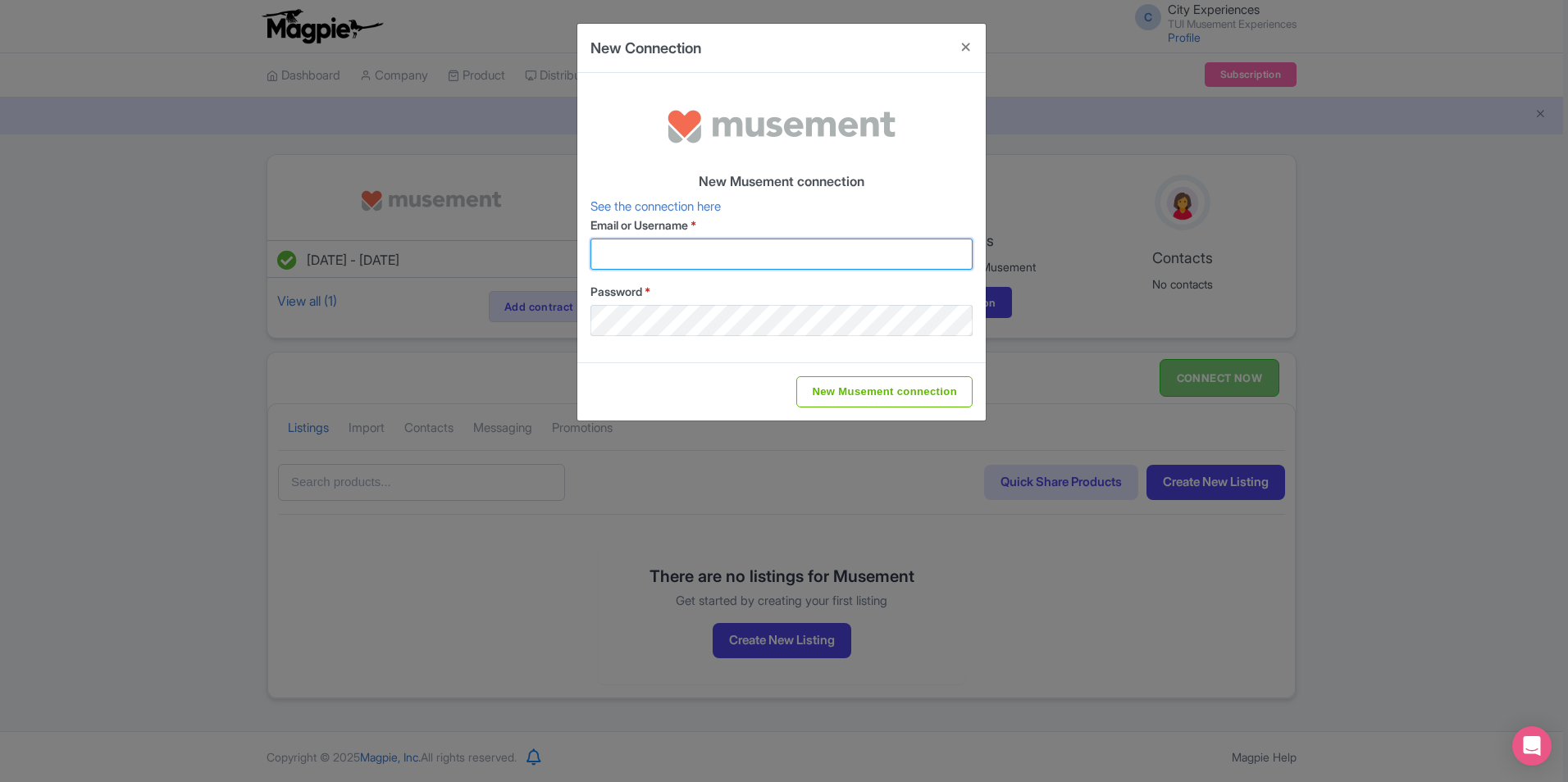
type input "[EMAIL_ADDRESS][DOMAIN_NAME]"
